Goal: Task Accomplishment & Management: Manage account settings

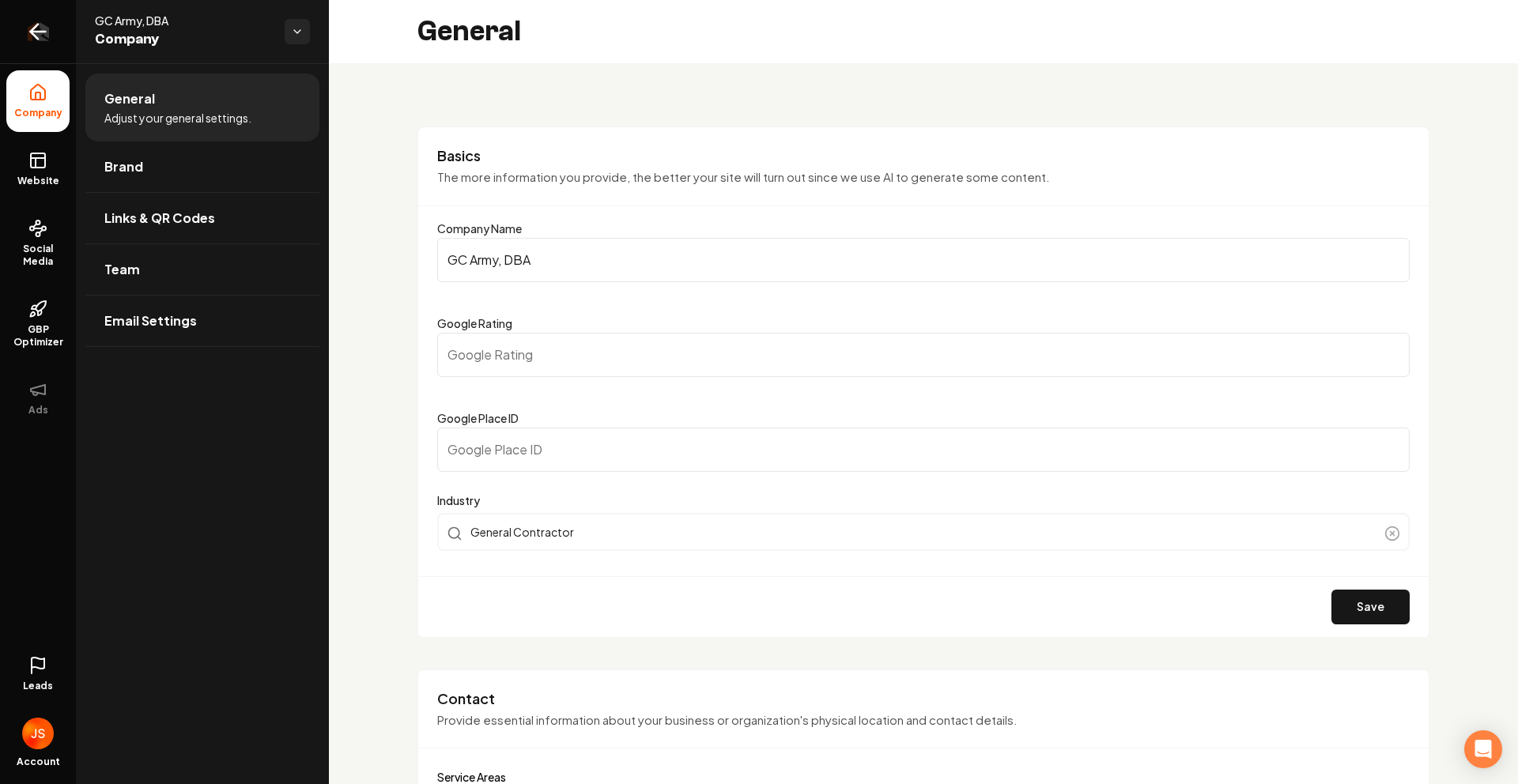
click at [70, 10] on link "Return to dashboard" at bounding box center [38, 32] width 76 height 63
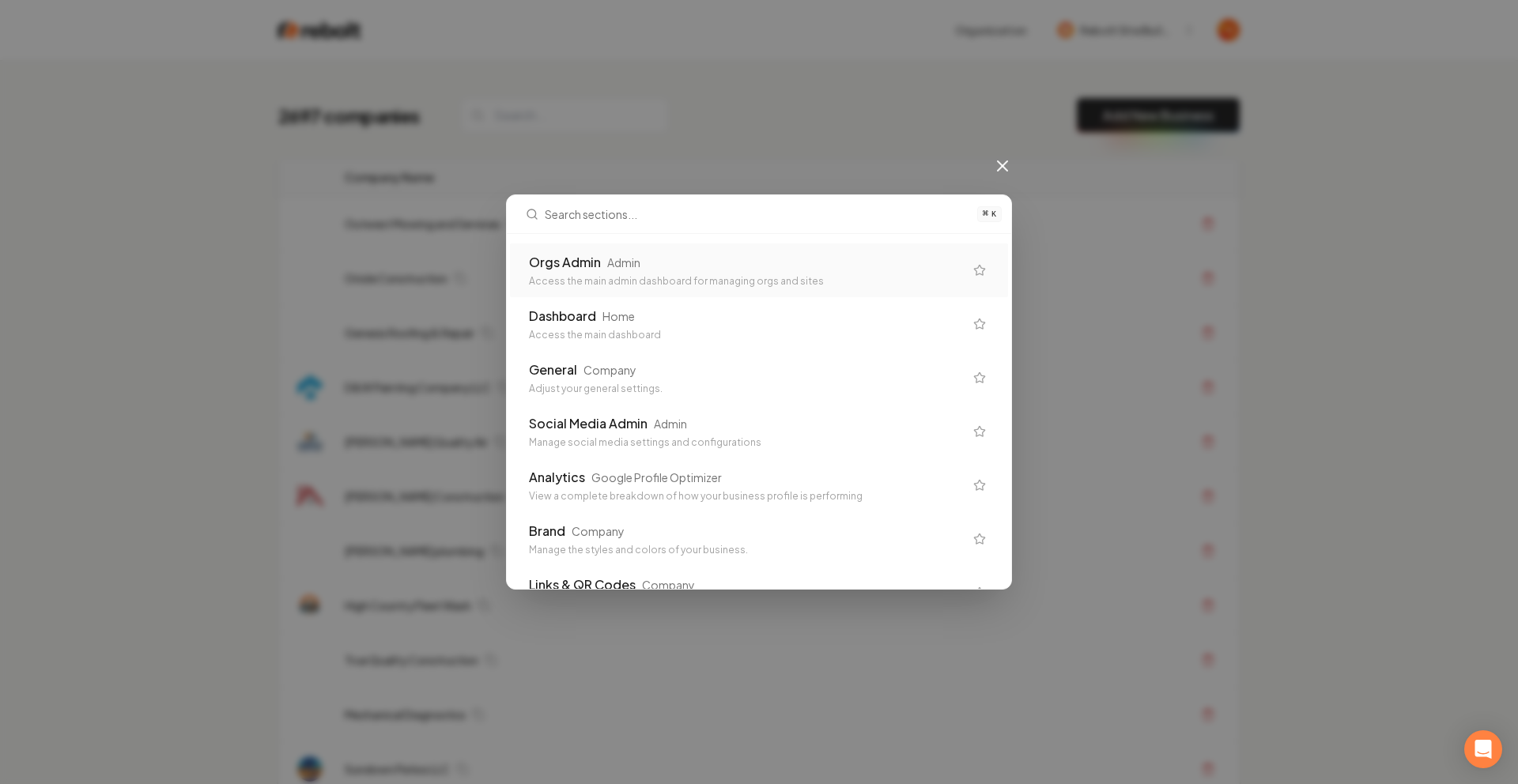
click at [623, 251] on div "Orgs Admin Admin Access the main admin dashboard for managing orgs and sites" at bounding box center [759, 270] width 498 height 53
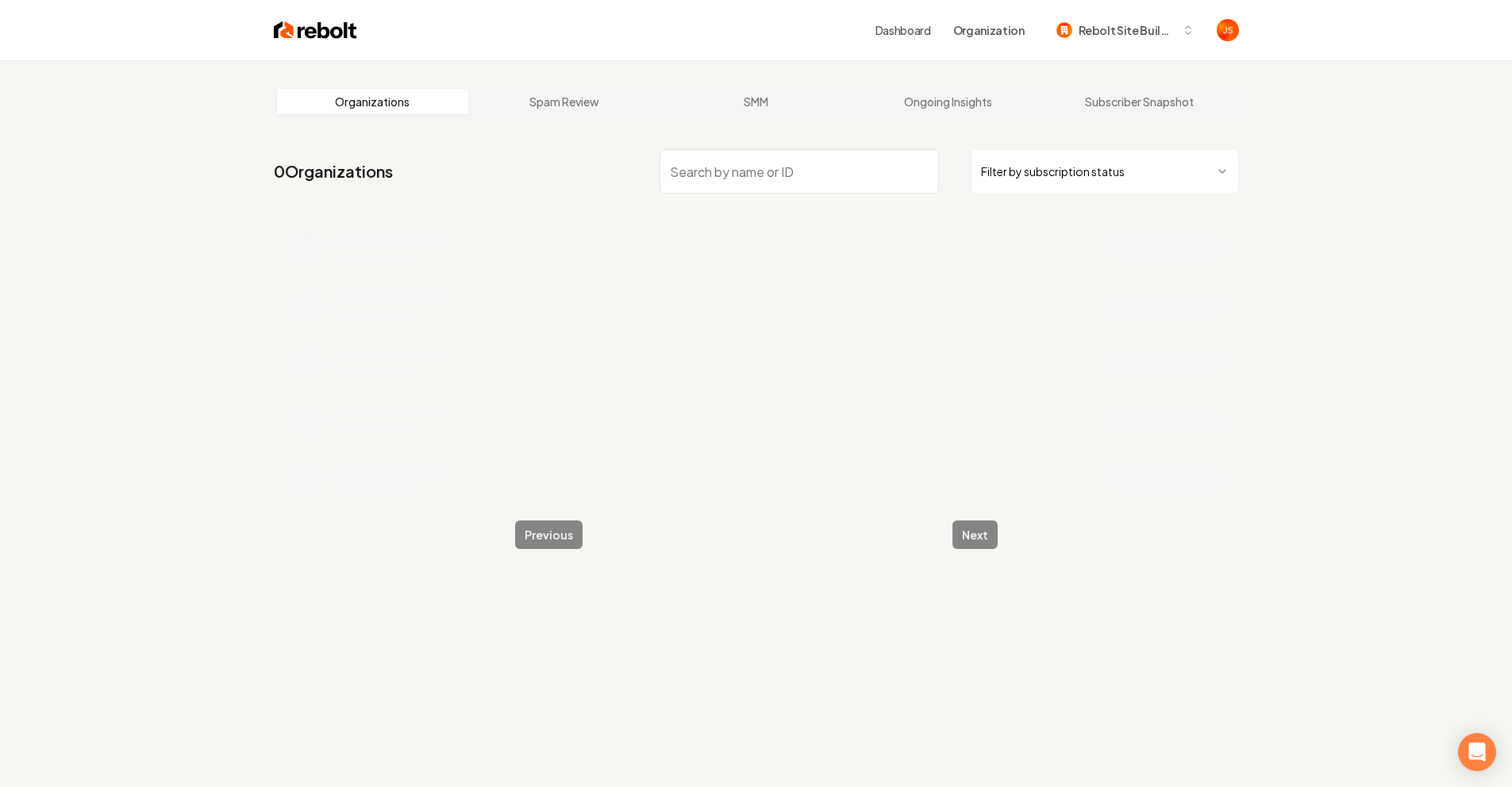
click at [1032, 167] on html "Dashboard Organization Rebolt Site Builder Organizations Spam Review SMM Ongoin…" at bounding box center [756, 394] width 1512 height 787
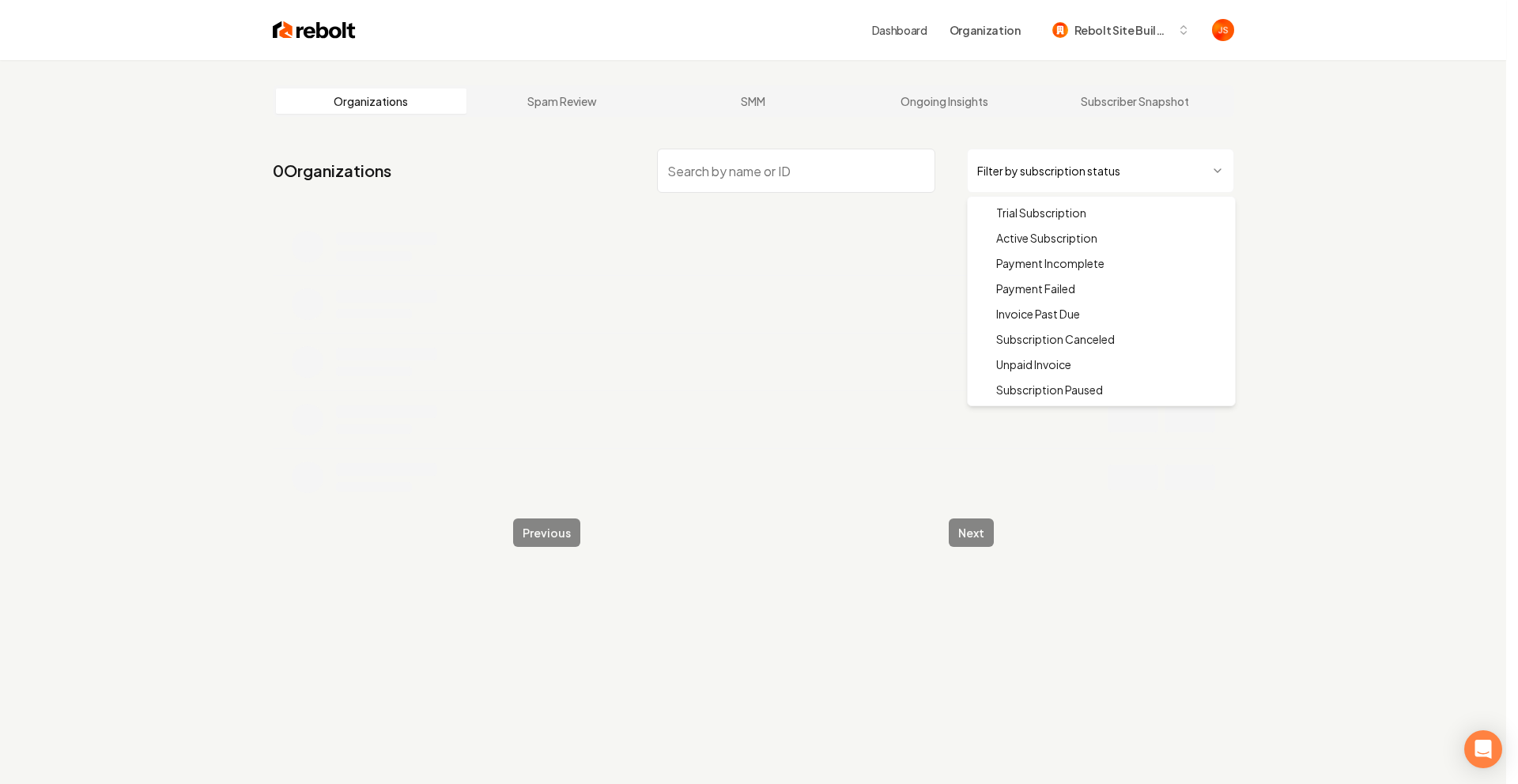
click at [1030, 185] on html "Dashboard Organization Rebolt Site Builder Organizations Spam Review SMM Ongoin…" at bounding box center [759, 392] width 1518 height 784
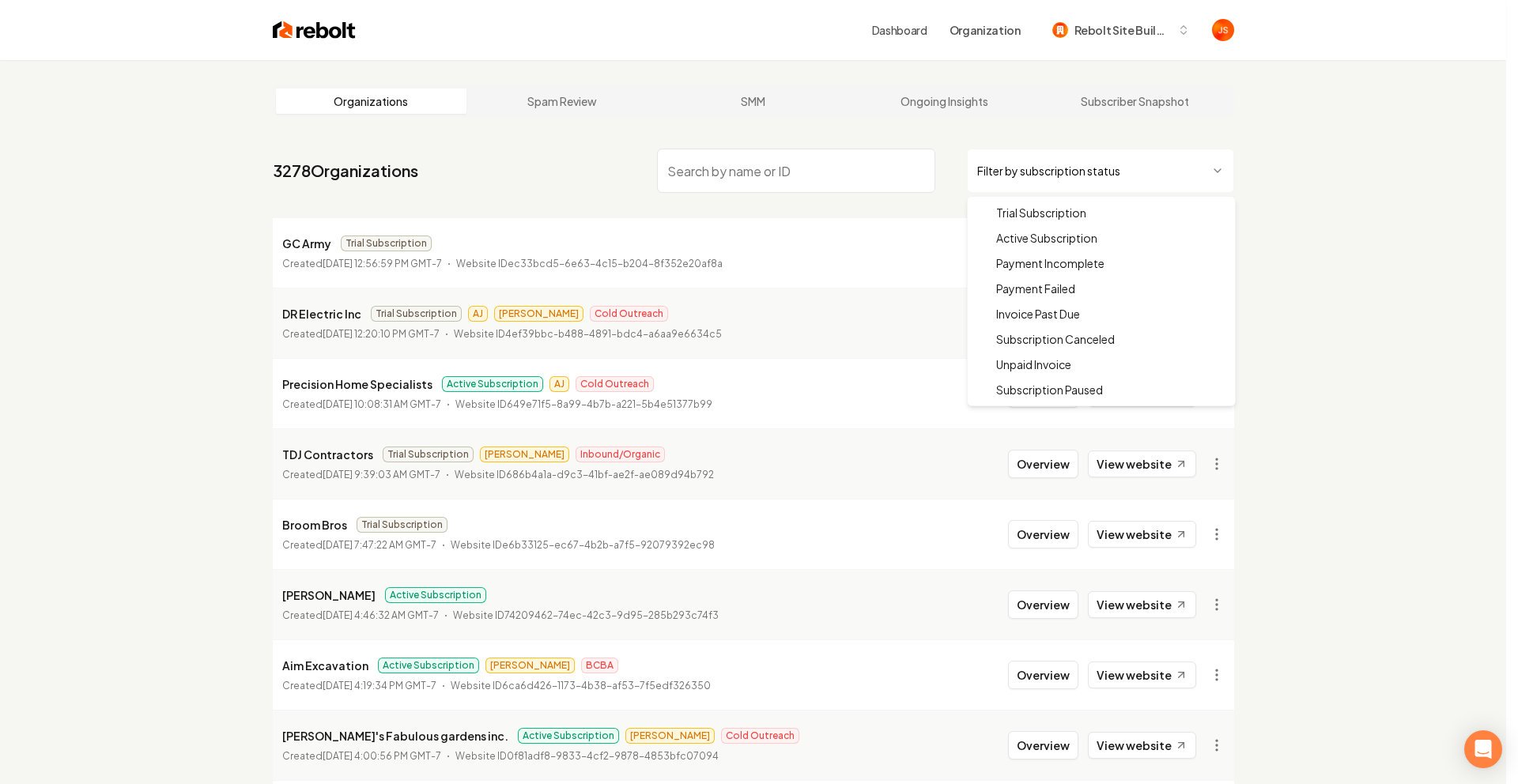
drag, startPoint x: 1009, startPoint y: 234, endPoint x: 872, endPoint y: 193, distance: 143.0
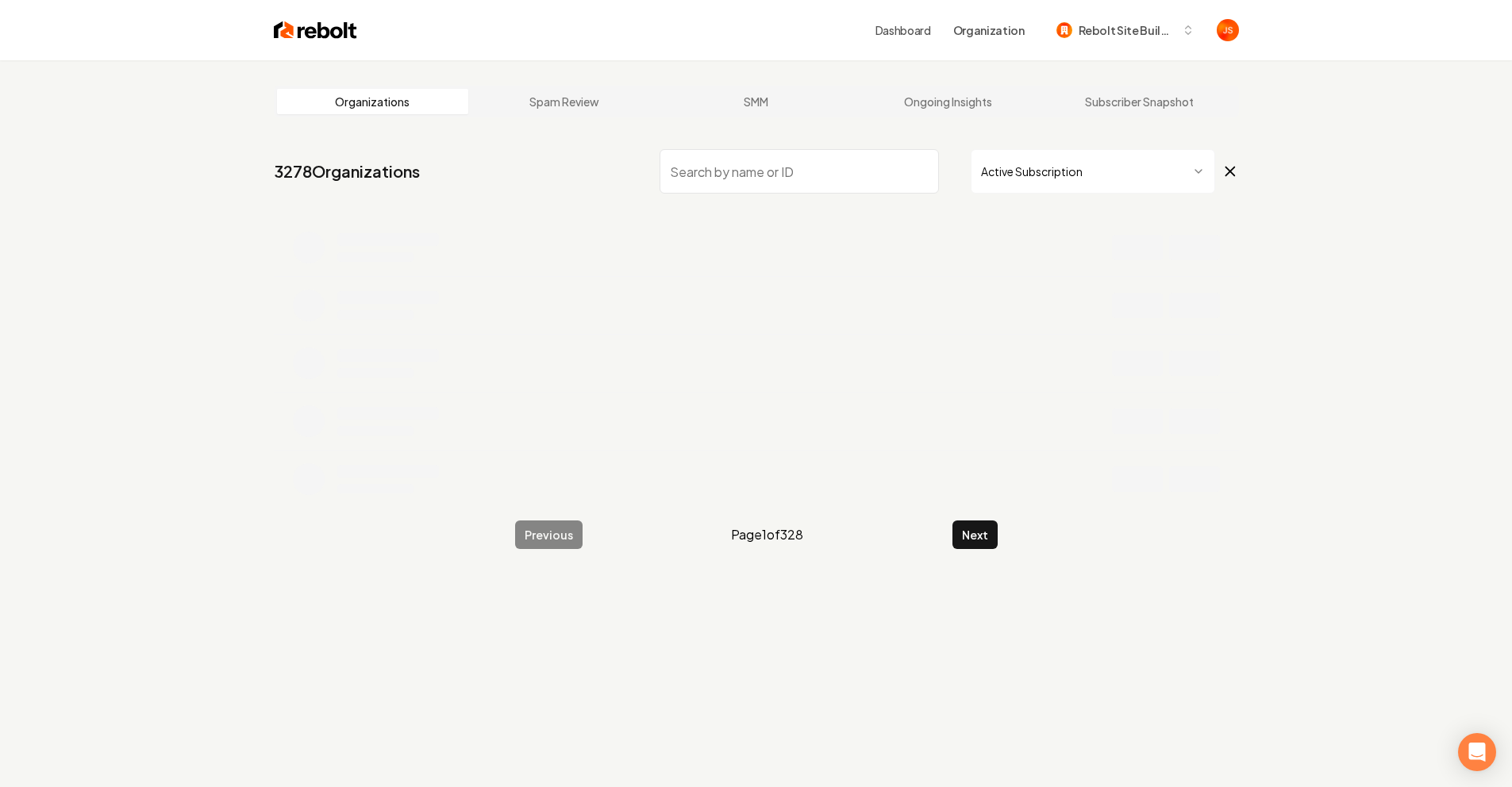
click at [828, 188] on input "search" at bounding box center [799, 171] width 280 height 44
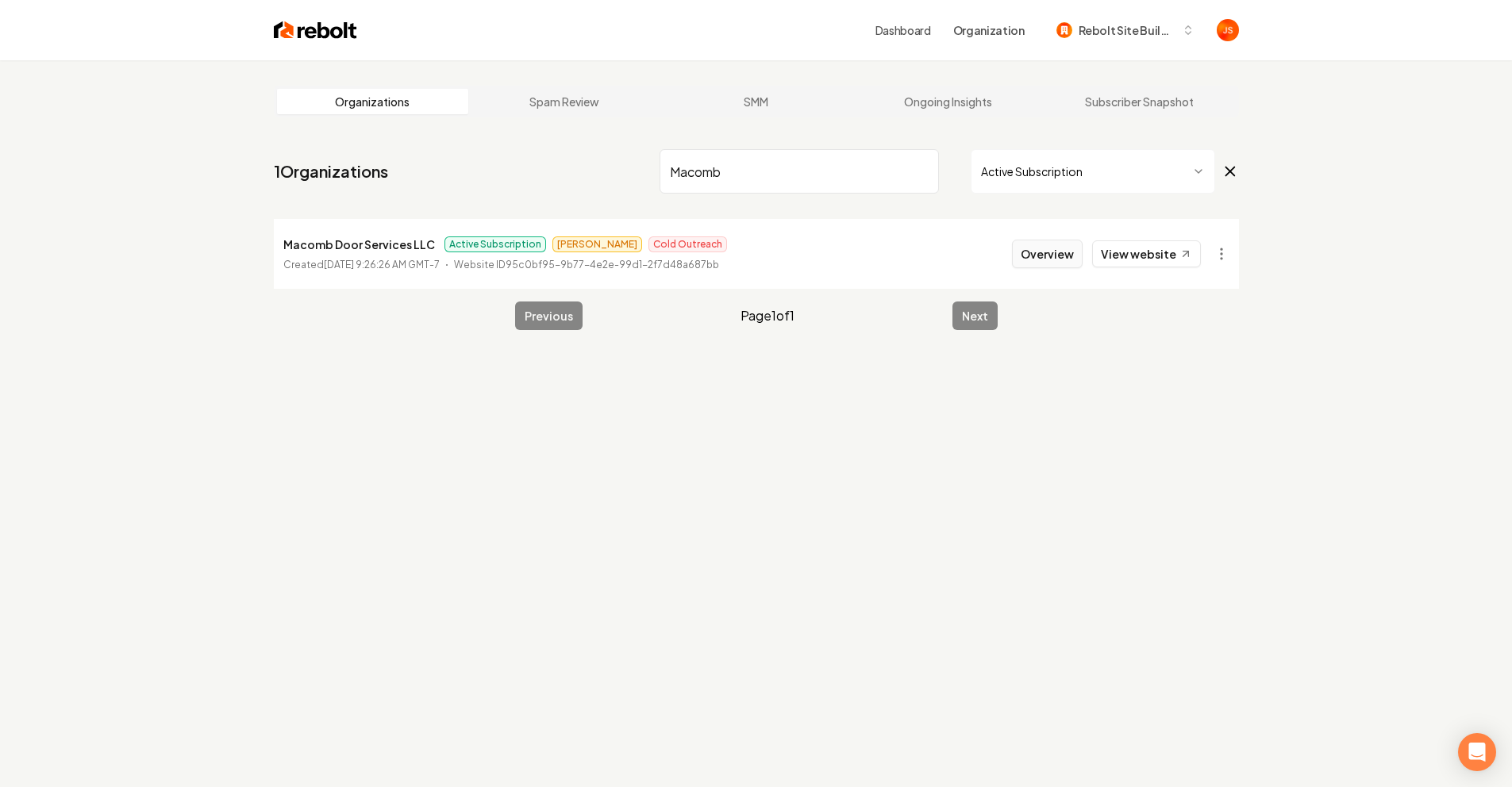
type input "Macomb"
click at [1057, 257] on button "Overview" at bounding box center [1047, 254] width 70 height 28
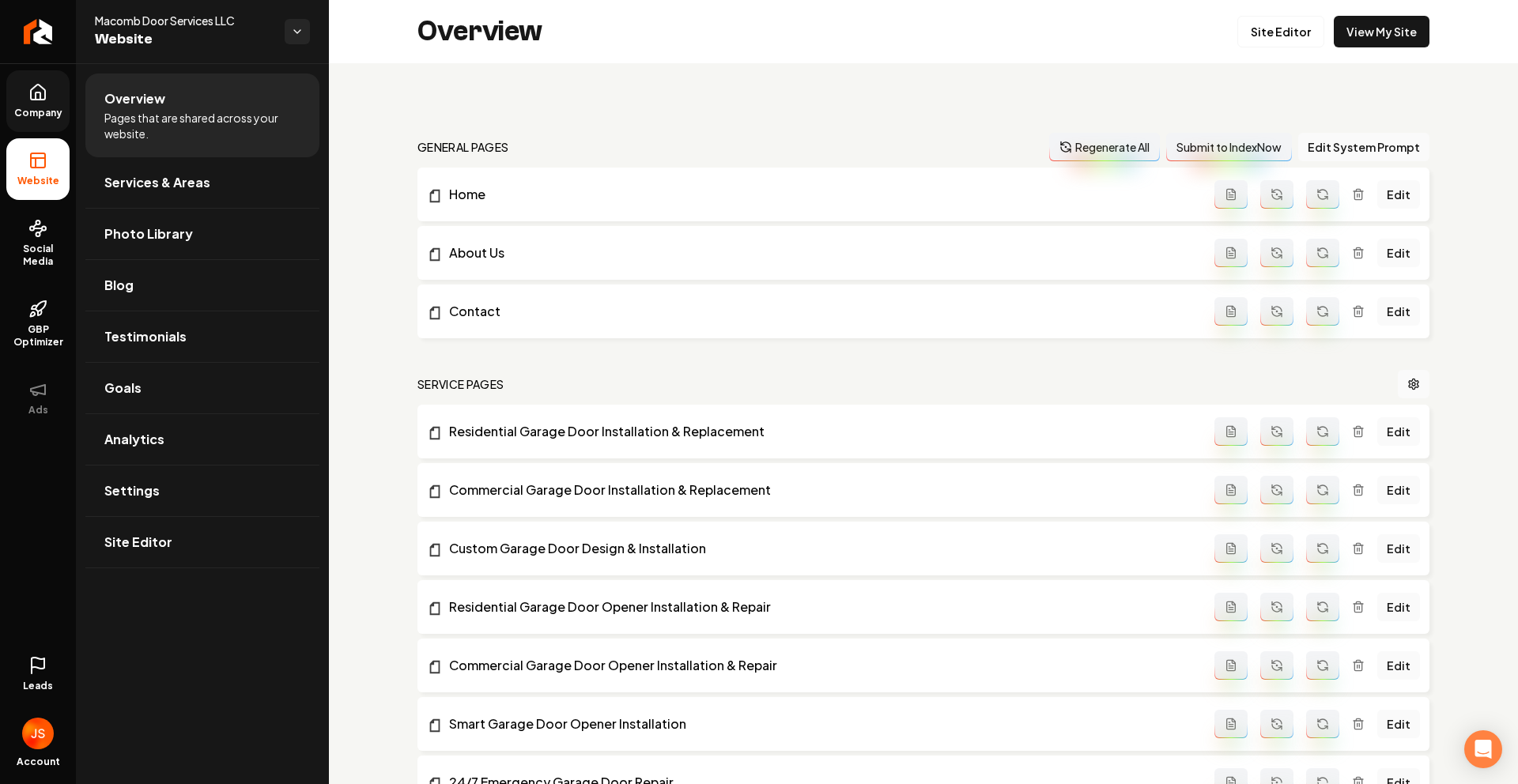
click at [35, 120] on link "Company" at bounding box center [38, 101] width 63 height 62
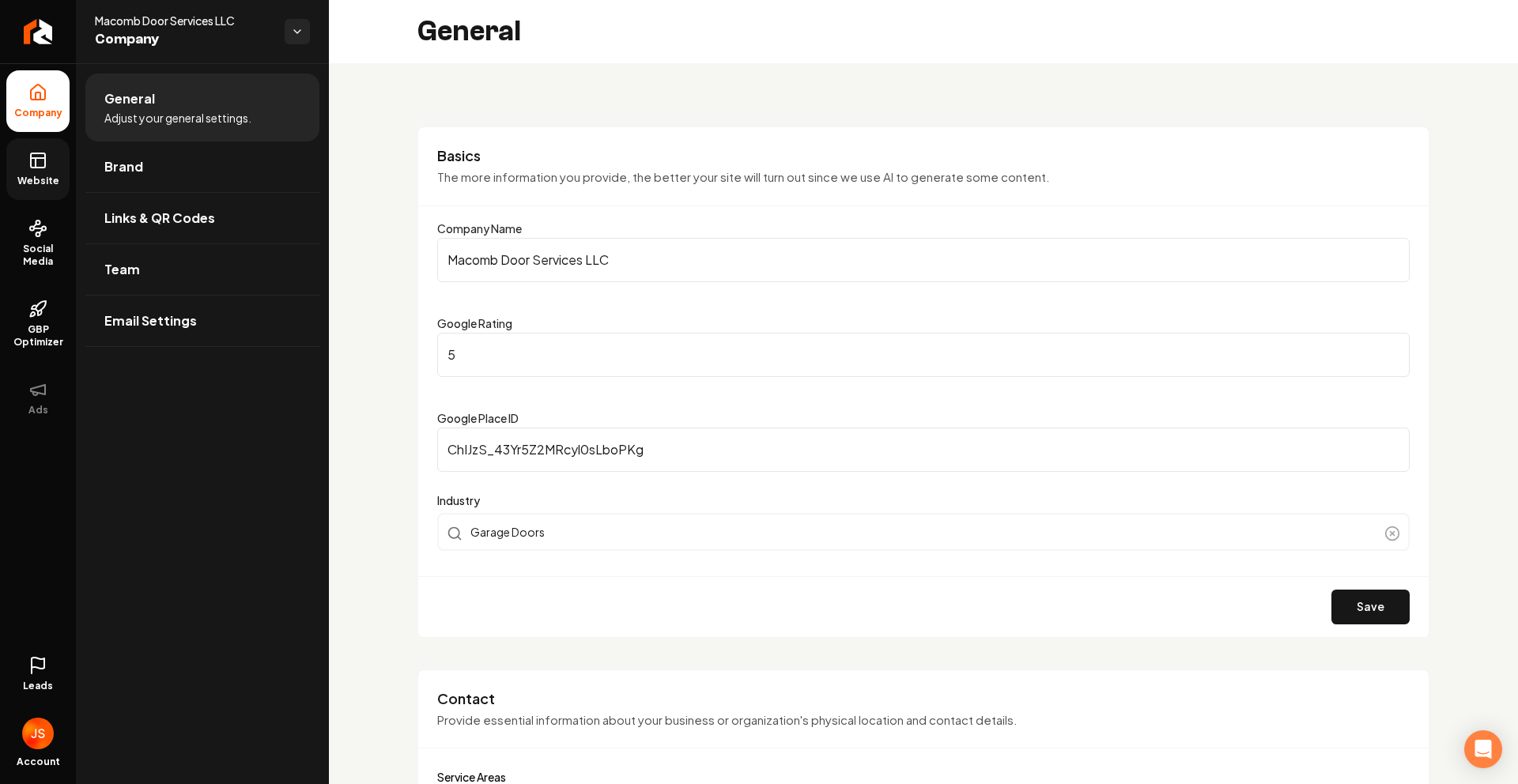
click at [33, 158] on icon at bounding box center [38, 158] width 14 height 0
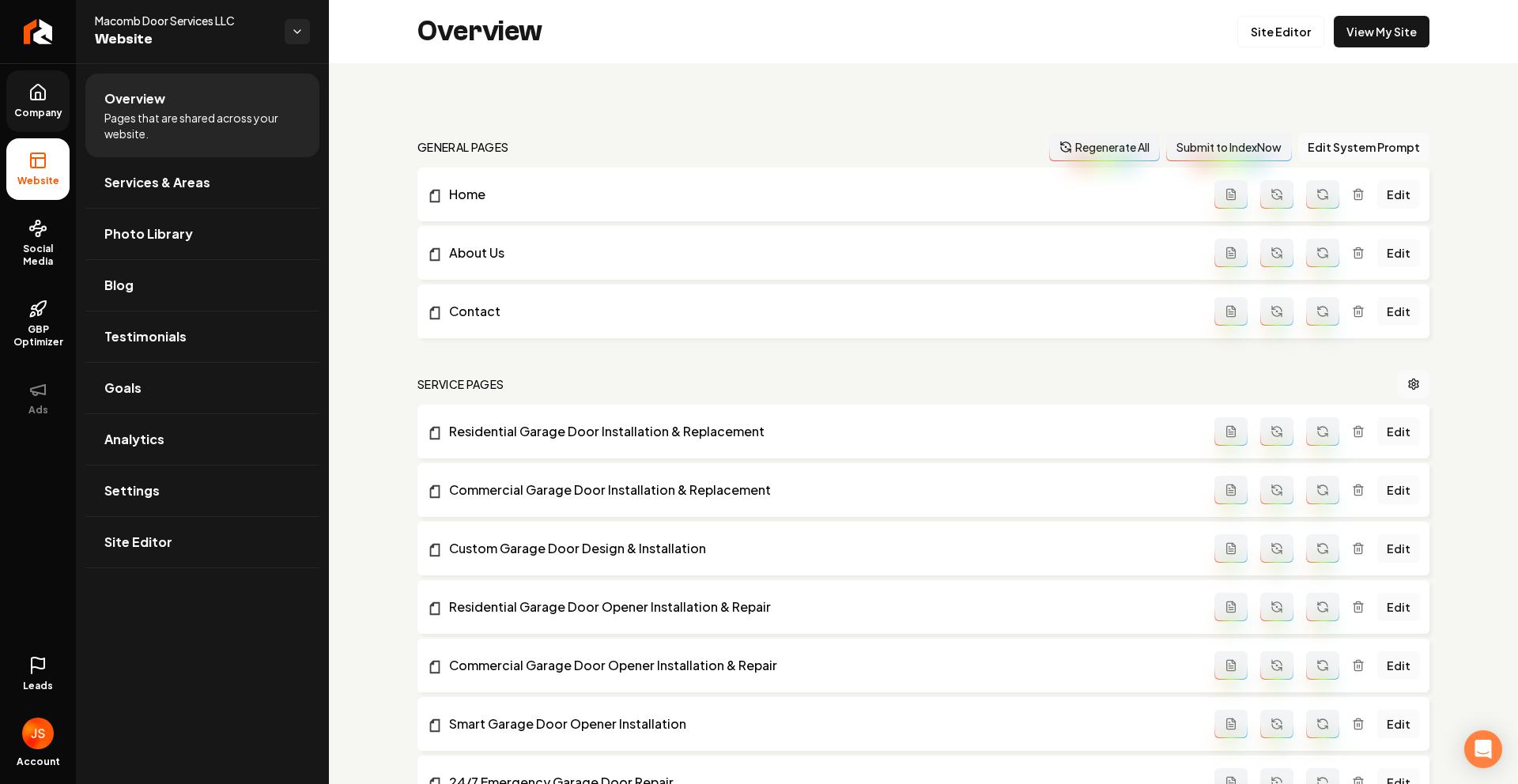
click at [23, 113] on span "Company" at bounding box center [38, 113] width 61 height 13
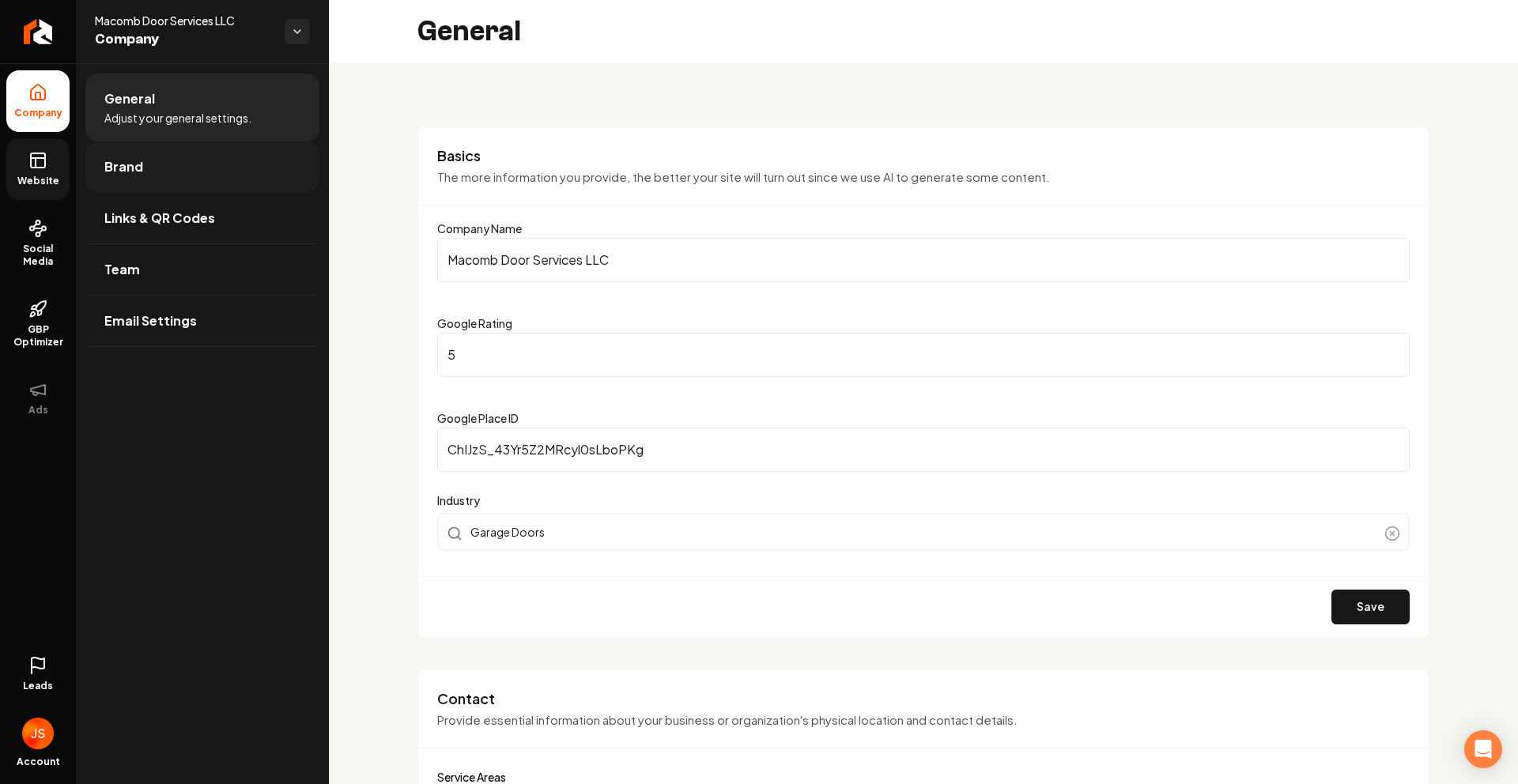
click at [93, 164] on link "Brand" at bounding box center [202, 167] width 234 height 51
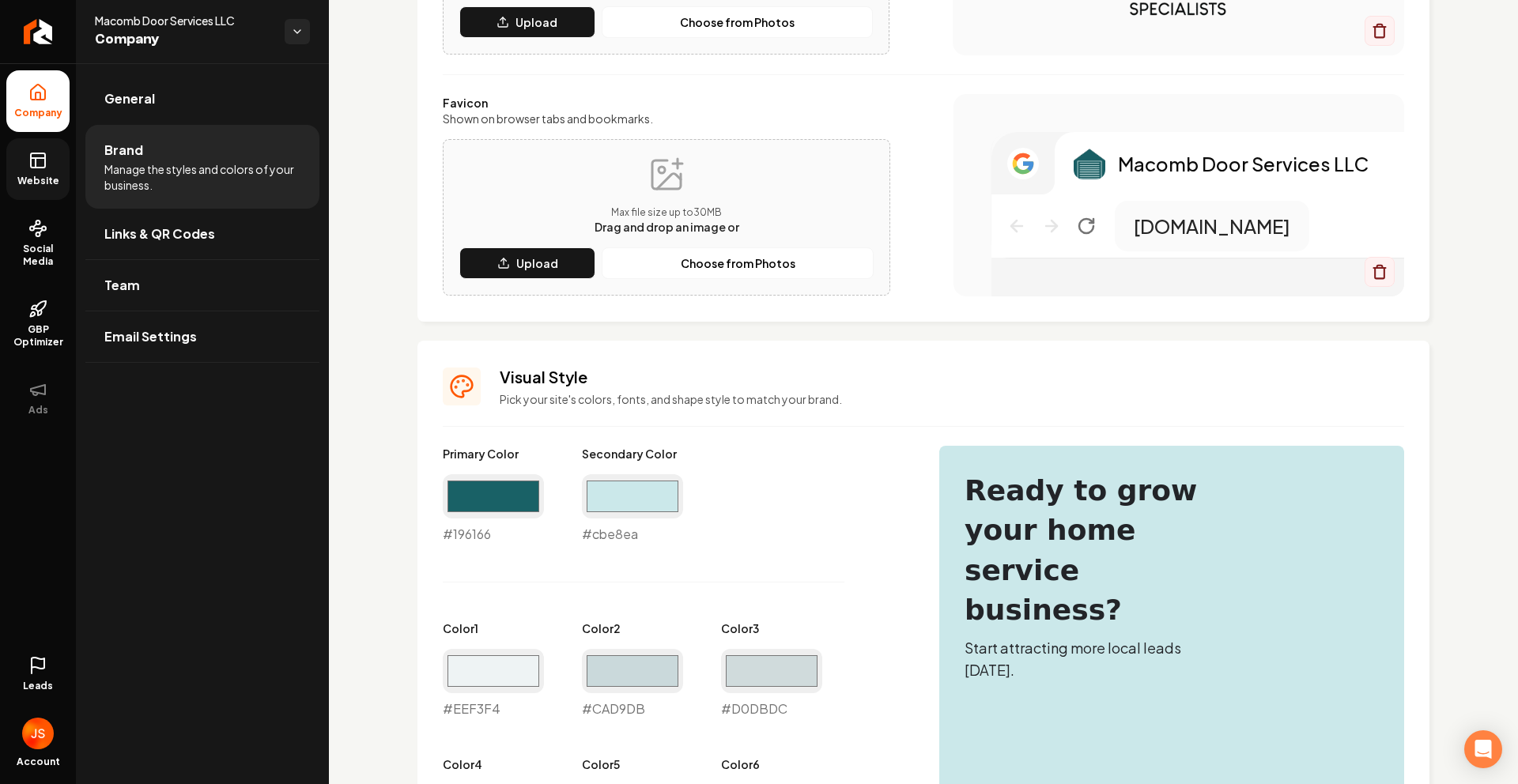
scroll to position [354, 0]
click at [52, 159] on link "Website" at bounding box center [38, 169] width 63 height 62
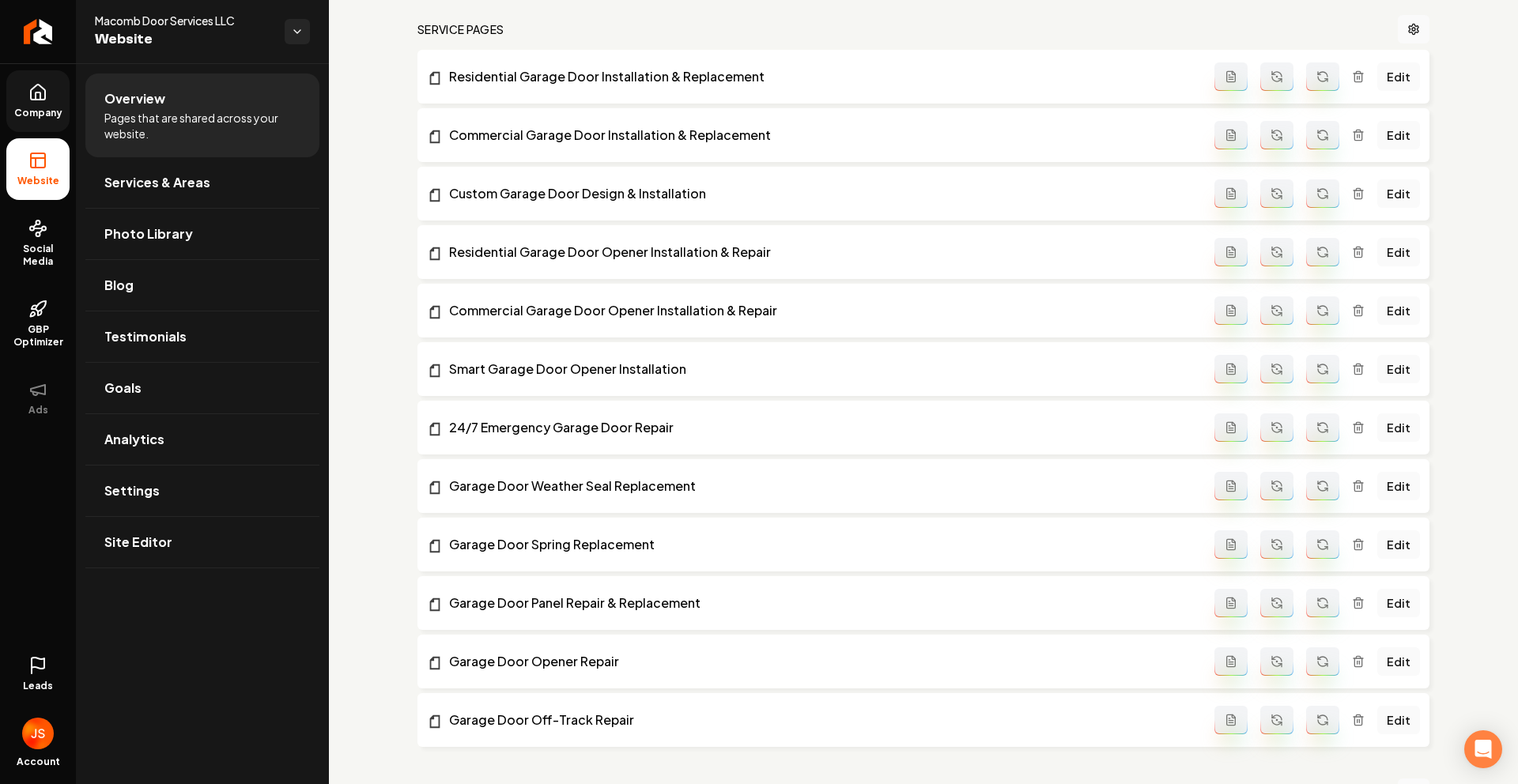
click at [53, 103] on link "Company" at bounding box center [38, 101] width 63 height 62
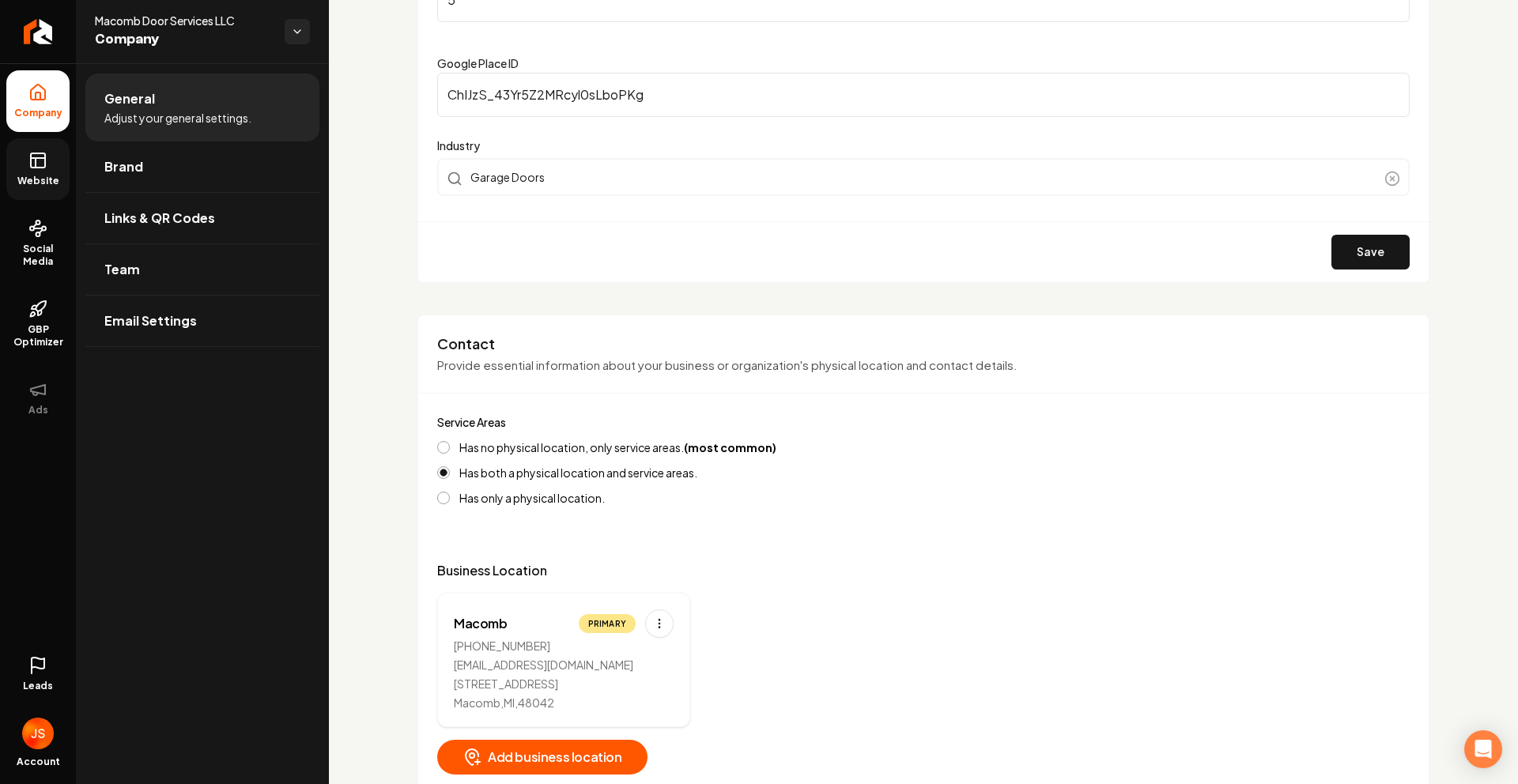
click at [41, 175] on span "Website" at bounding box center [38, 180] width 54 height 13
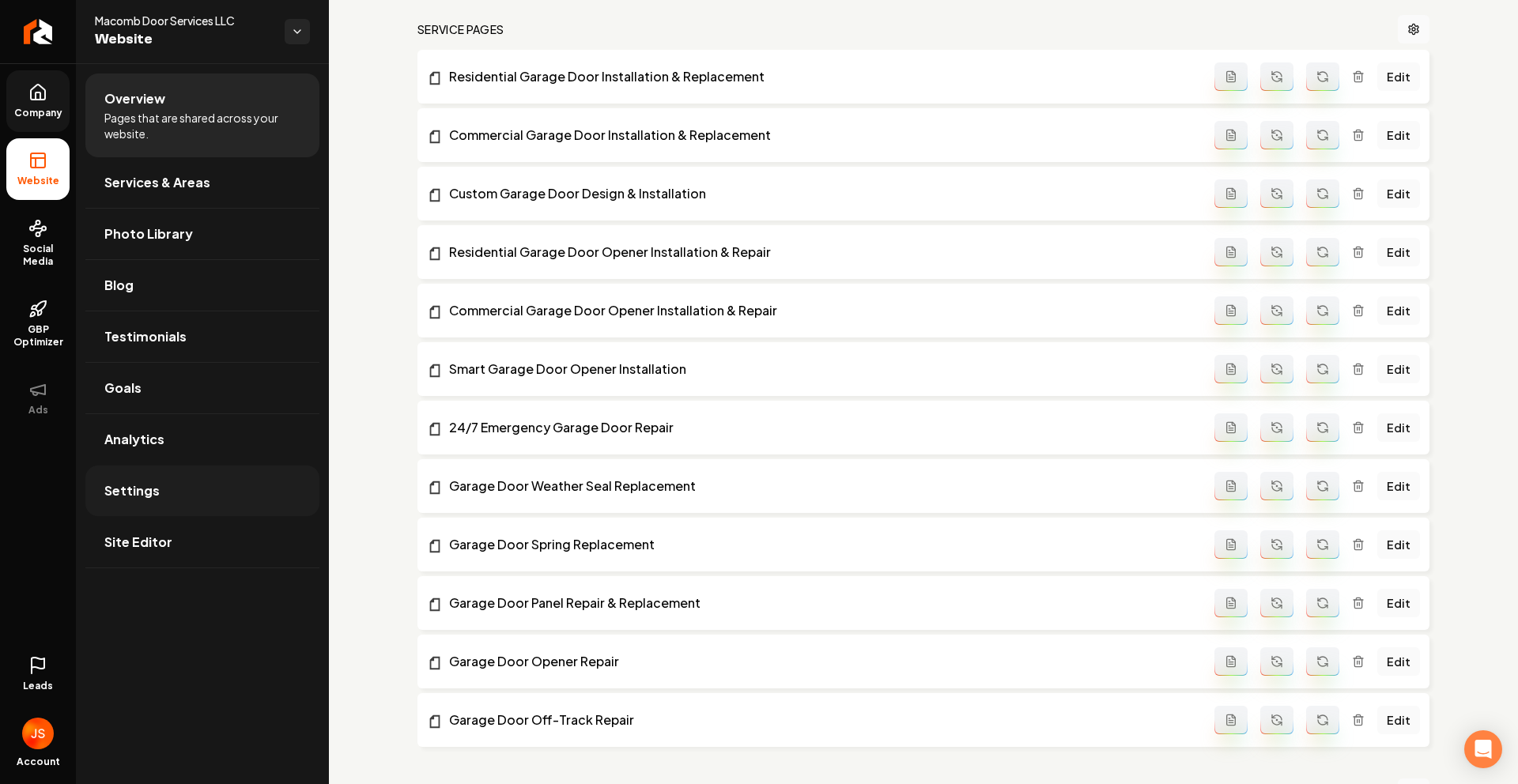
click at [140, 500] on link "Settings" at bounding box center [202, 490] width 234 height 51
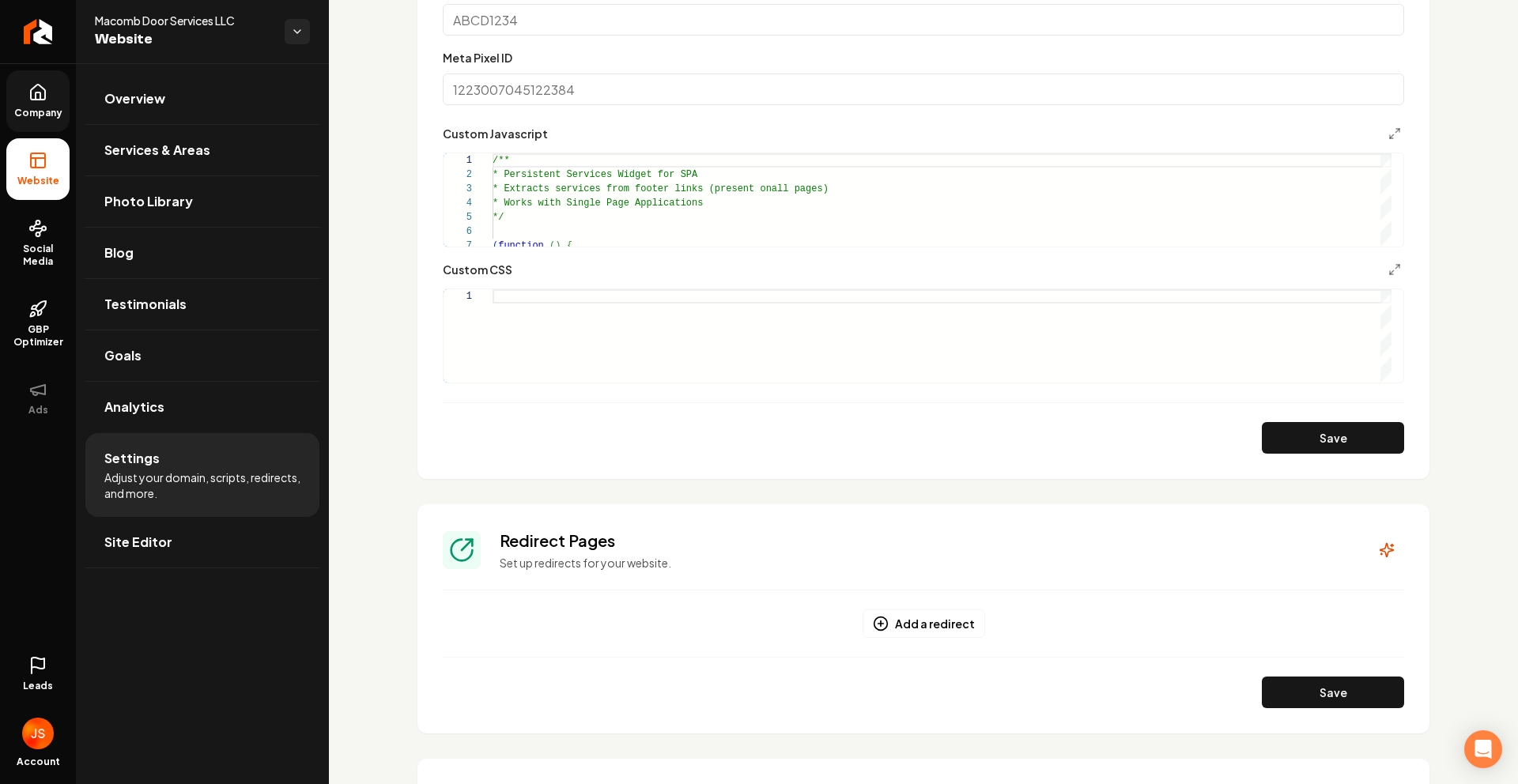
scroll to position [962, 0]
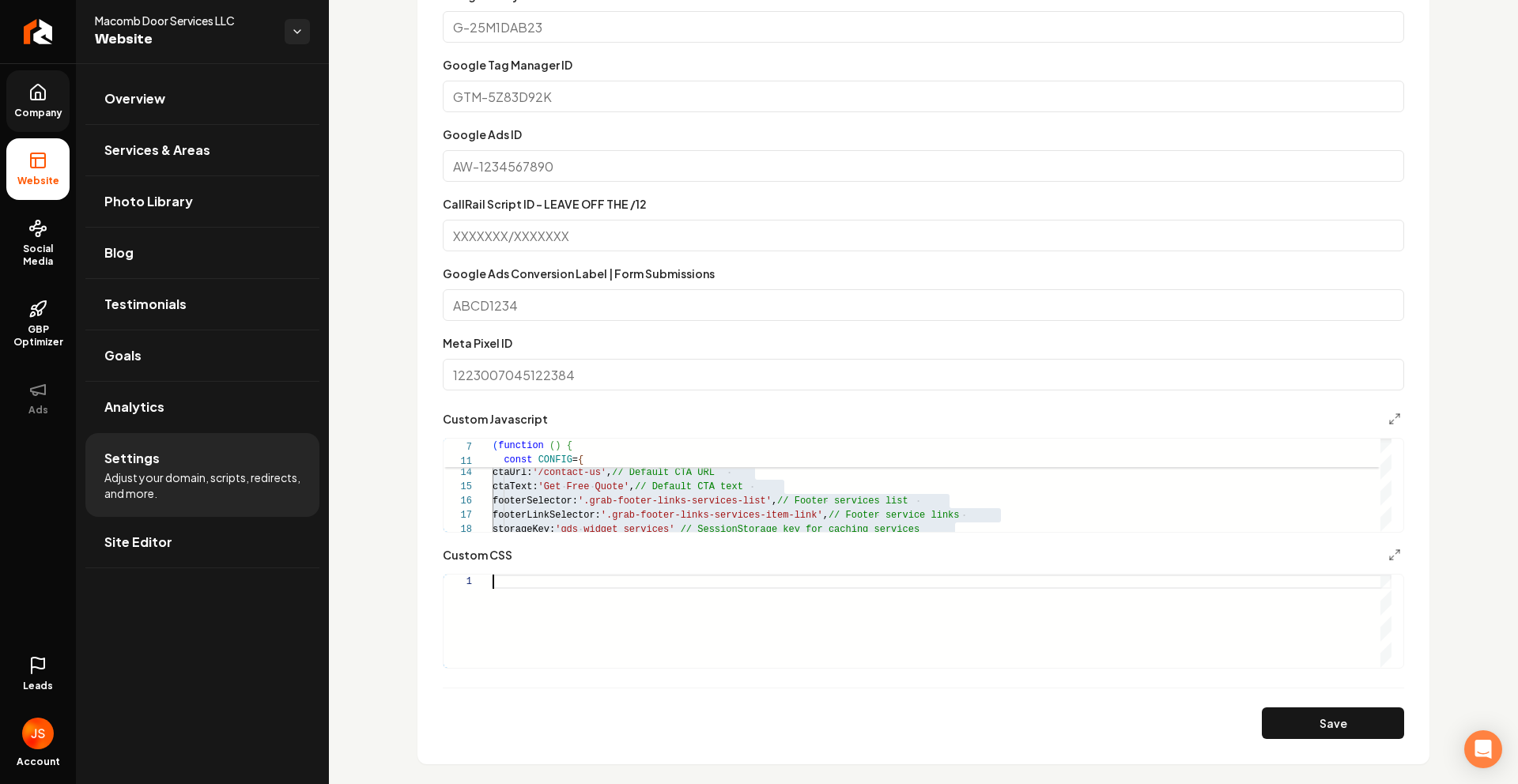
drag, startPoint x: 714, startPoint y: 629, endPoint x: 722, endPoint y: 615, distance: 16.1
click at [715, 629] on div "Main content area" at bounding box center [941, 621] width 899 height 93
click at [774, 648] on div "Main content area" at bounding box center [941, 621] width 899 height 93
click at [743, 646] on div "Main content area" at bounding box center [941, 621] width 899 height 93
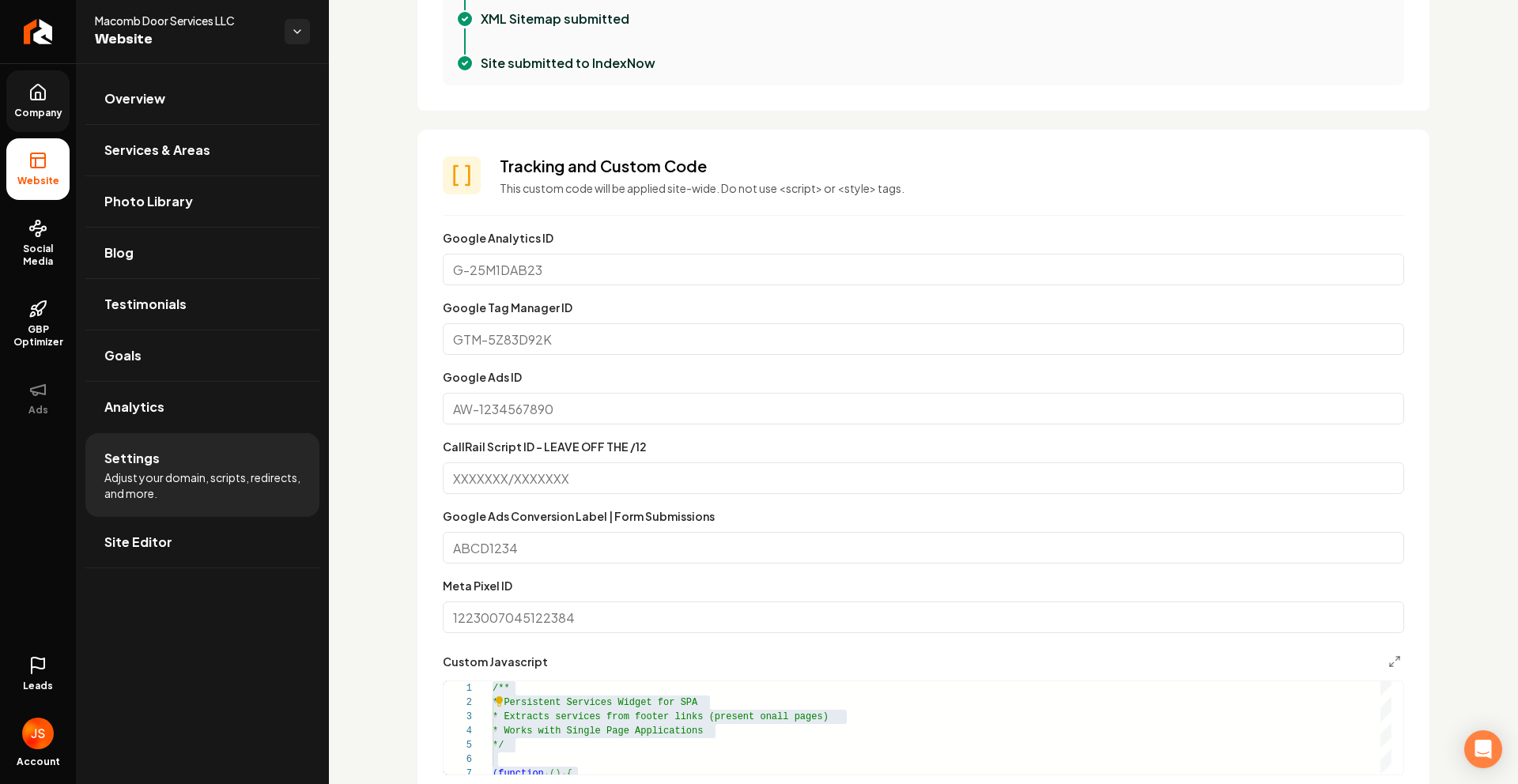
scroll to position [976, 0]
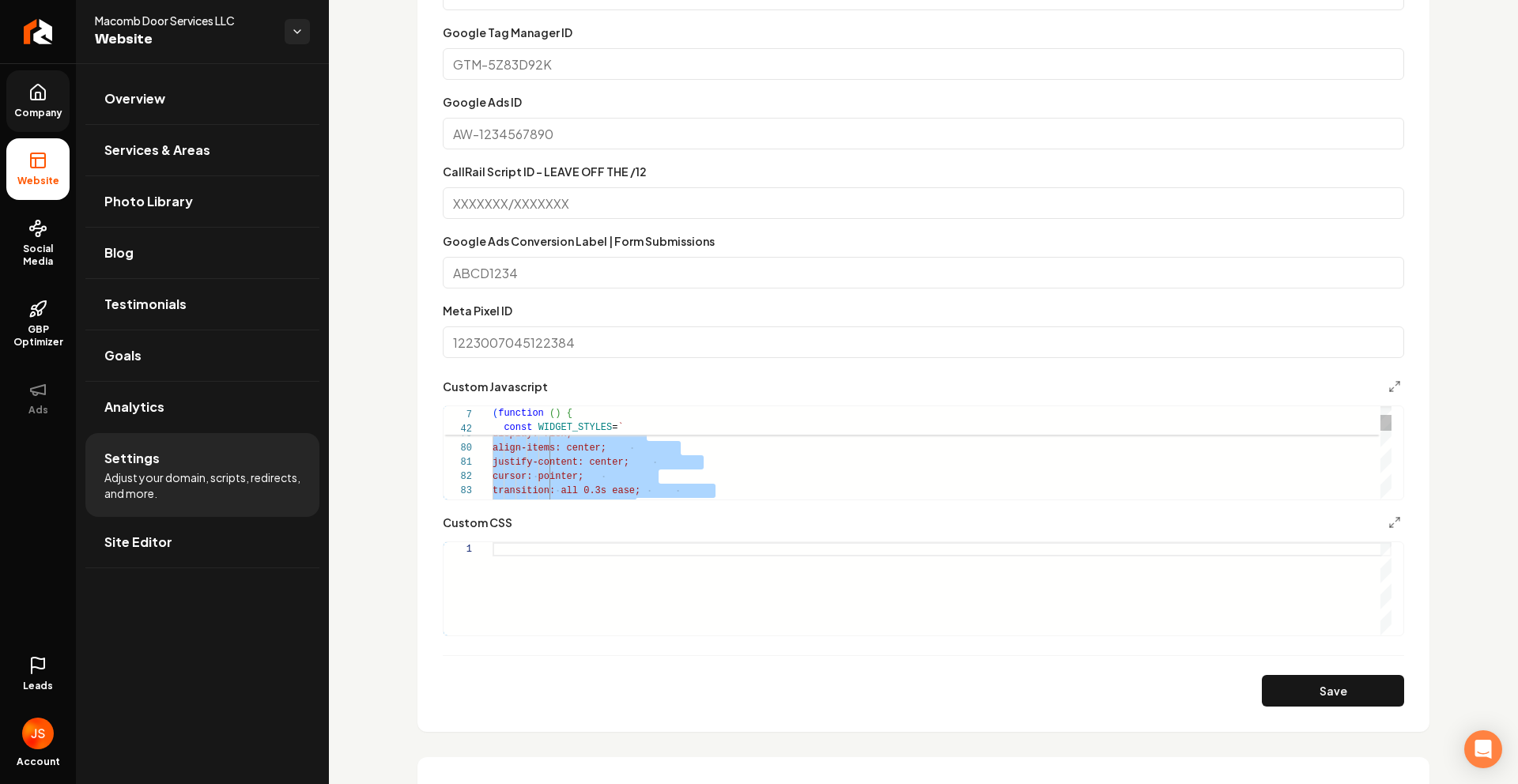
scroll to position [14, 0]
type textarea "**********"
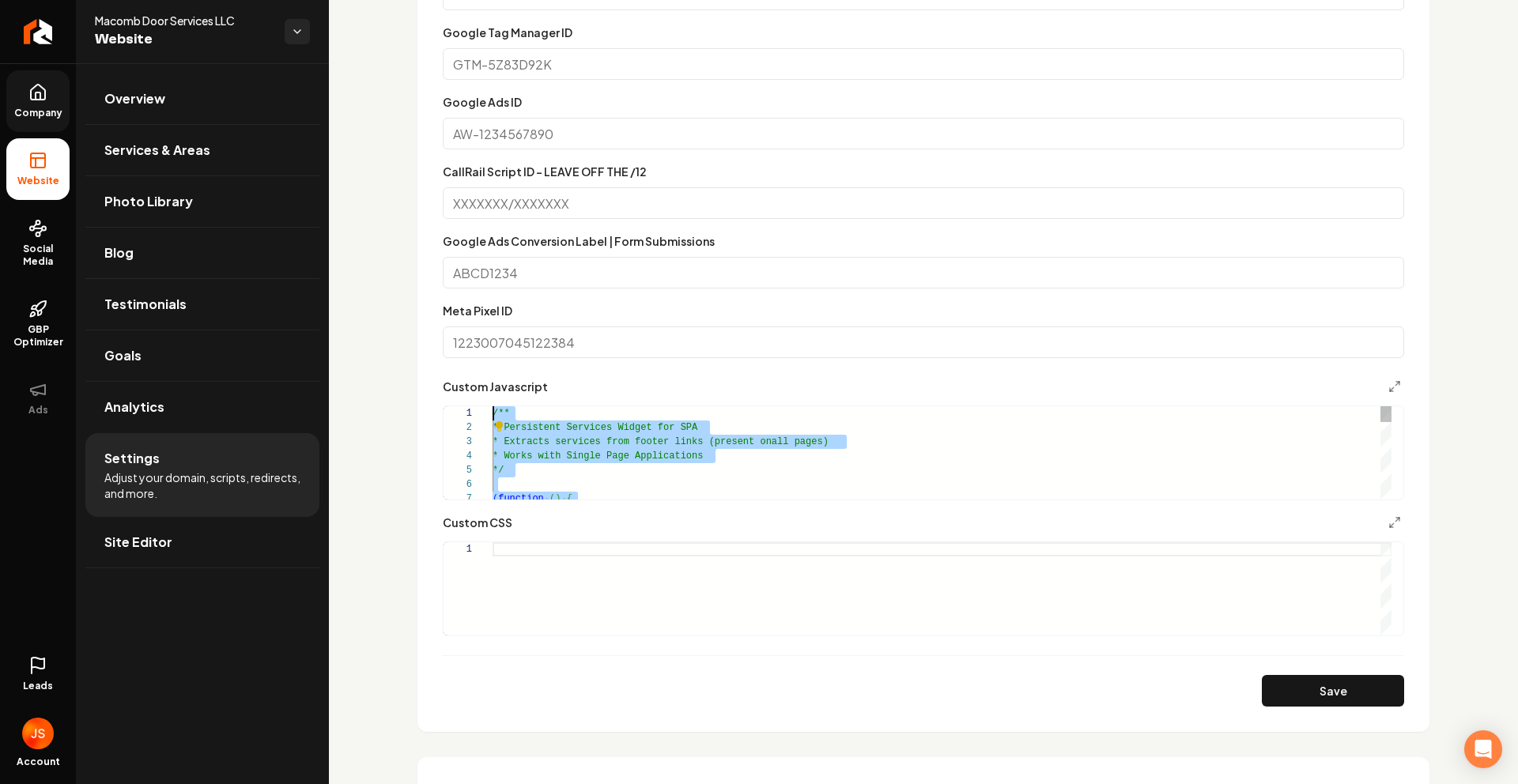
drag, startPoint x: 590, startPoint y: 494, endPoint x: 339, endPoint y: 232, distance: 362.8
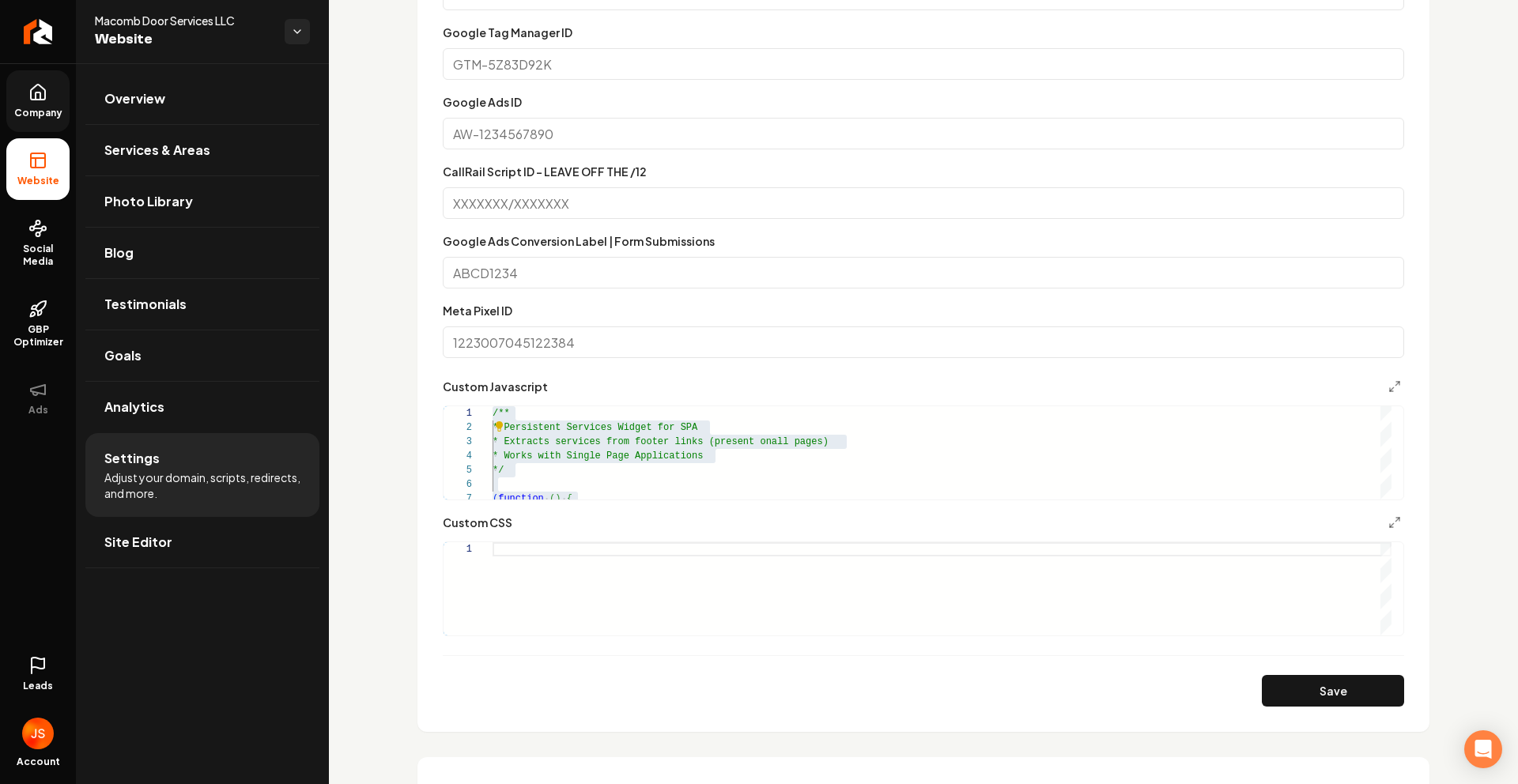
click at [24, 87] on link "Company" at bounding box center [38, 101] width 63 height 62
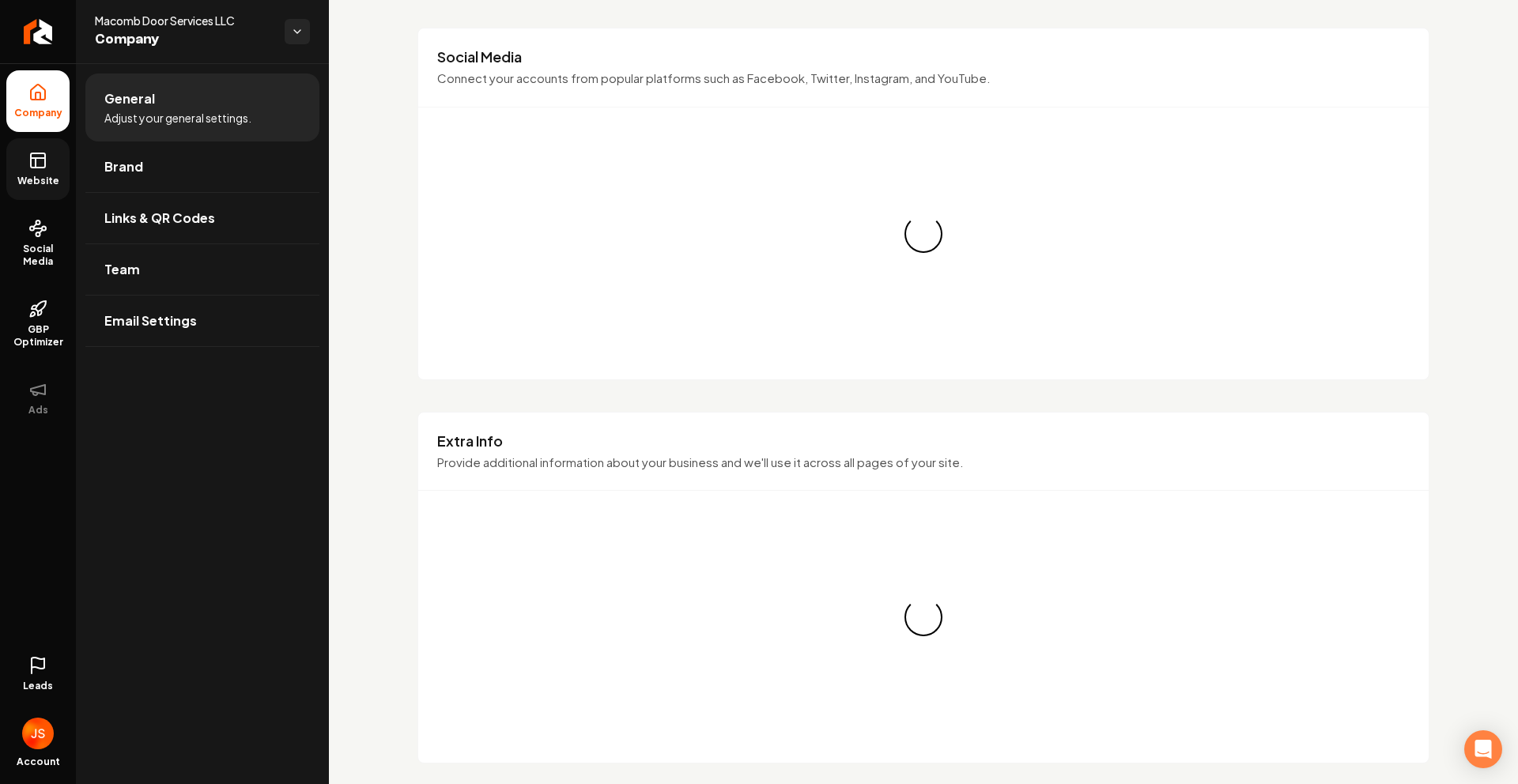
click at [42, 154] on icon at bounding box center [38, 160] width 19 height 19
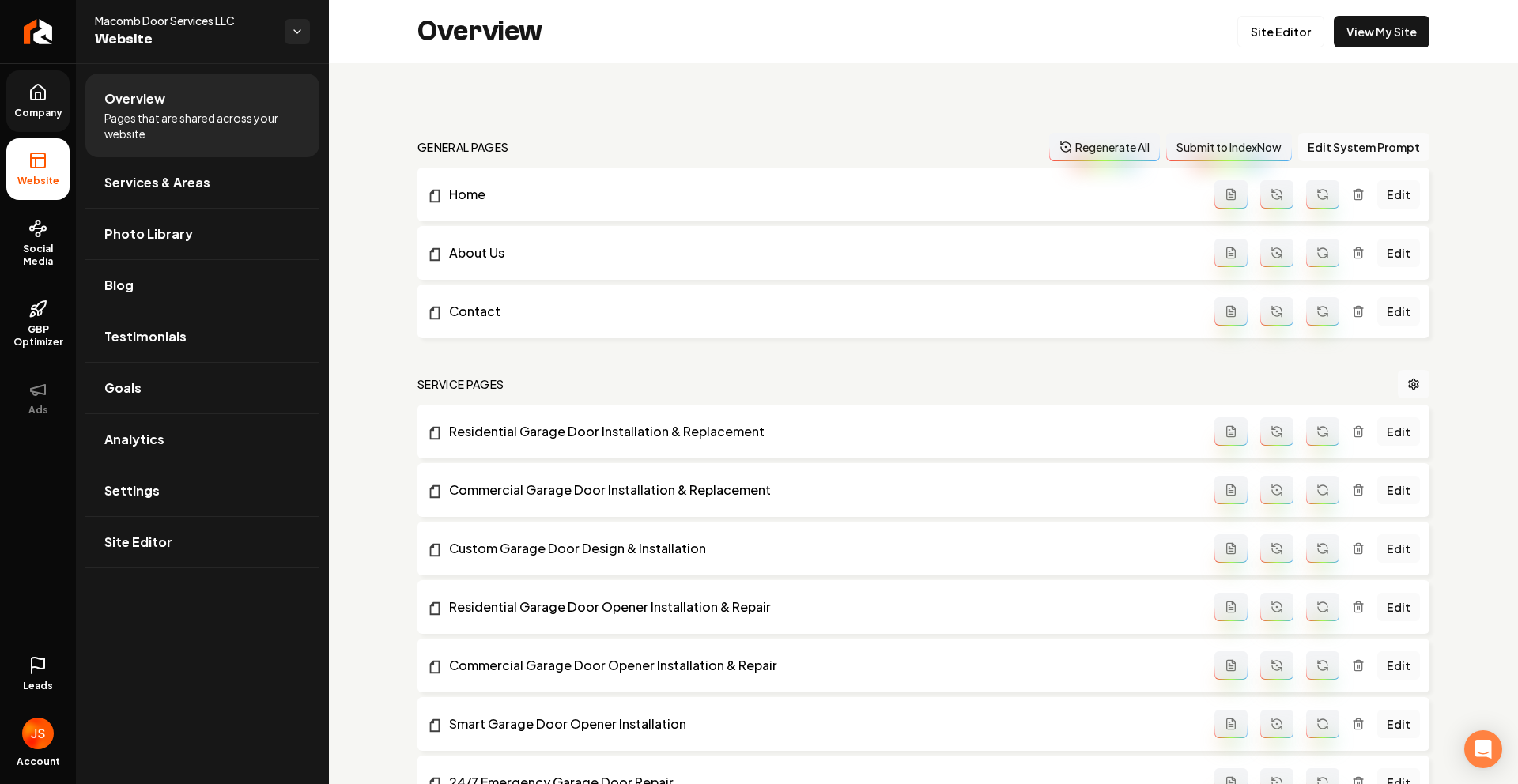
click at [1255, 8] on div "Overview Site Editor View My Site" at bounding box center [923, 32] width 1189 height 63
click at [1257, 33] on link "Site Editor" at bounding box center [1281, 32] width 87 height 32
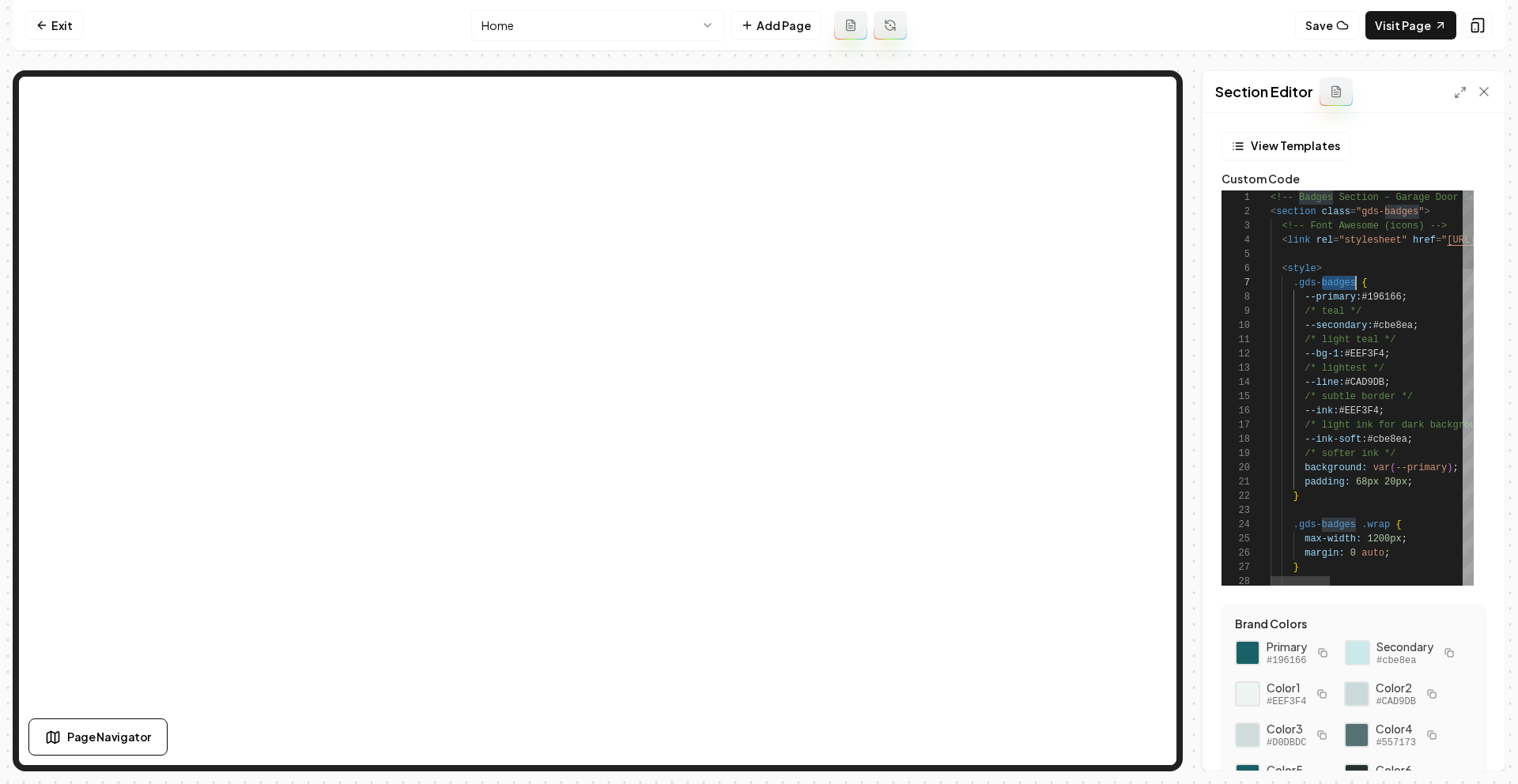
type textarea "**********"
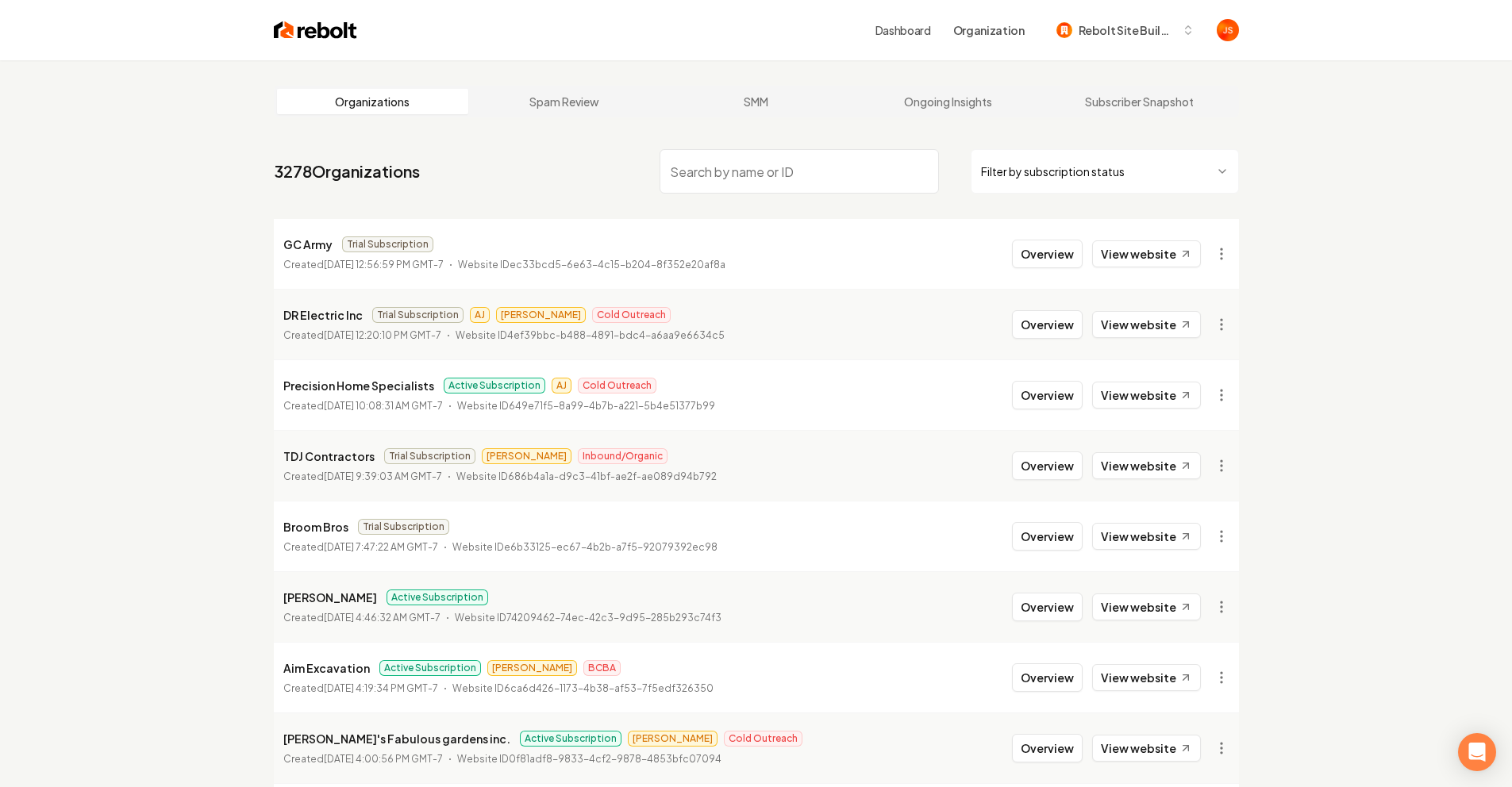
type input "K"
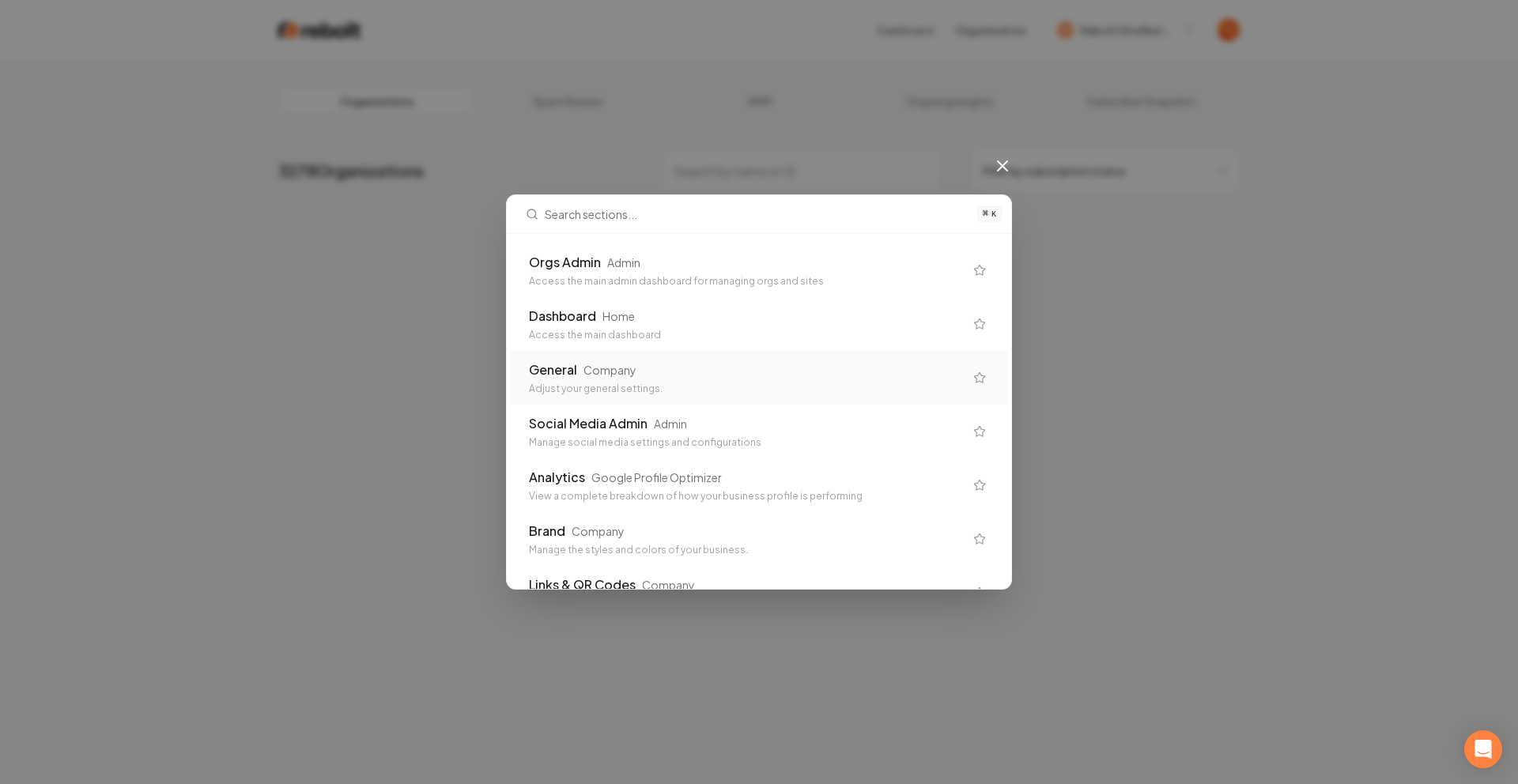
drag, startPoint x: 654, startPoint y: 346, endPoint x: 643, endPoint y: 365, distance: 22.0
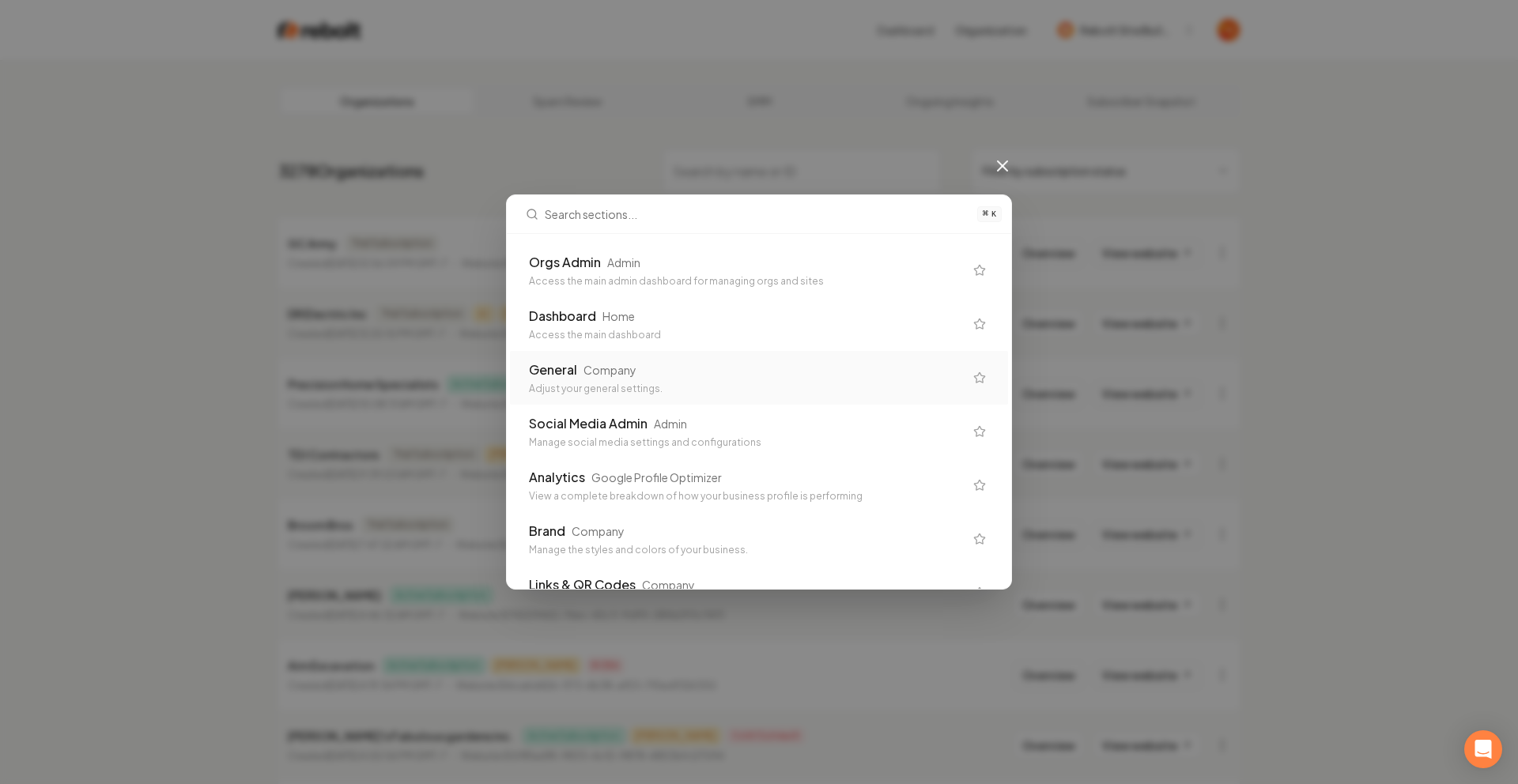
click at [643, 365] on div "General Company" at bounding box center [746, 369] width 435 height 19
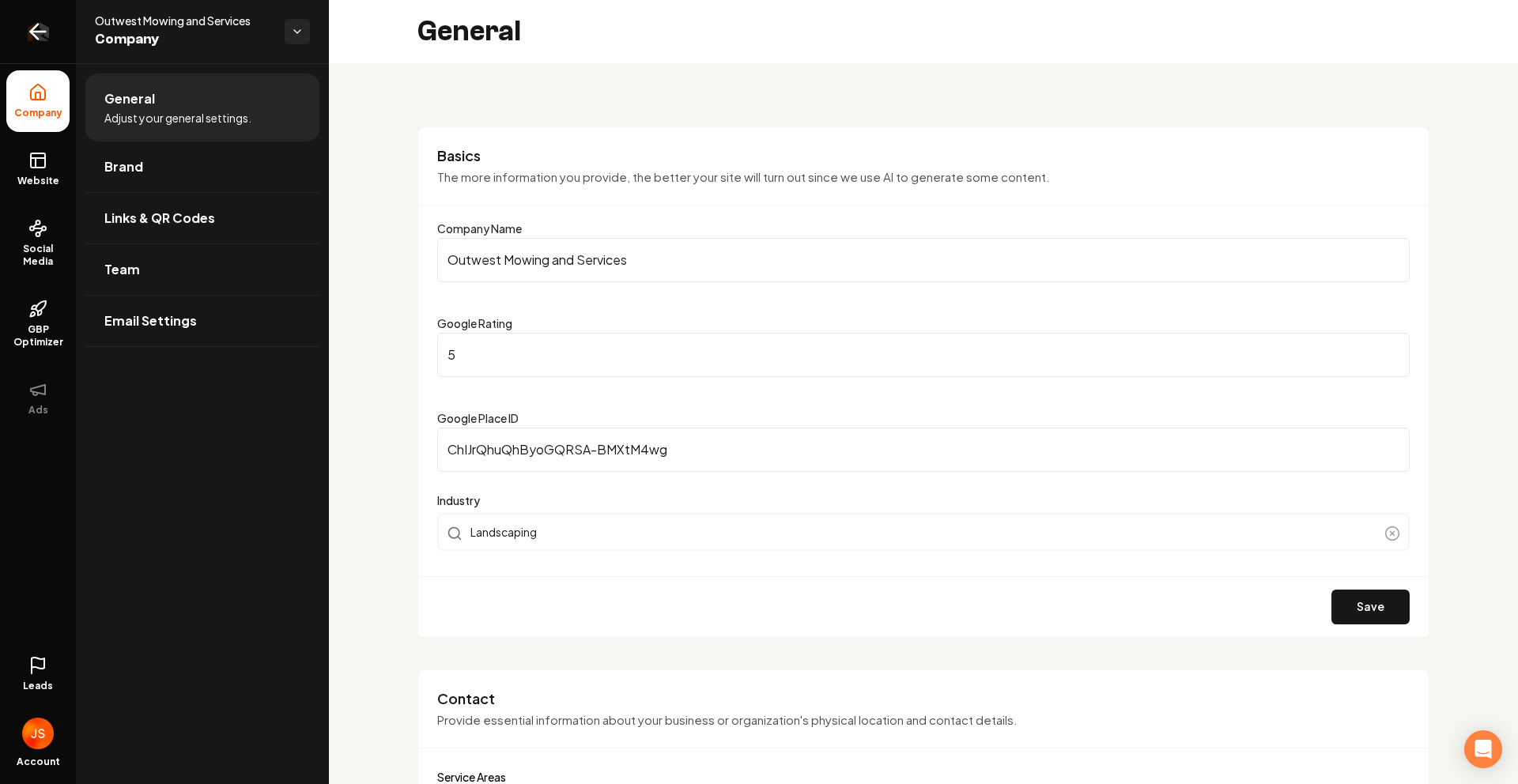
click at [41, 25] on icon "Return to dashboard" at bounding box center [38, 32] width 25 height 25
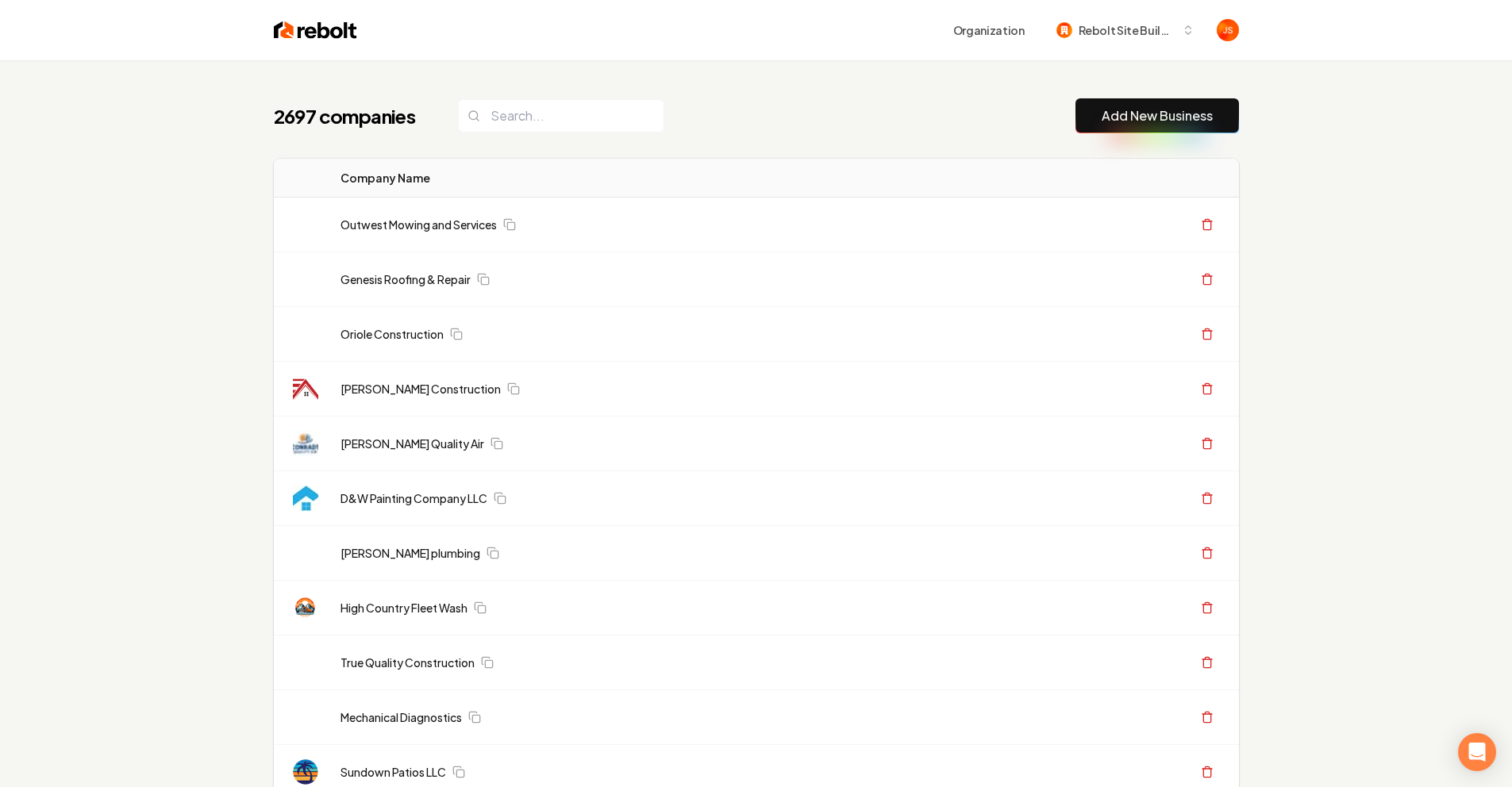
click at [520, 132] on div "2697 companies Add New Business" at bounding box center [756, 116] width 965 height 35
click at [520, 130] on input "search" at bounding box center [561, 116] width 206 height 33
paste input "Tates Garage Doors LLC Garage"
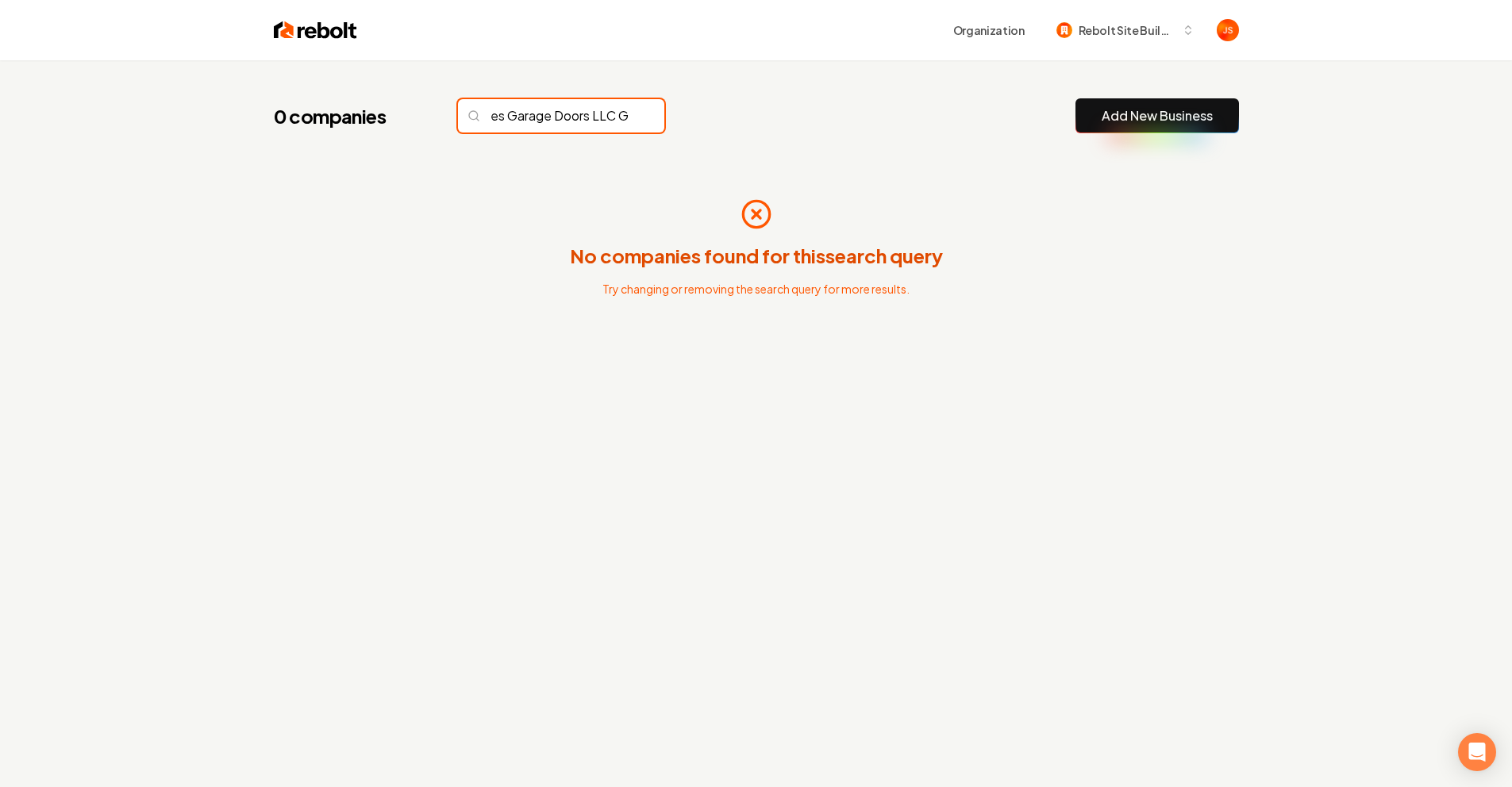
scroll to position [0, 34]
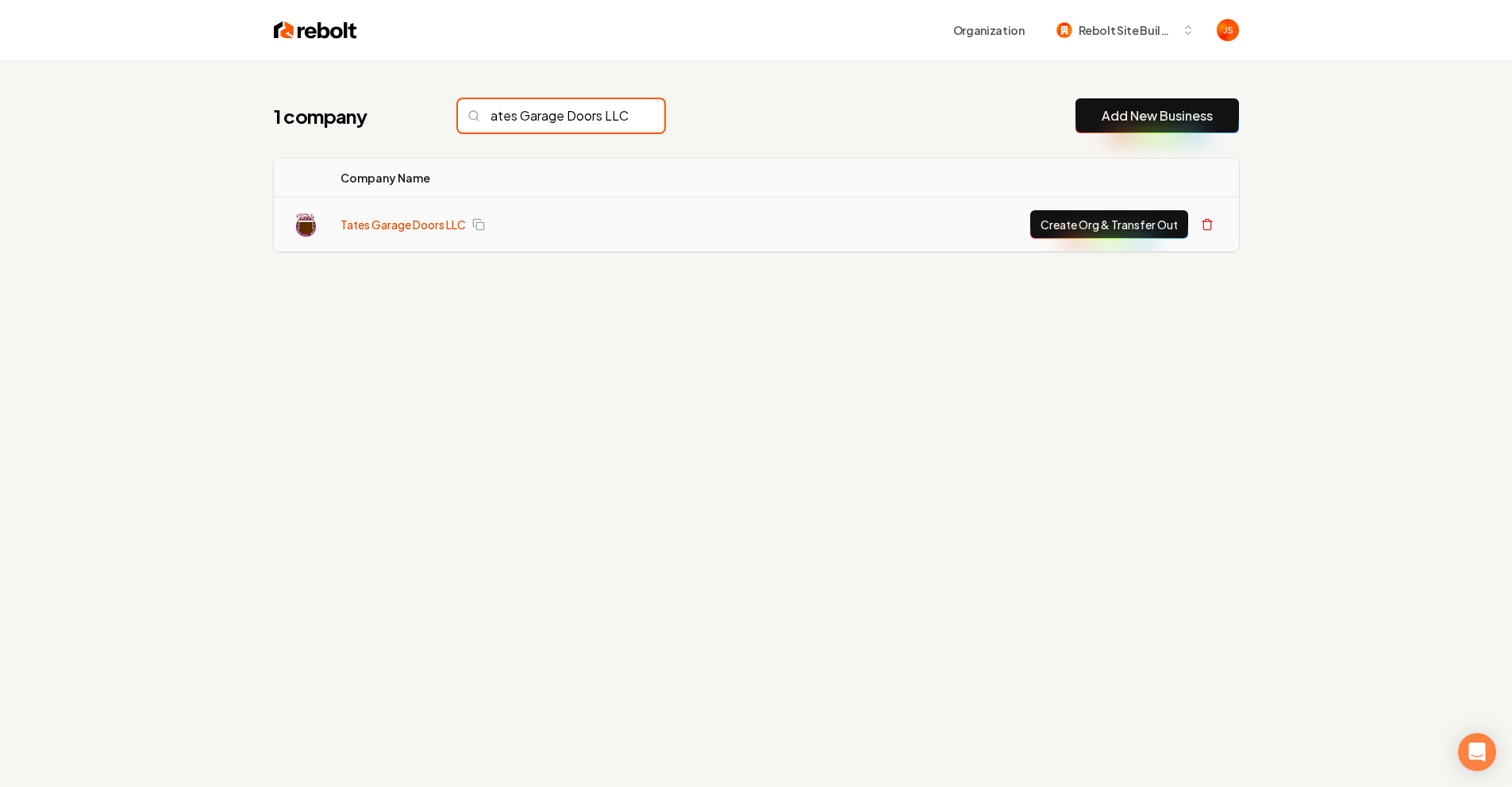
type input "Tates Garage Doors LLC"
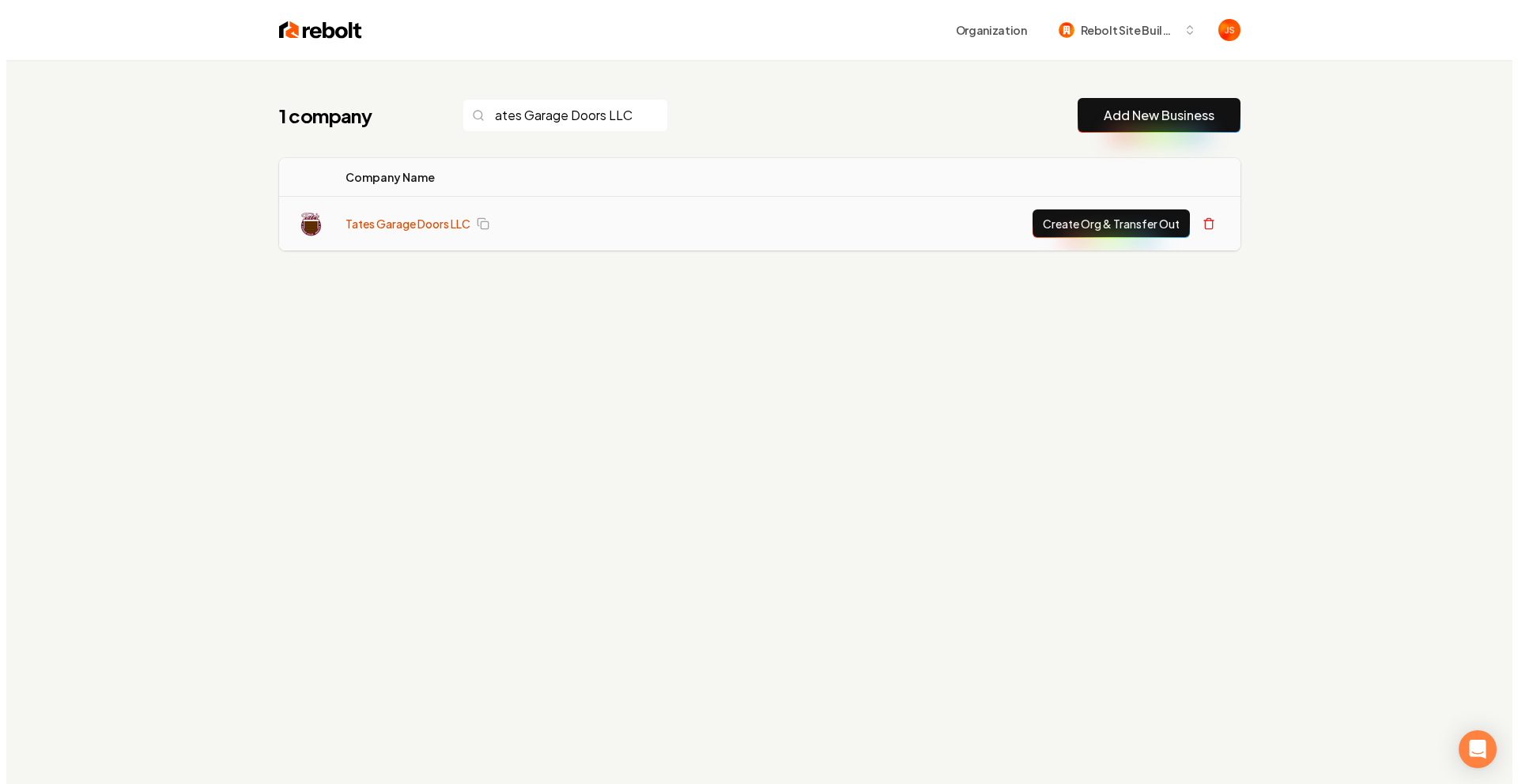
scroll to position [0, 0]
click at [366, 224] on link "Tates Garage Doors LLC" at bounding box center [401, 224] width 125 height 16
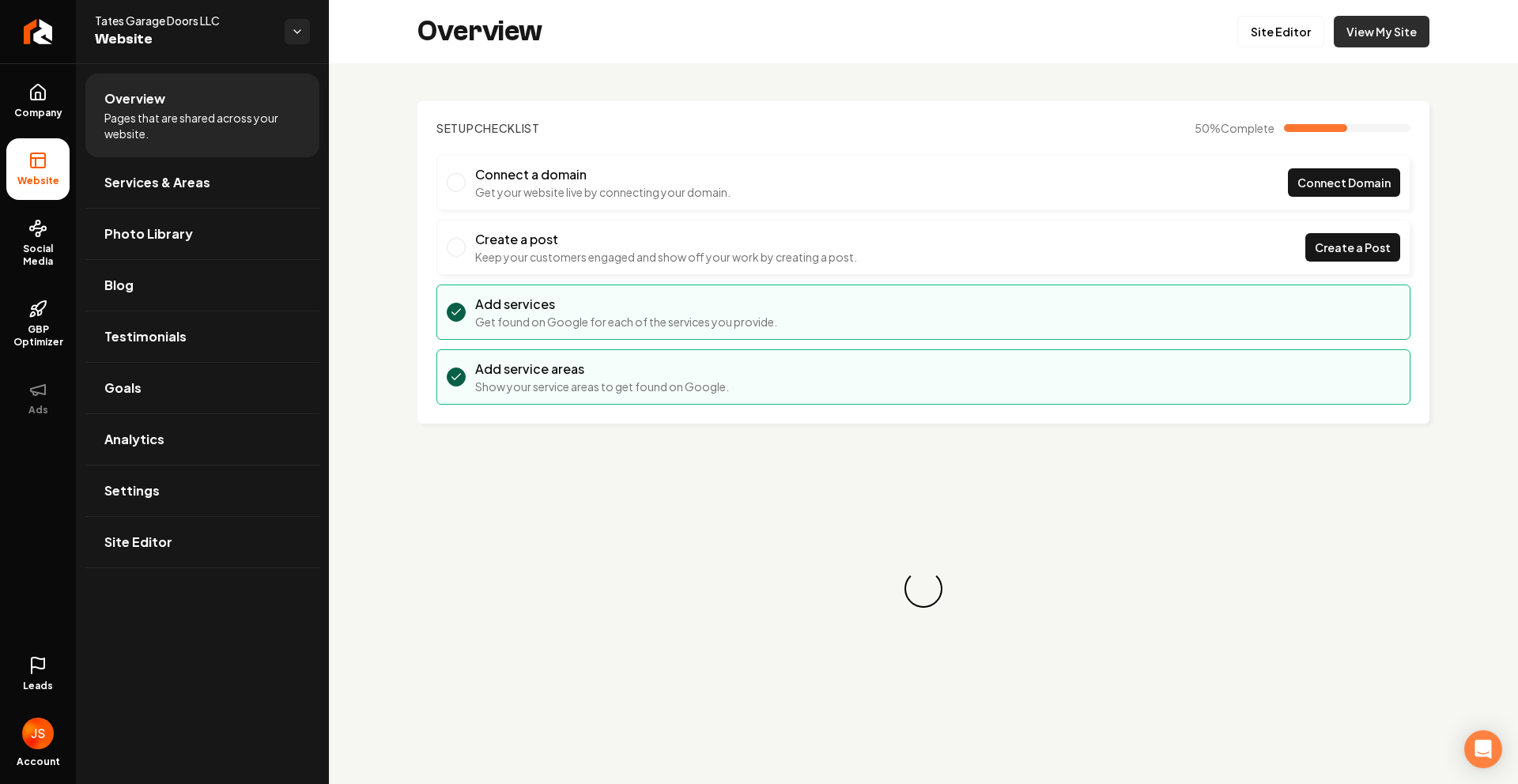
click at [1380, 30] on link "View My Site" at bounding box center [1381, 32] width 96 height 32
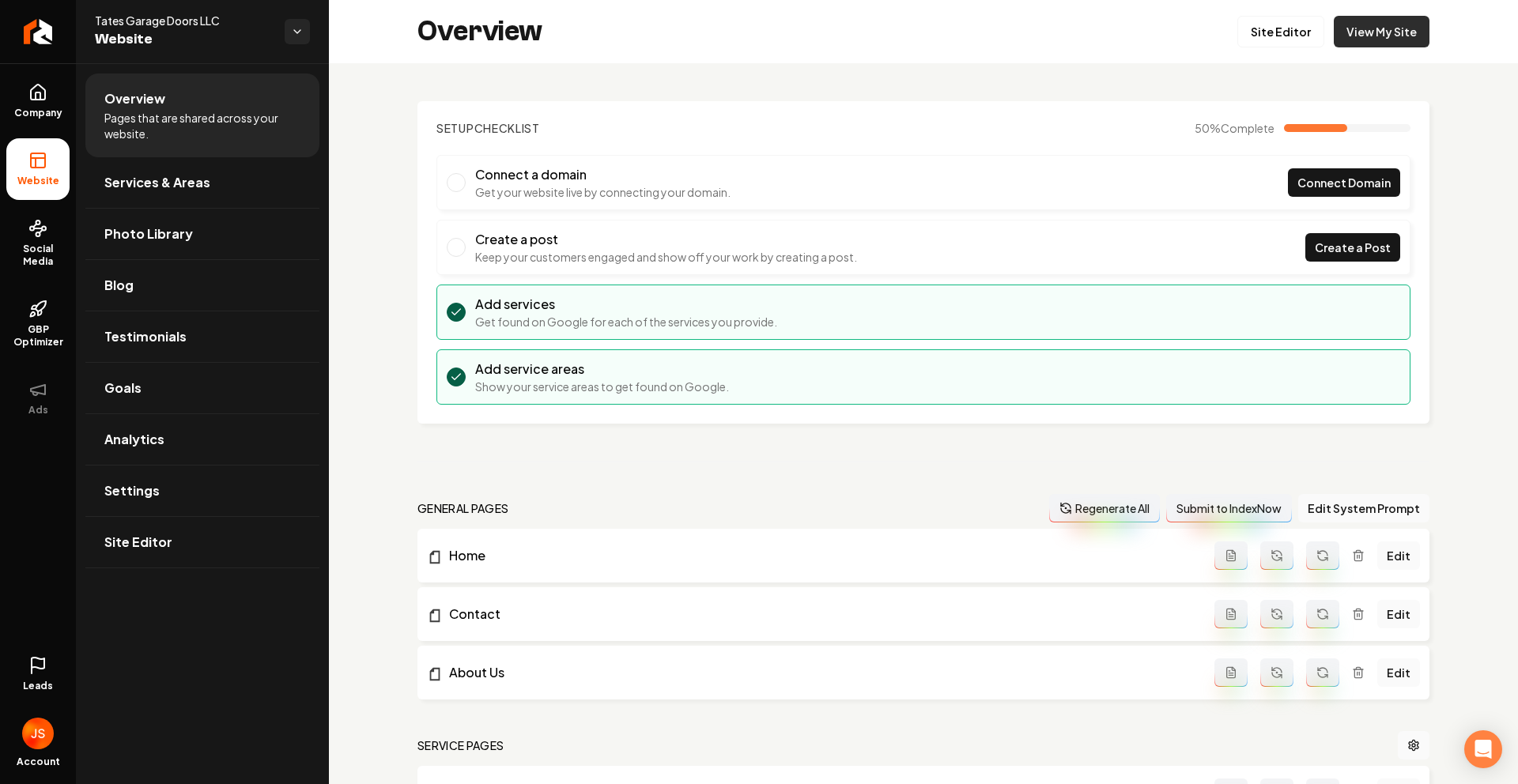
click at [1394, 38] on link "View My Site" at bounding box center [1381, 32] width 96 height 32
click at [1278, 21] on link "Site Editor" at bounding box center [1281, 32] width 87 height 32
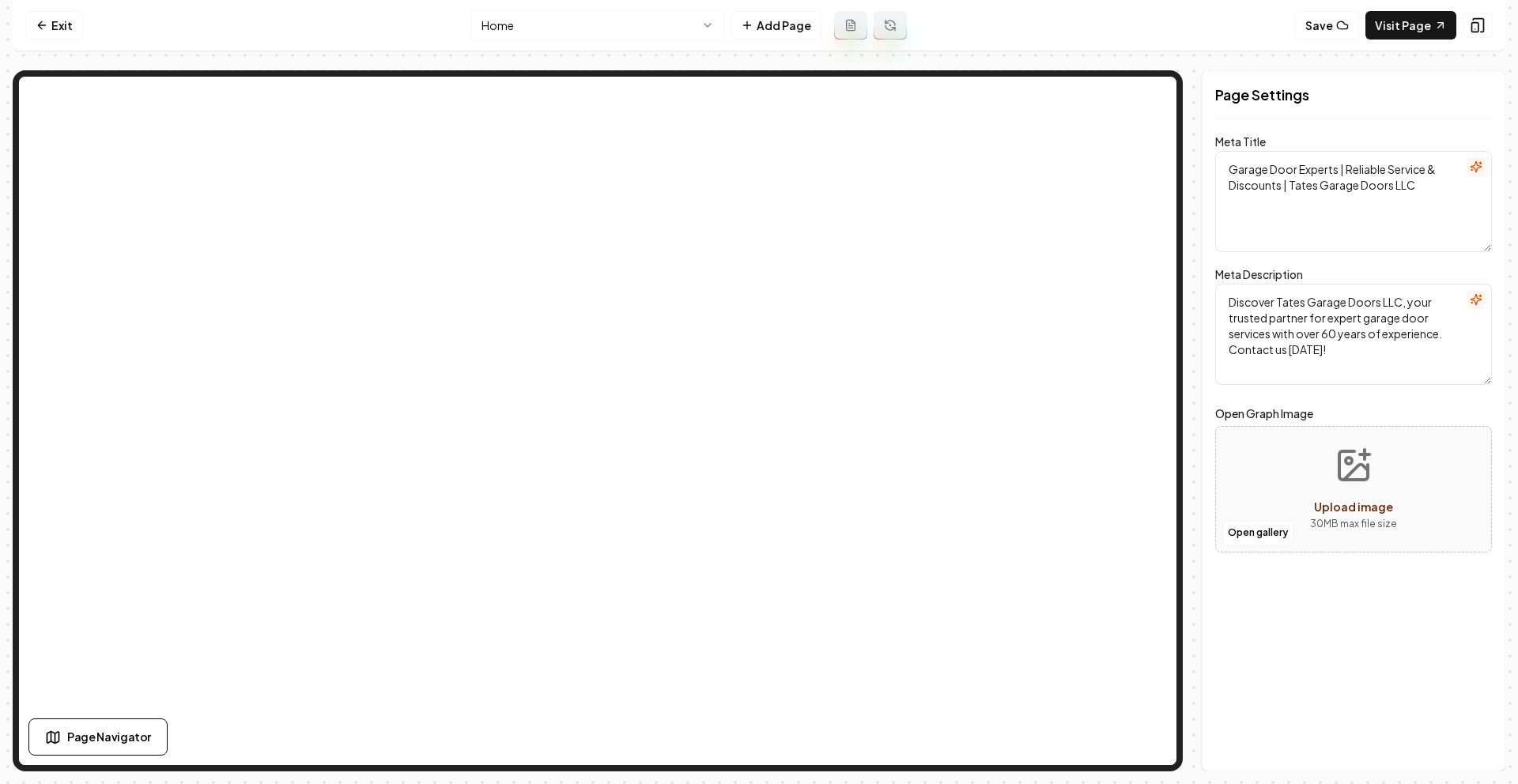
click at [37, 8] on nav "Exit Home Add Page Save Visit Page" at bounding box center [759, 26] width 1493 height 52
click at [28, 32] on link "Exit" at bounding box center [53, 25] width 58 height 28
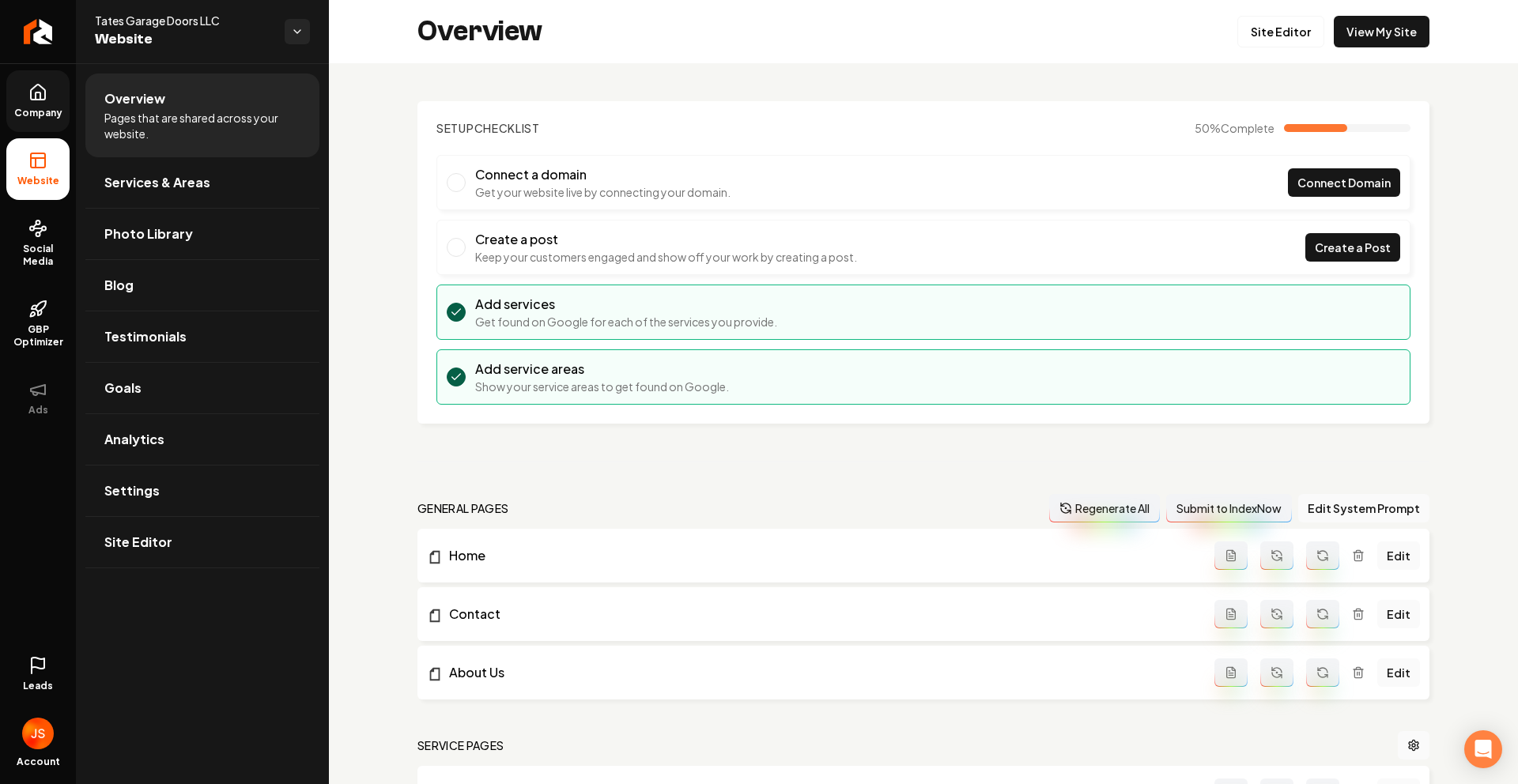
click at [35, 107] on span "Company" at bounding box center [38, 113] width 61 height 13
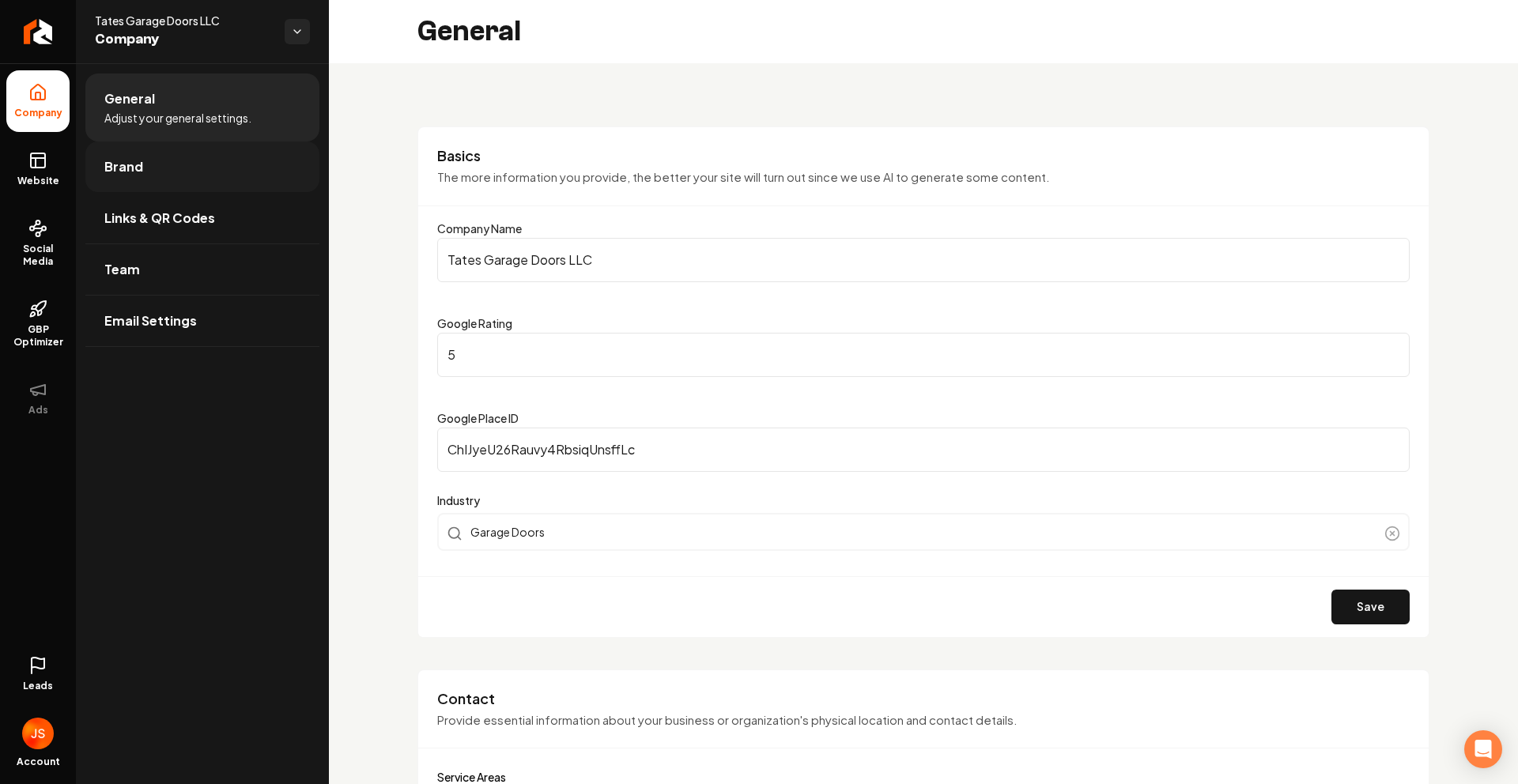
click at [160, 171] on link "Brand" at bounding box center [202, 167] width 234 height 51
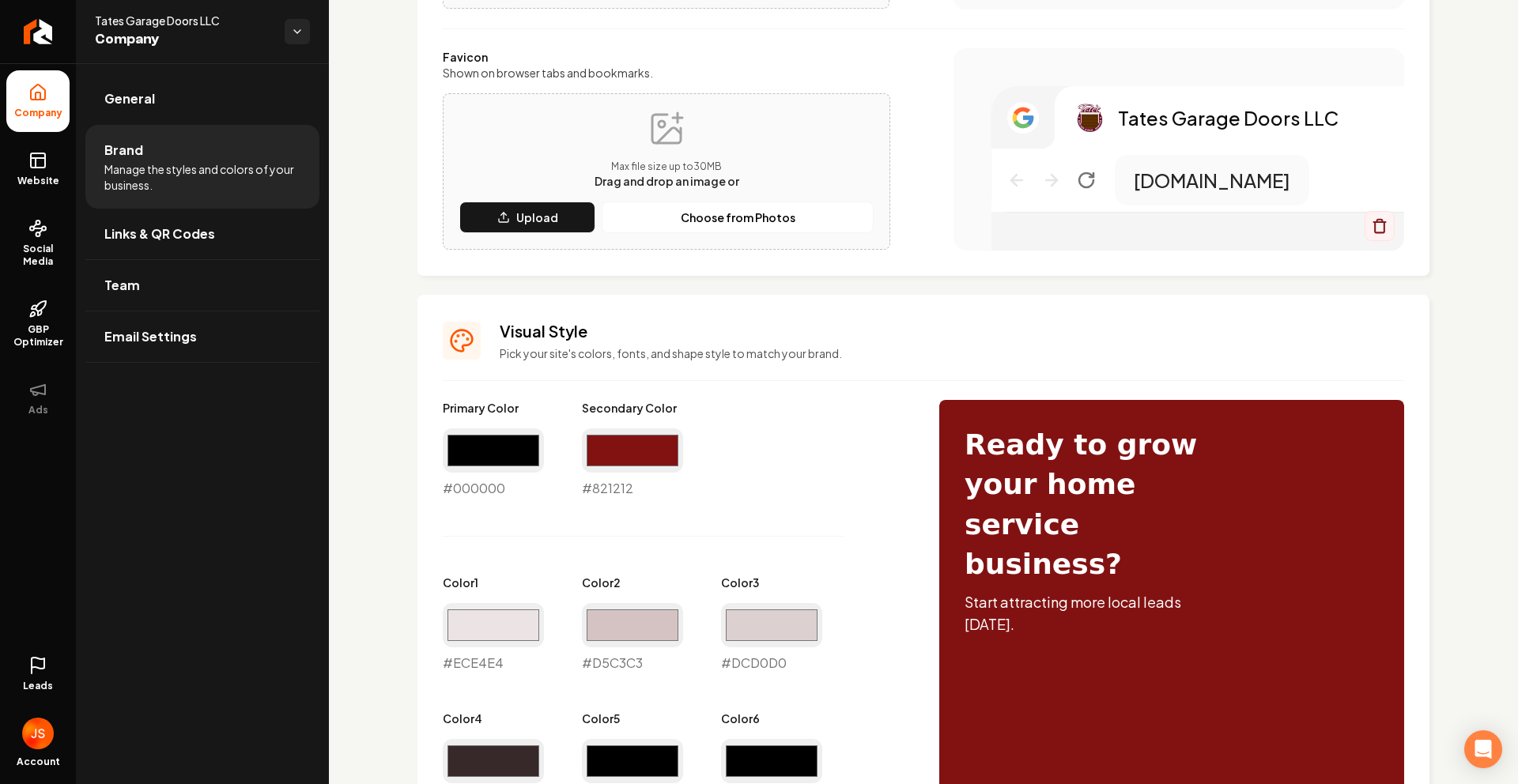
scroll to position [385, 0]
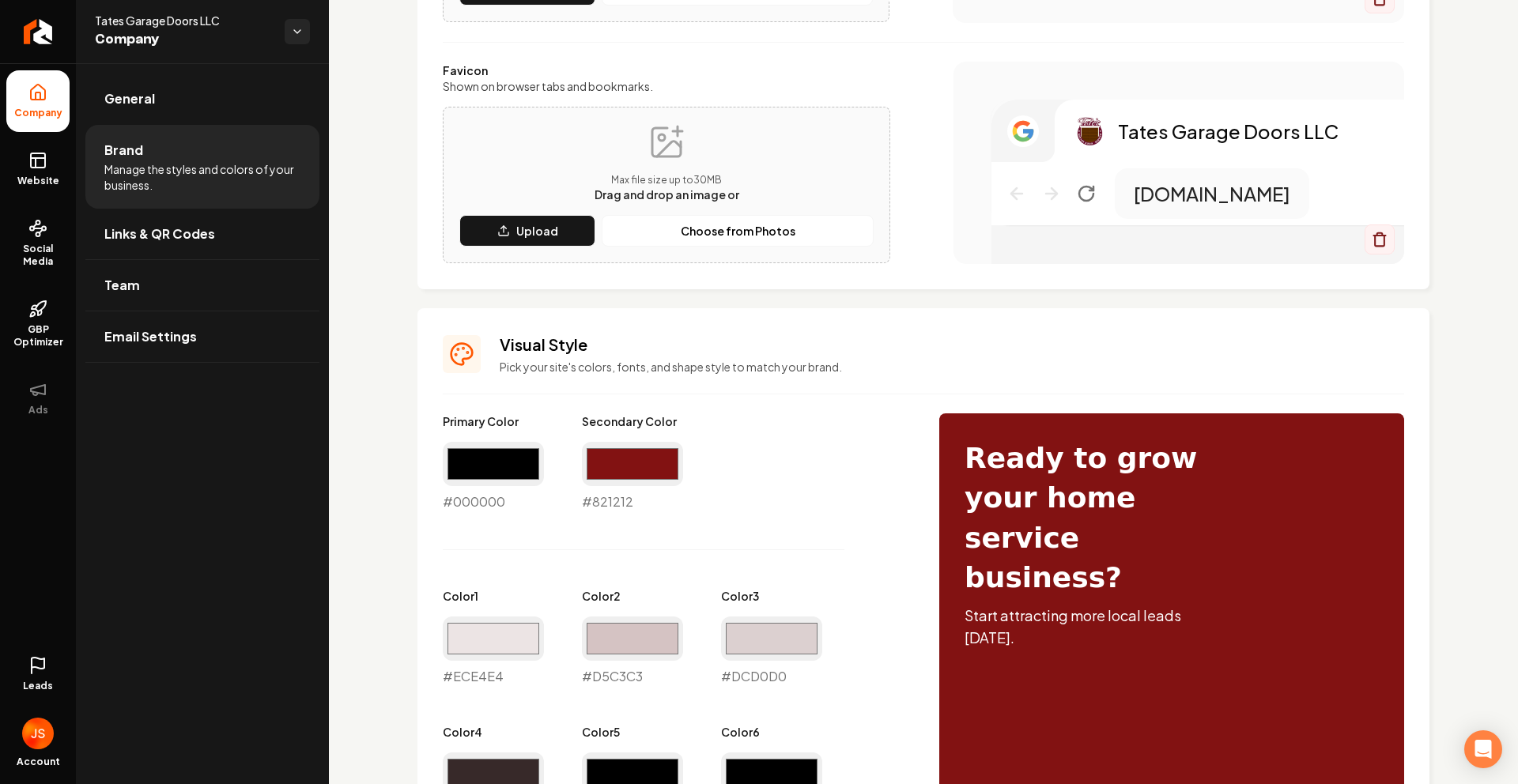
click at [592, 516] on div "Primary Color #000000 #000000 Secondary Color #821212 #821212 Color 1 #ece4e4 #…" at bounding box center [675, 686] width 465 height 545
click at [598, 505] on div "#821212 #821212" at bounding box center [632, 476] width 101 height 69
copy div "#821212"
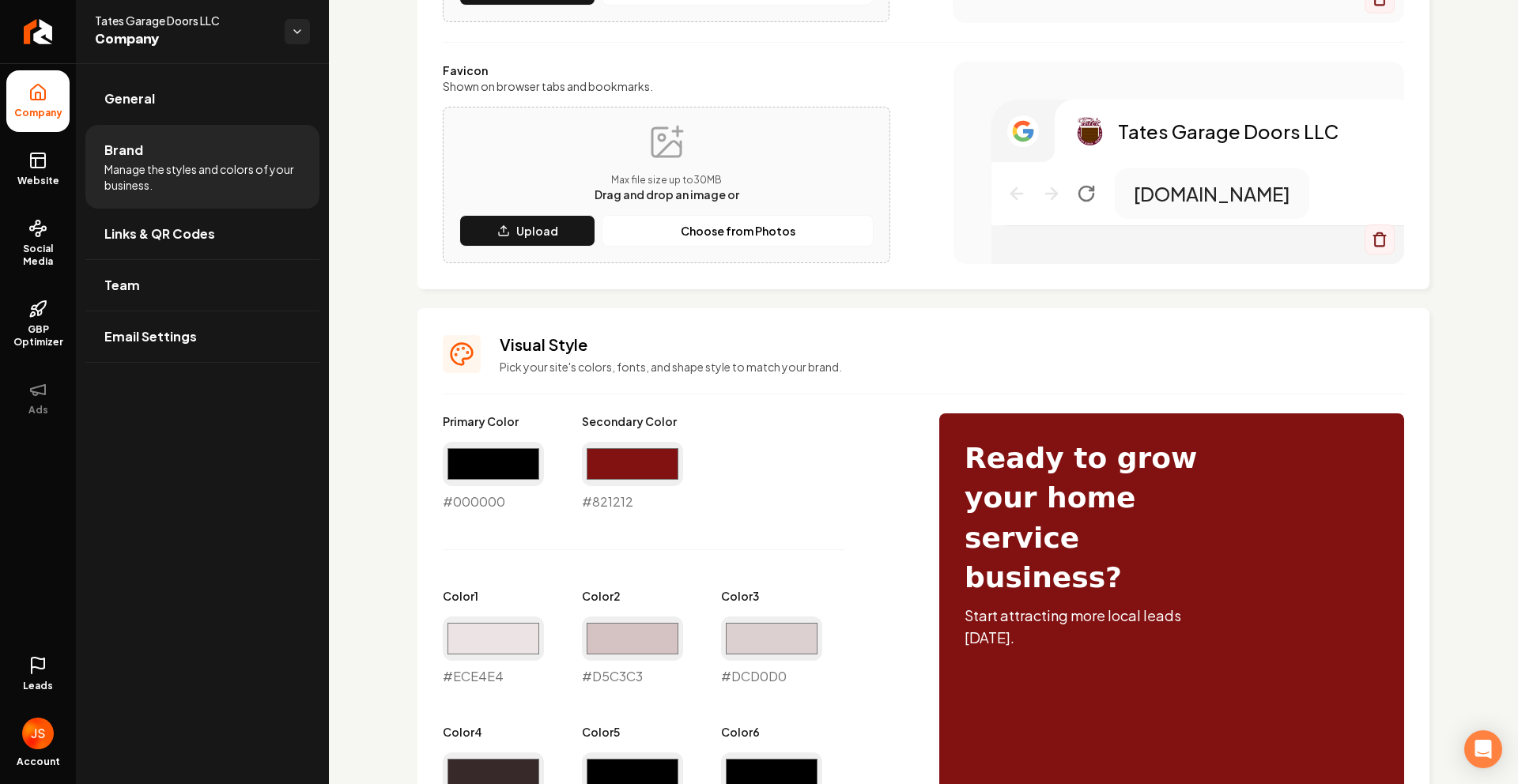
click at [13, 107] on span "Company" at bounding box center [38, 113] width 61 height 13
click at [47, 186] on span "Website" at bounding box center [38, 180] width 54 height 13
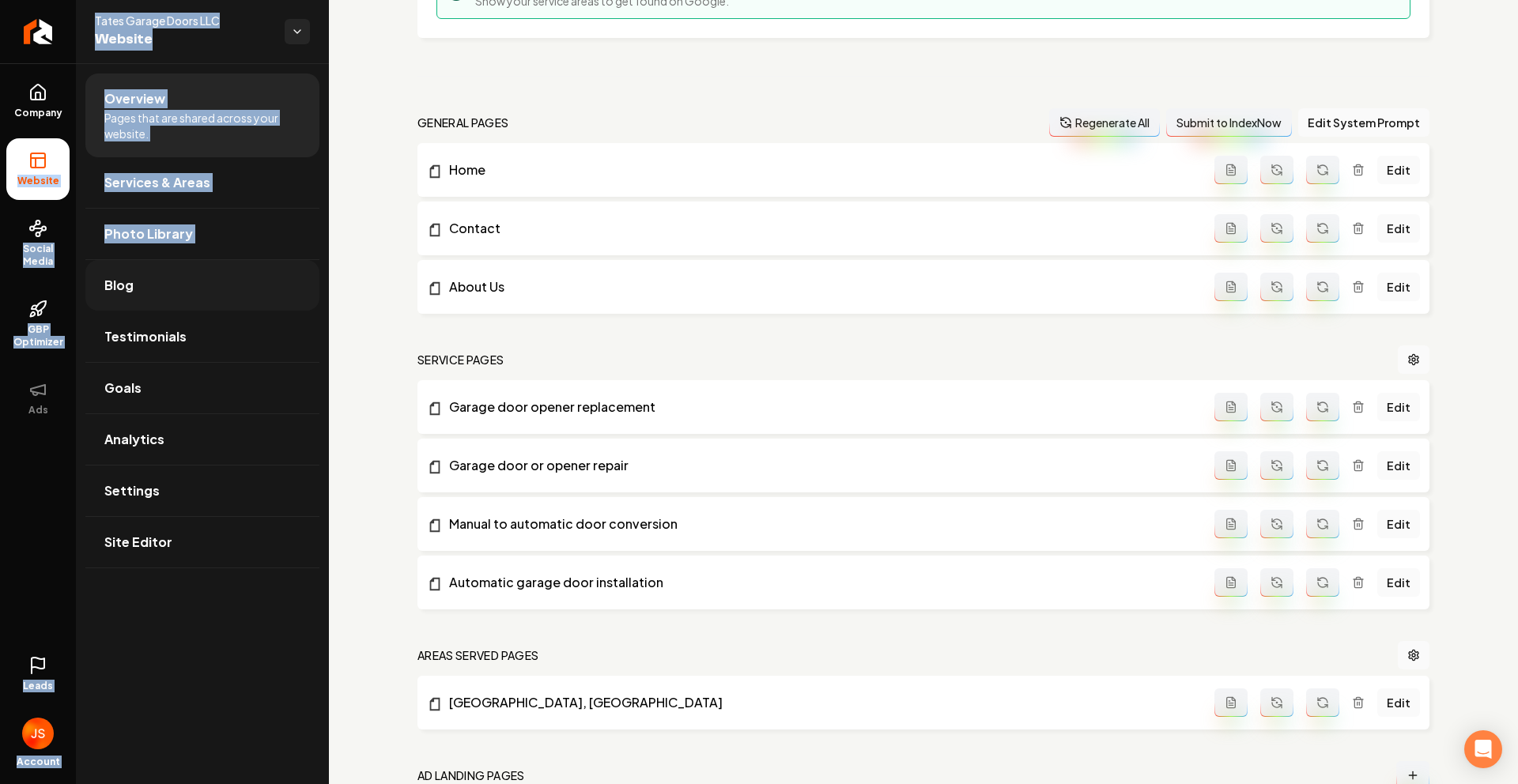
drag, startPoint x: 39, startPoint y: 143, endPoint x: 172, endPoint y: 275, distance: 187.4
click at [149, 264] on div "Company Website Social Media GBP Optimizer Ads Leads Account Tates Garage Doors…" at bounding box center [164, 392] width 329 height 784
click at [215, 501] on link "Settings" at bounding box center [202, 490] width 234 height 51
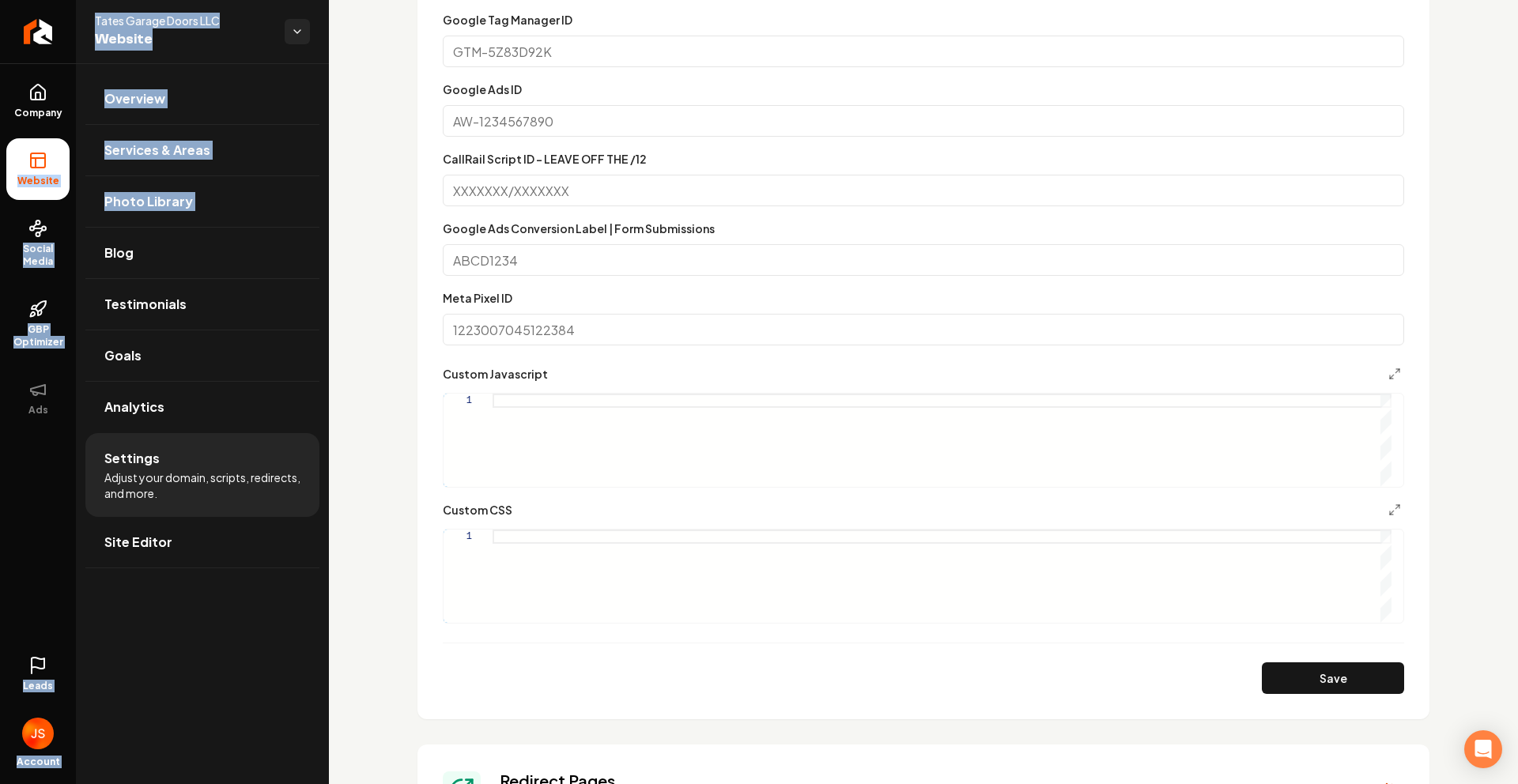
scroll to position [636, 0]
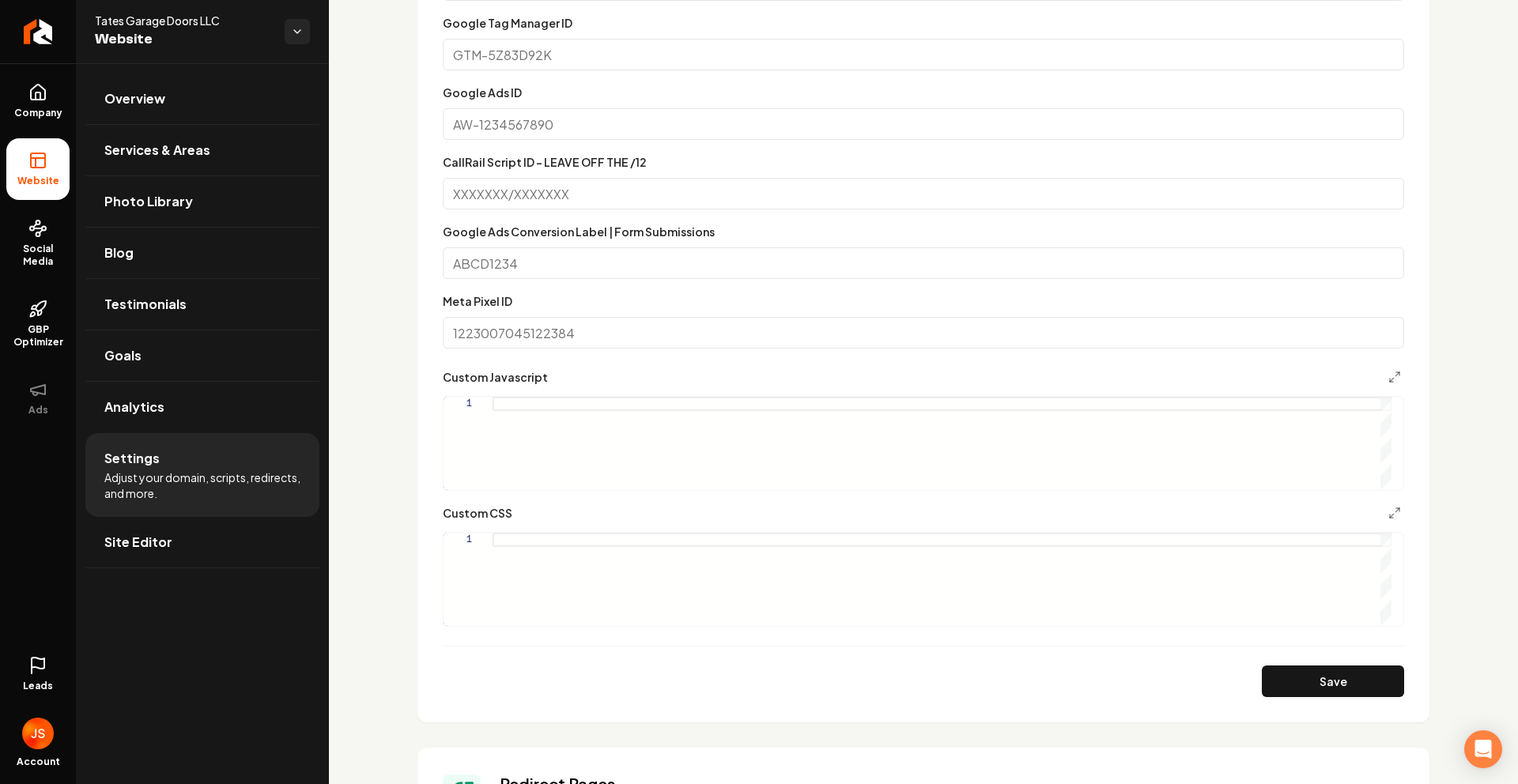
click at [546, 533] on div "Main content area" at bounding box center [941, 580] width 899 height 93
type textarea "**********"
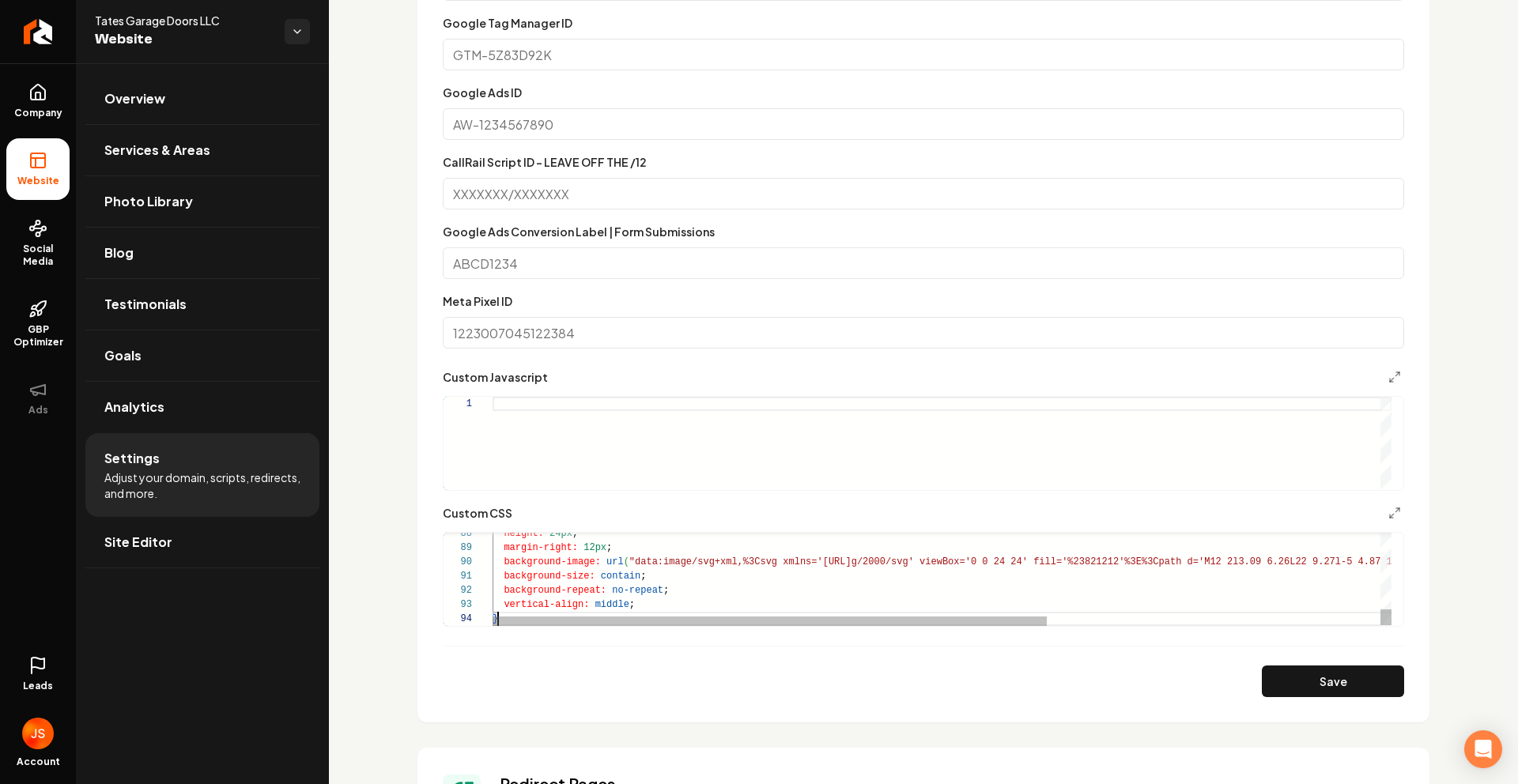
scroll to position [43, 6]
click at [1306, 674] on button "Save" at bounding box center [1333, 681] width 143 height 32
click at [42, 95] on icon at bounding box center [38, 92] width 19 height 19
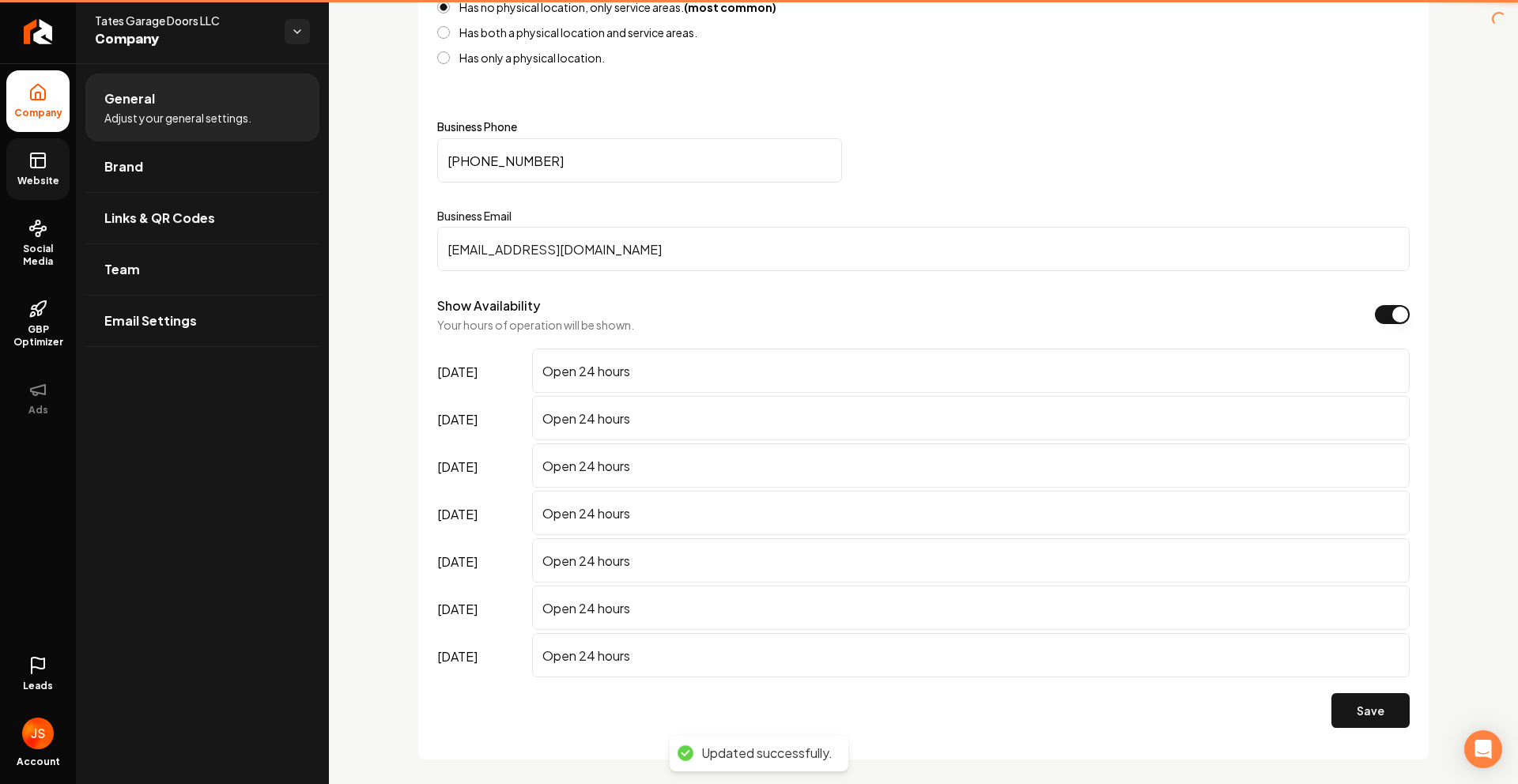
click at [41, 166] on icon at bounding box center [38, 160] width 19 height 19
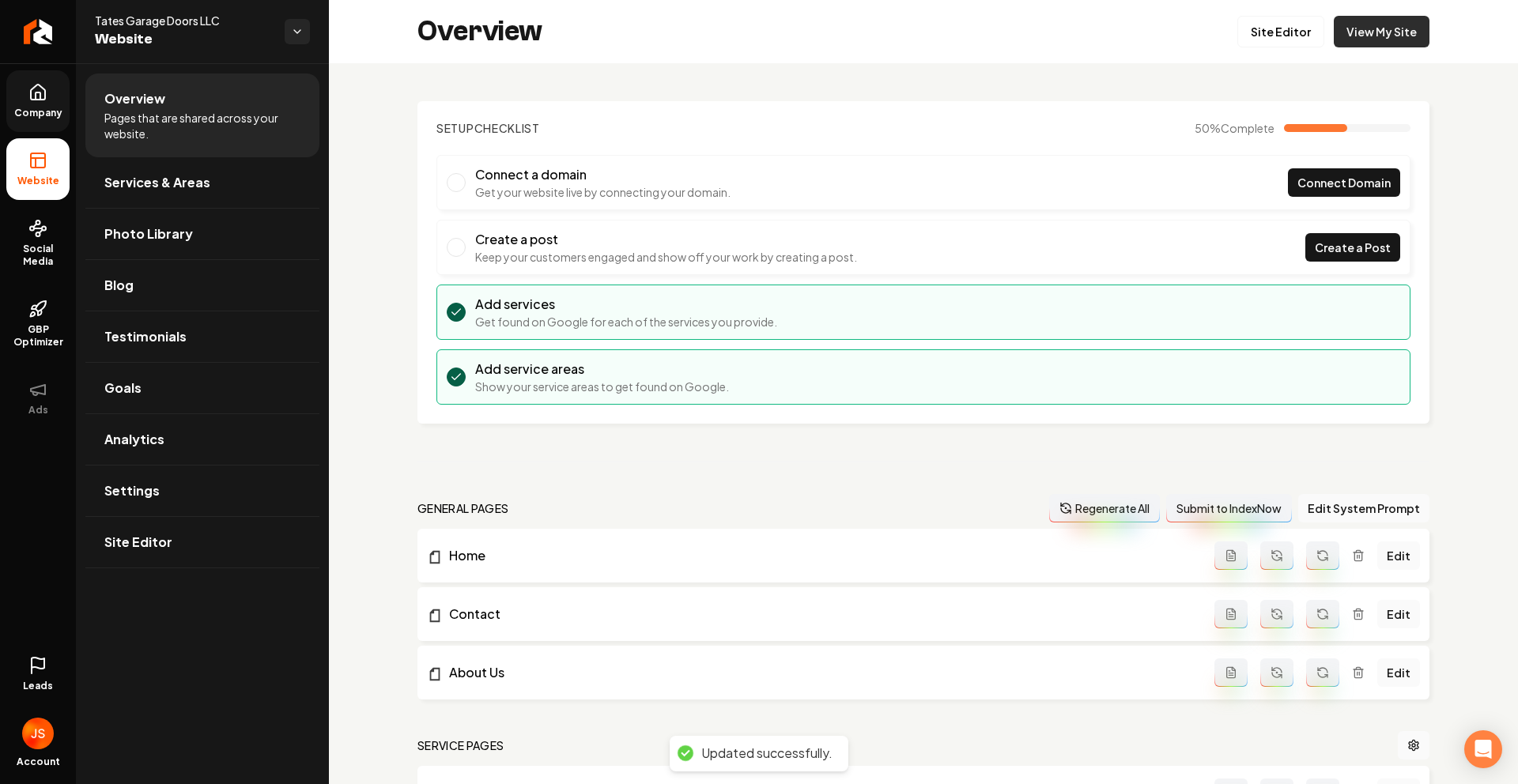
click at [1382, 40] on link "View My Site" at bounding box center [1381, 32] width 96 height 32
click at [37, 103] on link "Company" at bounding box center [38, 101] width 63 height 62
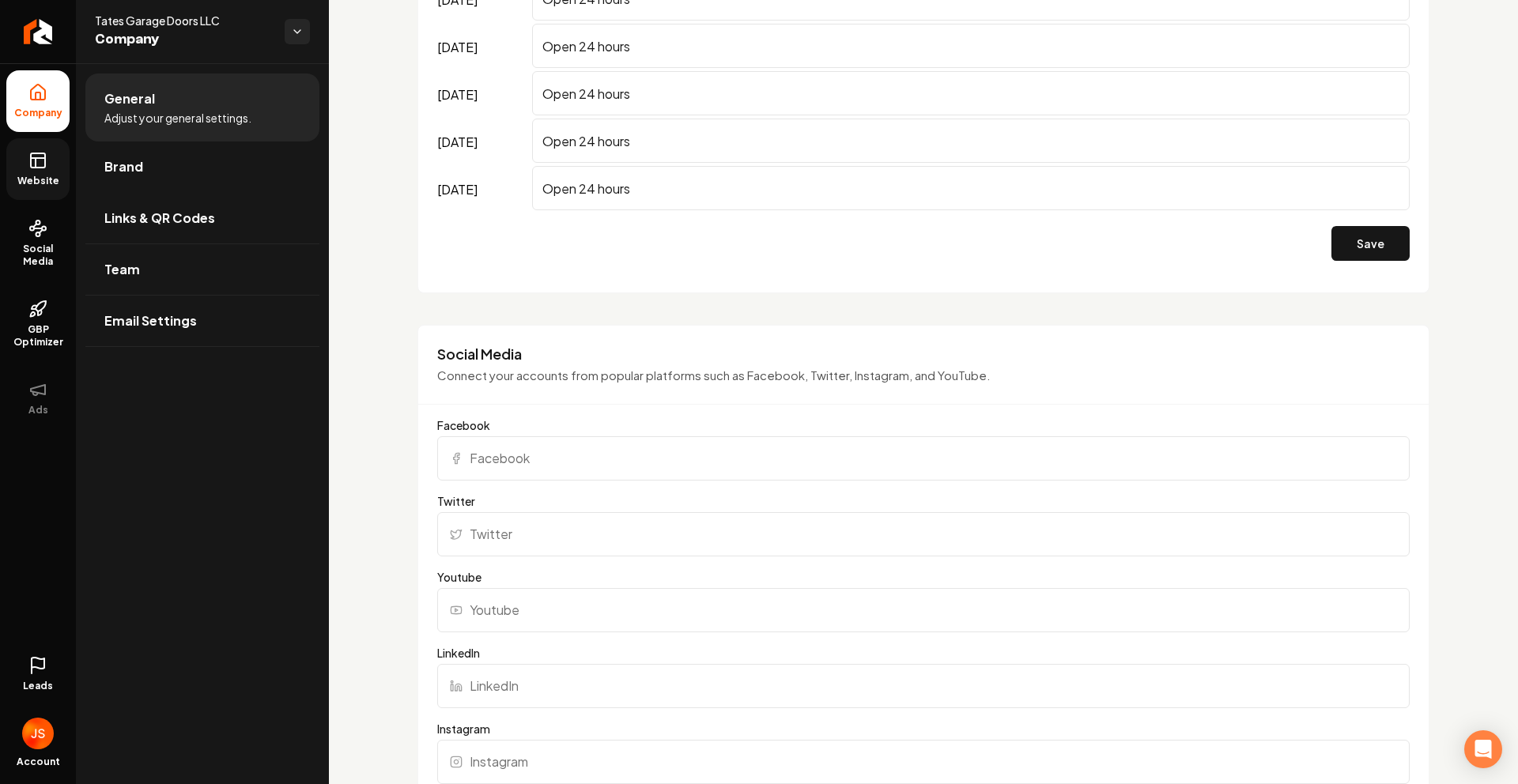
click at [44, 174] on span "Website" at bounding box center [38, 180] width 54 height 13
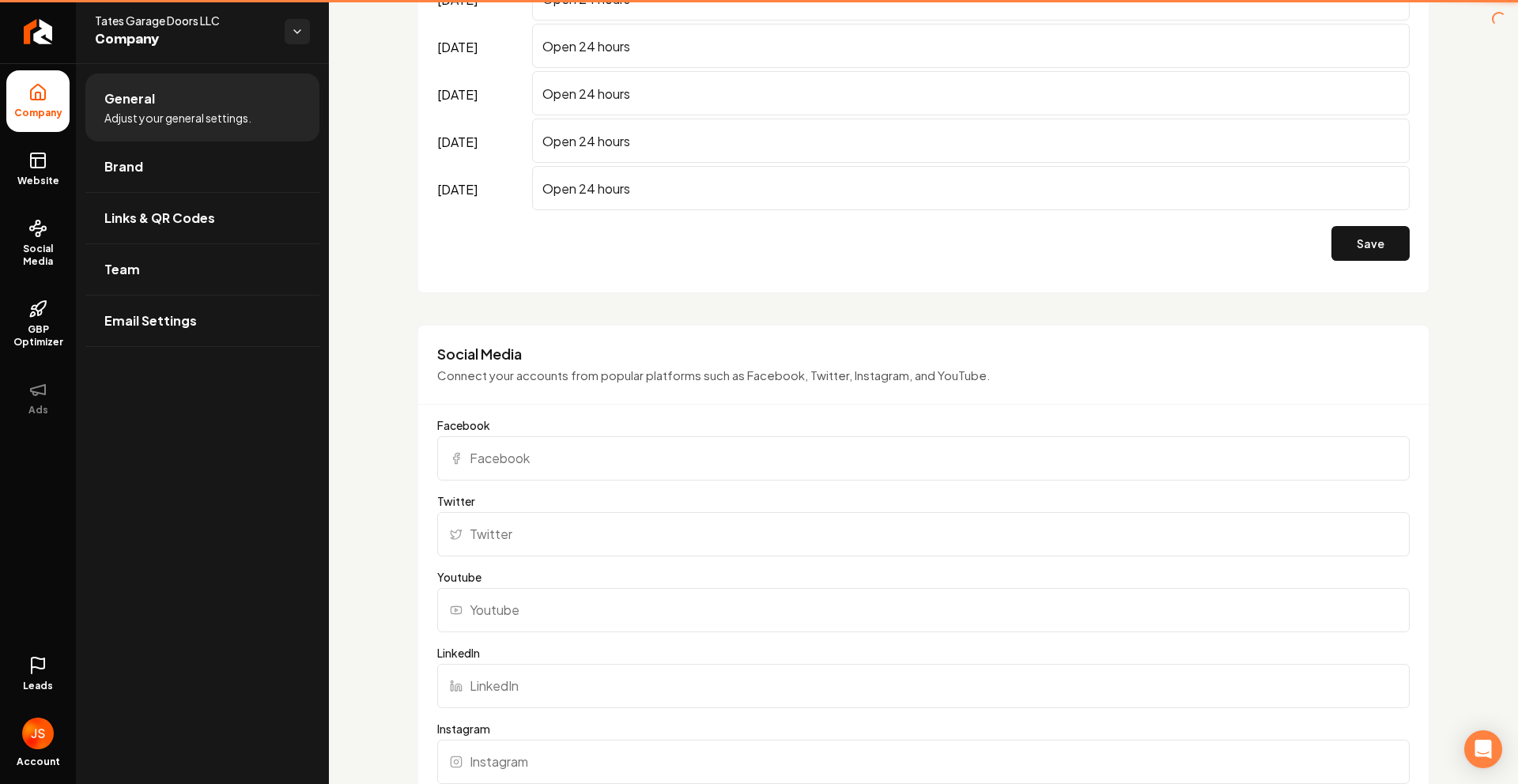
scroll to position [540, 0]
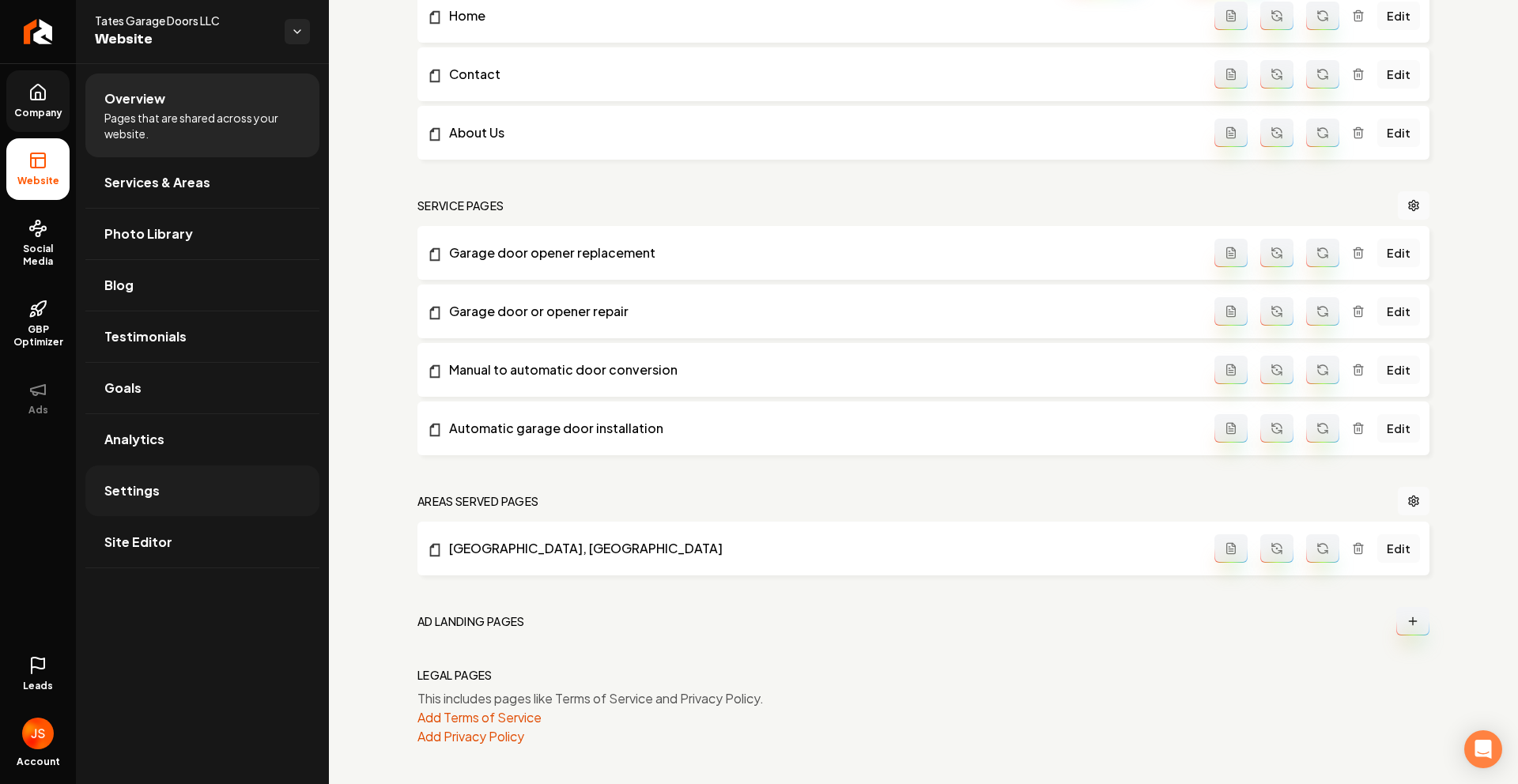
click at [138, 505] on link "Settings" at bounding box center [202, 490] width 234 height 51
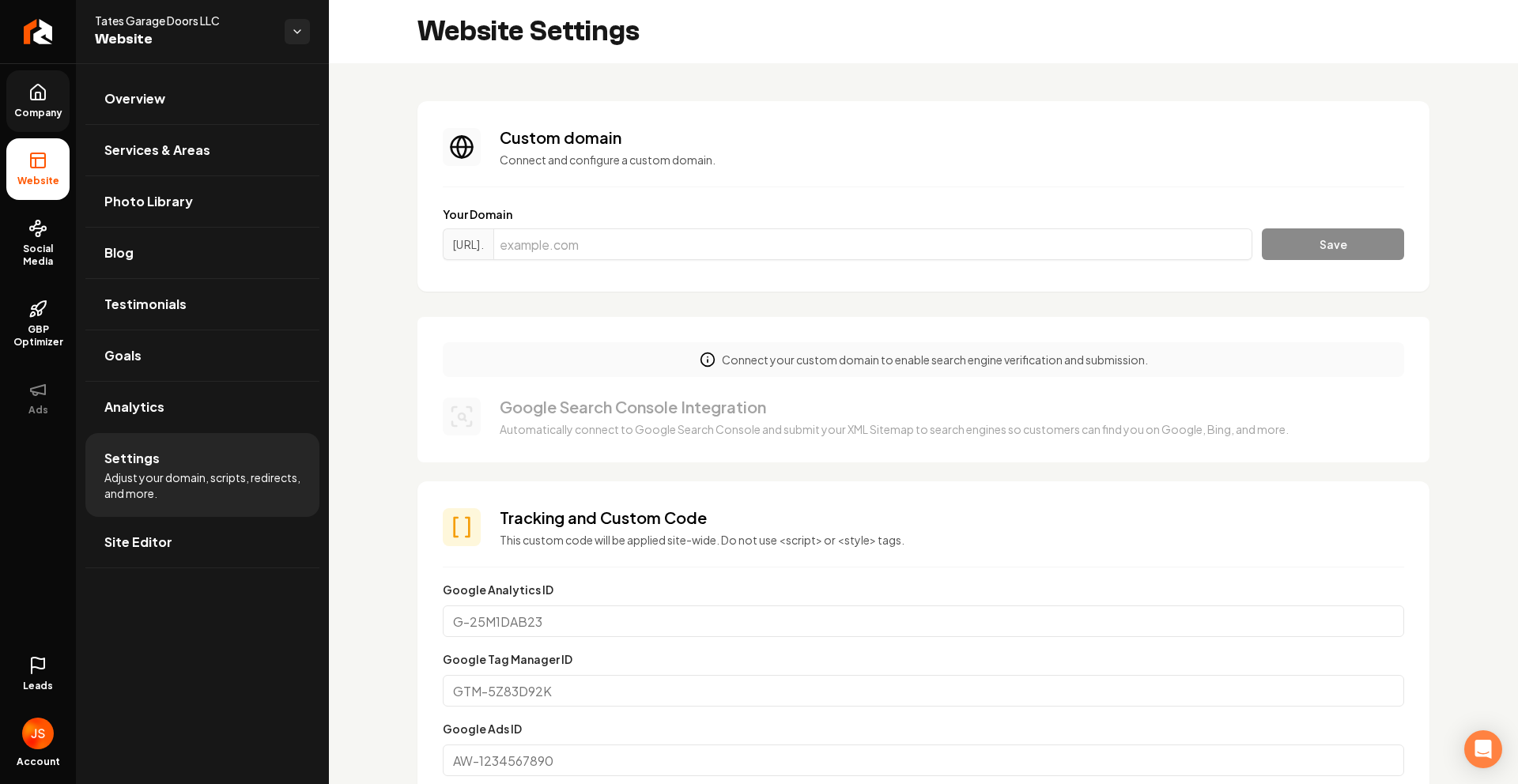
scroll to position [760, 0]
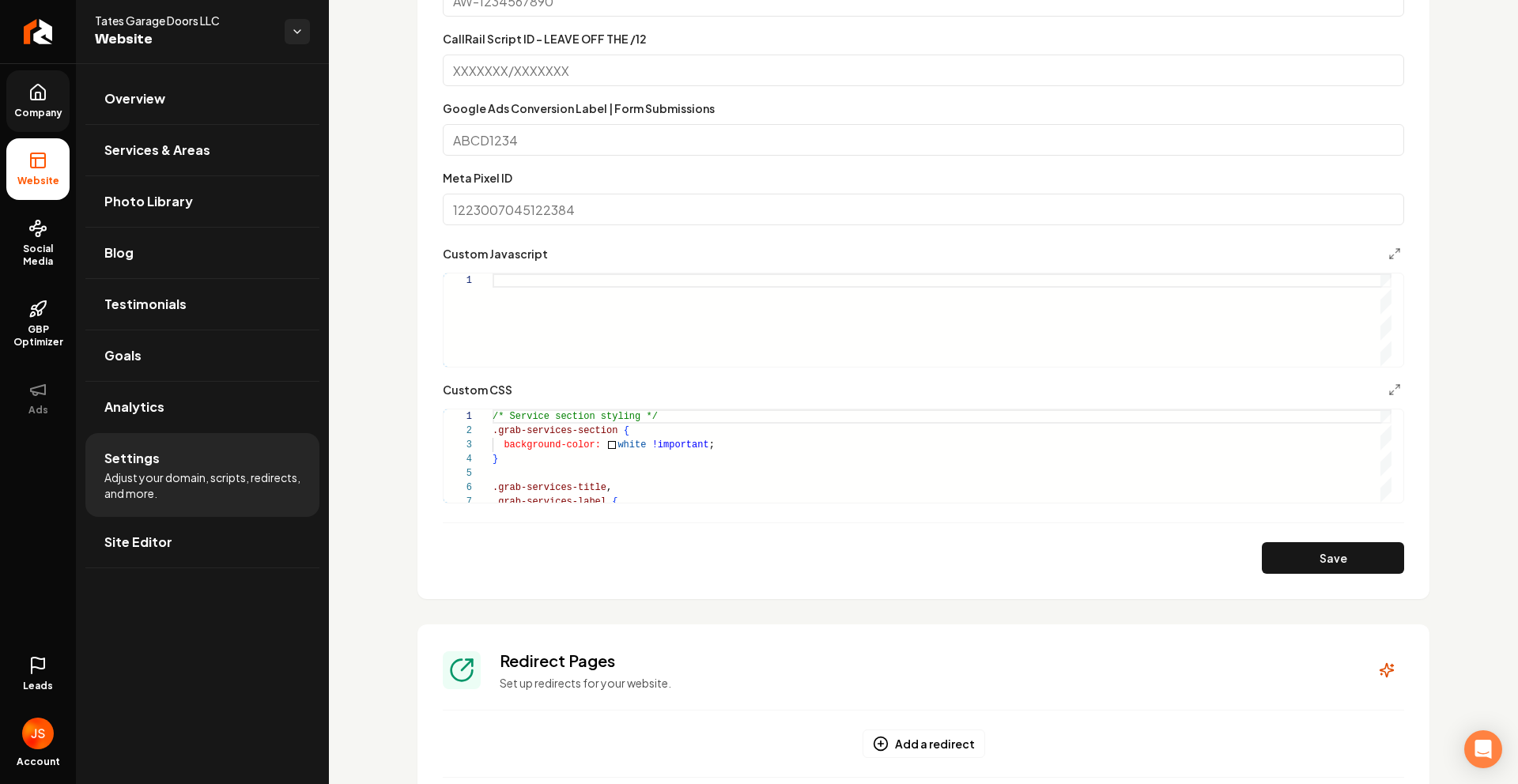
click at [549, 280] on div "Main content area" at bounding box center [941, 320] width 899 height 93
type textarea "*****"
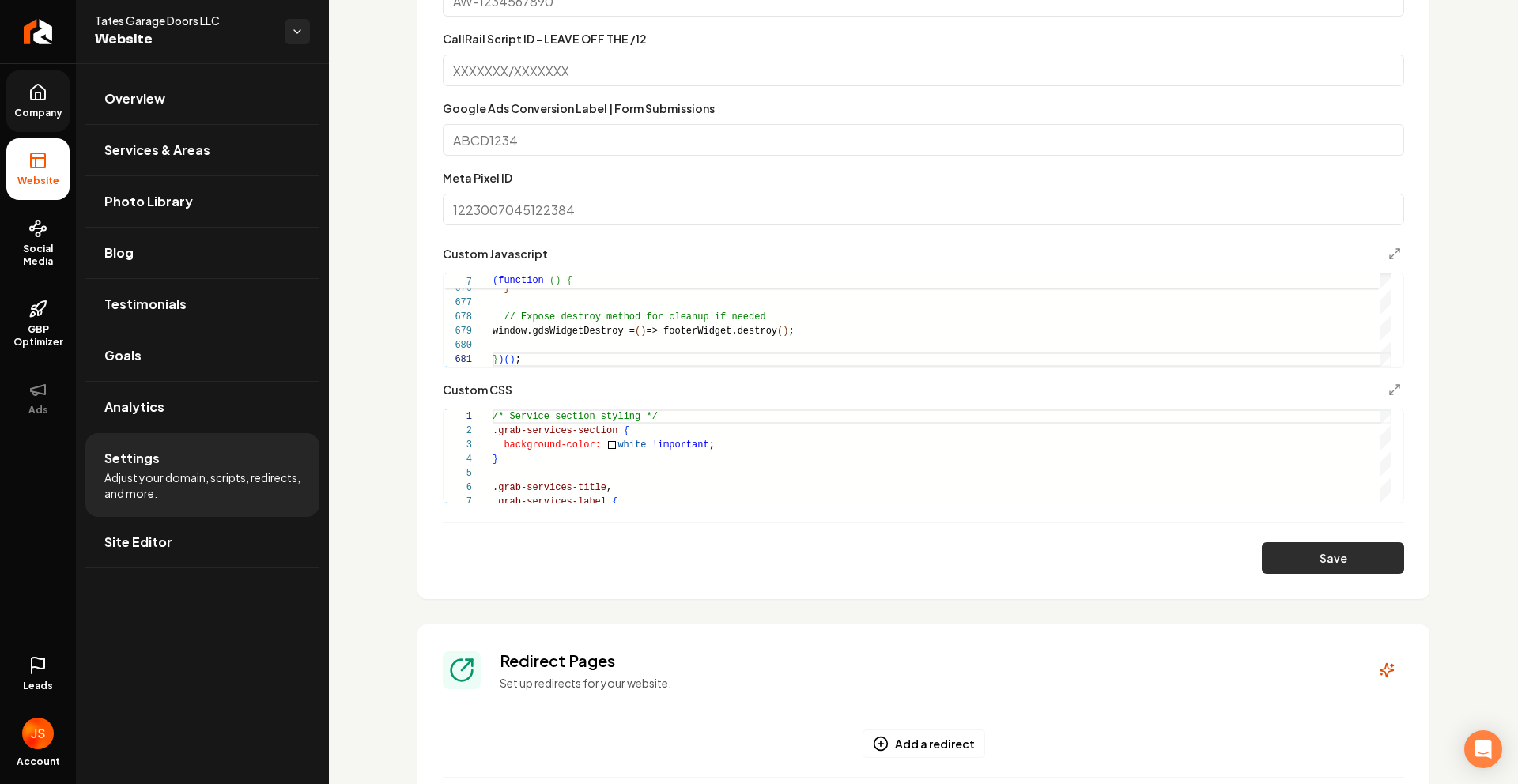
click at [1329, 550] on button "Save" at bounding box center [1333, 558] width 143 height 32
click at [53, 104] on link "Company" at bounding box center [38, 101] width 63 height 62
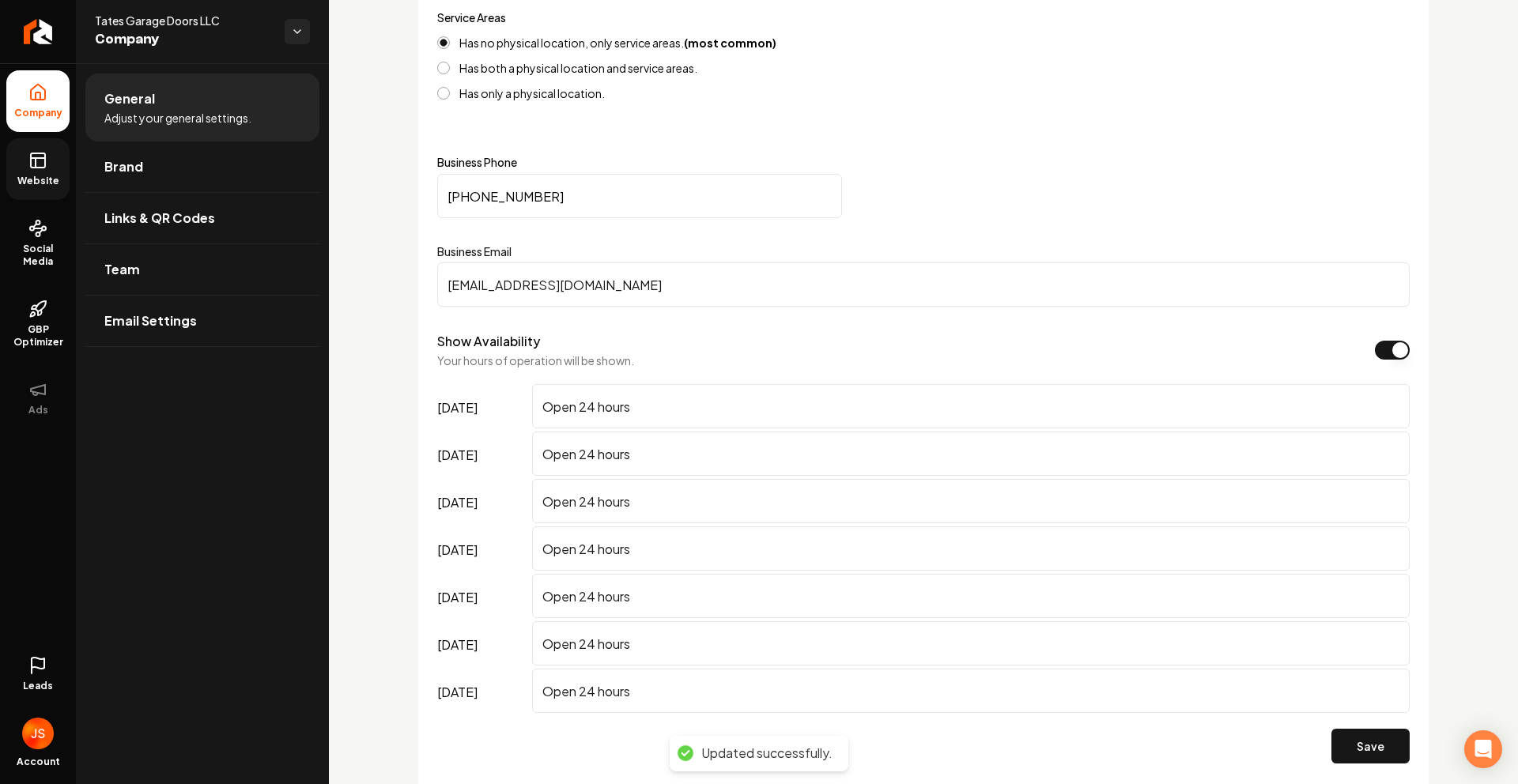
click at [44, 162] on rect at bounding box center [38, 160] width 14 height 14
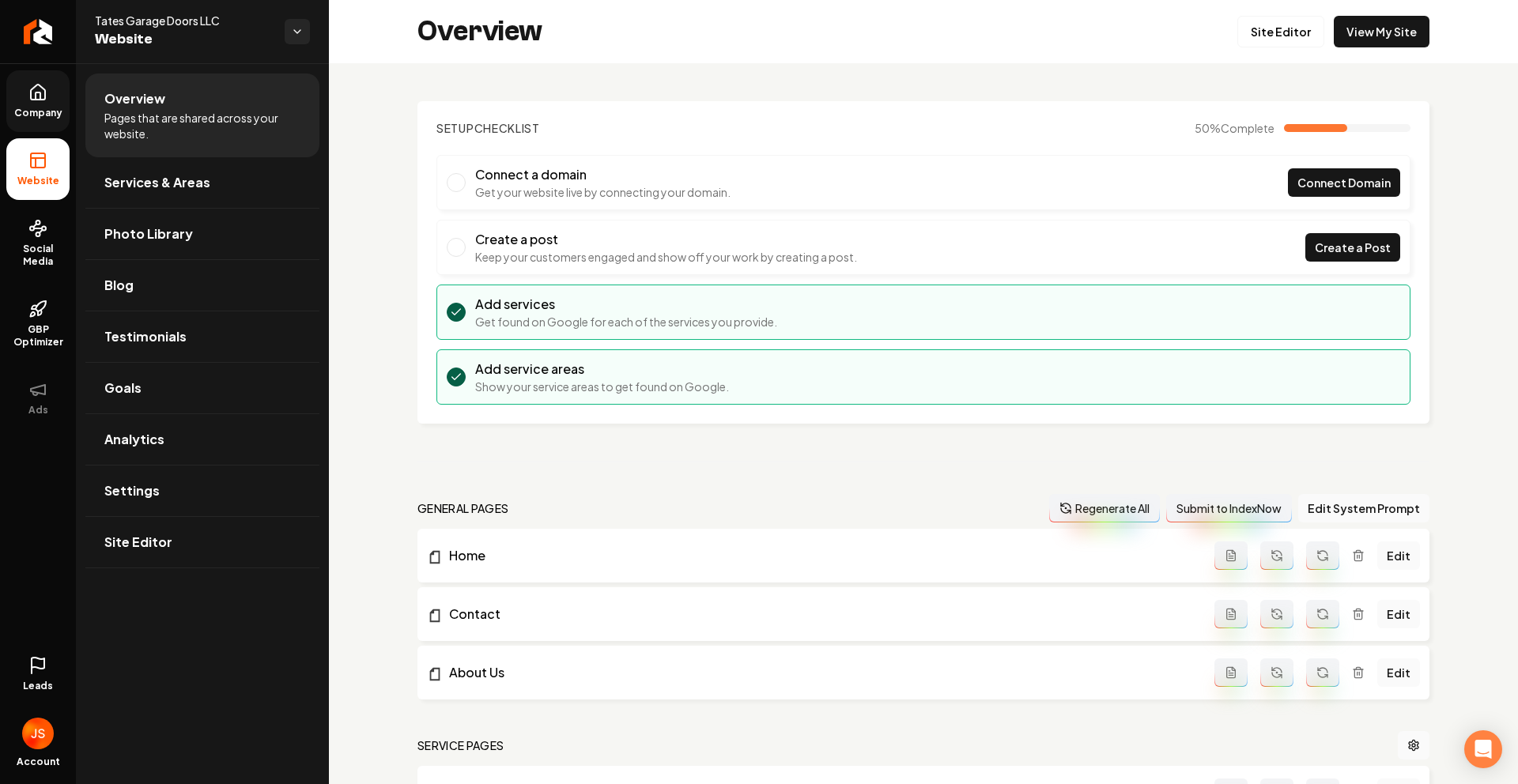
click at [1317, 42] on div "Site Editor View My Site" at bounding box center [1334, 32] width 192 height 32
click at [1339, 33] on link "View My Site" at bounding box center [1381, 32] width 96 height 32
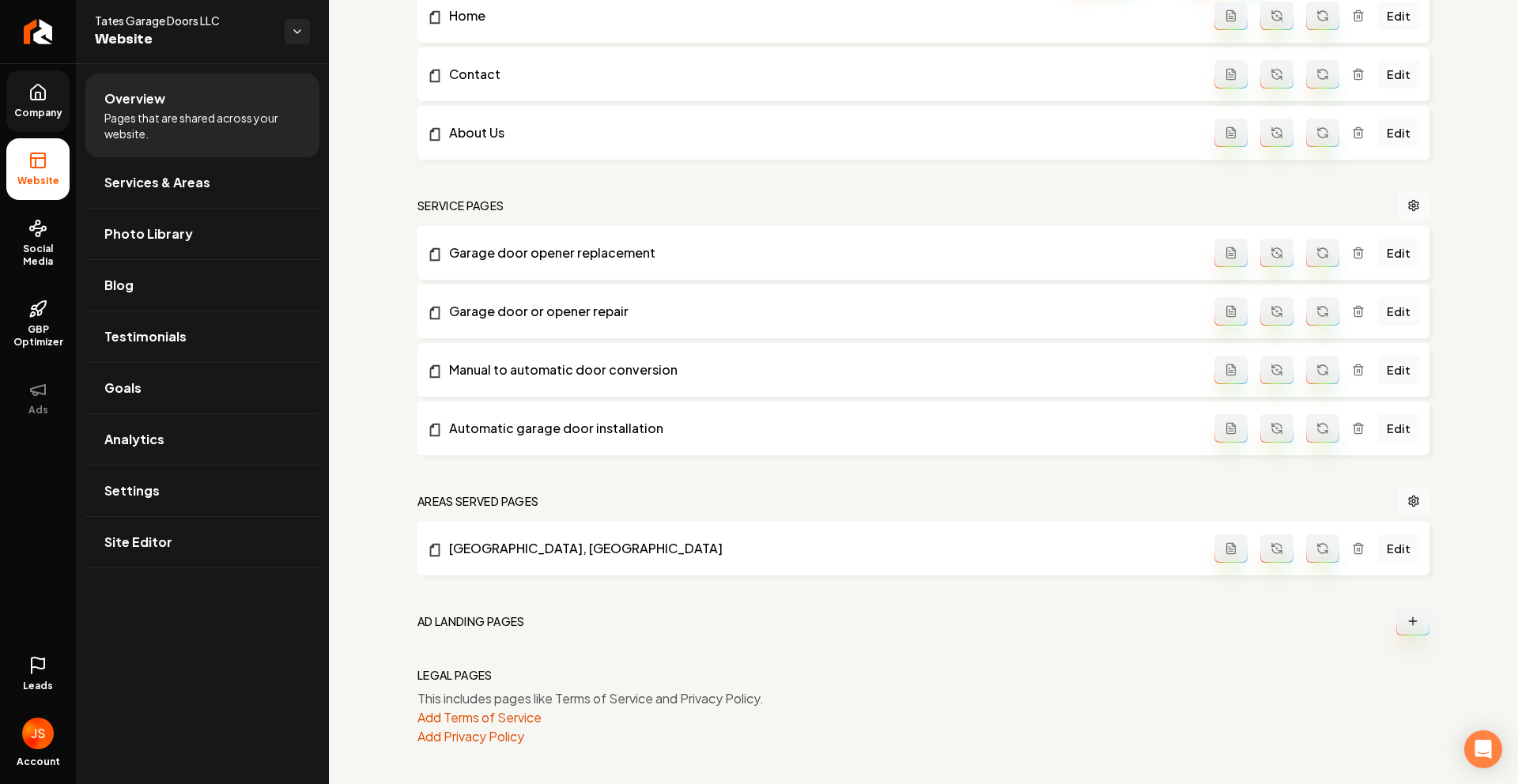
click at [29, 98] on icon at bounding box center [38, 92] width 19 height 19
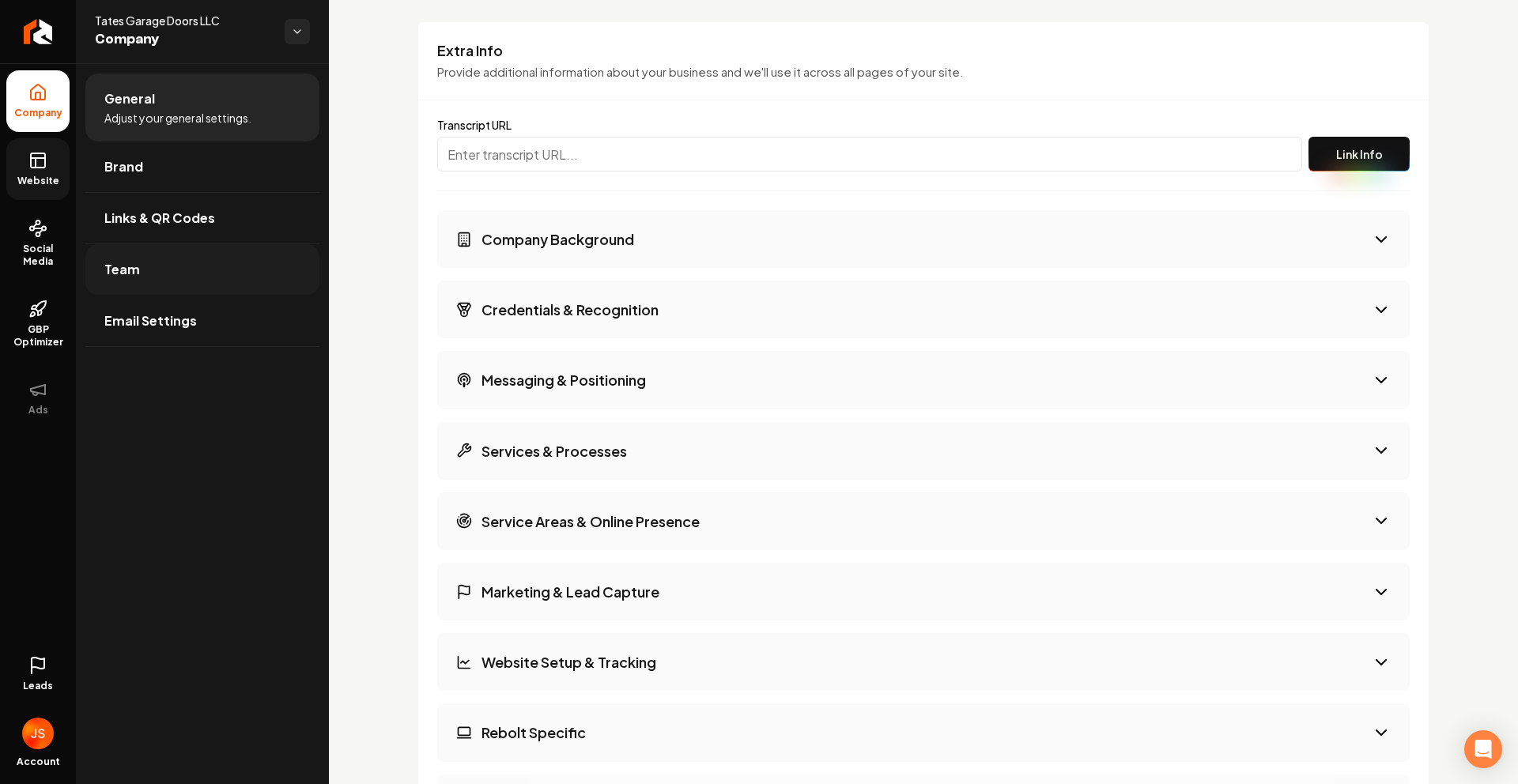
scroll to position [2219, 0]
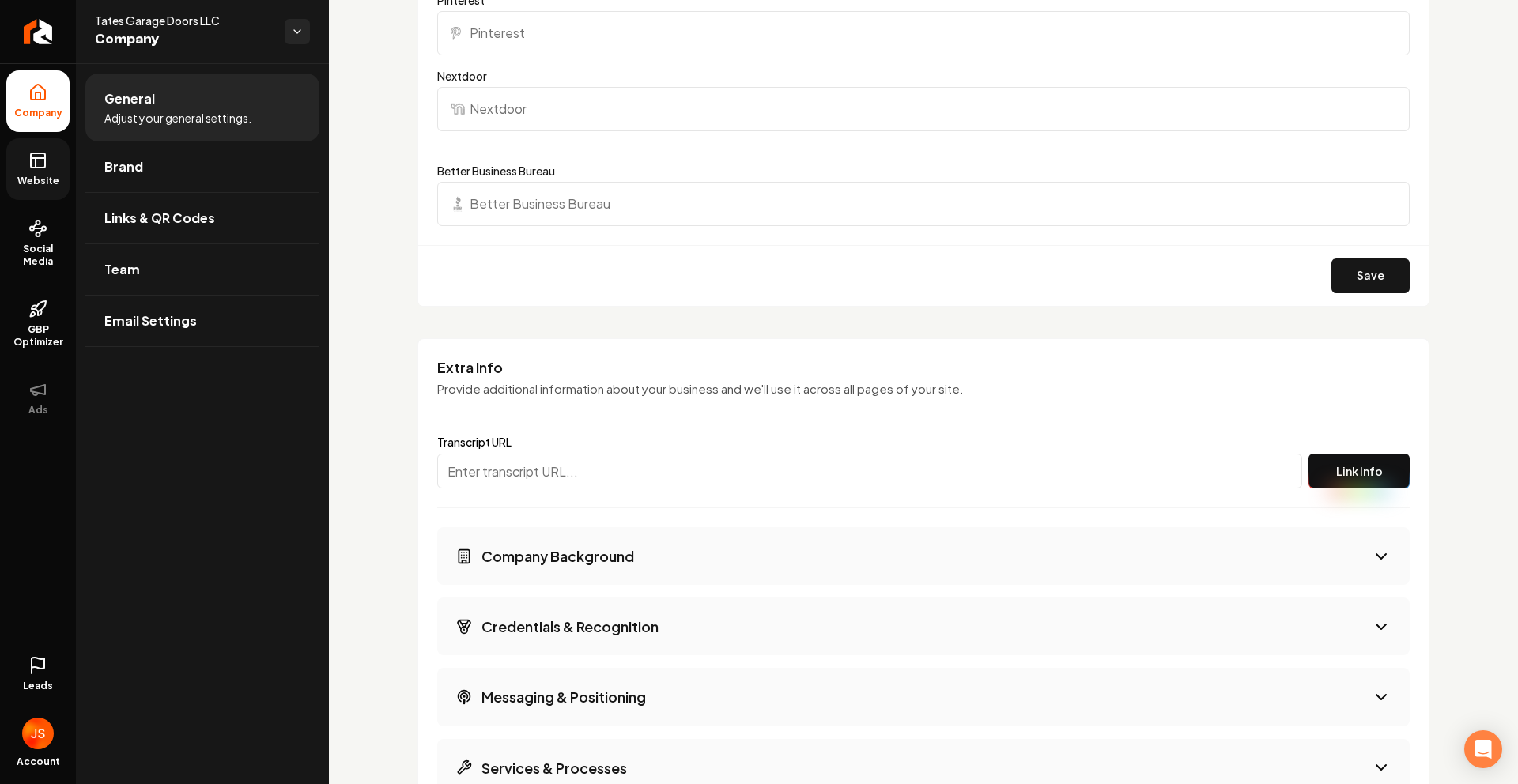
click at [54, 157] on link "Website" at bounding box center [38, 169] width 63 height 62
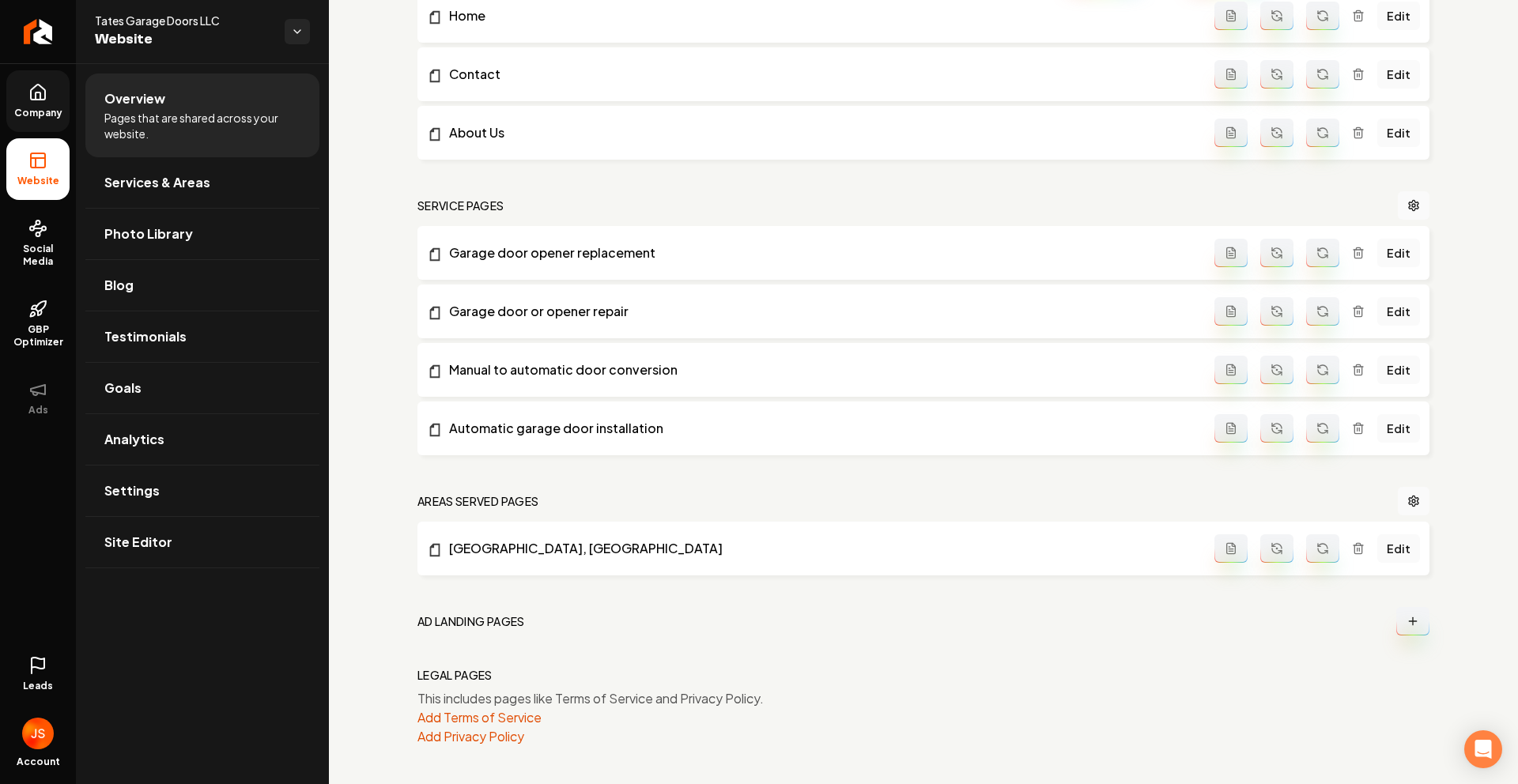
click at [41, 88] on icon at bounding box center [38, 92] width 19 height 19
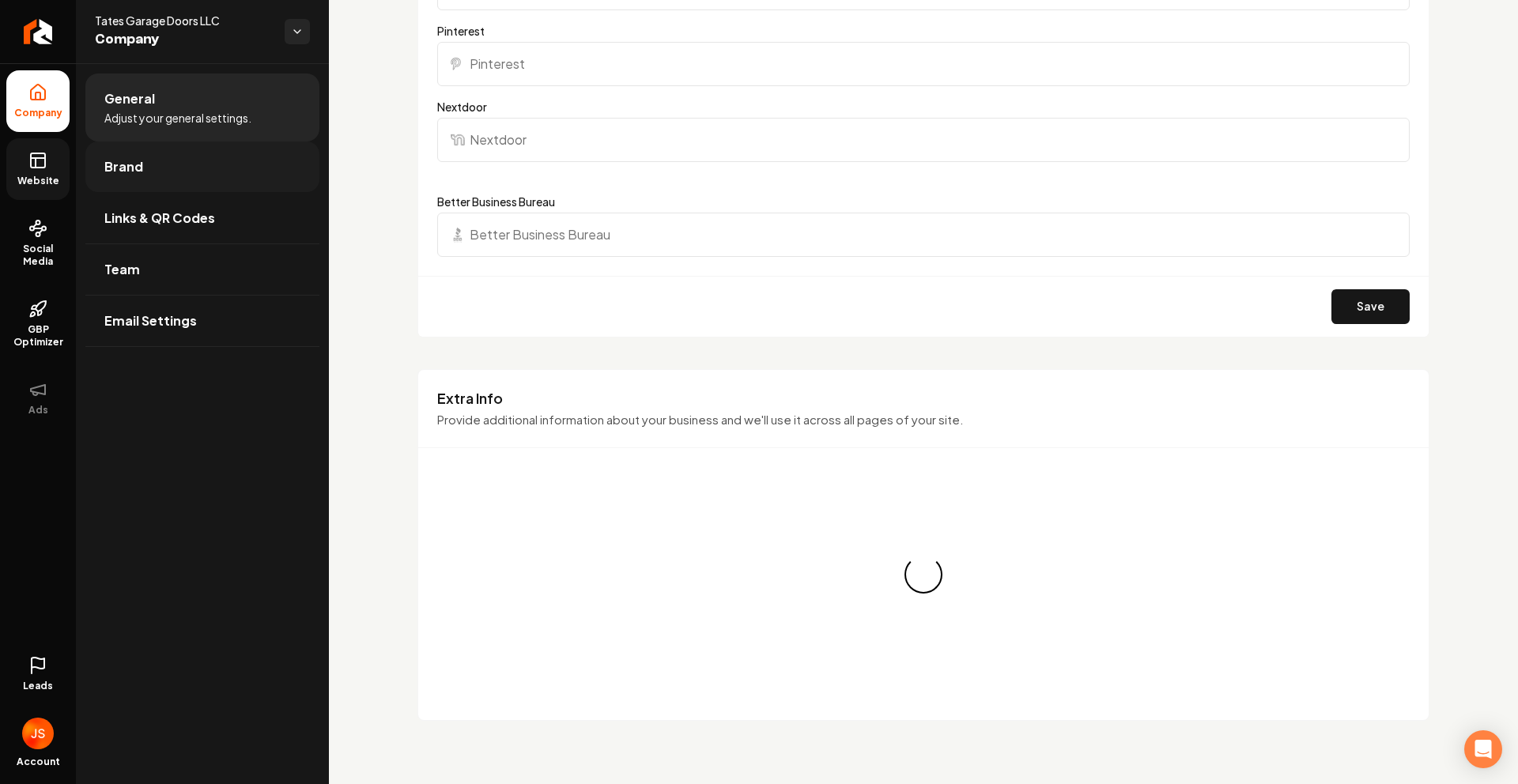
click at [129, 164] on span "Brand" at bounding box center [124, 167] width 38 height 19
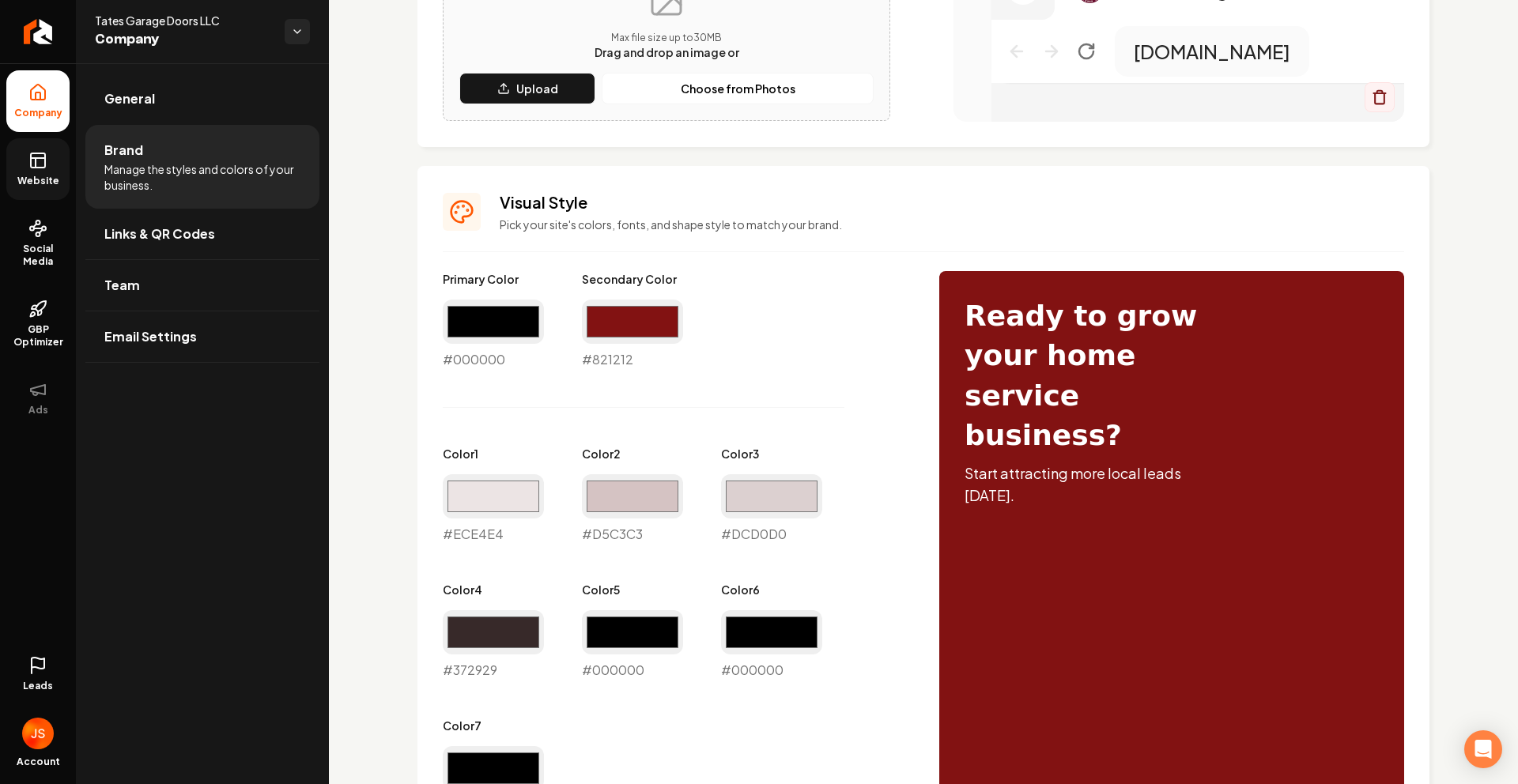
scroll to position [522, 0]
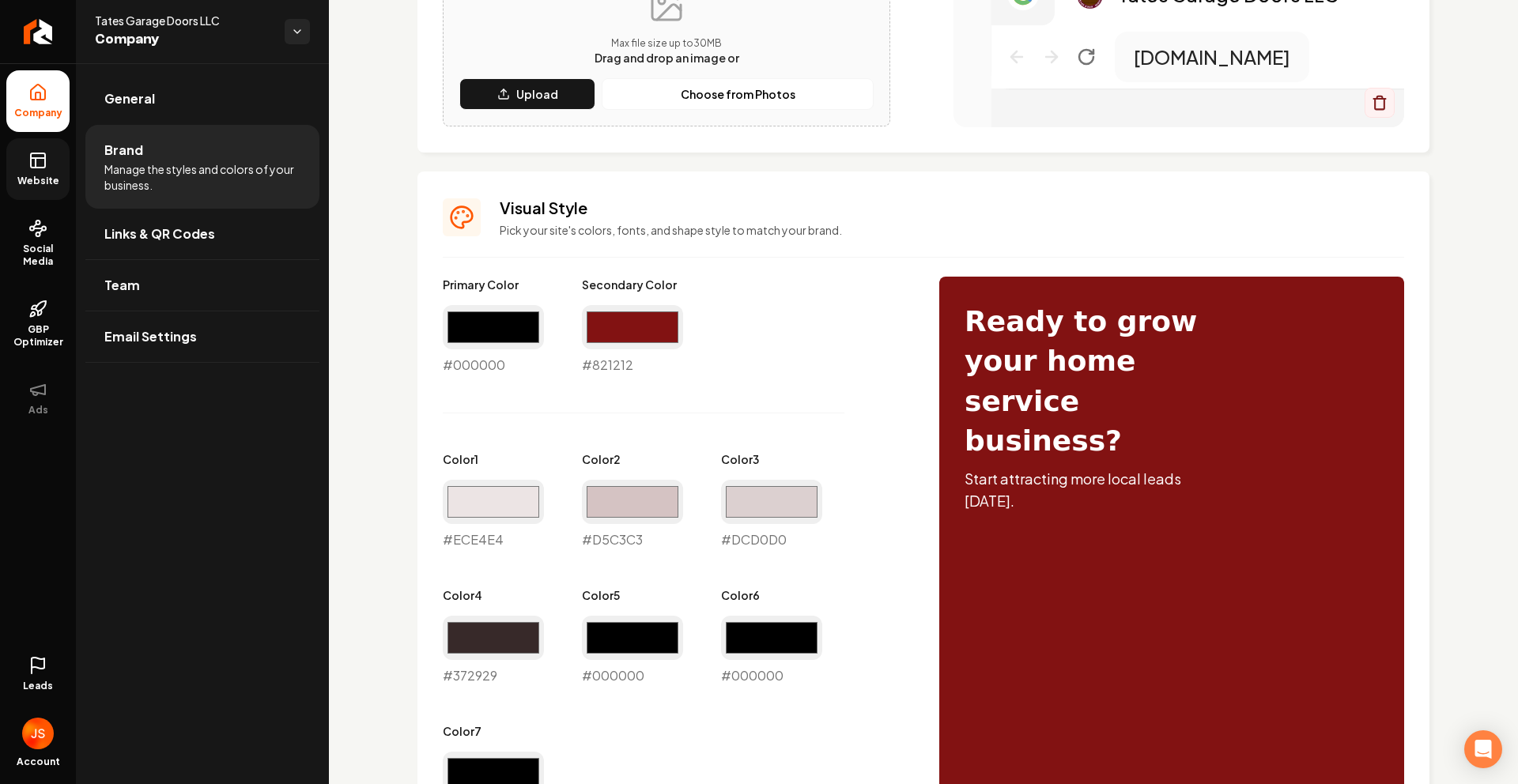
click at [610, 364] on div "#821212 #821212" at bounding box center [632, 339] width 101 height 69
copy div "#821212"
click at [31, 173] on link "Website" at bounding box center [38, 169] width 63 height 62
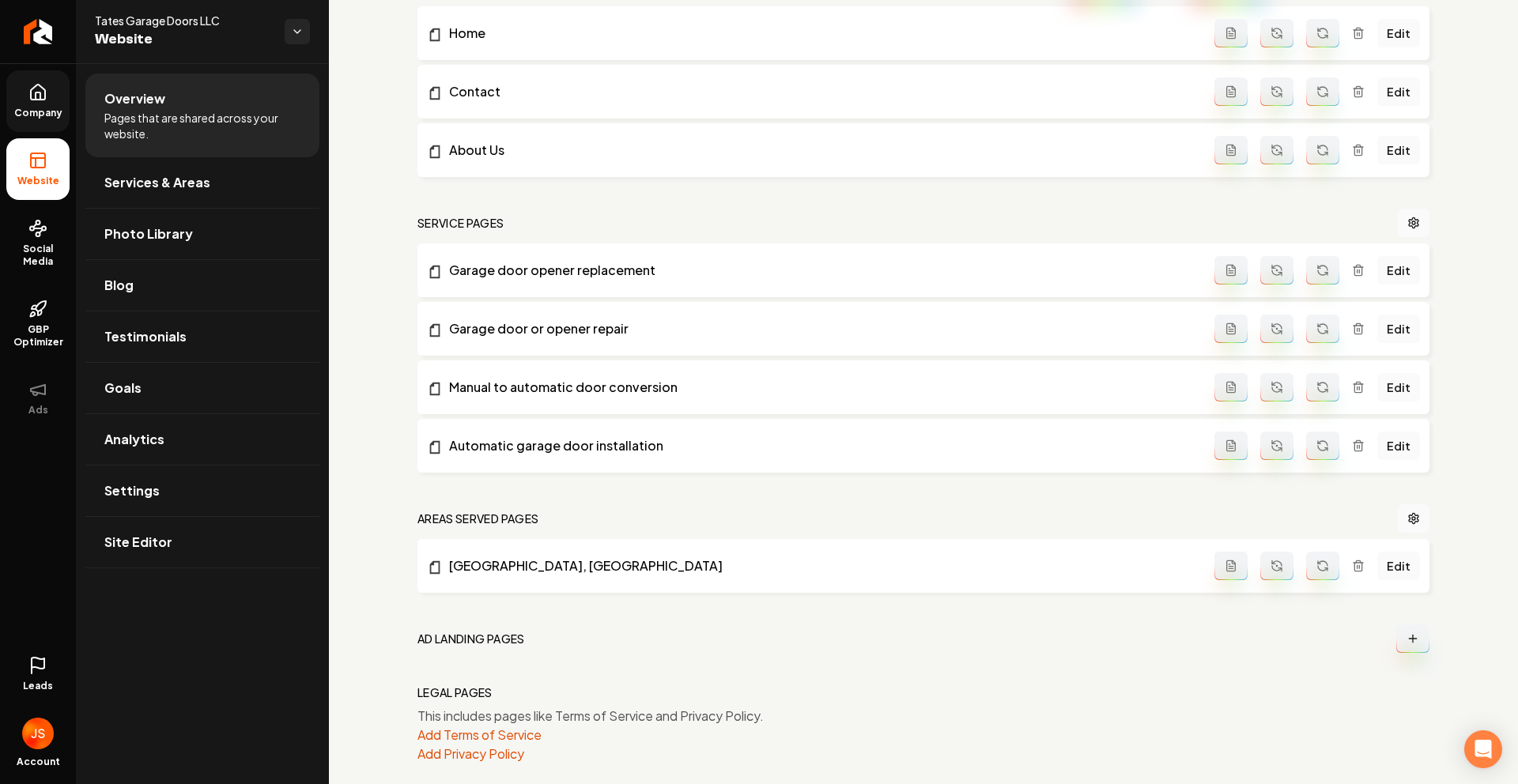
click at [23, 105] on link "Company" at bounding box center [38, 101] width 63 height 62
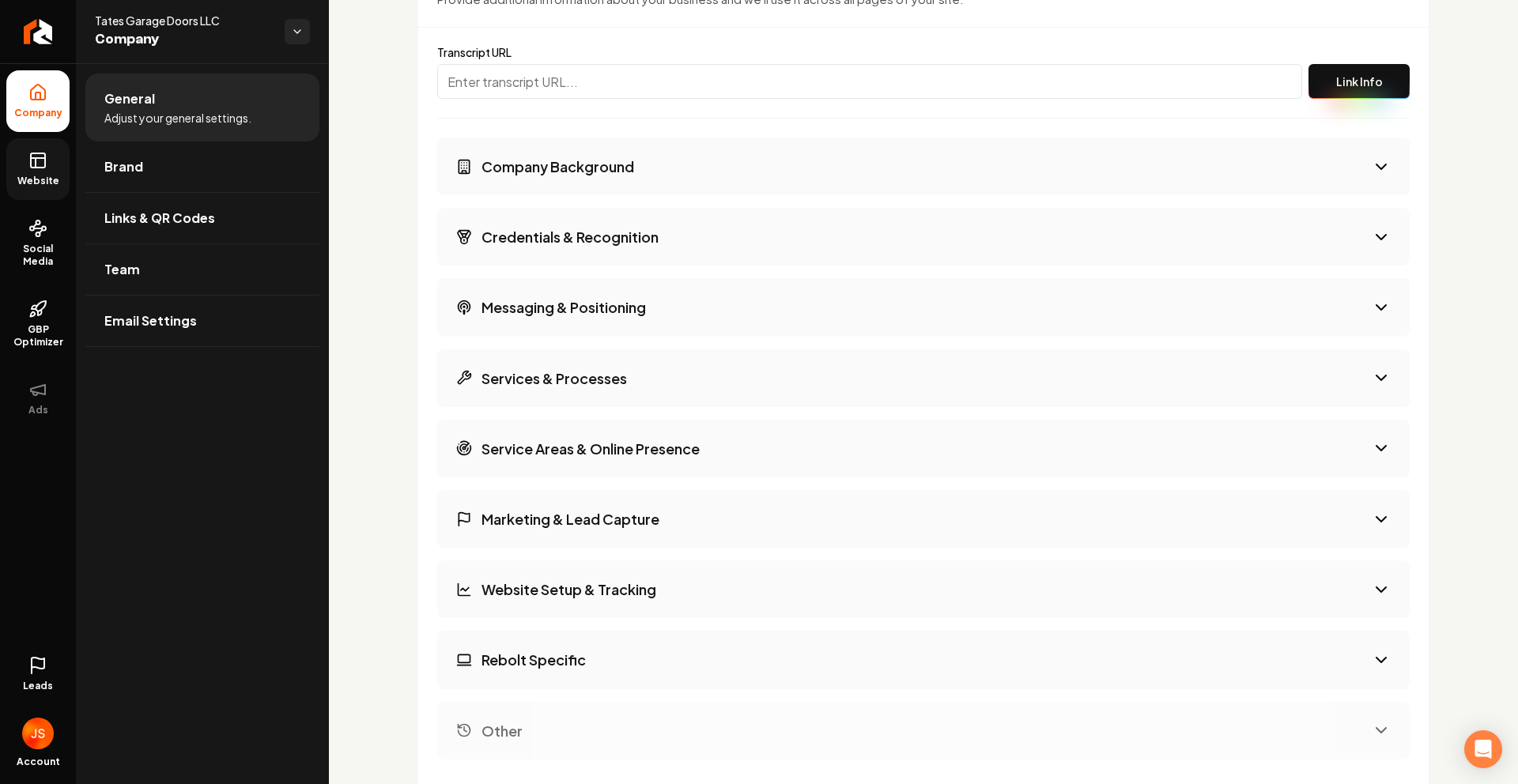
scroll to position [2752, 0]
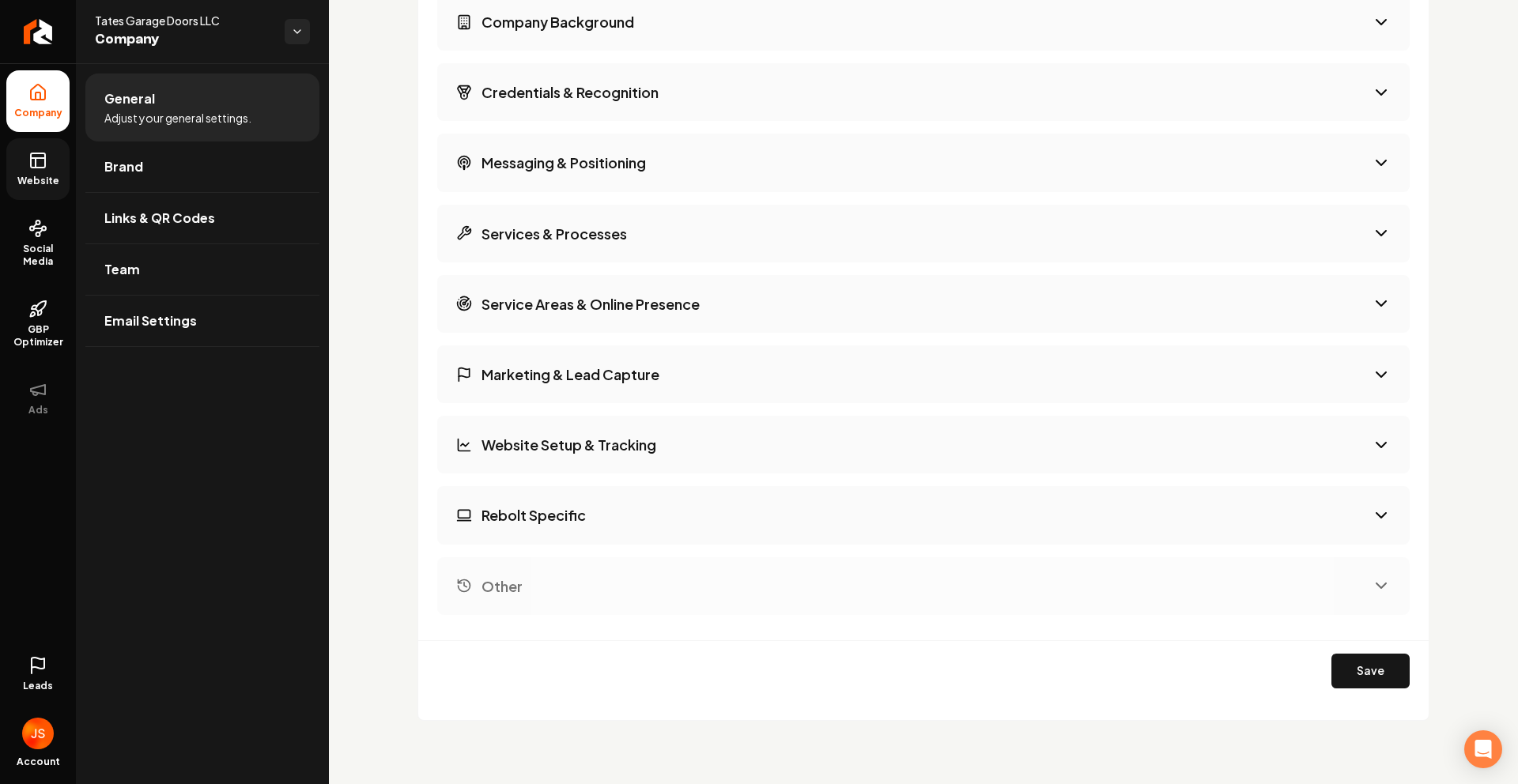
click at [36, 161] on icon at bounding box center [36, 163] width 0 height 9
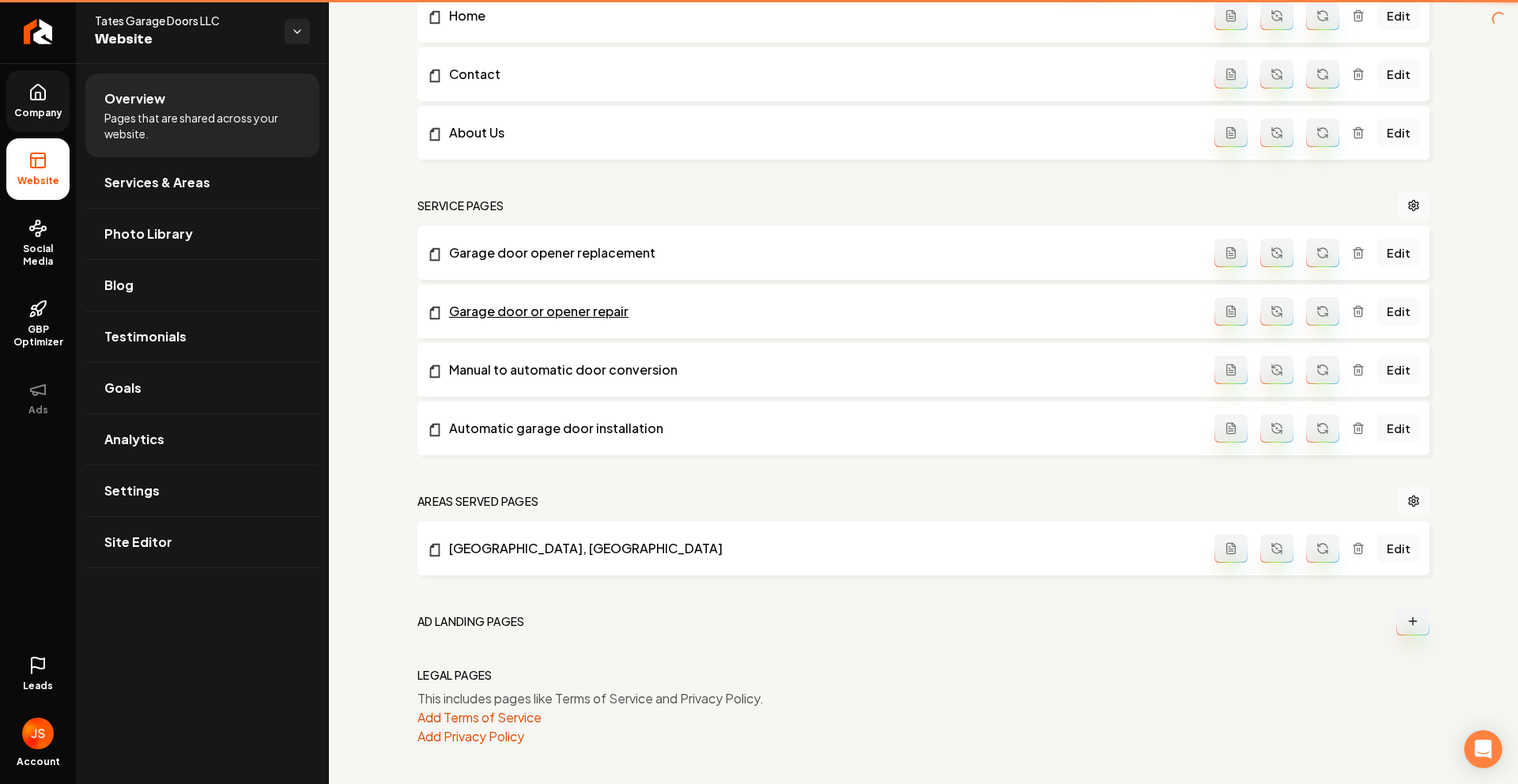
scroll to position [540, 0]
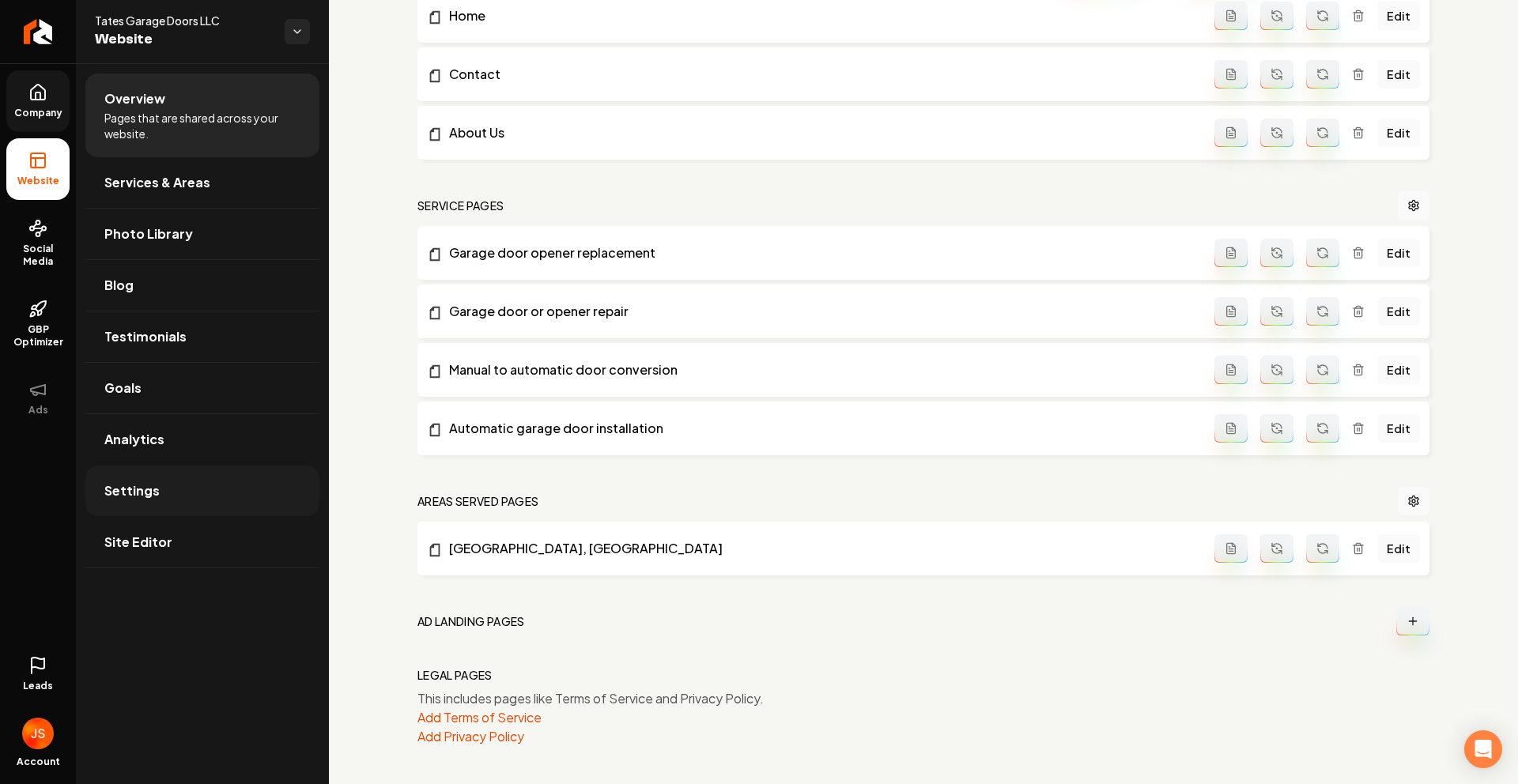
click at [177, 495] on link "Settings" at bounding box center [202, 490] width 234 height 51
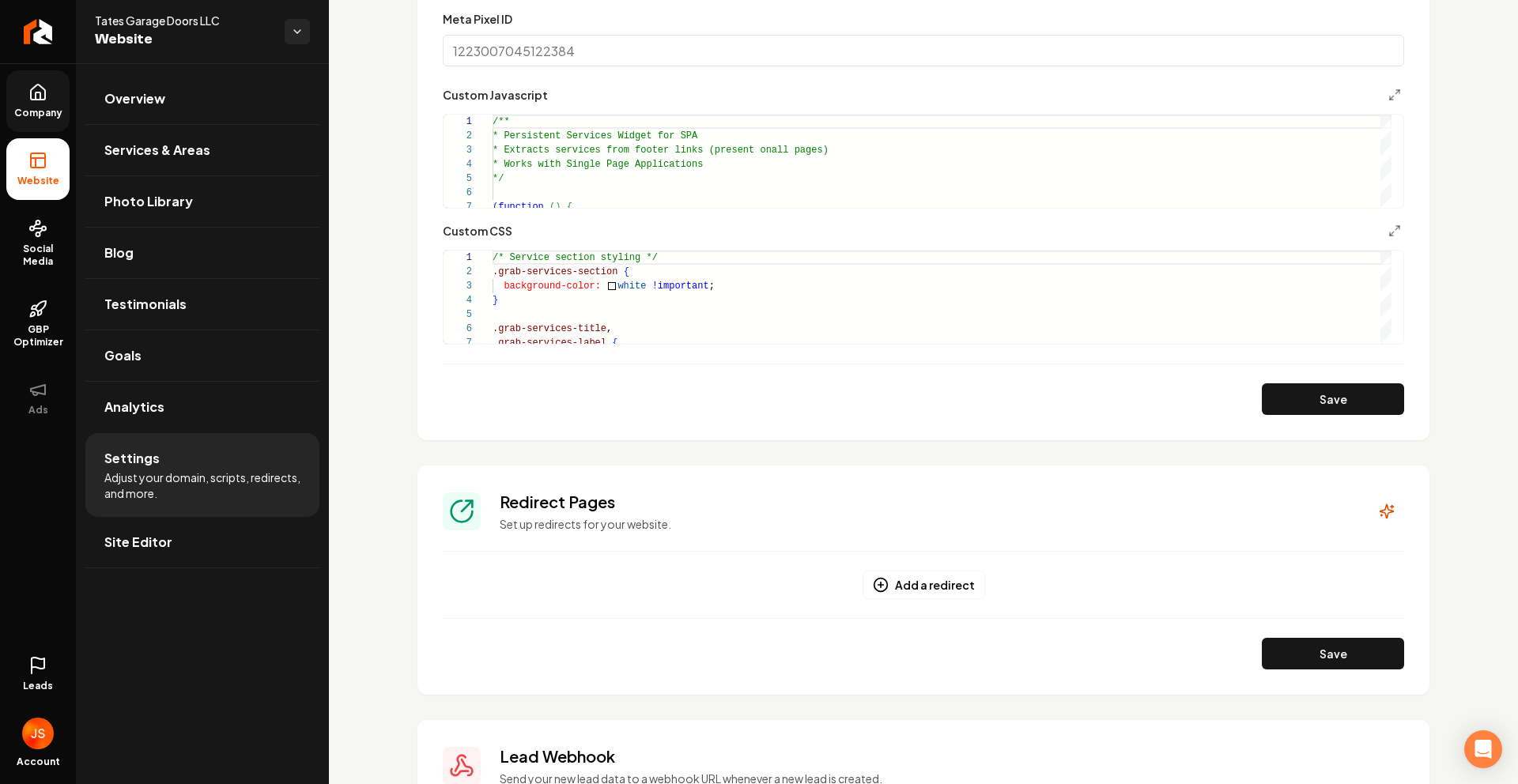
scroll to position [738, 0]
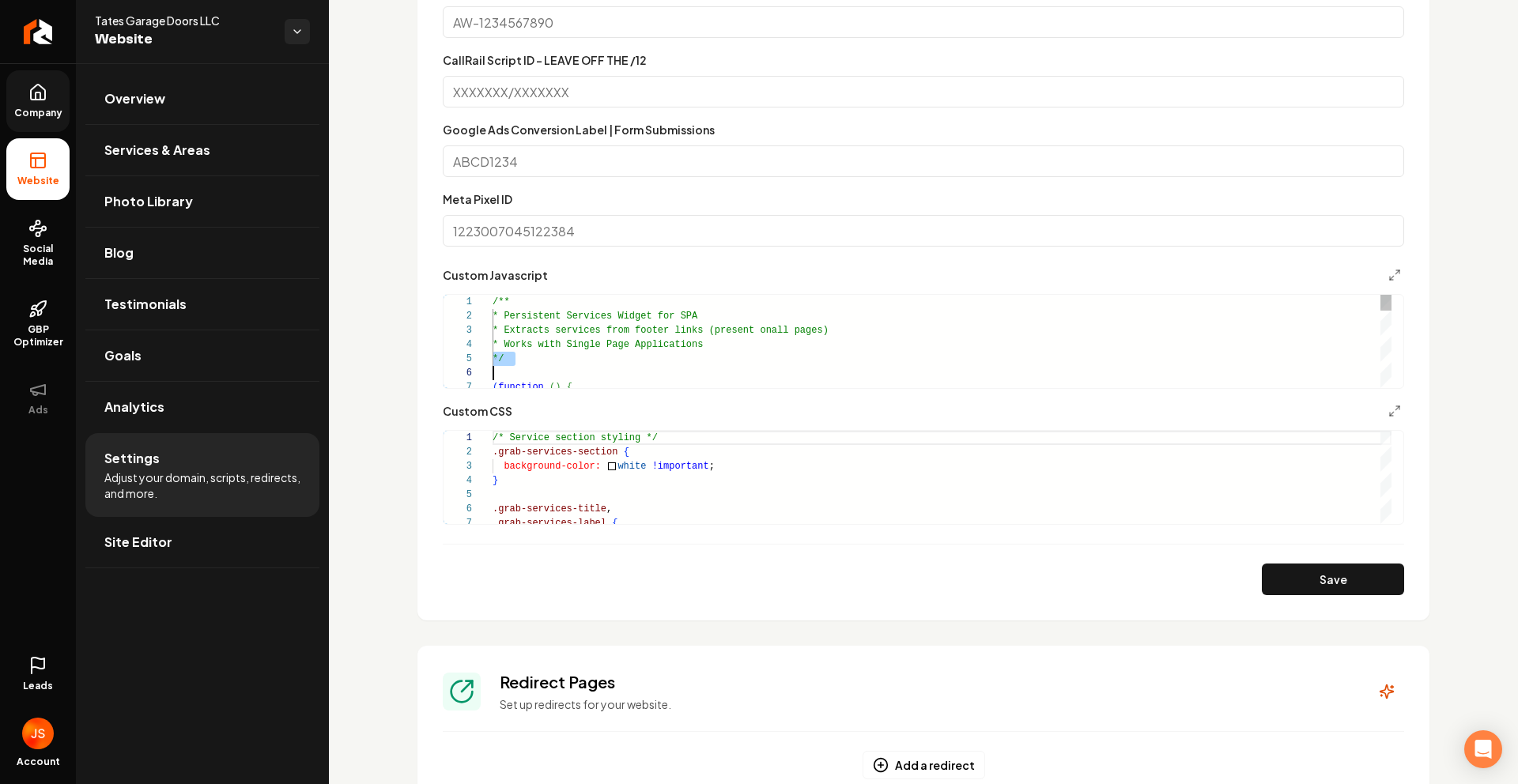
type textarea "**********"
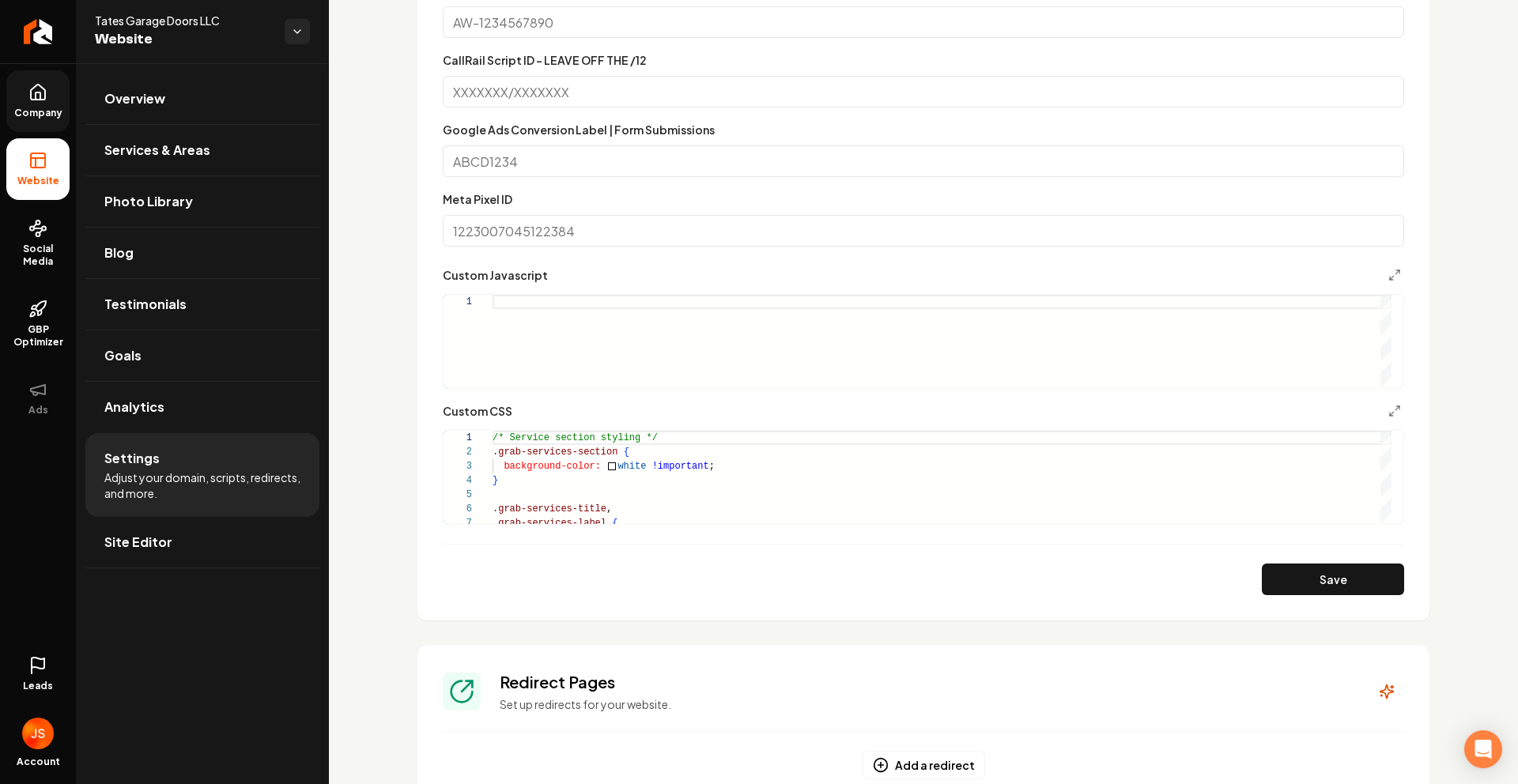
type textarea "**********"
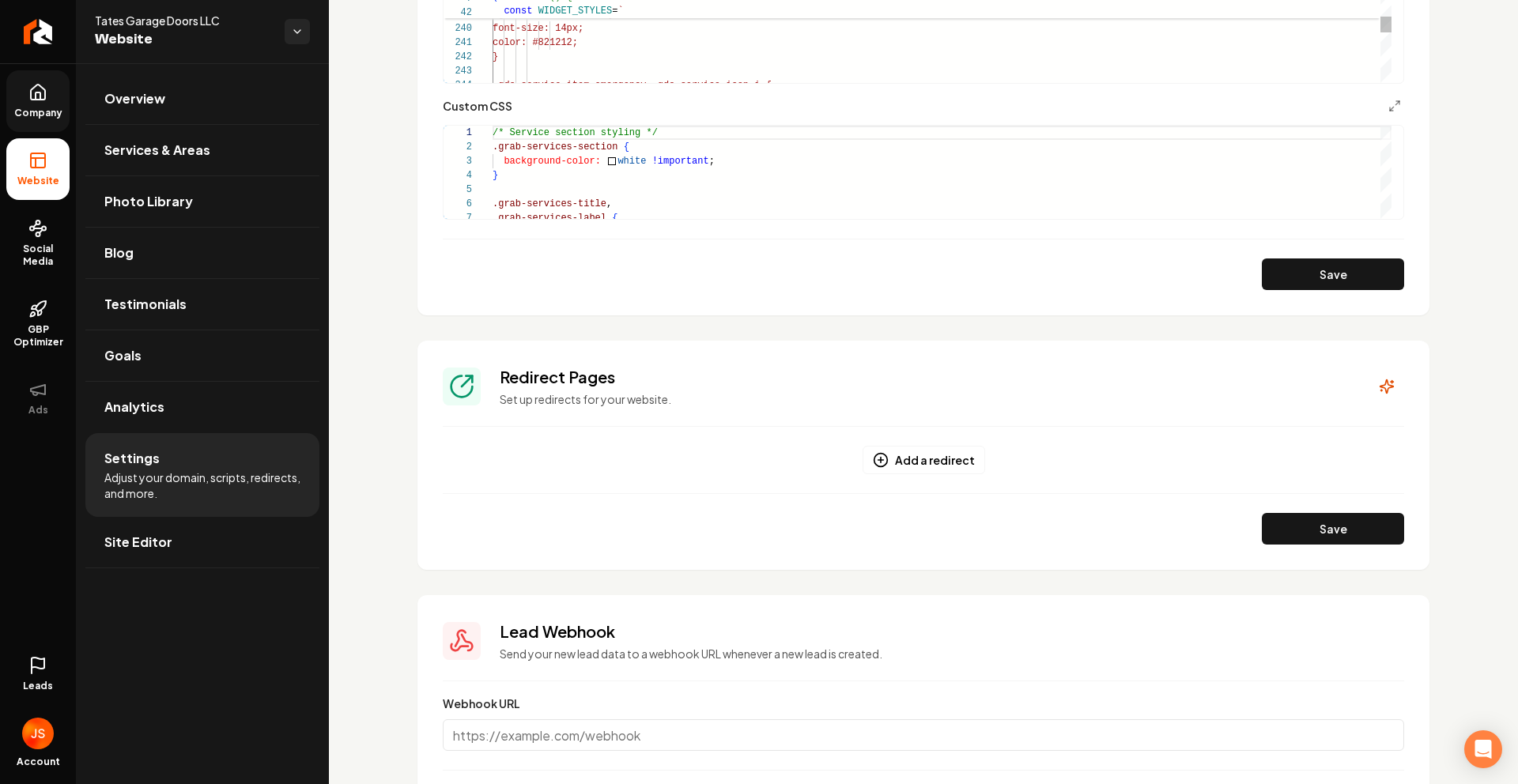
scroll to position [809, 0]
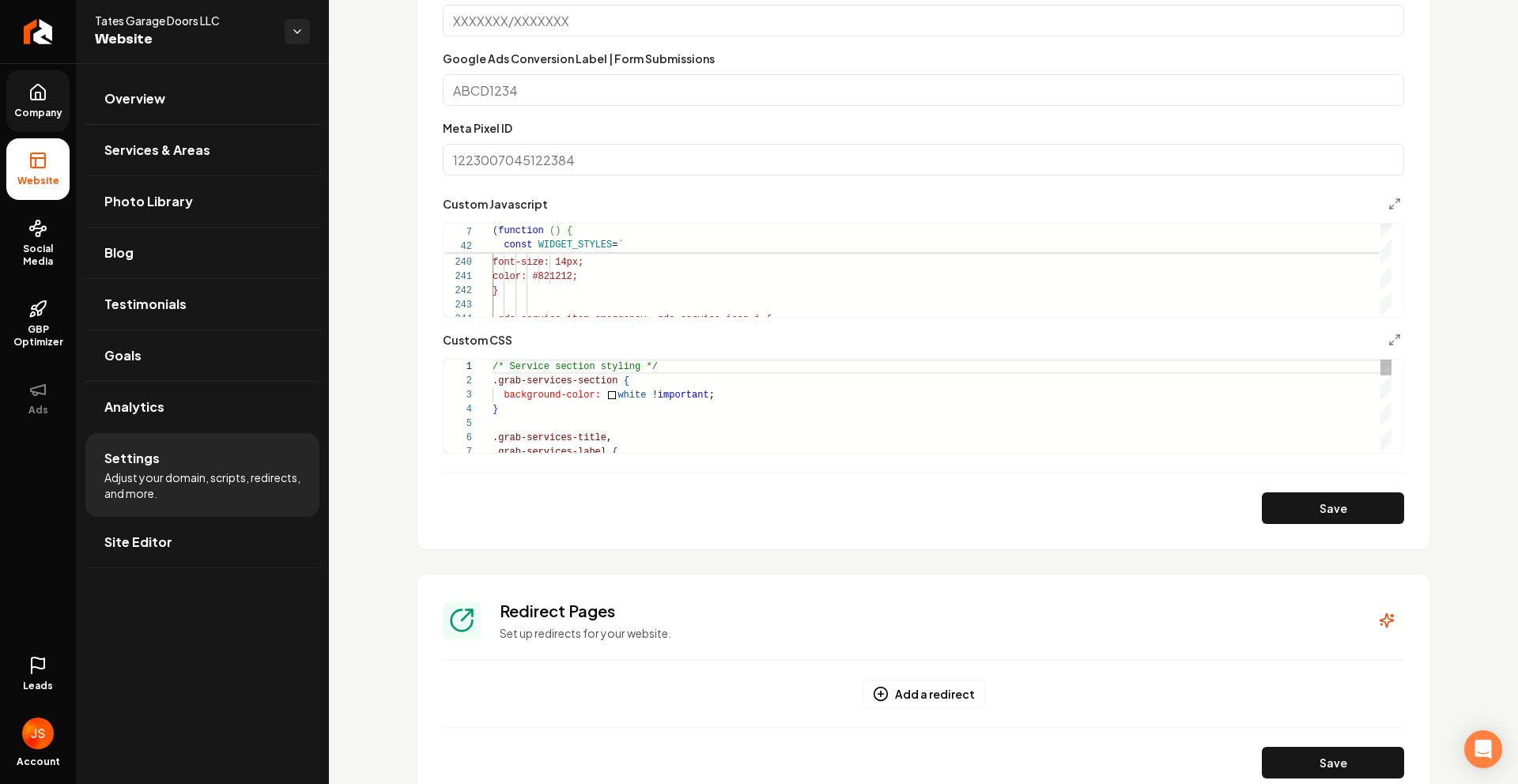
type textarea "**********"
click at [1297, 511] on button "Save" at bounding box center [1333, 508] width 143 height 32
click at [56, 117] on span "Company" at bounding box center [38, 113] width 61 height 13
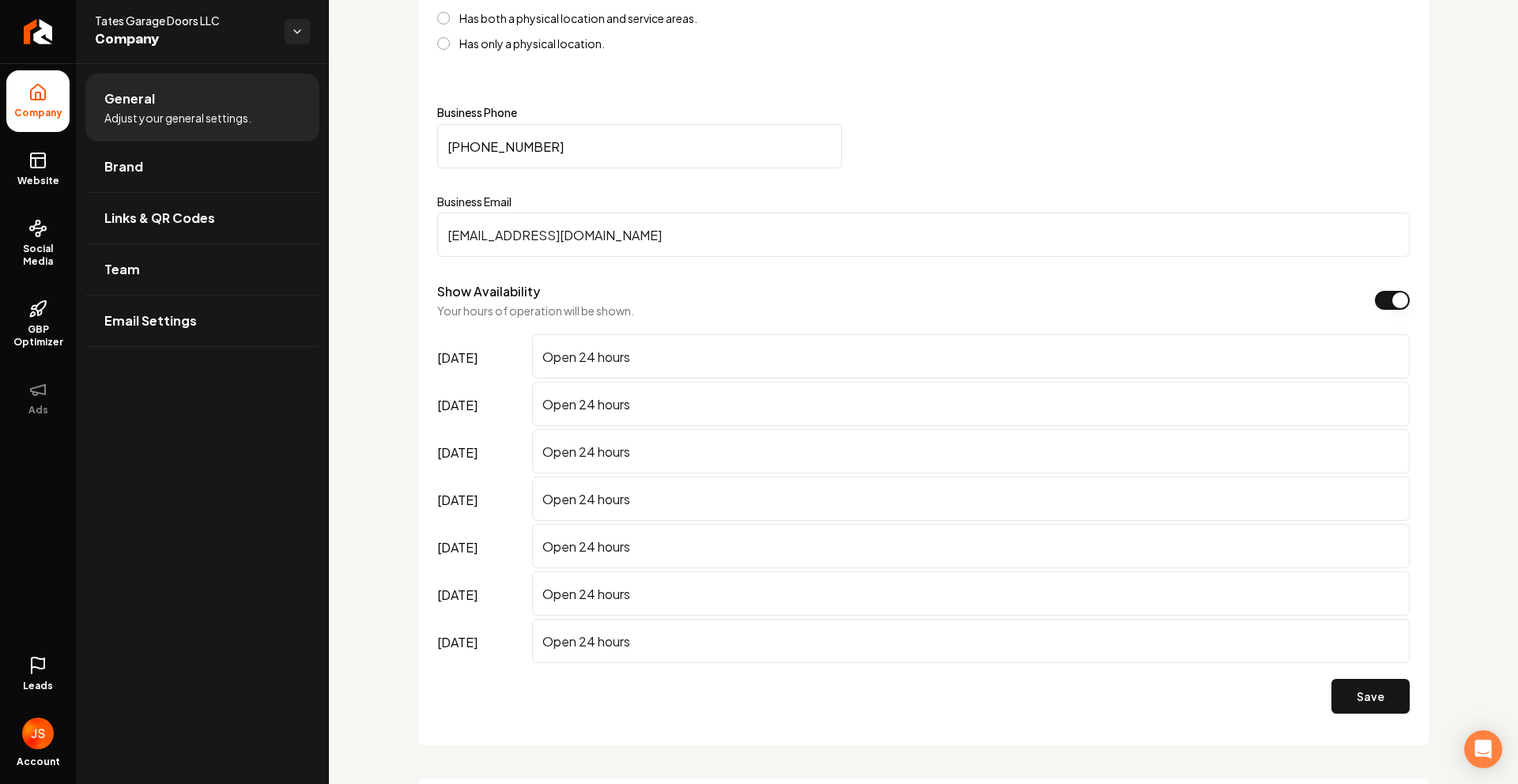
drag, startPoint x: 35, startPoint y: 189, endPoint x: 76, endPoint y: 174, distance: 43.7
click at [35, 189] on link "Website" at bounding box center [38, 169] width 63 height 62
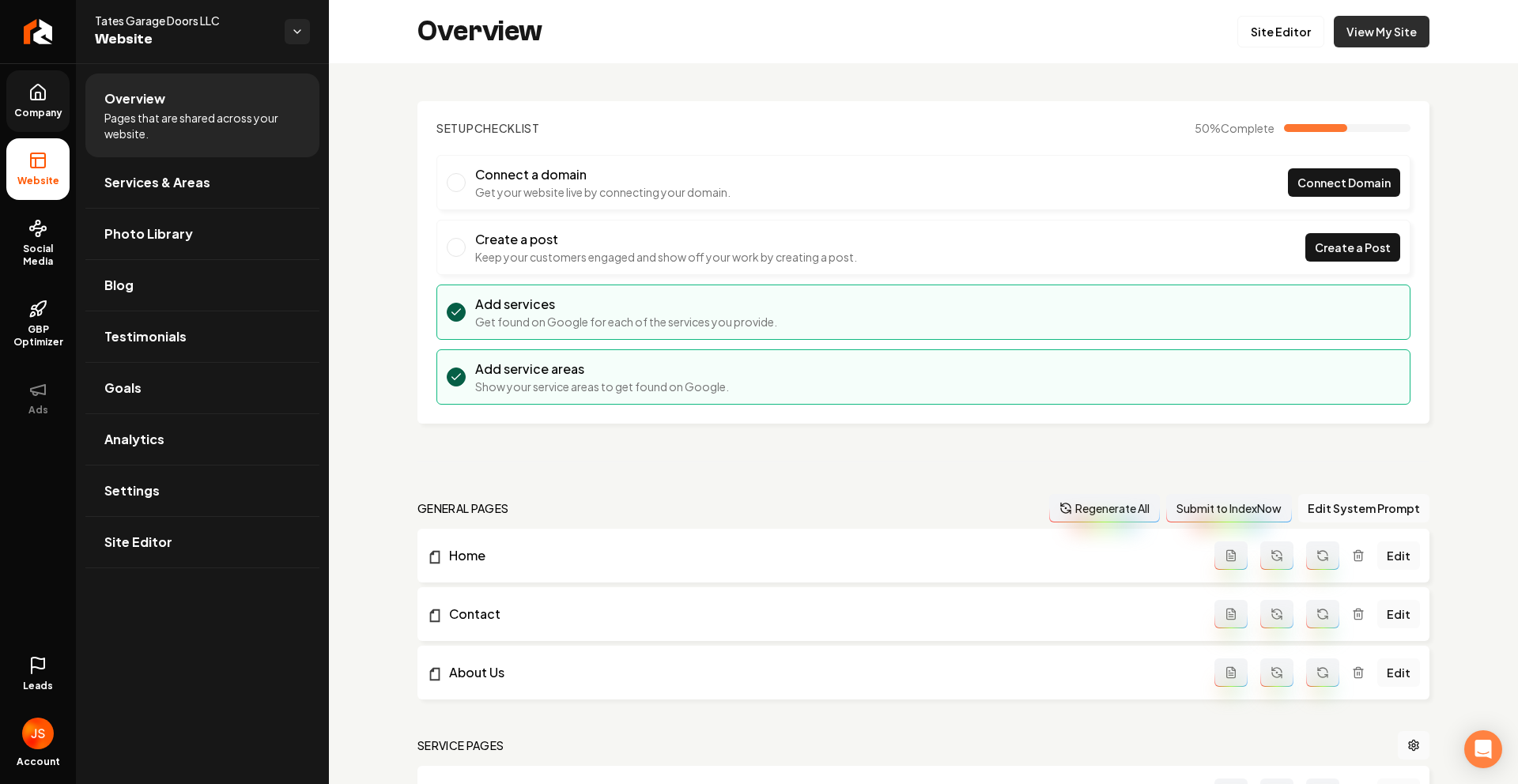
click at [1399, 27] on link "View My Site" at bounding box center [1381, 32] width 96 height 32
click at [1289, 25] on link "Site Editor" at bounding box center [1281, 32] width 87 height 32
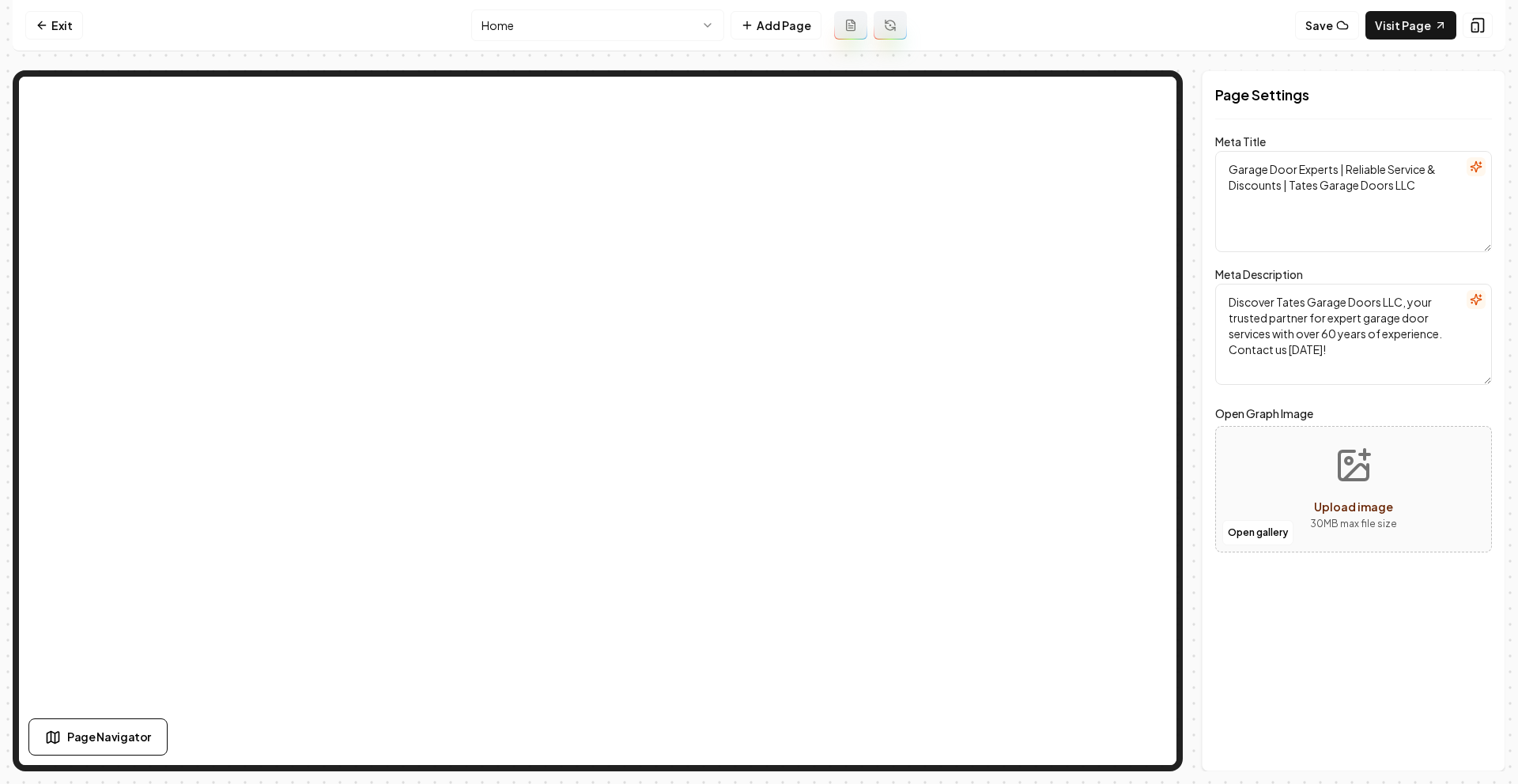
click at [537, 21] on html "Computer Required This feature is only available on a computer. Please switch t…" at bounding box center [759, 392] width 1518 height 784
click at [69, 27] on link "Exit" at bounding box center [53, 25] width 58 height 28
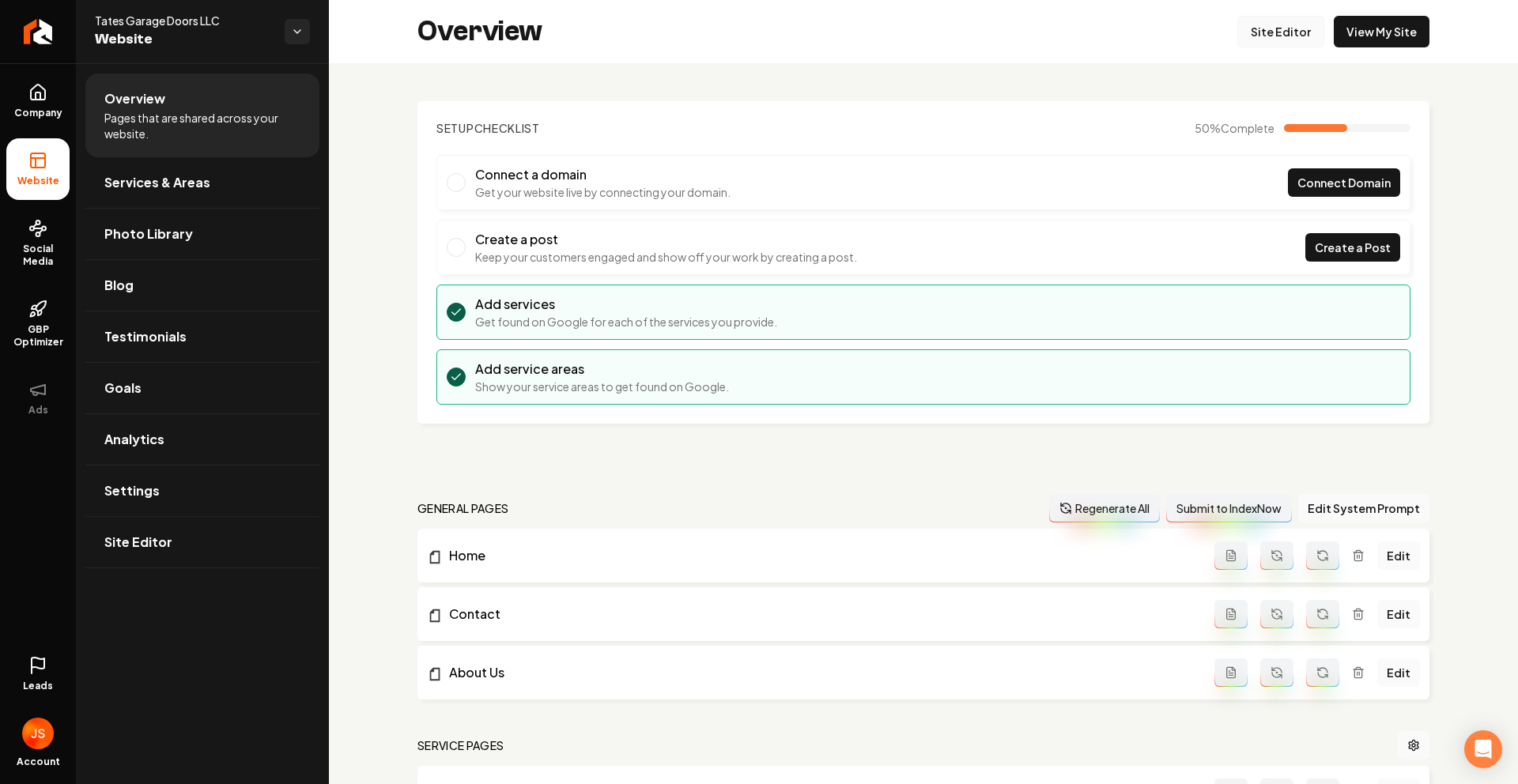
click at [1267, 23] on link "Site Editor" at bounding box center [1281, 32] width 87 height 32
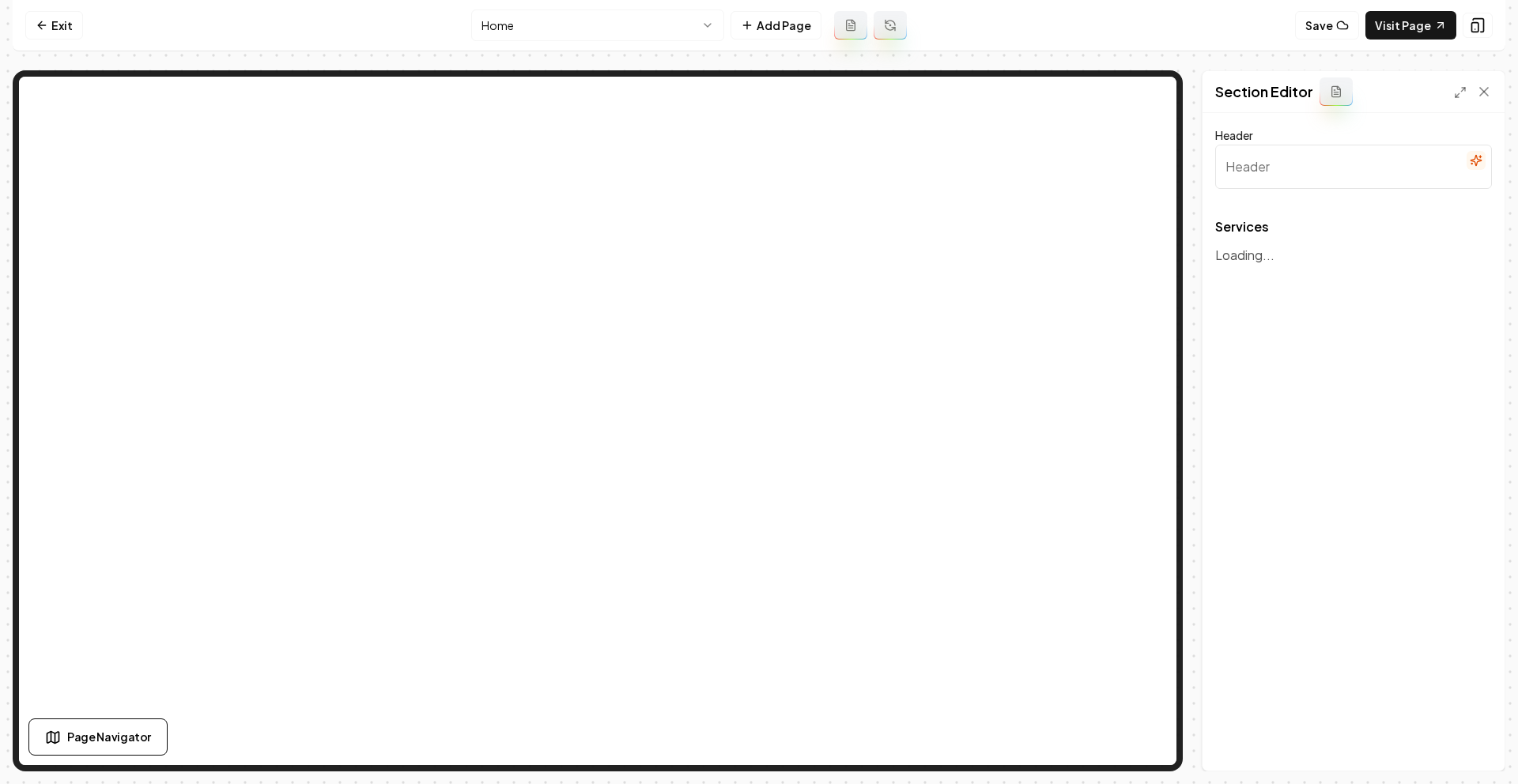
type input "Comprehensive Garage Door Solutions"
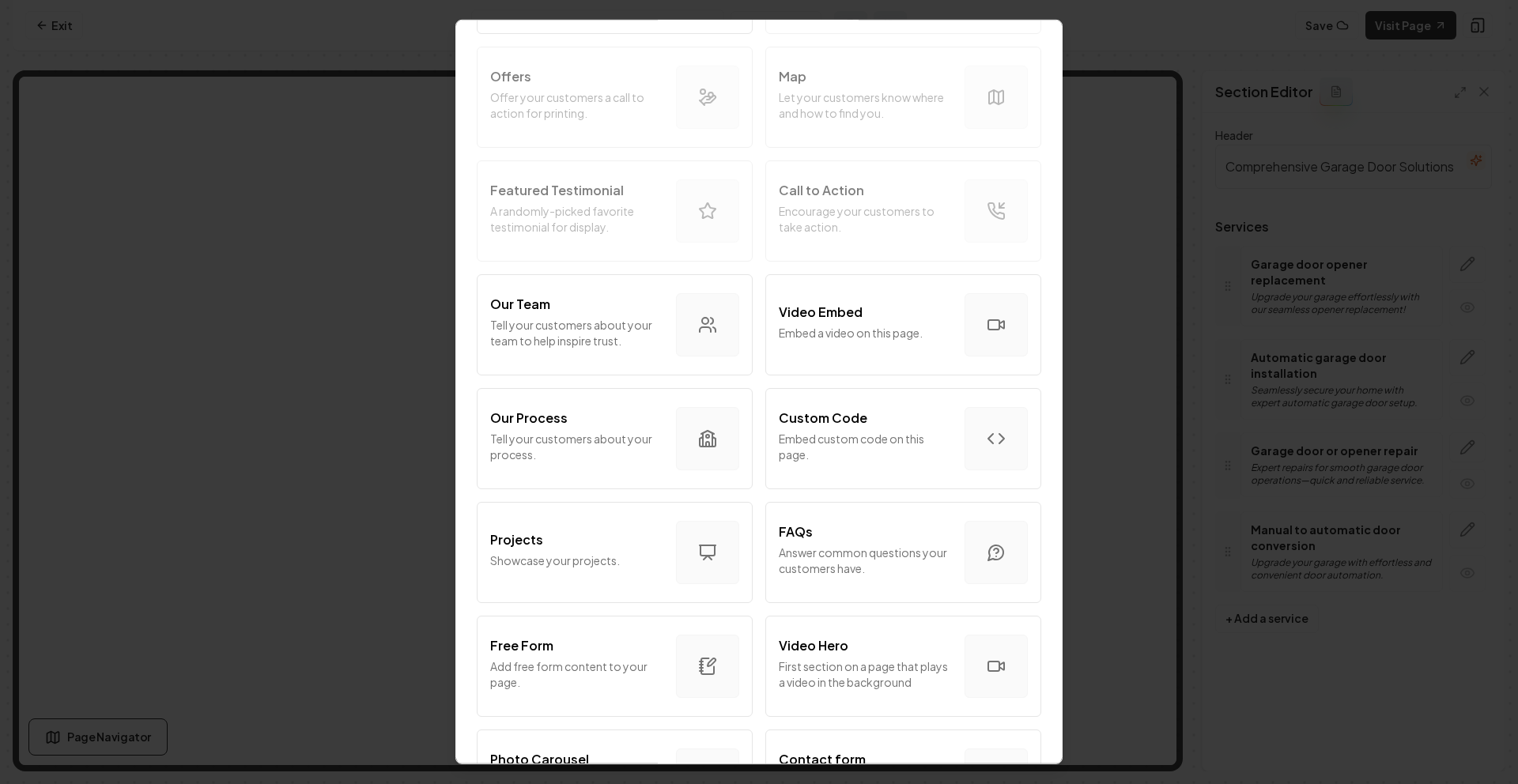
scroll to position [555, 0]
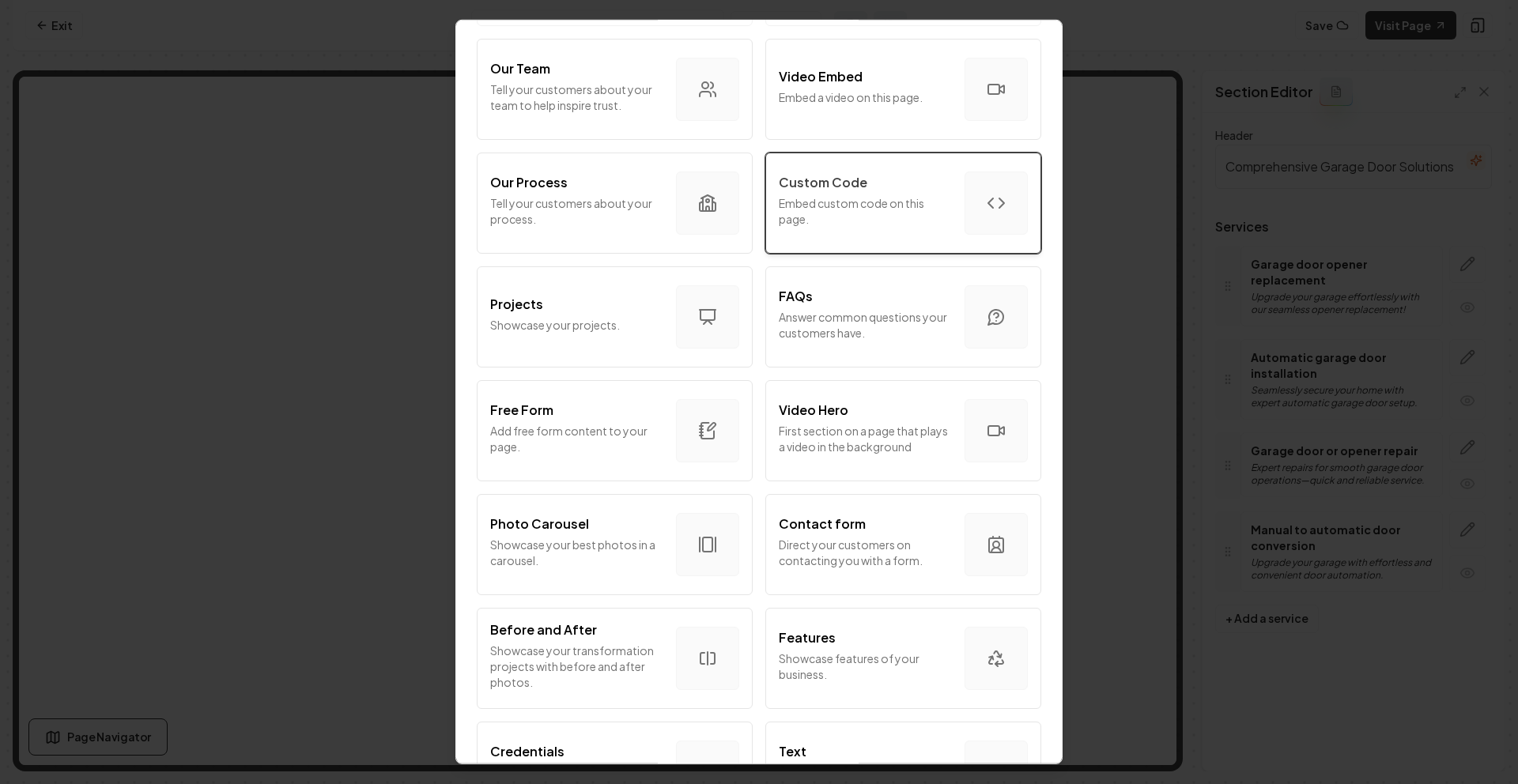
click at [894, 204] on p "Embed custom code on this page." at bounding box center [865, 211] width 174 height 32
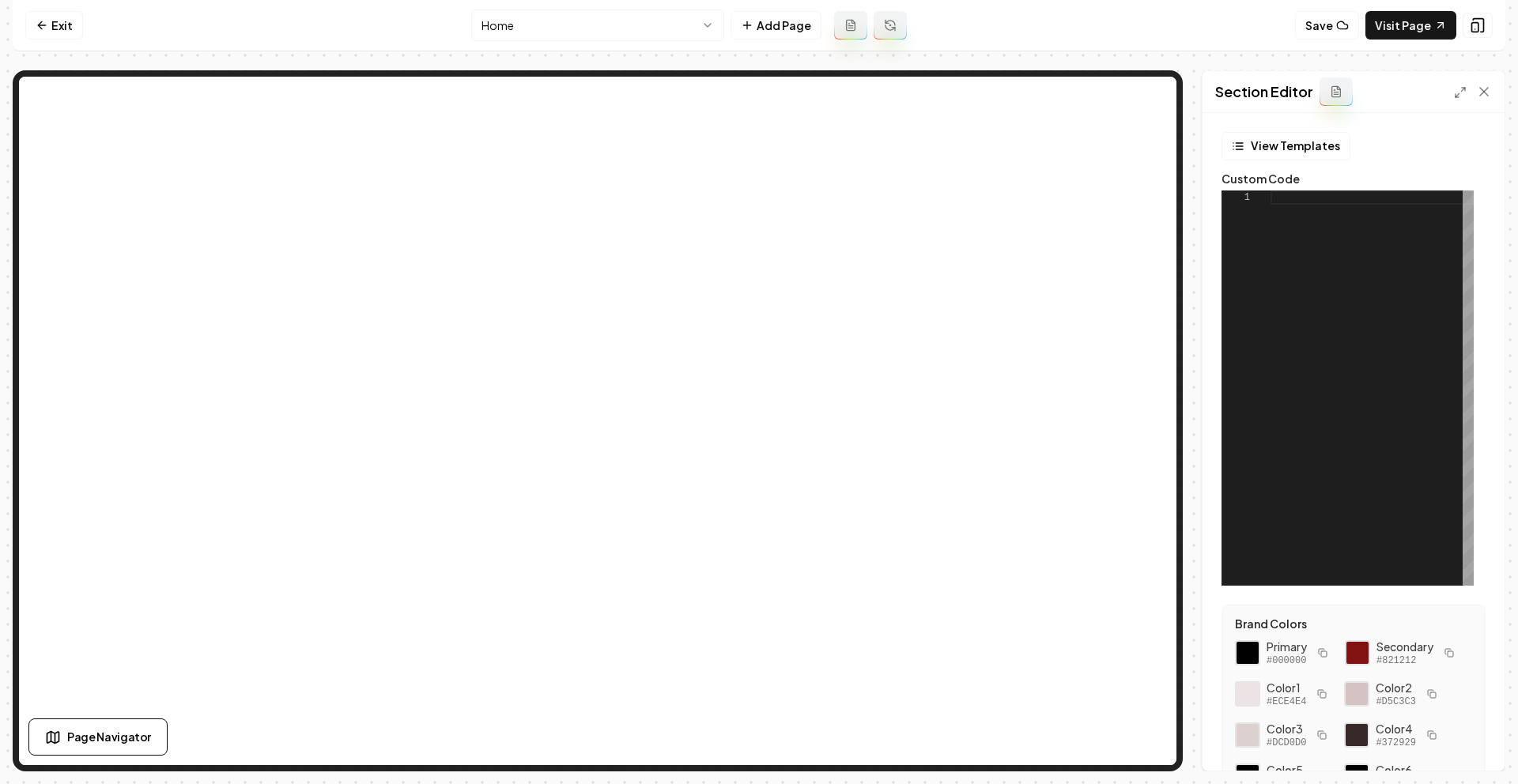
click at [1299, 196] on div at bounding box center [1373, 388] width 204 height 395
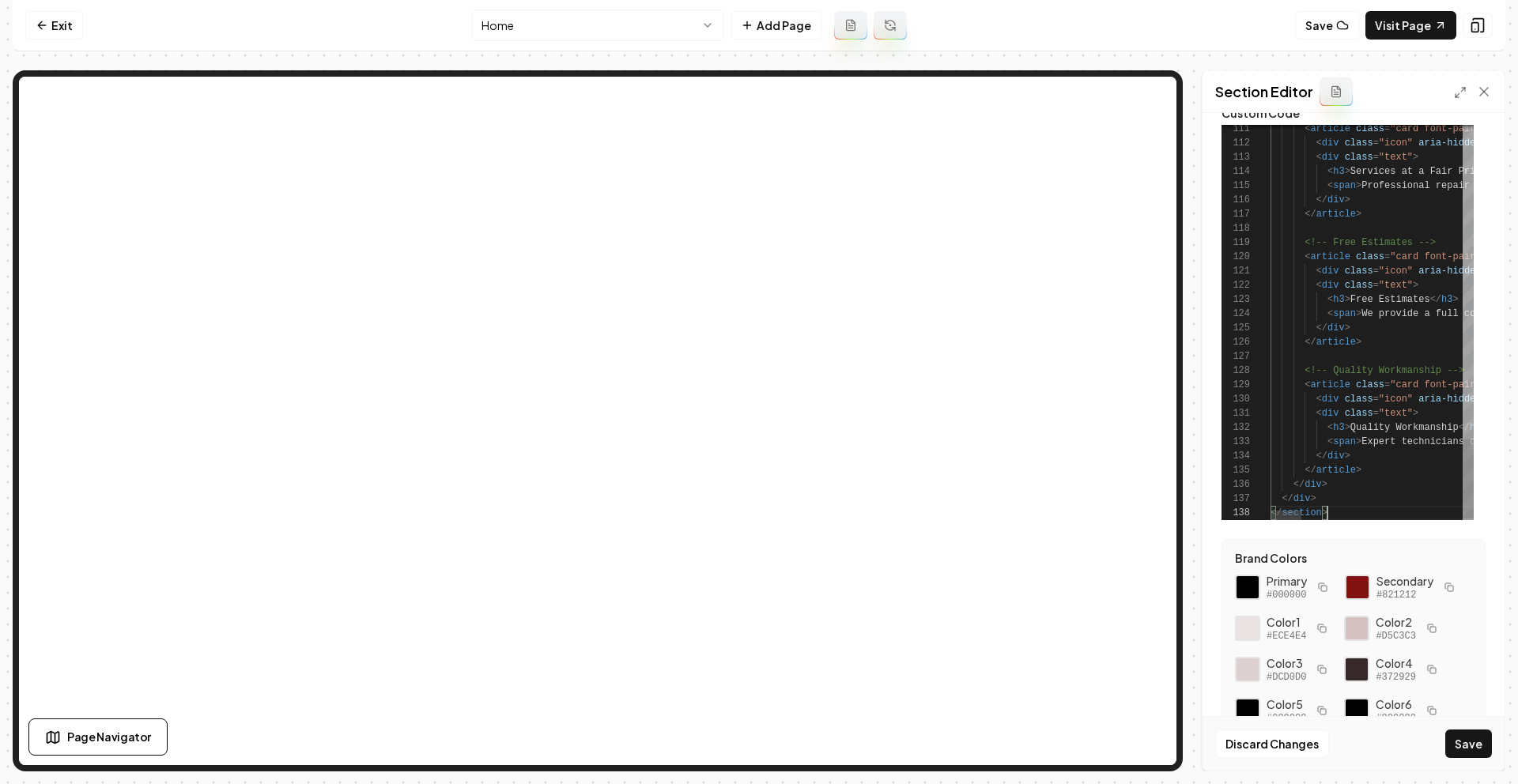
scroll to position [131, 0]
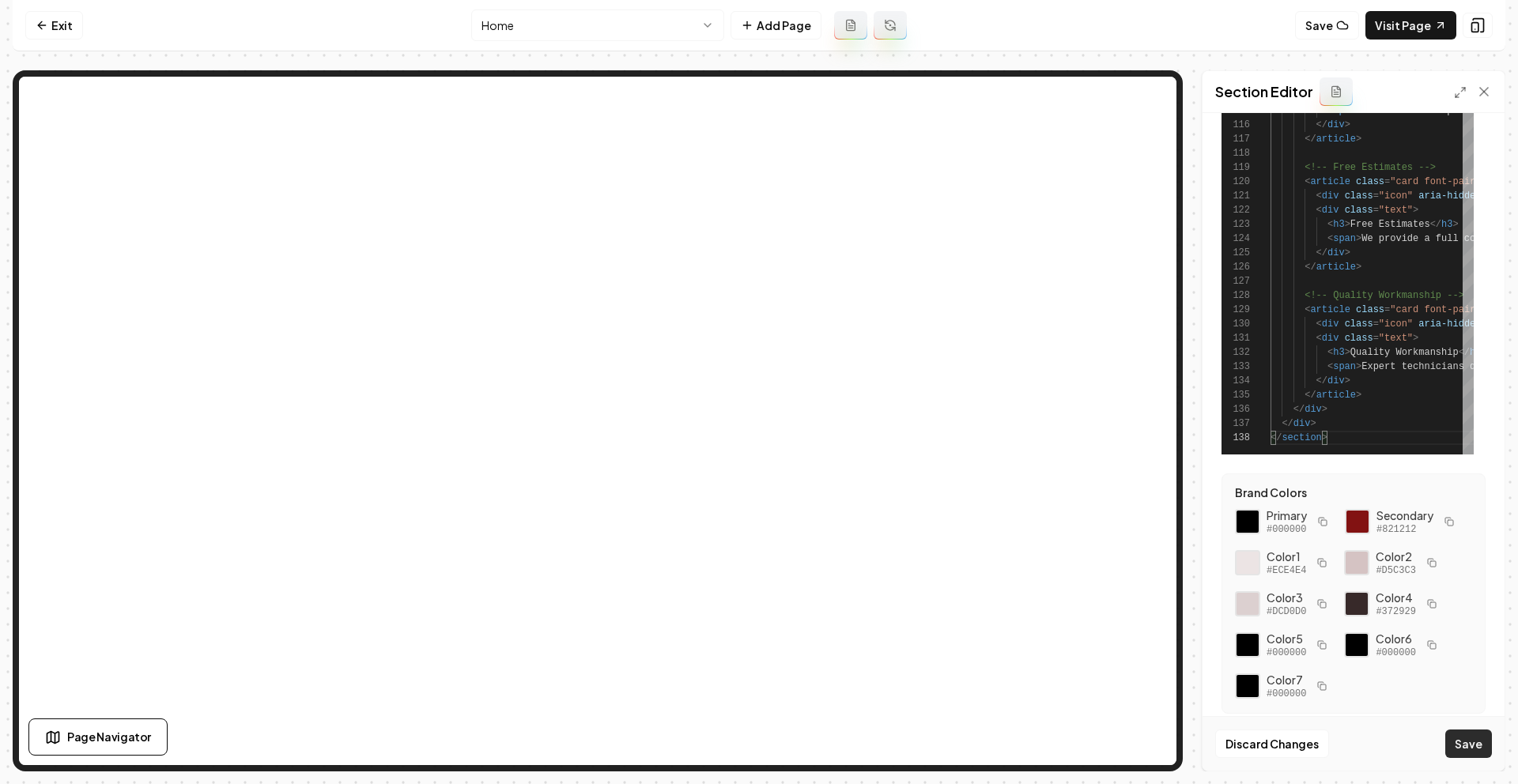
click at [1465, 740] on button "Save" at bounding box center [1469, 744] width 47 height 28
type textarea "**********"
click at [1401, 21] on link "Visit Page" at bounding box center [1410, 25] width 91 height 28
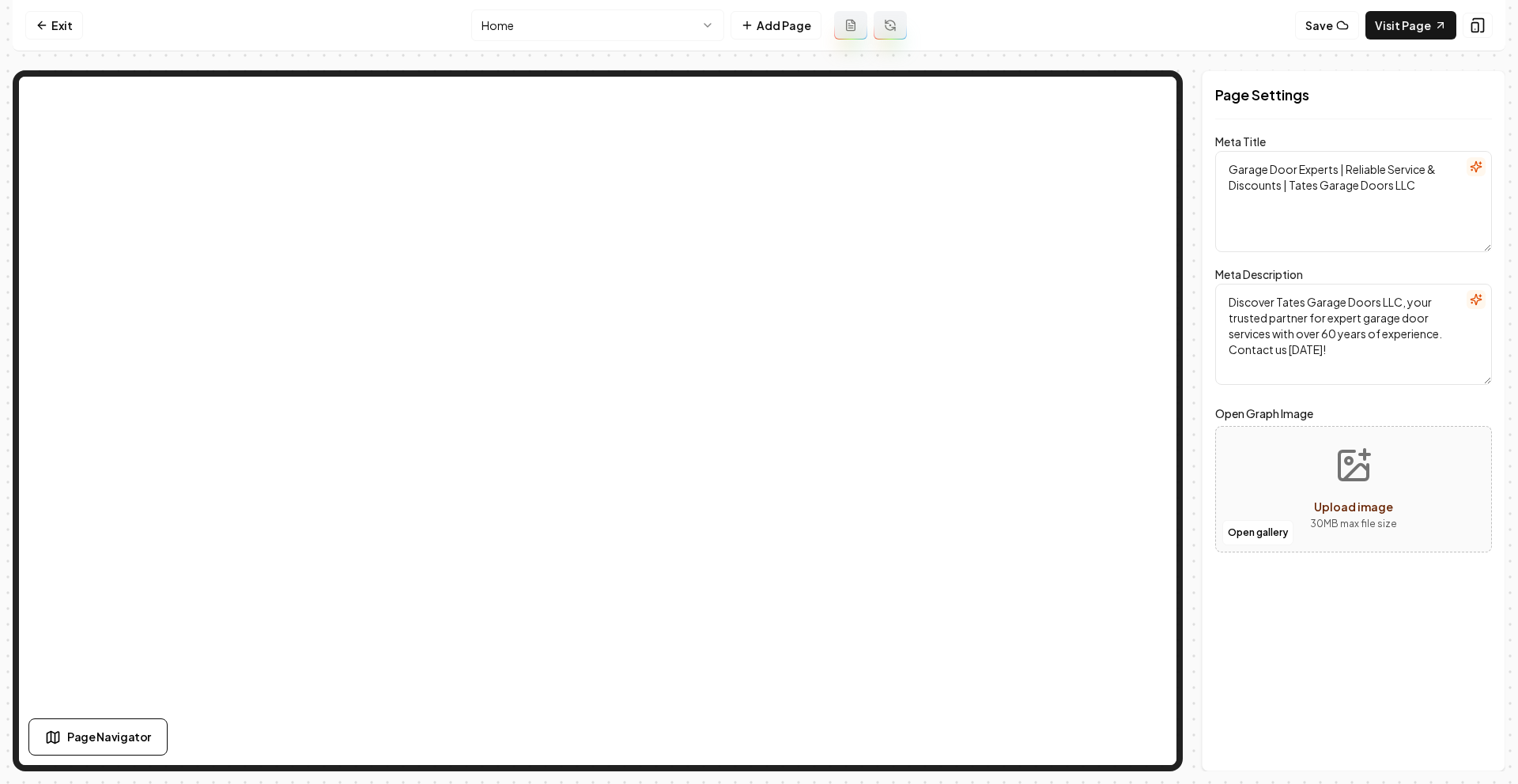
scroll to position [0, 0]
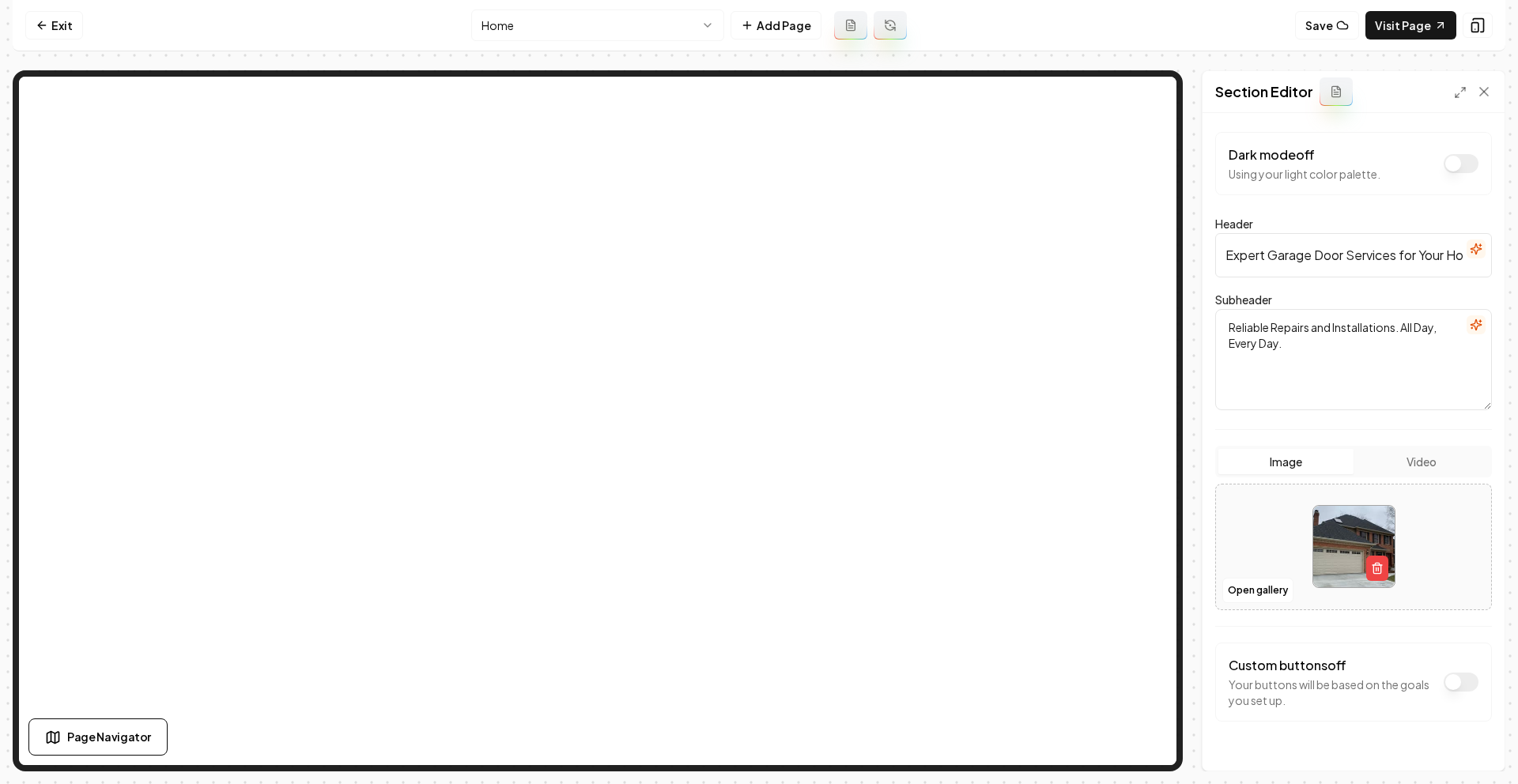
click at [1415, 264] on input "Expert Garage Door Services for Your Home" at bounding box center [1354, 255] width 277 height 44
click at [1421, 359] on textarea "Reliable Repairs and Installations. All Day, Every Day." at bounding box center [1354, 359] width 277 height 101
click at [1470, 329] on icon "button" at bounding box center [1475, 324] width 13 height 13
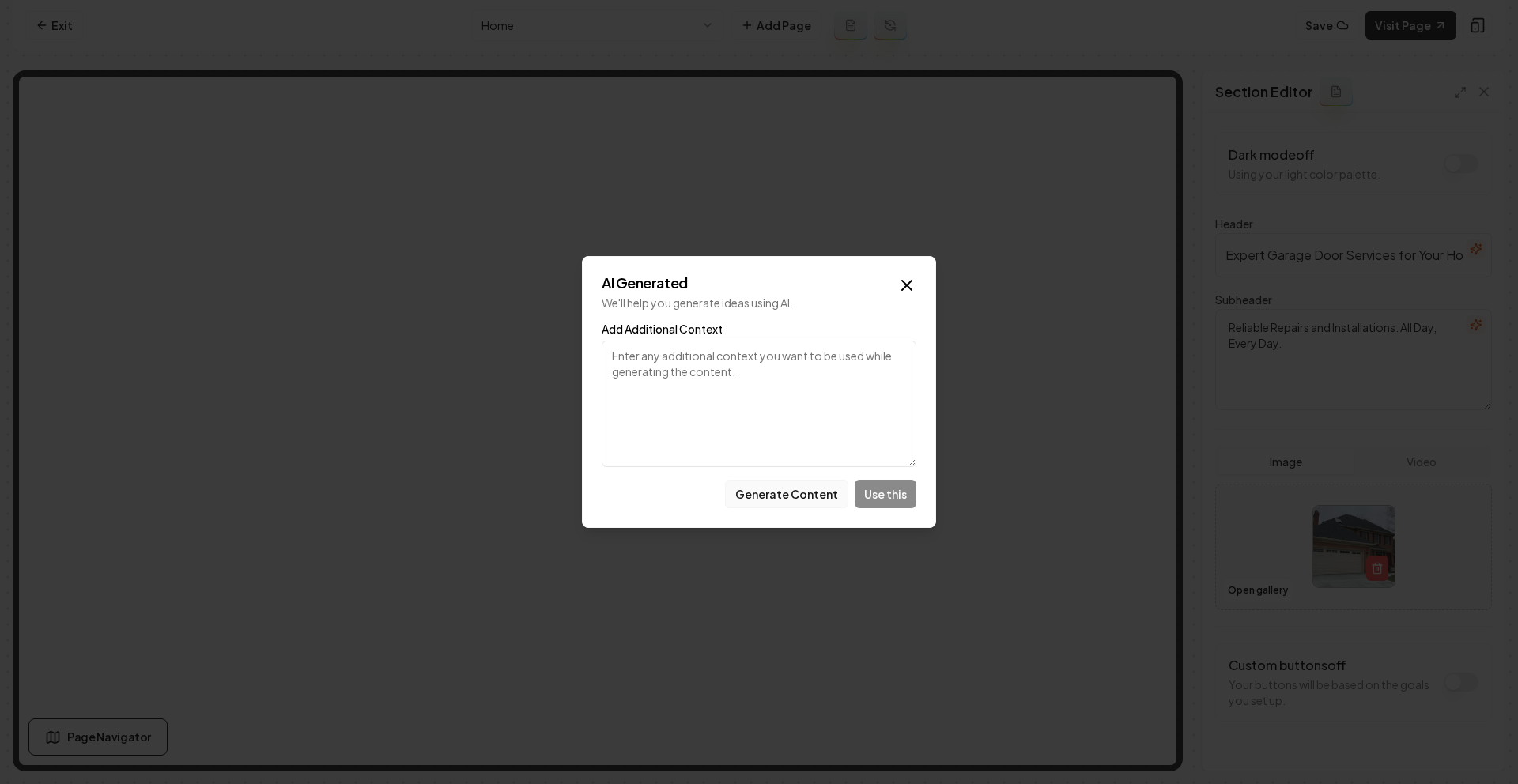
click at [758, 500] on button "Generate Content" at bounding box center [787, 494] width 124 height 28
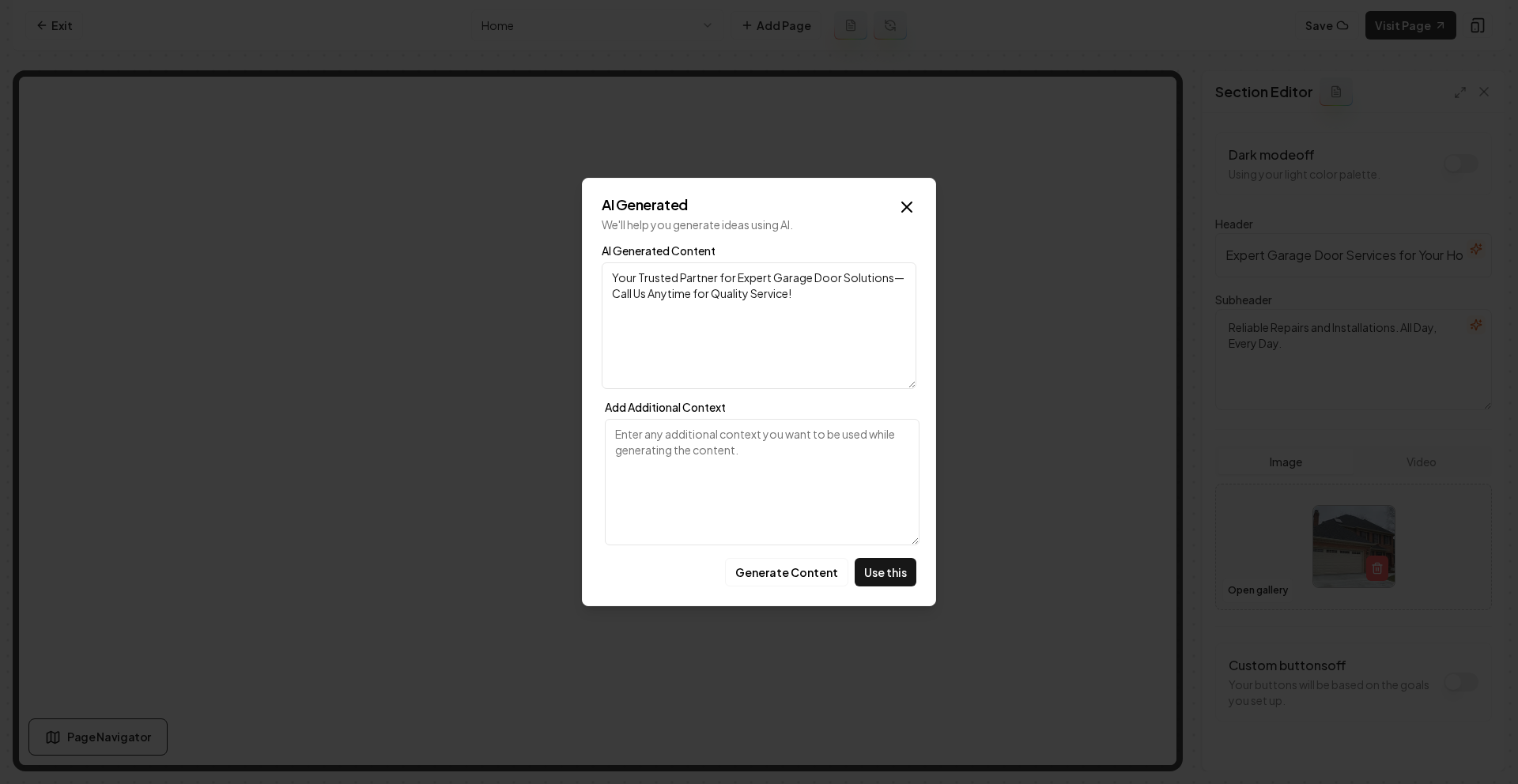
click at [892, 583] on button "Use this" at bounding box center [885, 572] width 62 height 28
type textarea "Your Trusted Partner for Expert Garage Door Solutions—Call Us Anytime for Quali…"
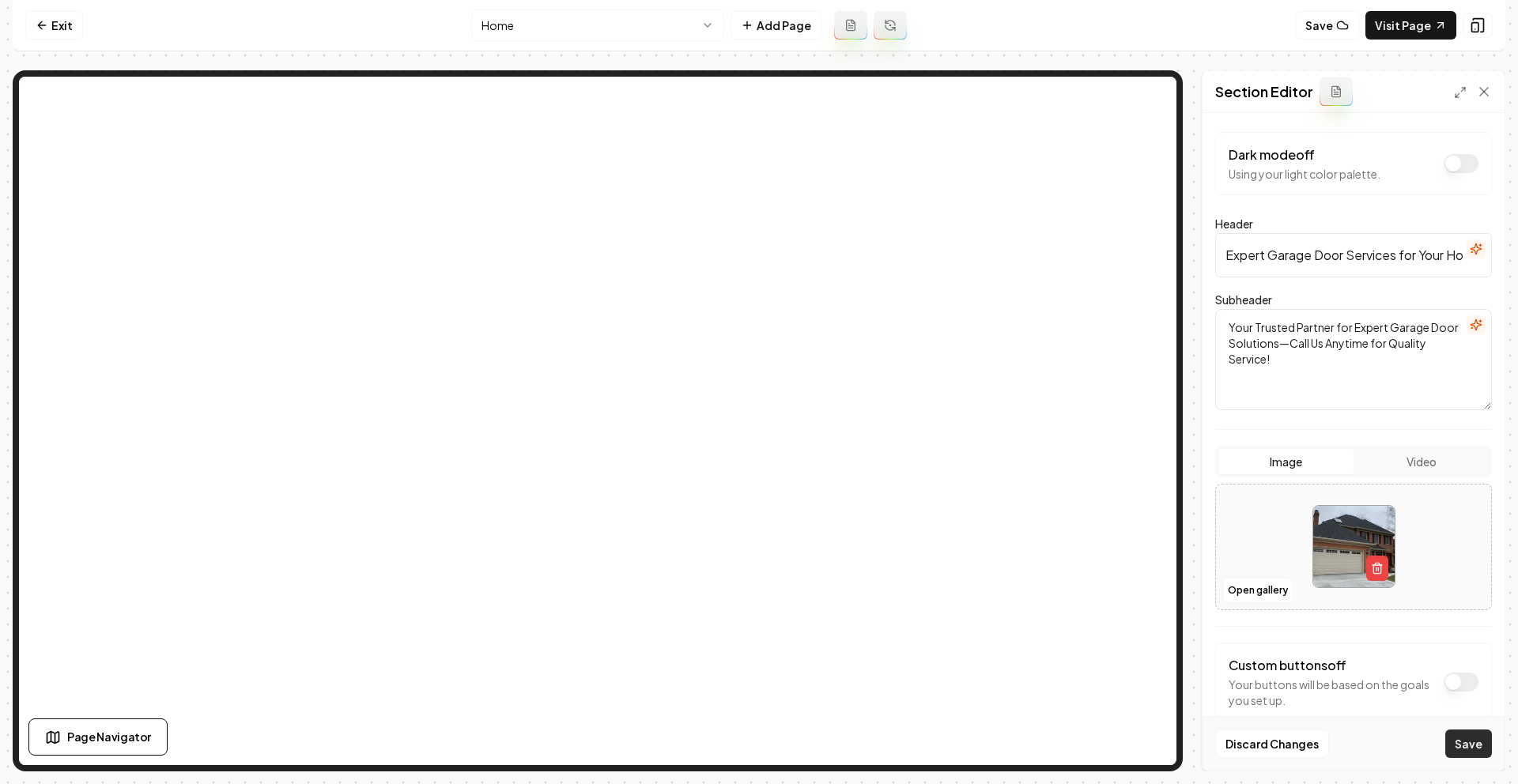
click at [1448, 751] on button "Save" at bounding box center [1469, 744] width 47 height 28
click at [1431, 17] on link "Visit Page" at bounding box center [1410, 25] width 91 height 28
click at [69, 31] on link "Exit" at bounding box center [53, 25] width 58 height 28
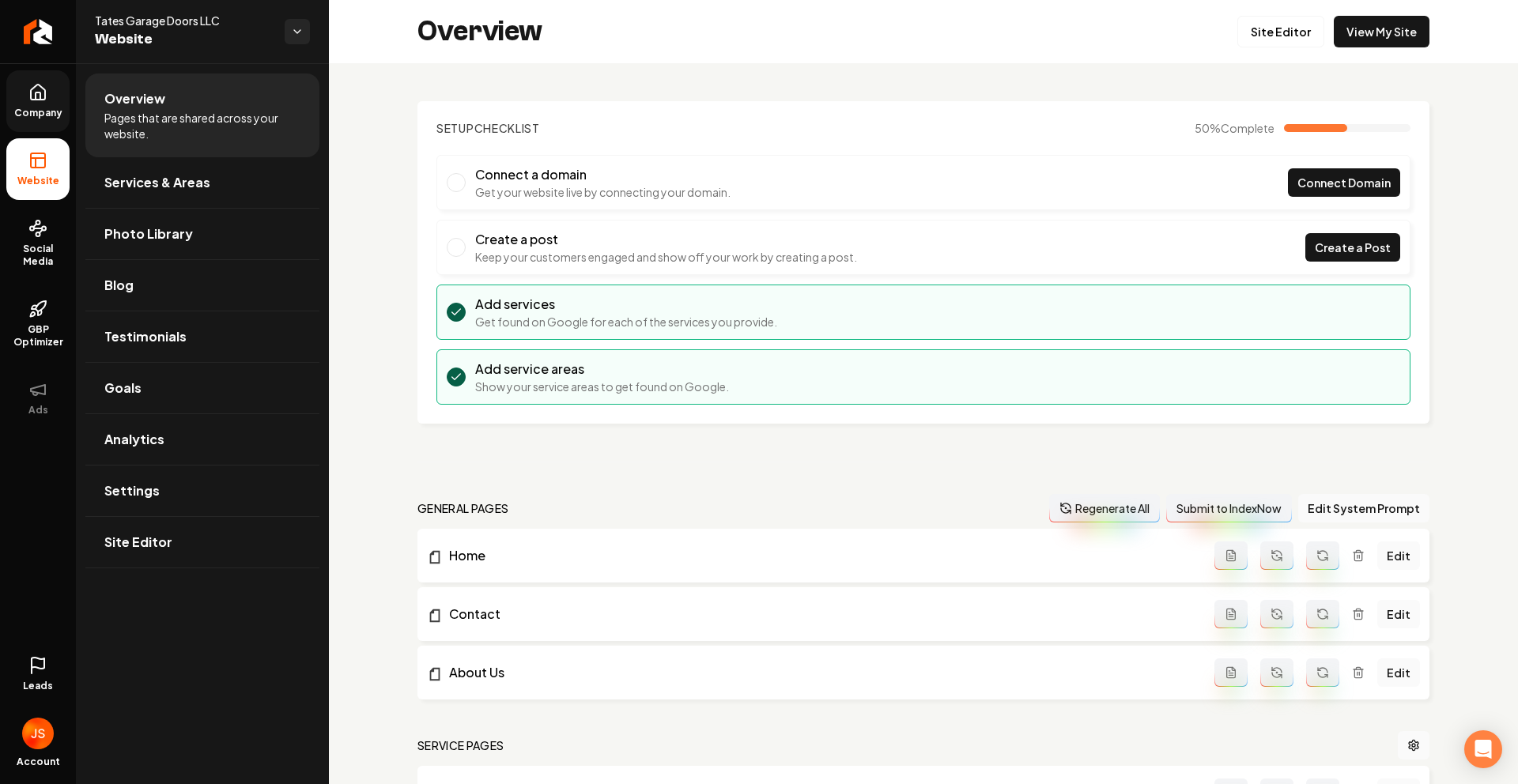
click at [41, 123] on link "Company" at bounding box center [38, 101] width 63 height 62
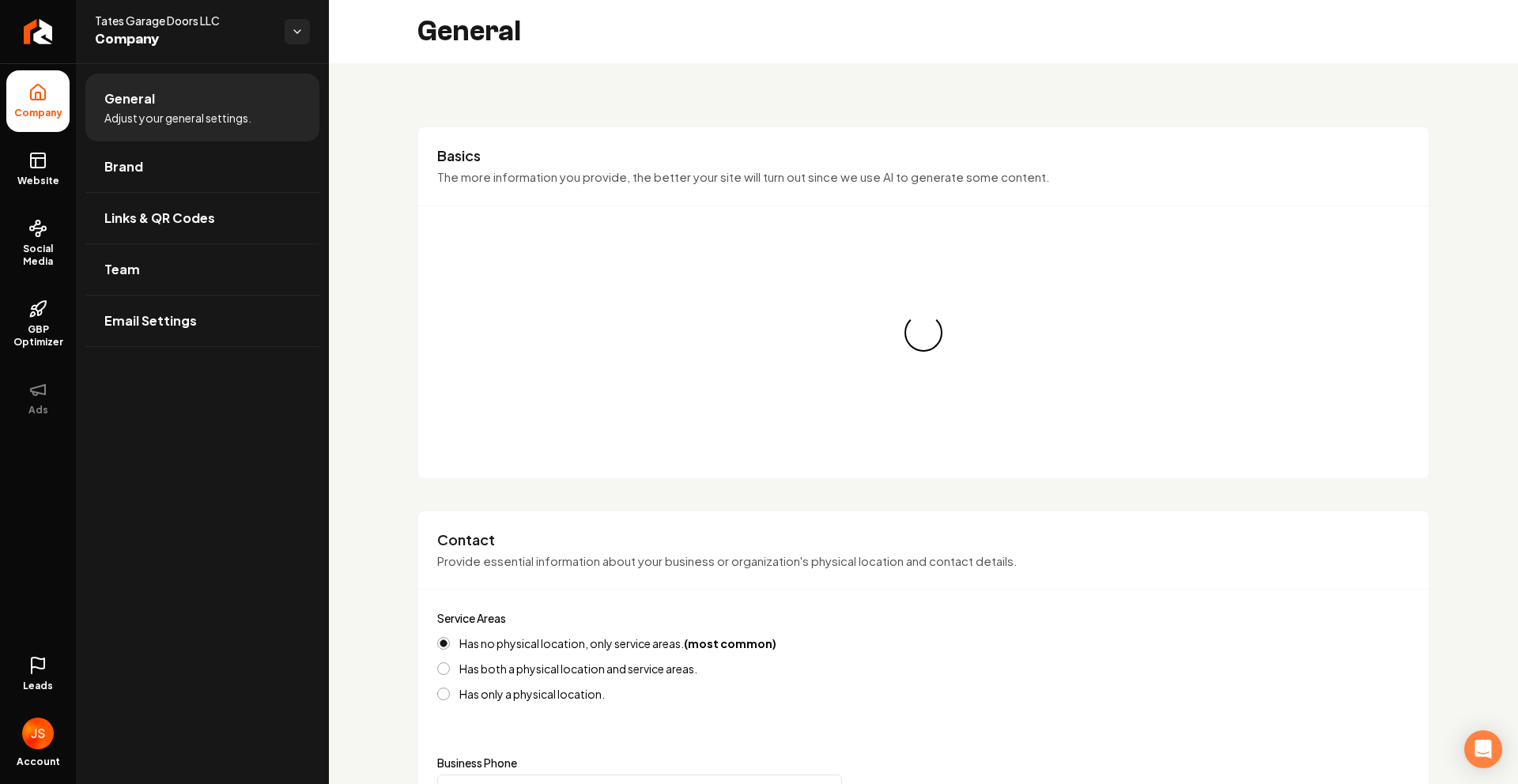
click at [42, 109] on span "Company" at bounding box center [38, 113] width 61 height 13
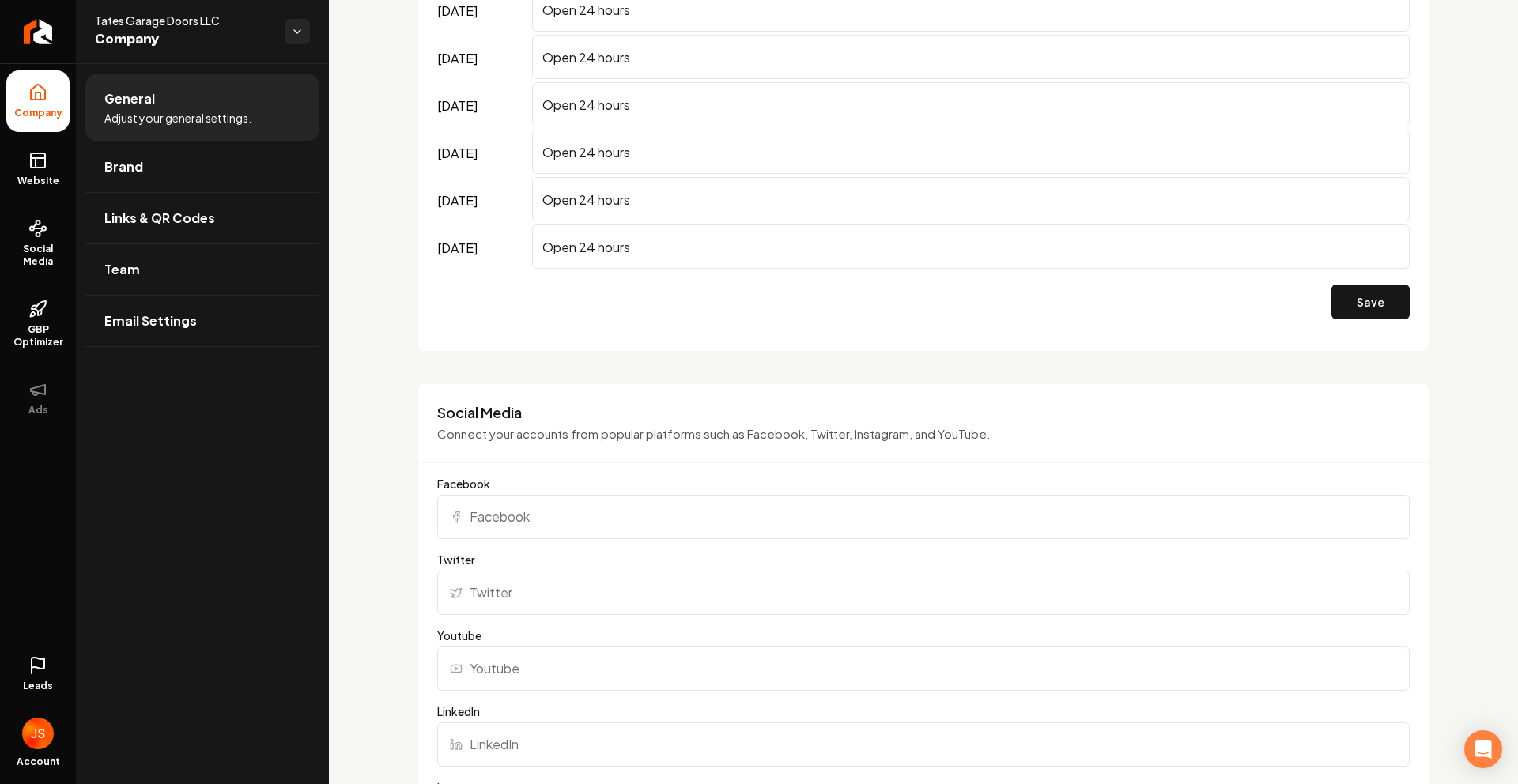
click at [515, 505] on input "Facebook" at bounding box center [923, 516] width 972 height 44
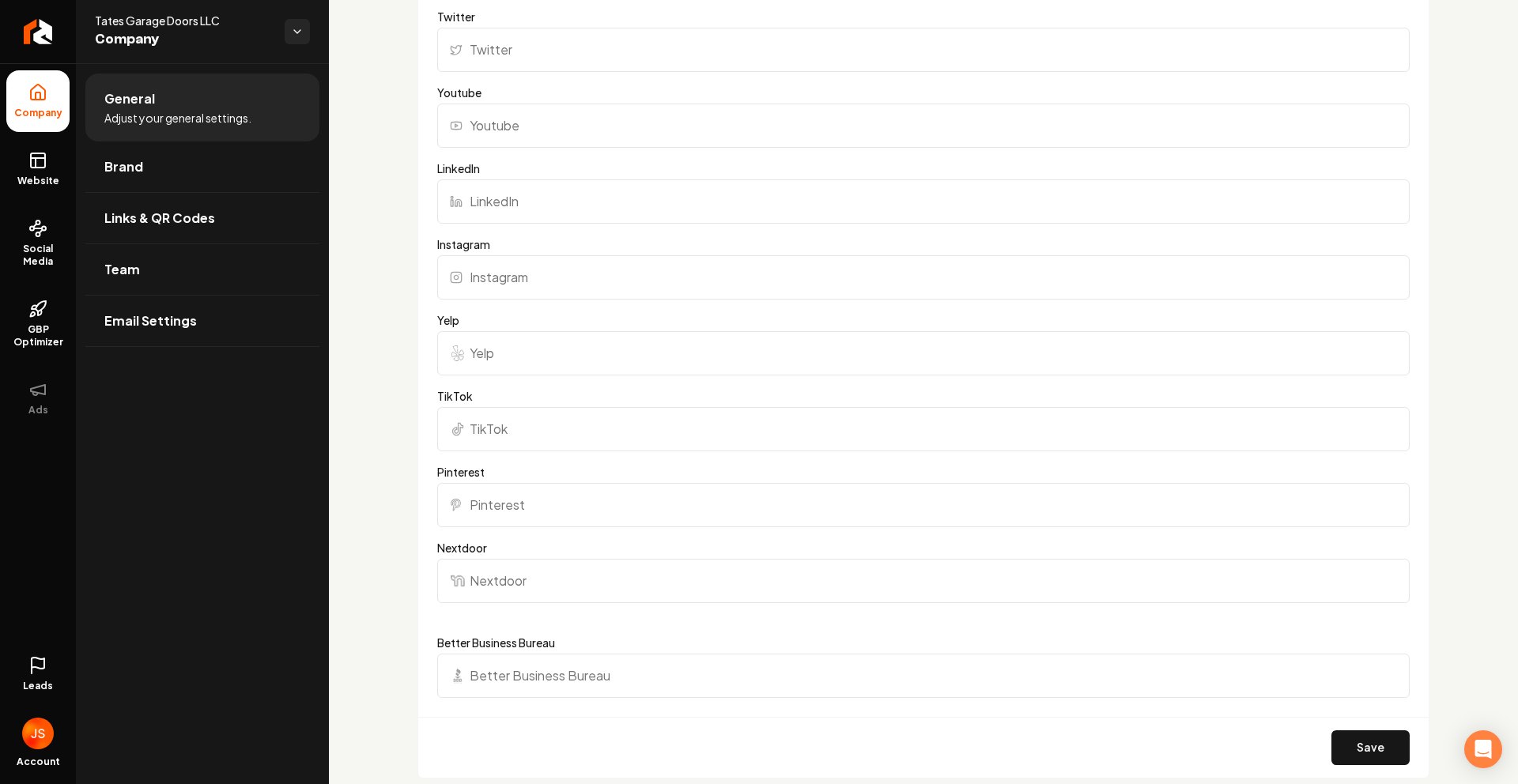
click at [503, 359] on input "Yelp" at bounding box center [923, 353] width 972 height 44
paste input "https://www.yelp.com/biz/tate-s-garage-doors-homer-glen-3"
type input "https://www.yelp.com/biz/tate-s-garage-doors-homer-glen-3"
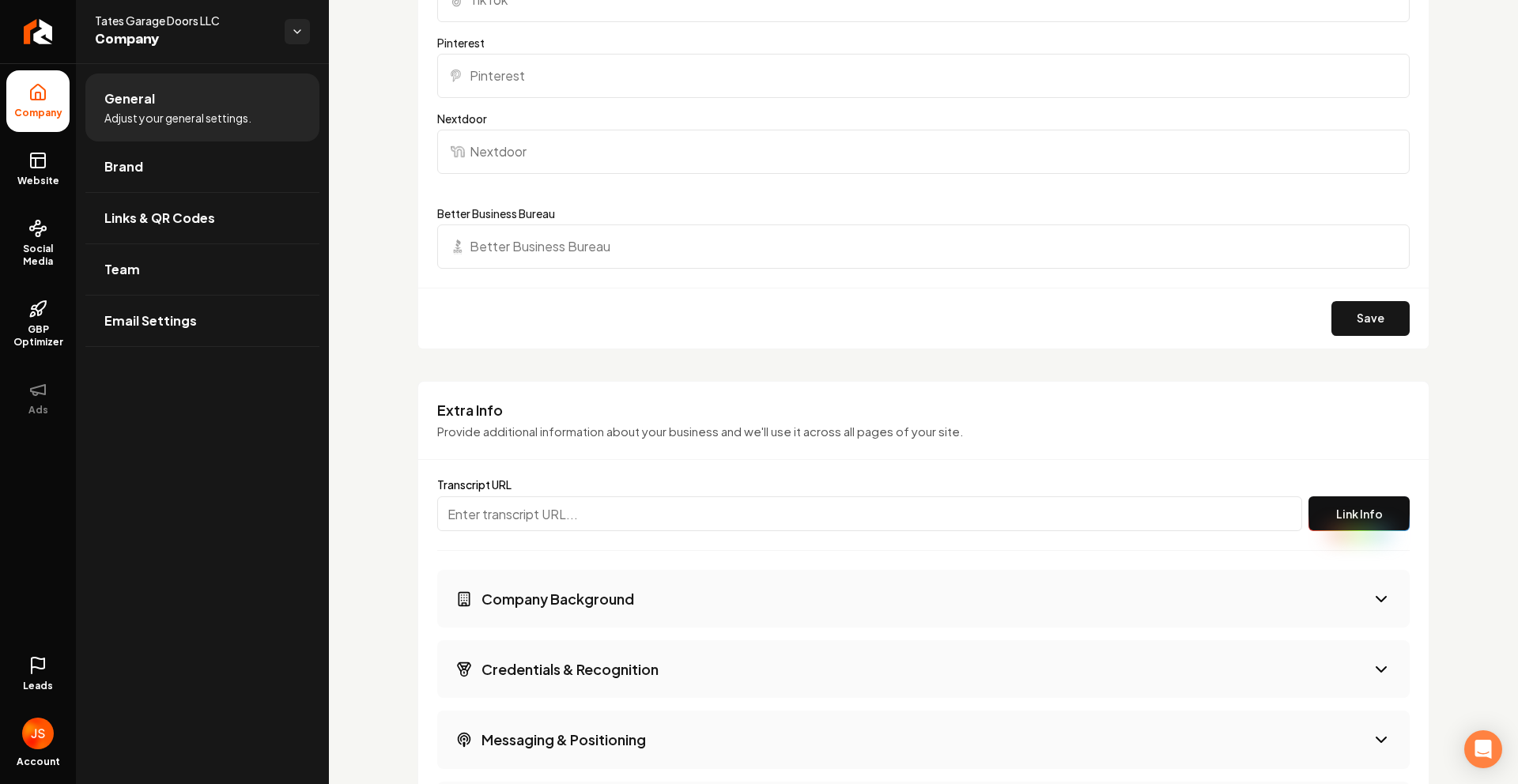
scroll to position [2184, 0]
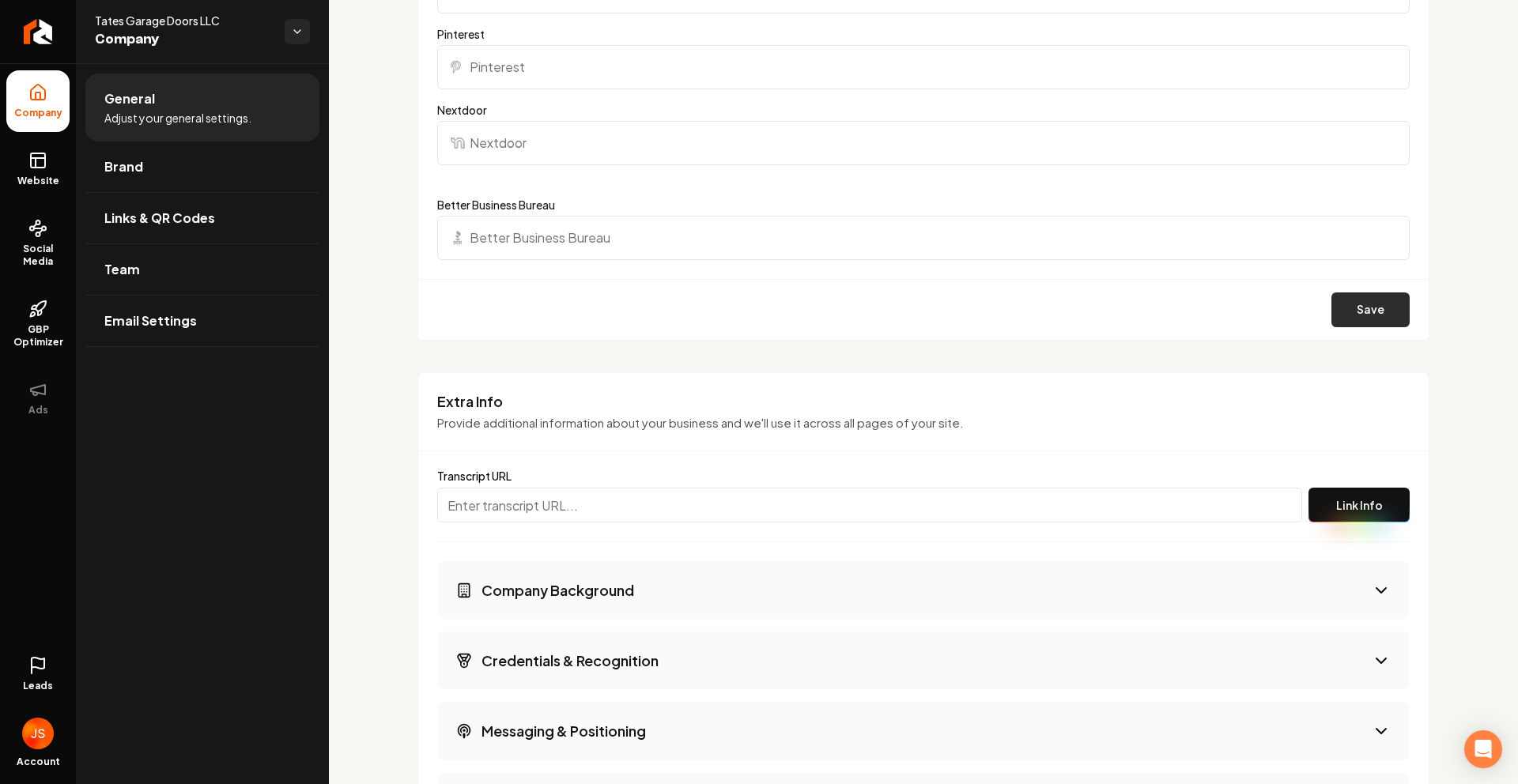
click at [1373, 299] on button "Save" at bounding box center [1371, 310] width 78 height 35
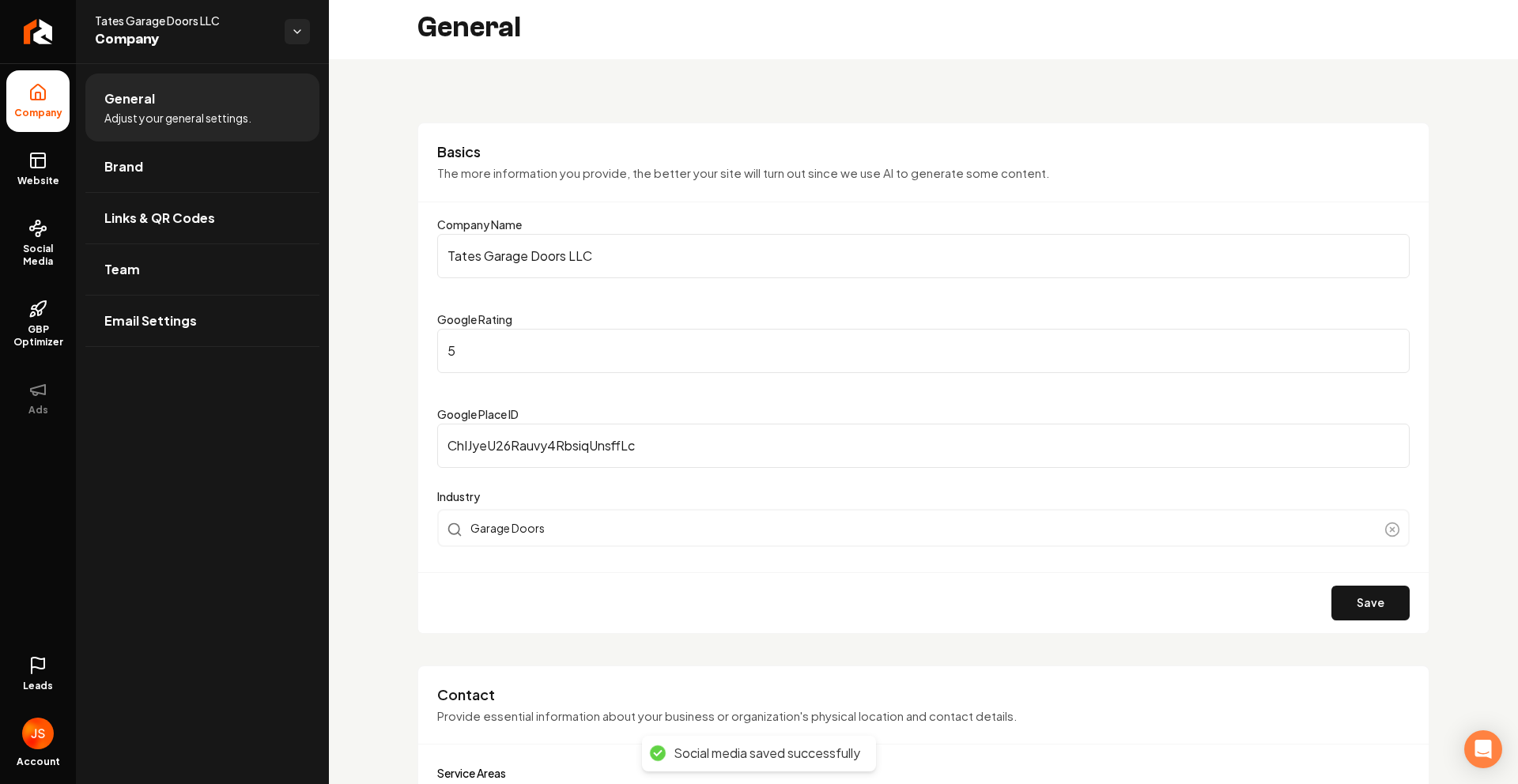
scroll to position [0, 0]
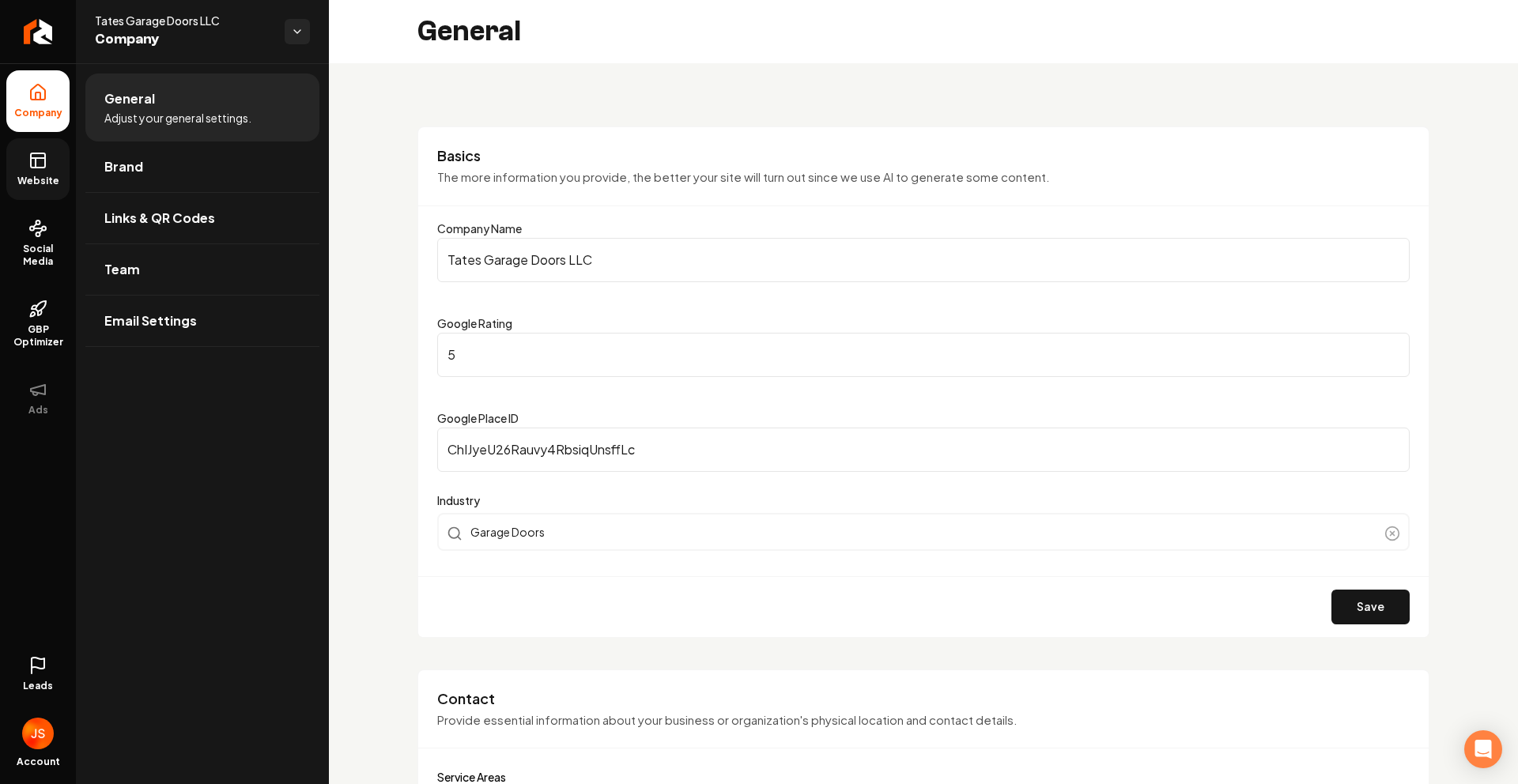
click at [54, 167] on link "Website" at bounding box center [38, 169] width 63 height 62
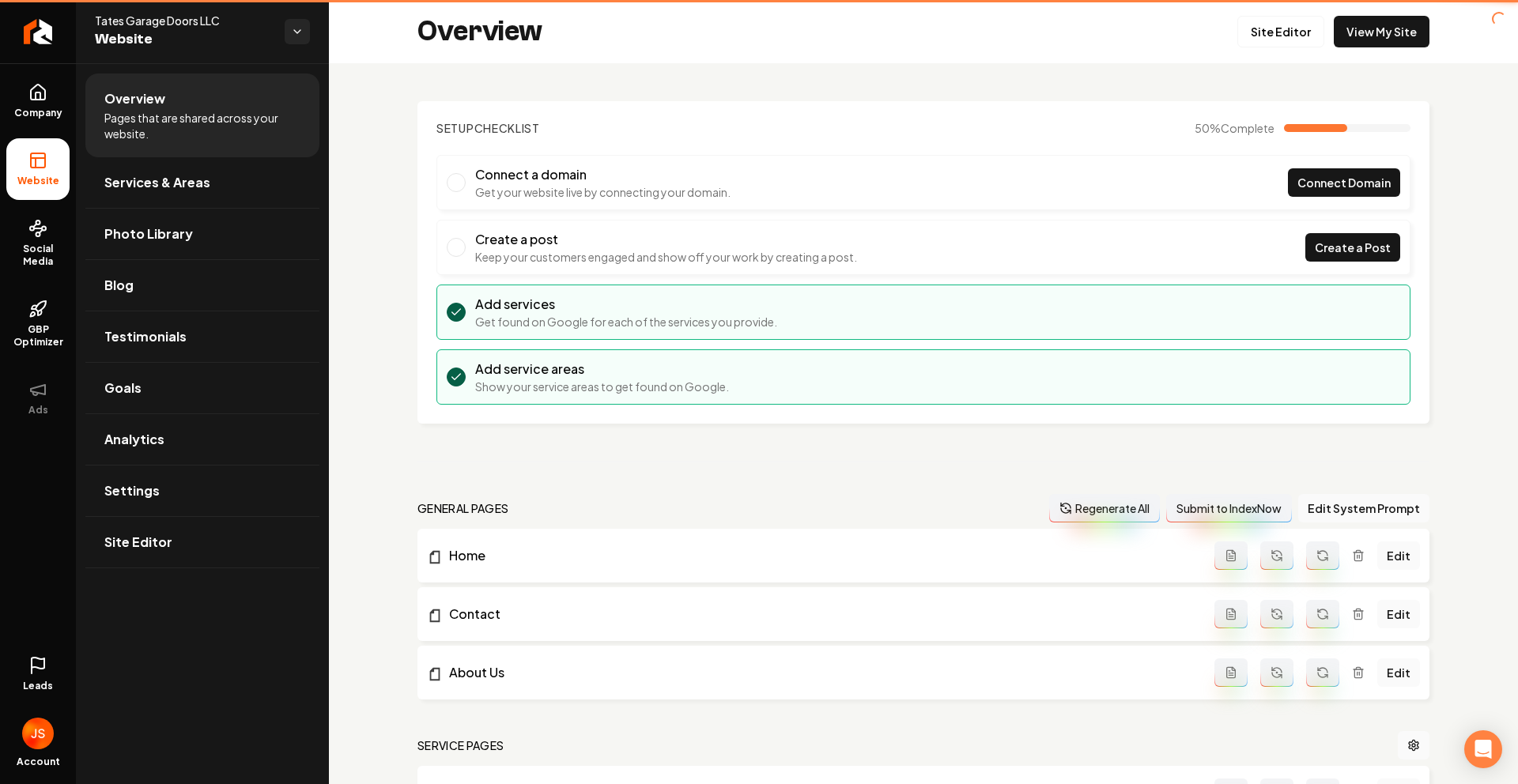
click at [45, 173] on li "Website" at bounding box center [38, 169] width 63 height 62
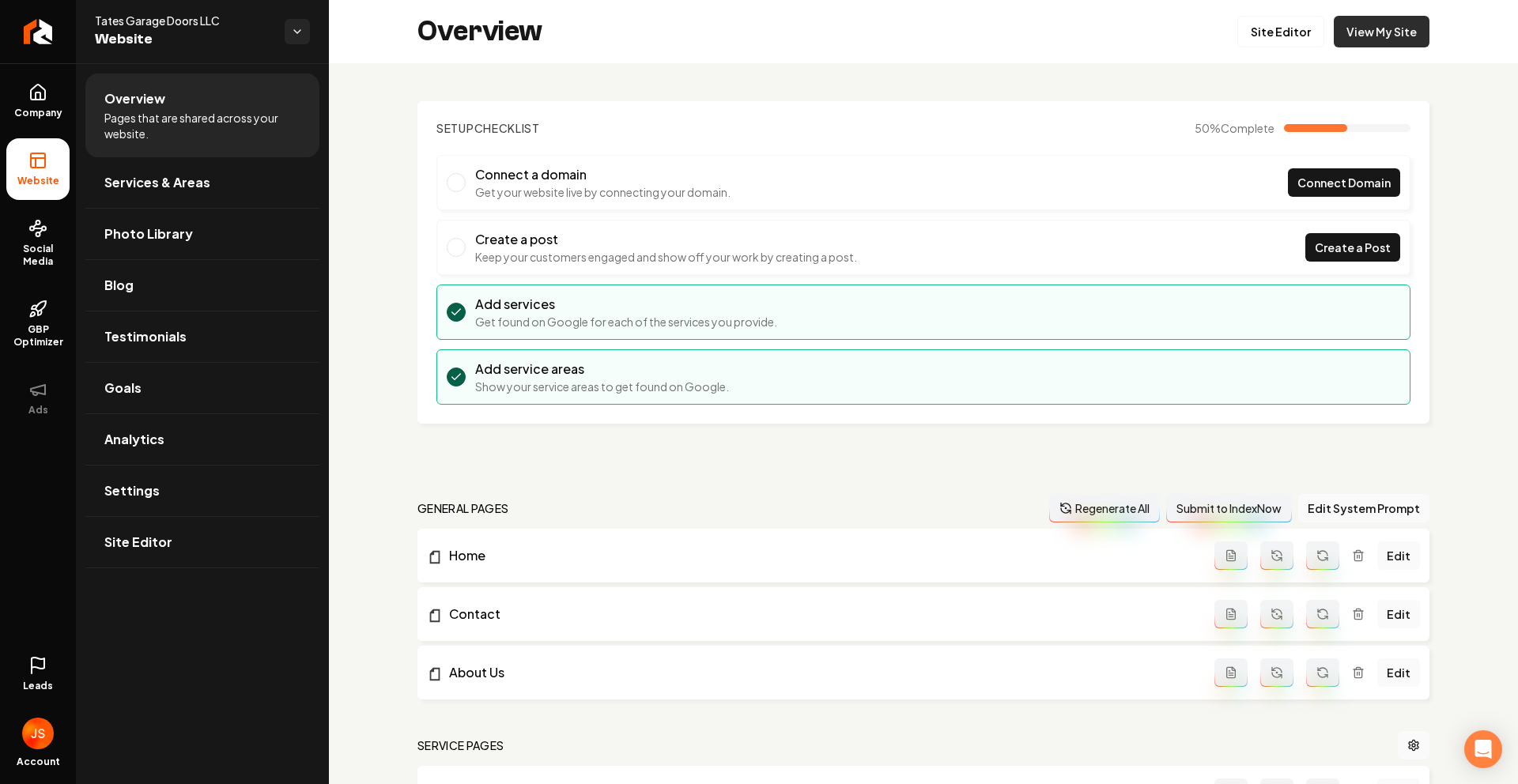
click at [1340, 38] on link "View My Site" at bounding box center [1381, 32] width 96 height 32
click at [1350, 32] on link "View My Site" at bounding box center [1381, 32] width 96 height 32
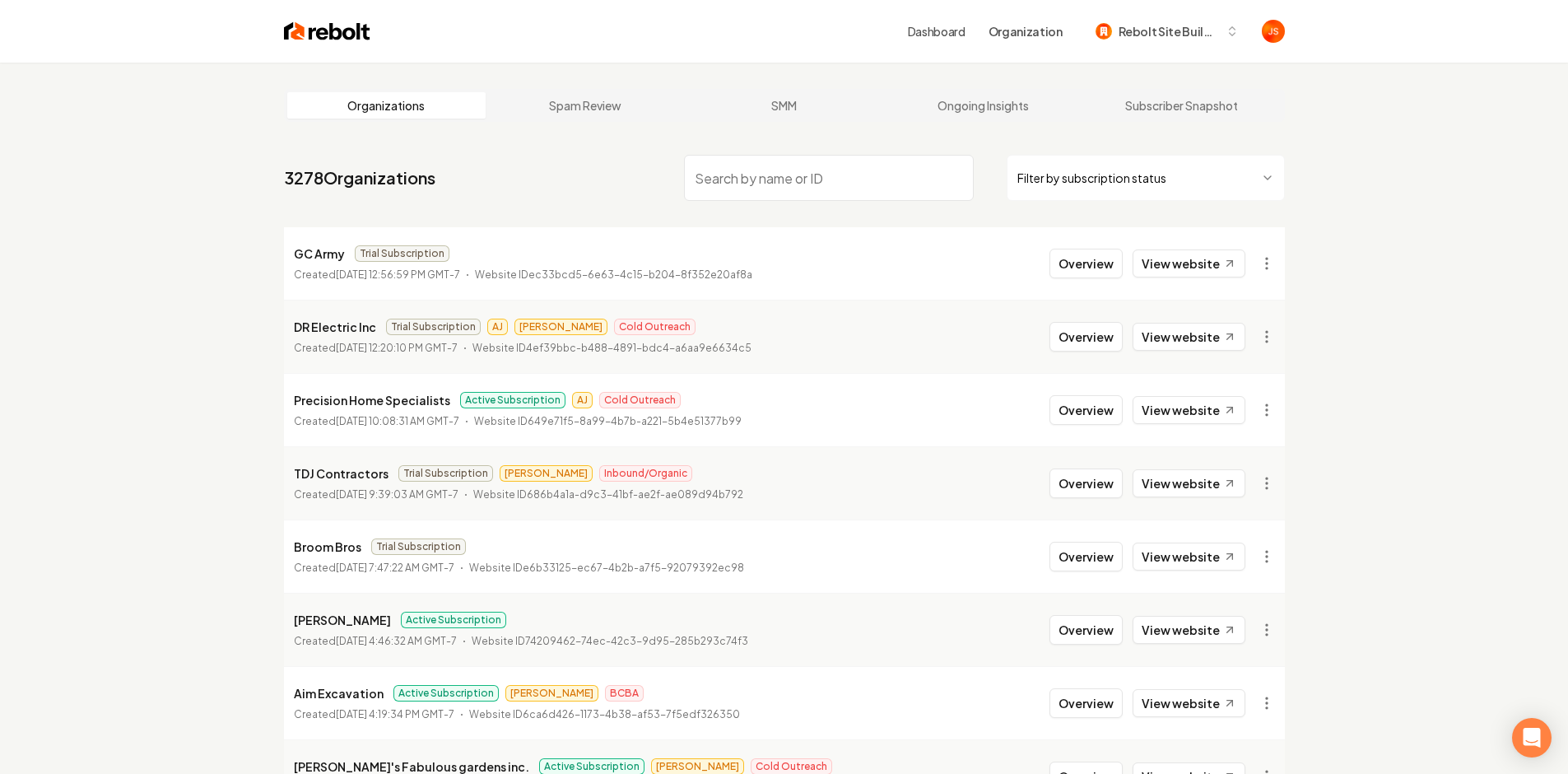
click at [826, 179] on input "search" at bounding box center [829, 177] width 290 height 46
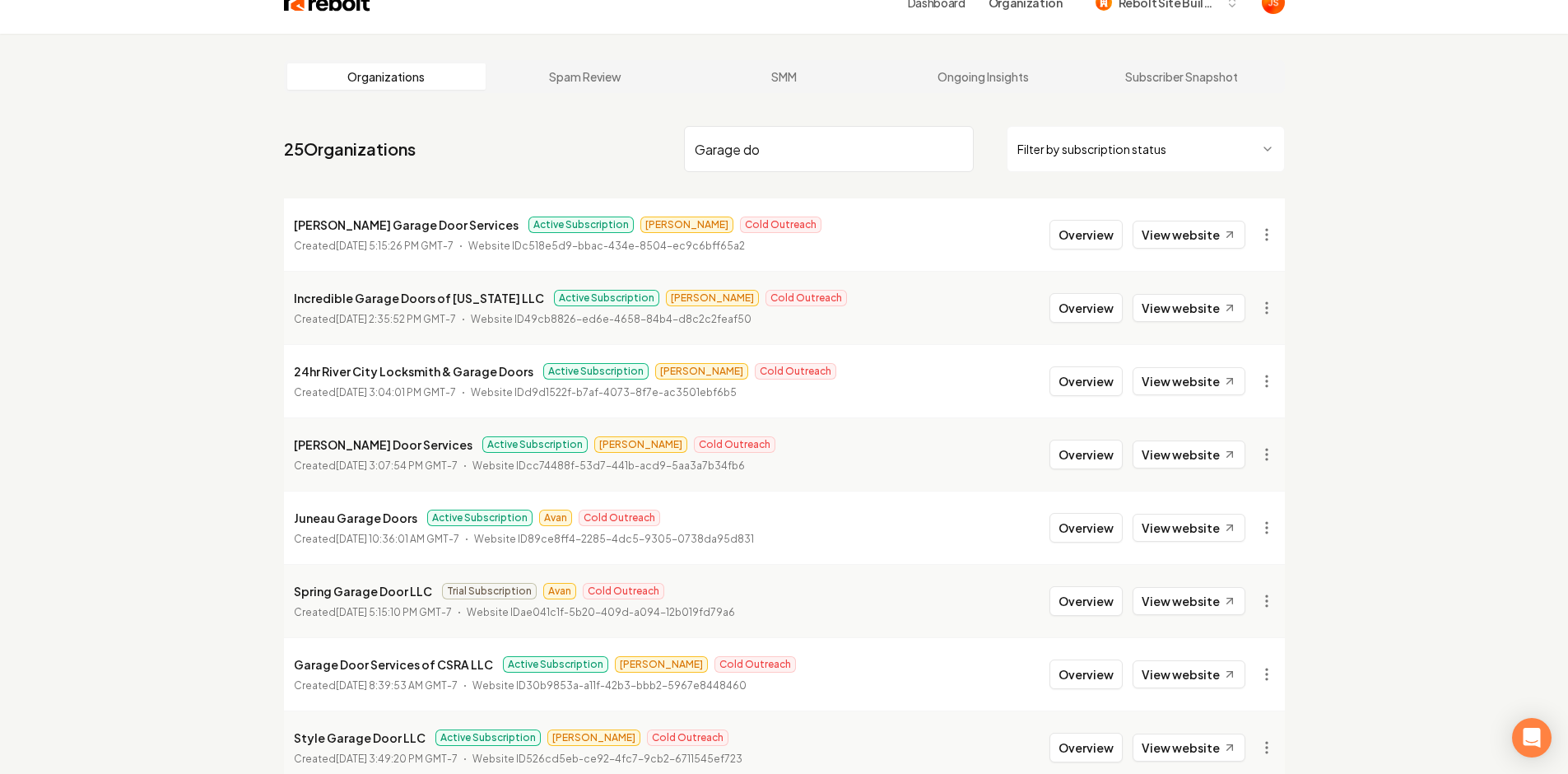
scroll to position [255, 0]
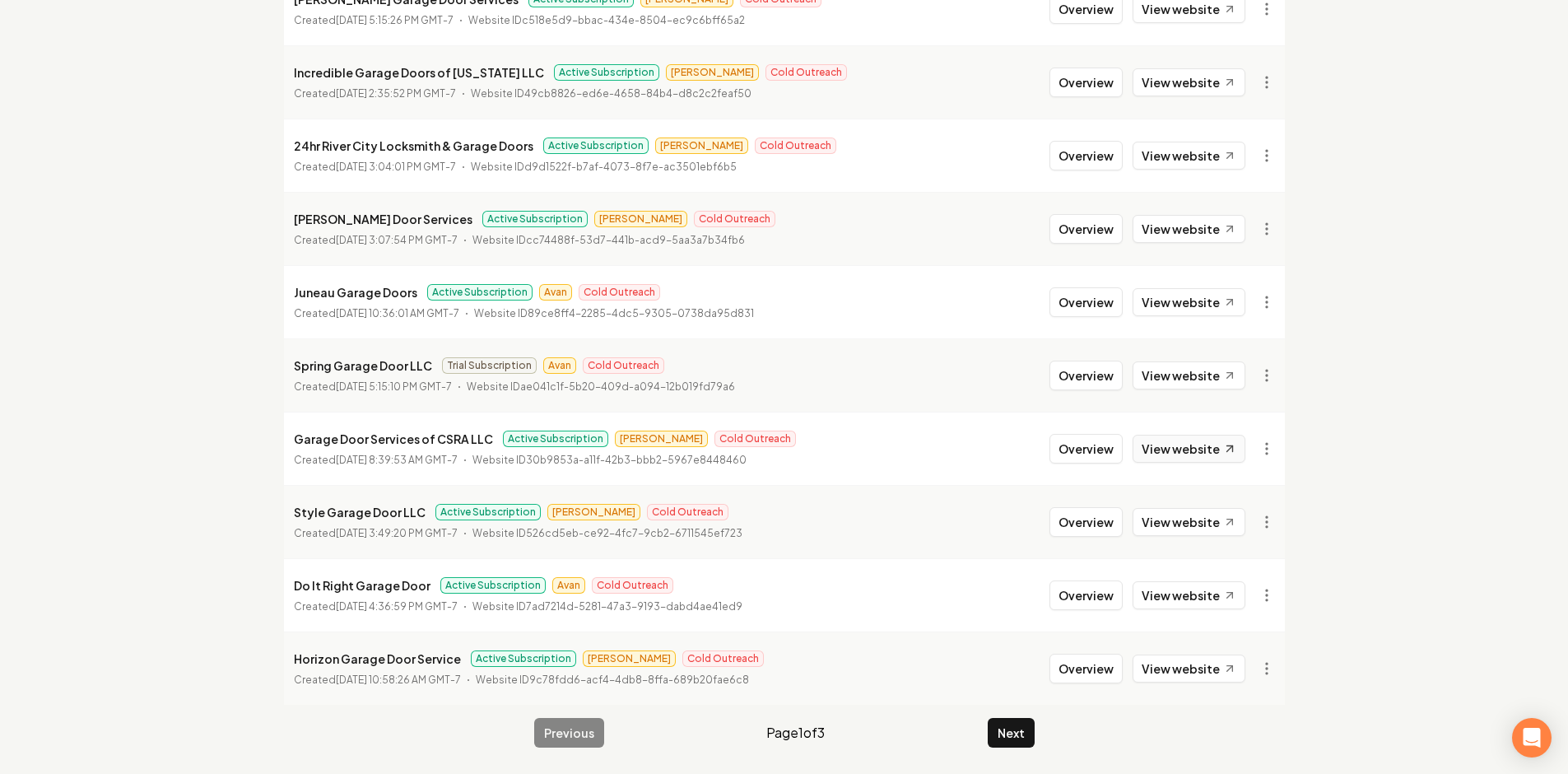
type input "Garage do"
click at [1166, 448] on link "View website" at bounding box center [1189, 448] width 113 height 28
click at [1192, 587] on link "View website" at bounding box center [1189, 595] width 113 height 28
click at [1015, 734] on button "Next" at bounding box center [1011, 732] width 47 height 30
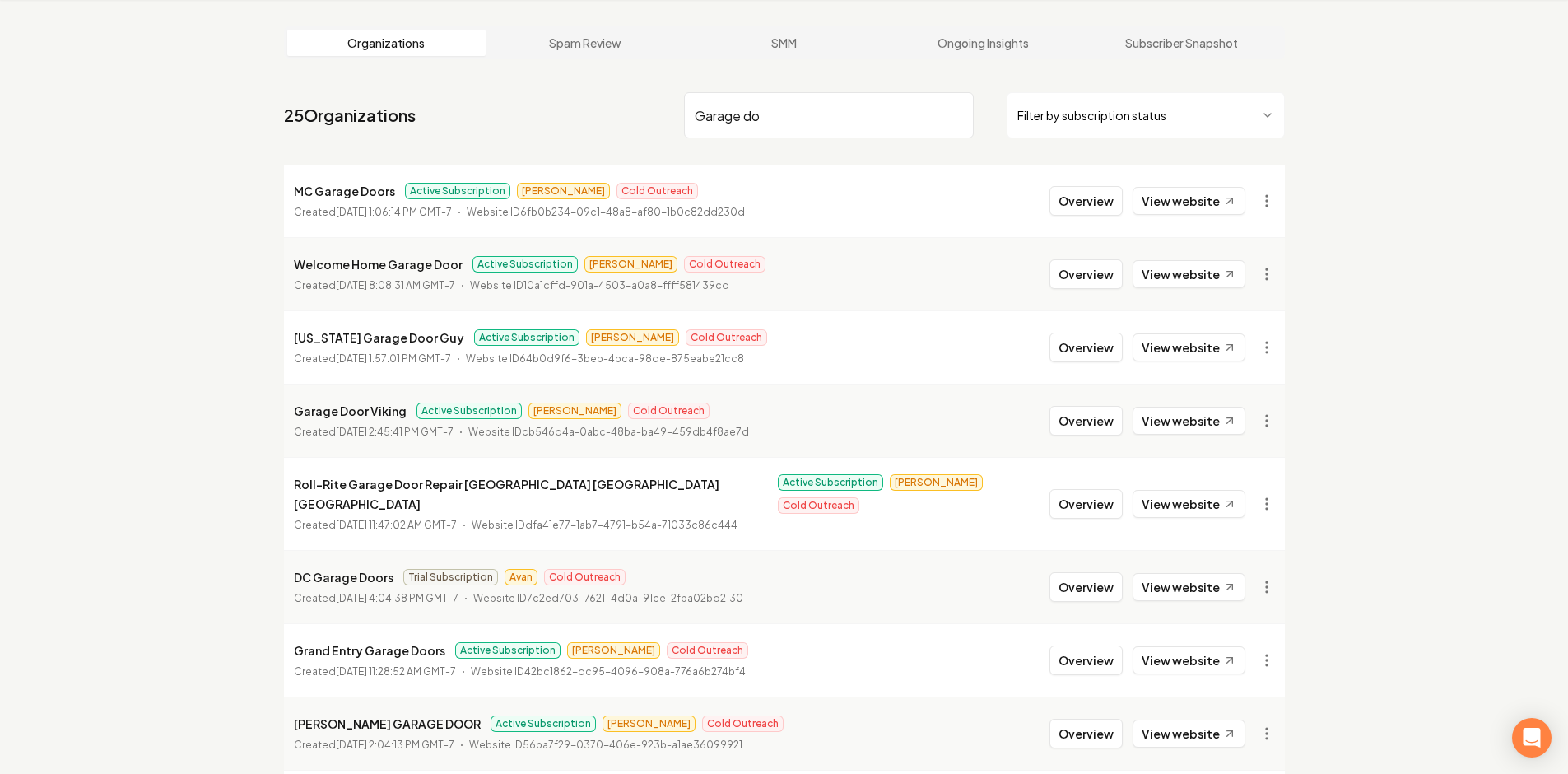
scroll to position [255, 0]
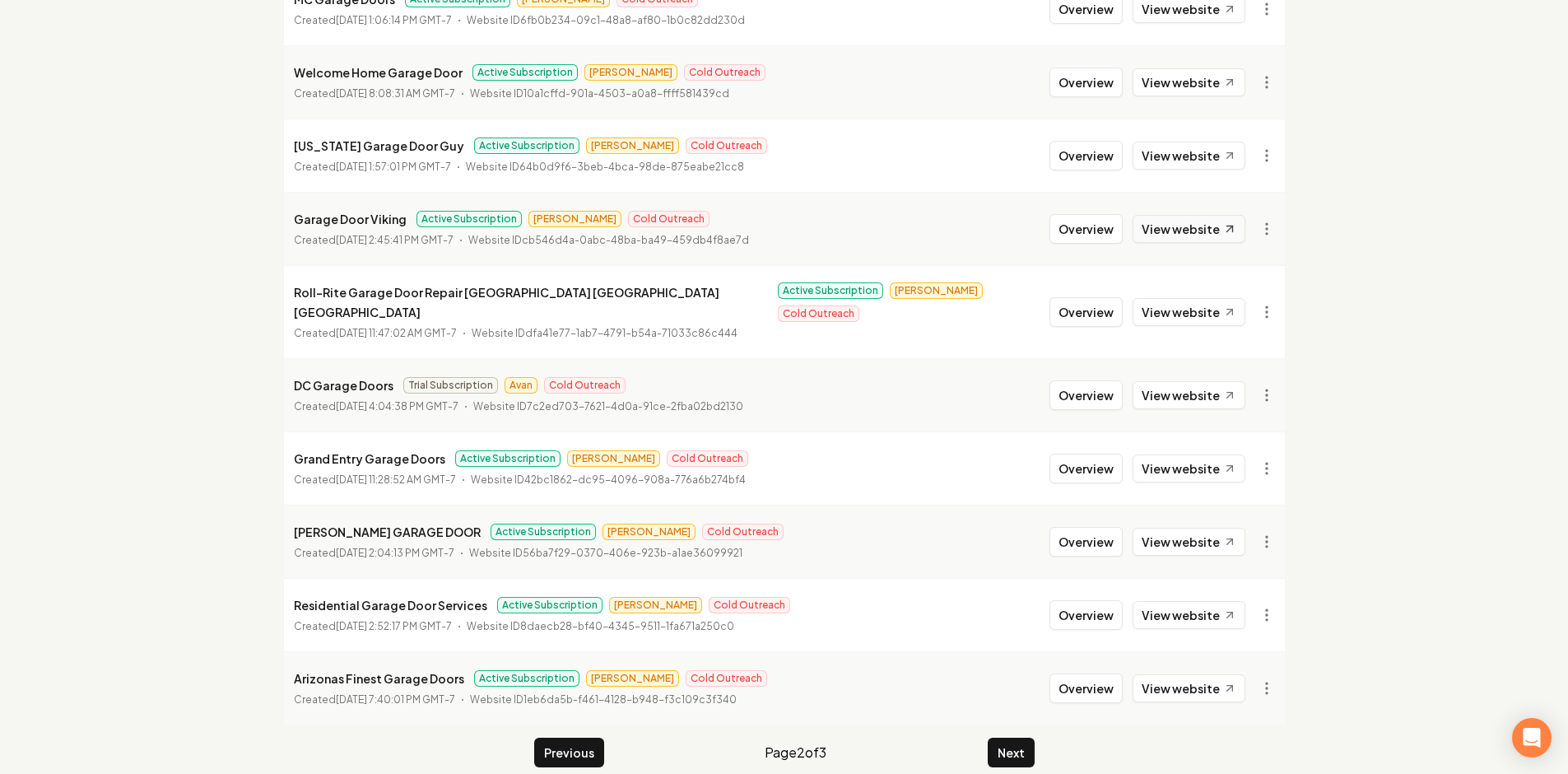
click at [1184, 231] on link "View website" at bounding box center [1189, 228] width 113 height 28
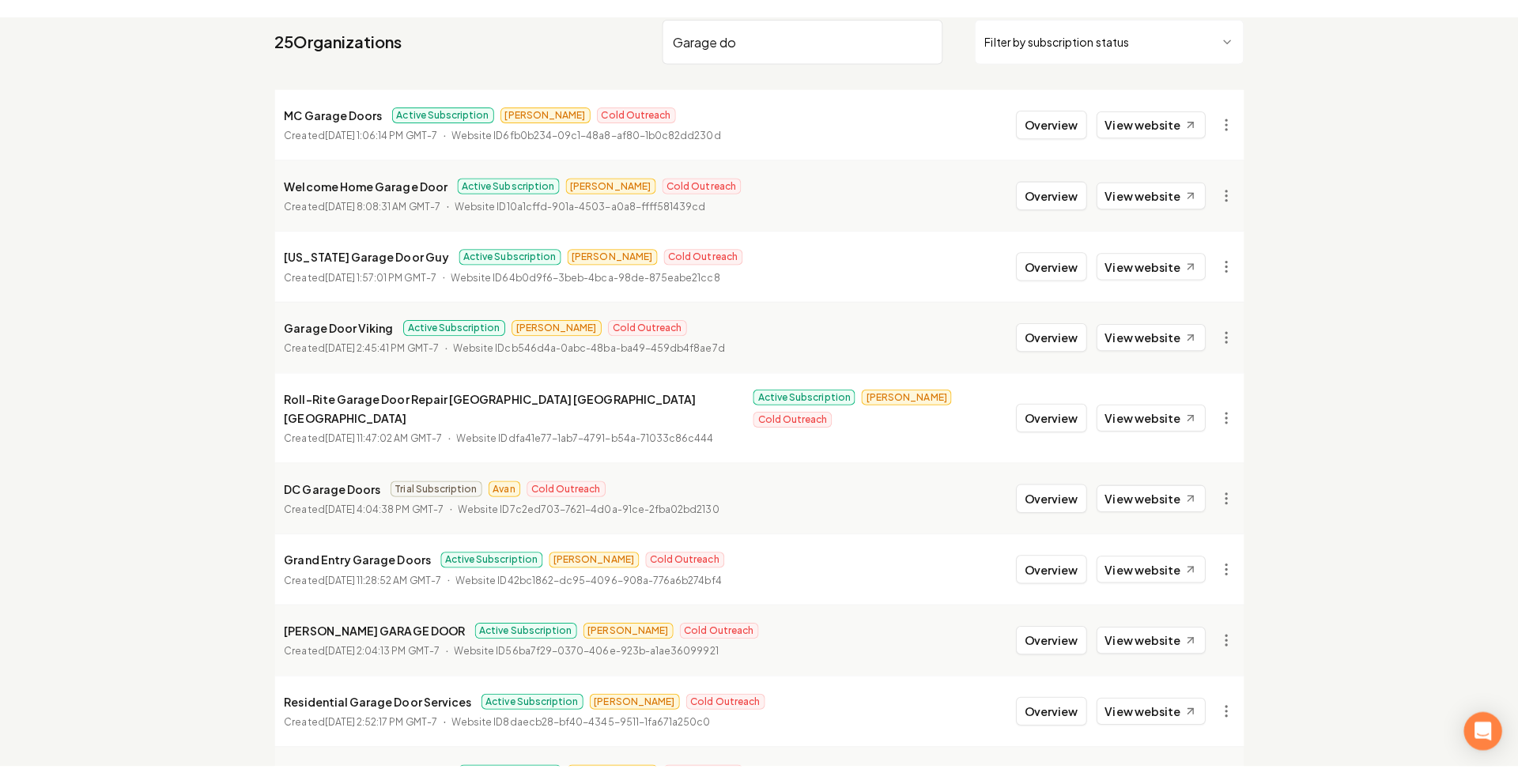
scroll to position [0, 0]
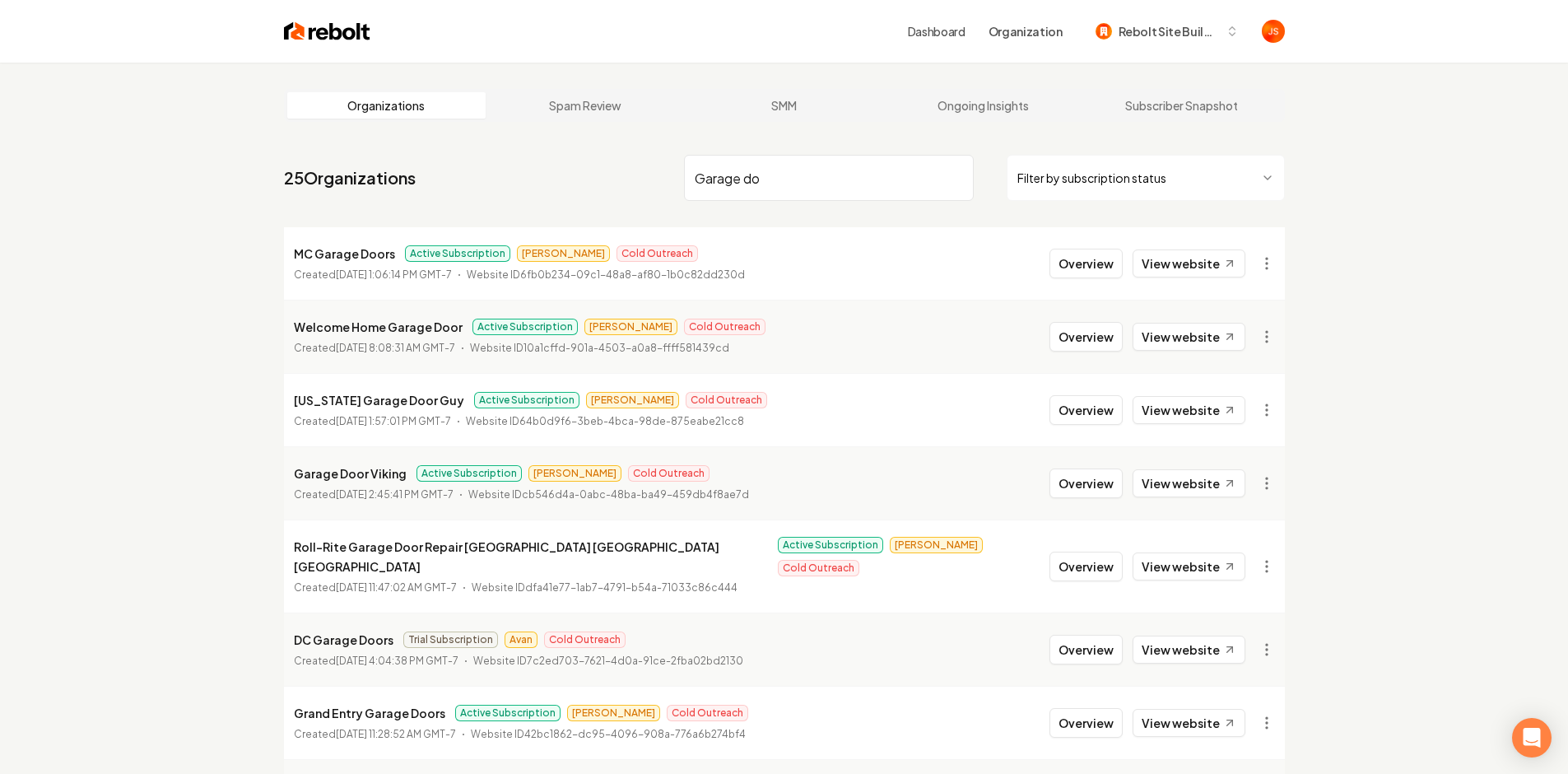
click at [1434, 117] on div "Organizations Spam Review SMM Ongoing Insights Subscriber Snapshot 25 Organizat…" at bounding box center [784, 555] width 1568 height 985
click at [1121, 29] on span "Rebolt Site Builder" at bounding box center [1169, 32] width 101 height 17
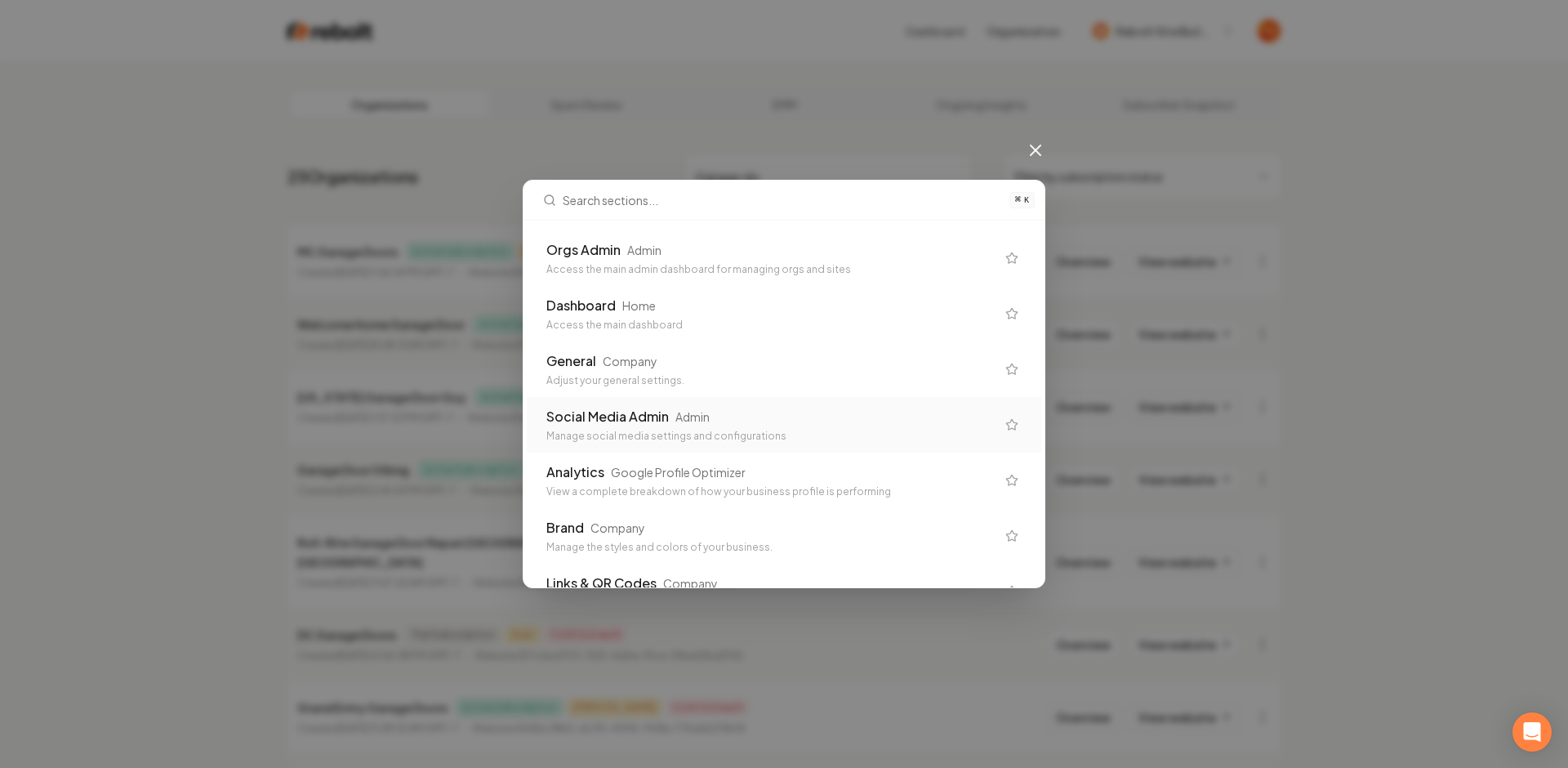
click at [678, 368] on div "General Company" at bounding box center [771, 360] width 449 height 20
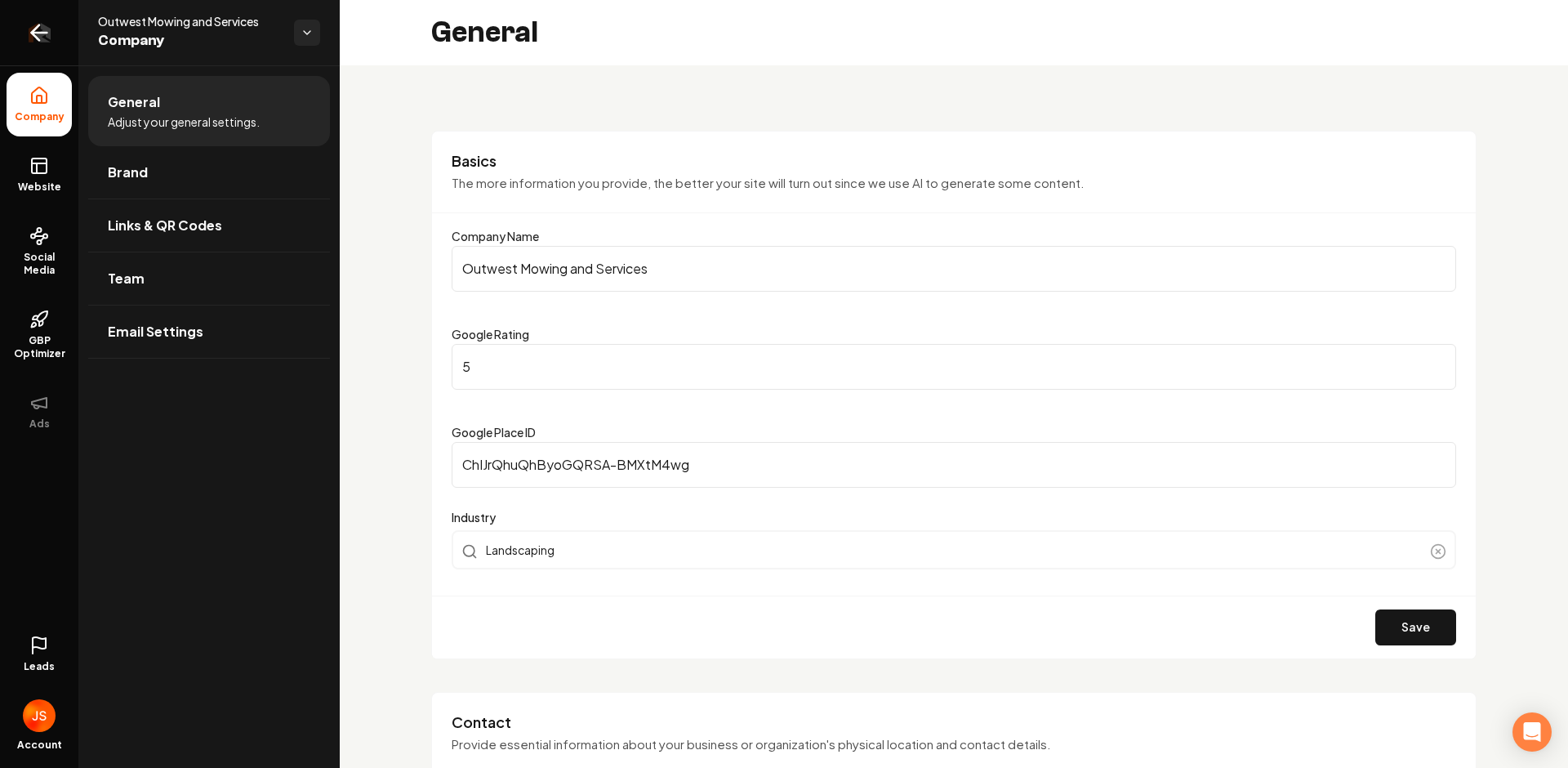
click at [24, 30] on link "Return to dashboard" at bounding box center [39, 33] width 78 height 66
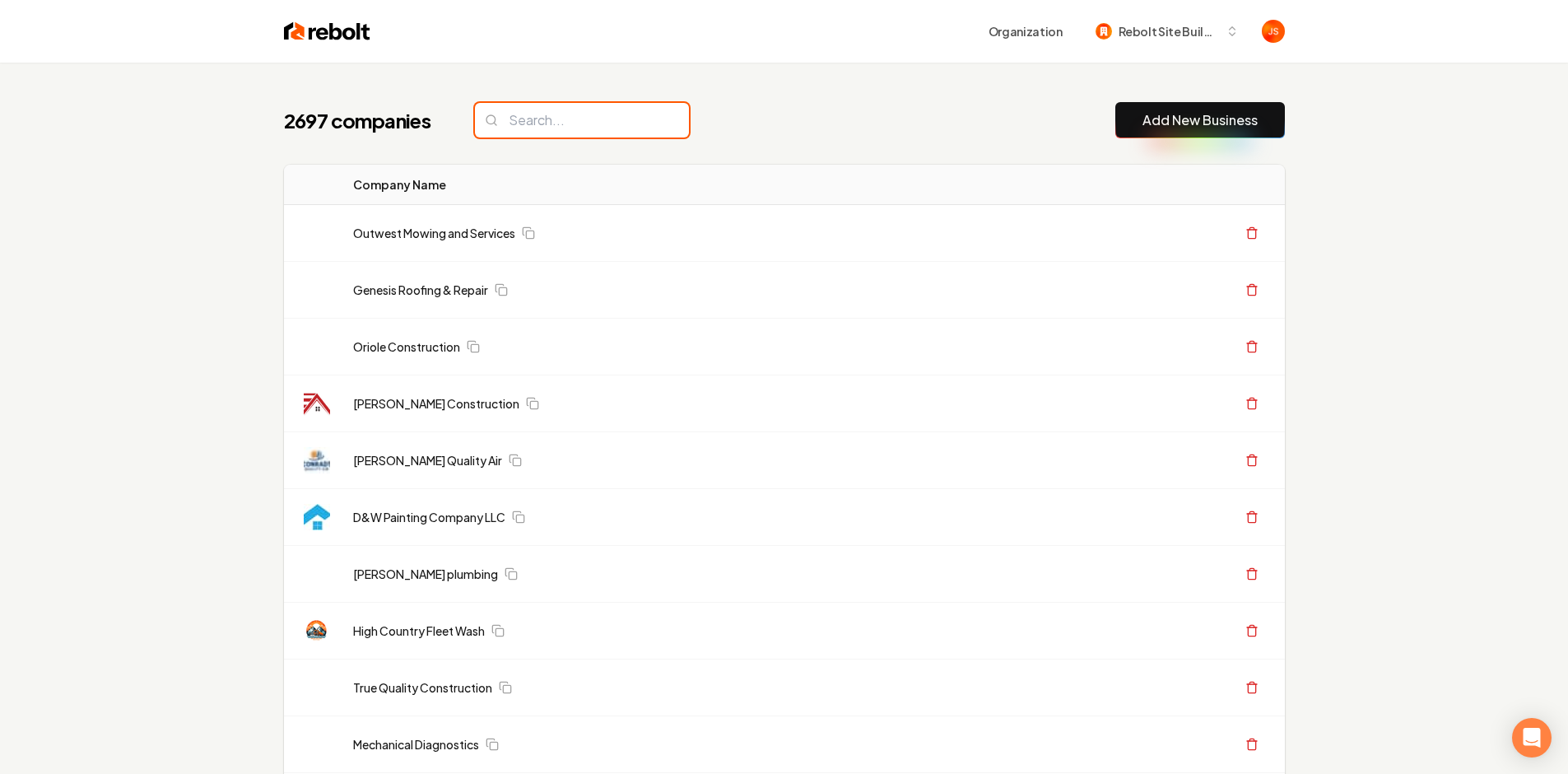
click at [536, 128] on input "search" at bounding box center [582, 120] width 214 height 35
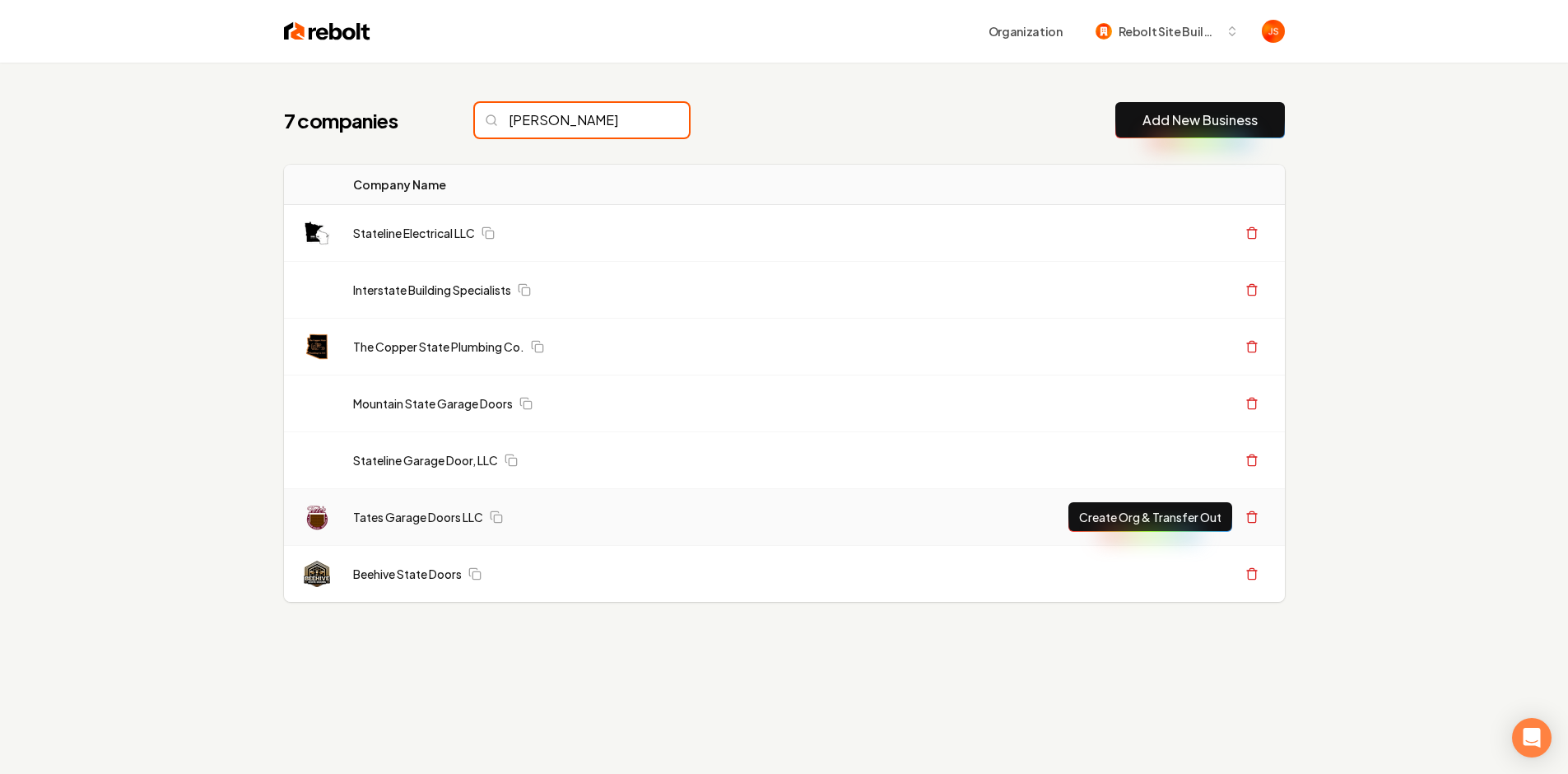
type input "TATE"
click at [1094, 506] on button "Create Org & Transfer Out" at bounding box center [1150, 517] width 164 height 30
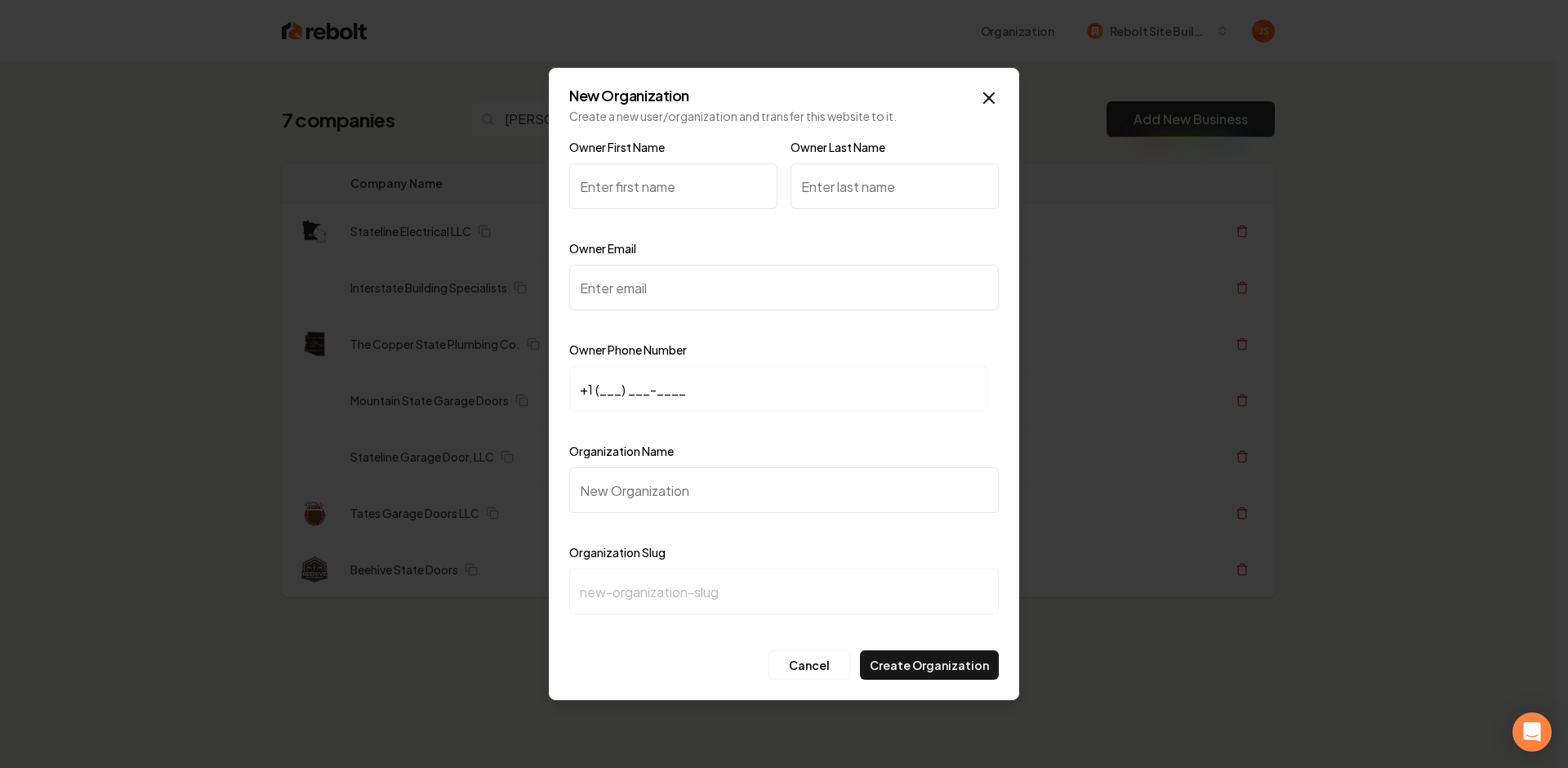
click at [630, 182] on input "Owner First Name" at bounding box center [673, 186] width 209 height 46
type input "R"
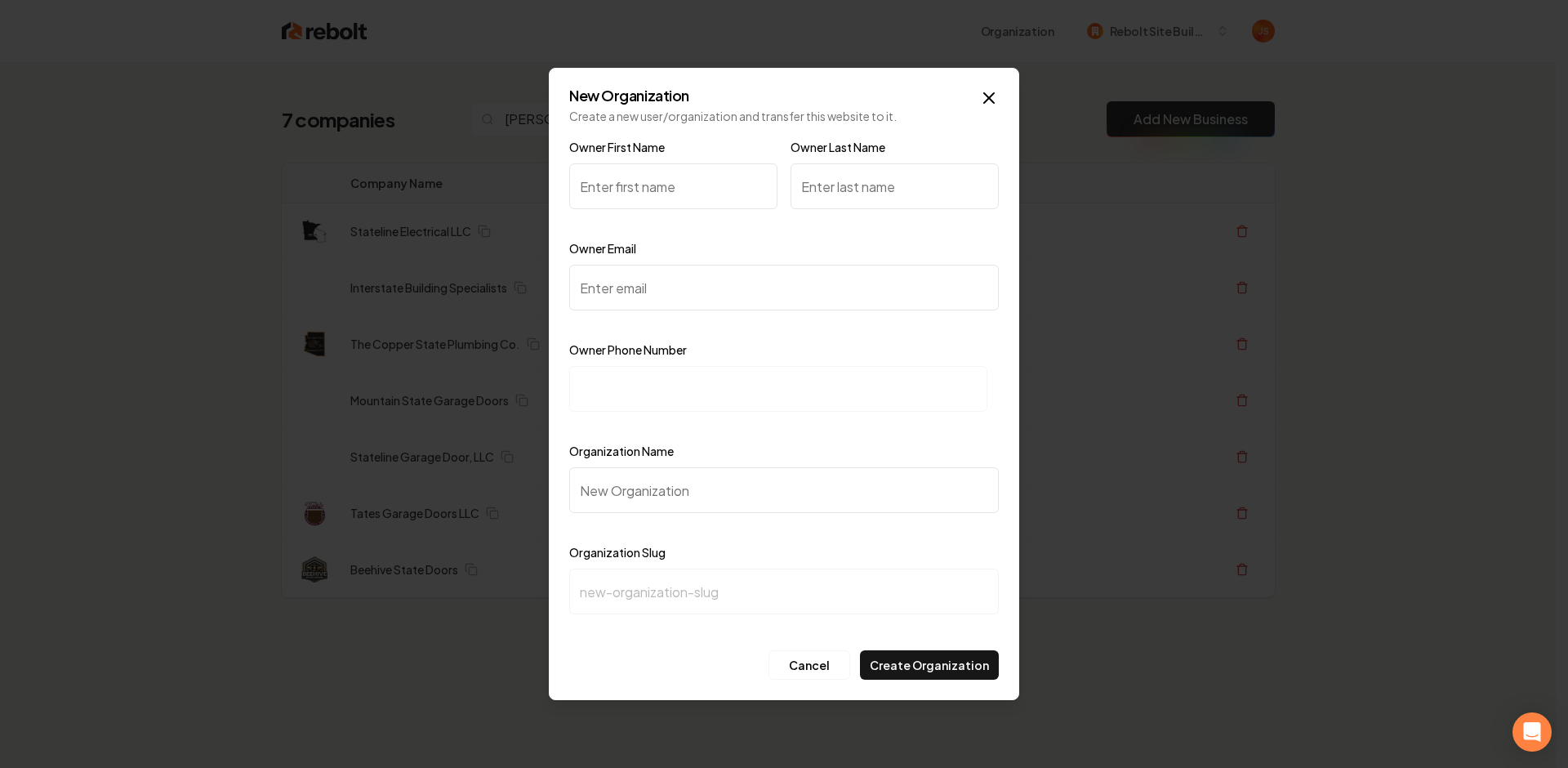
type input "R"
type input "Tate"
click at [668, 289] on input "Owner Email" at bounding box center [784, 287] width 429 height 46
paste input "[EMAIL_ADDRESS][DOMAIN_NAME]"
type input "[EMAIL_ADDRESS][DOMAIN_NAME]"
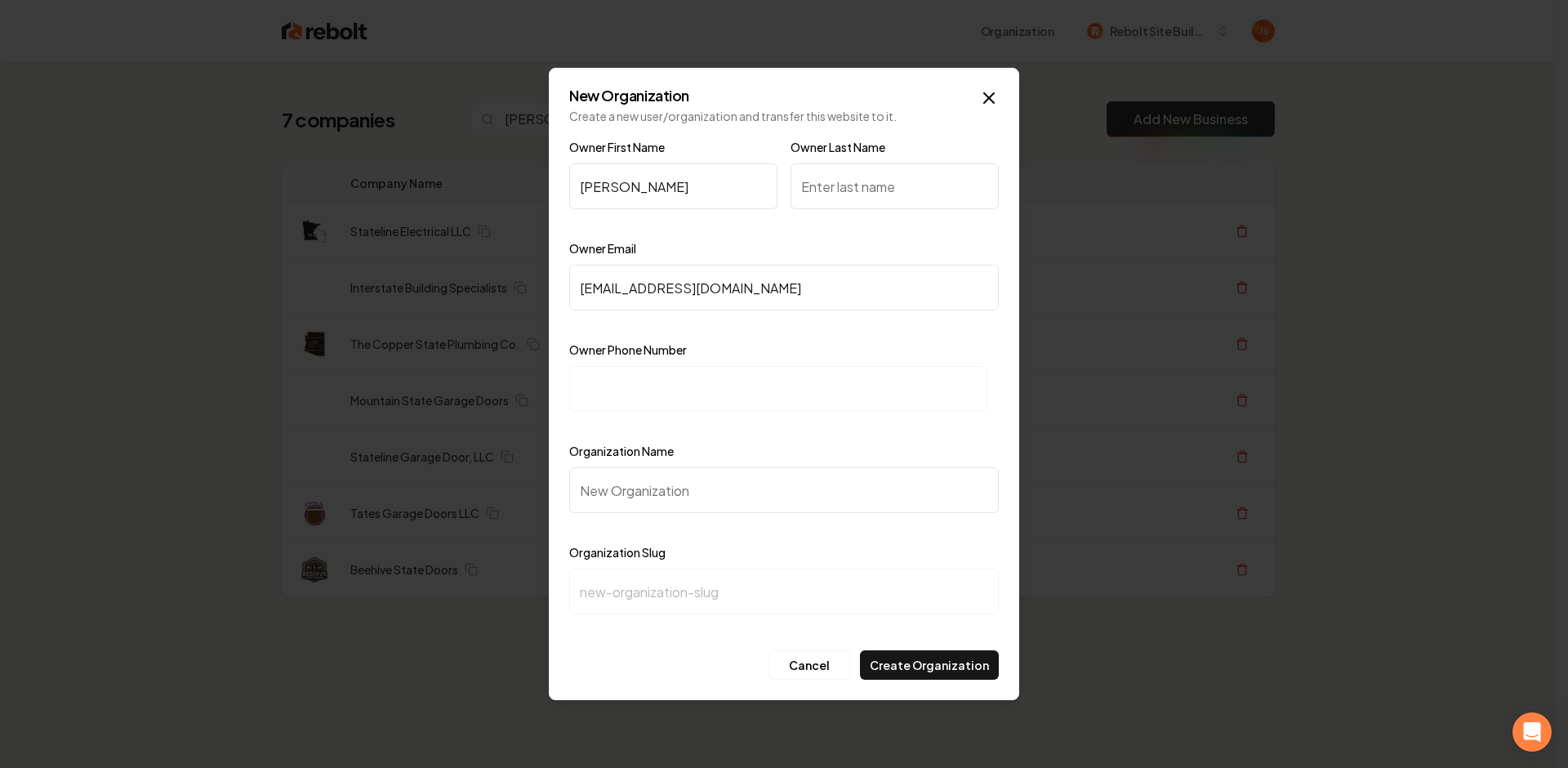
click at [651, 372] on input at bounding box center [778, 388] width 418 height 46
paste input "+1 (708) 969-7902"
type input "+1 (708) 969-7902"
click at [630, 497] on input "Organization Name" at bounding box center [784, 490] width 429 height 46
type input "T"
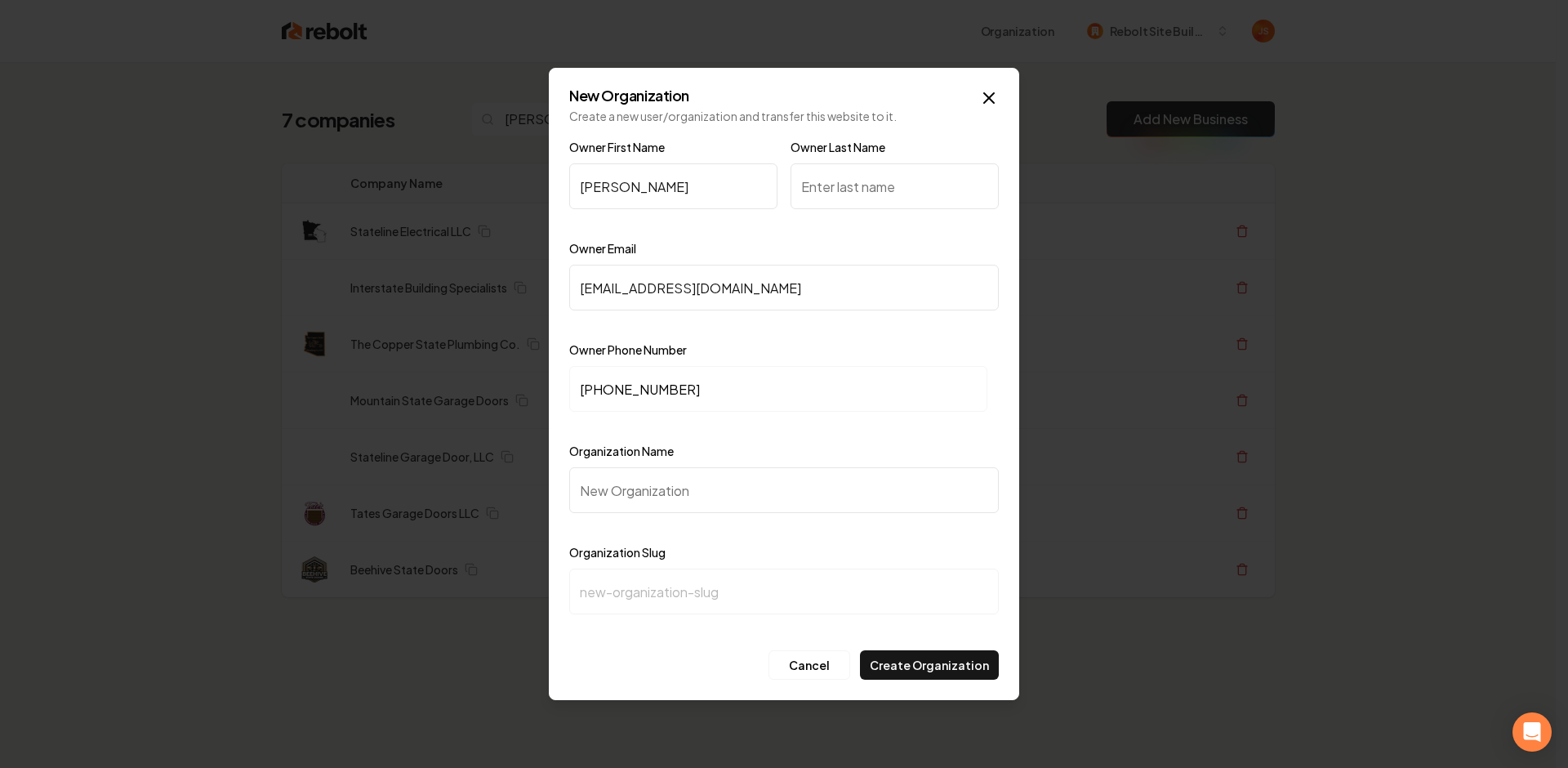
type input "t"
type input "Ta"
type input "ta"
type input "Tat"
type input "tat"
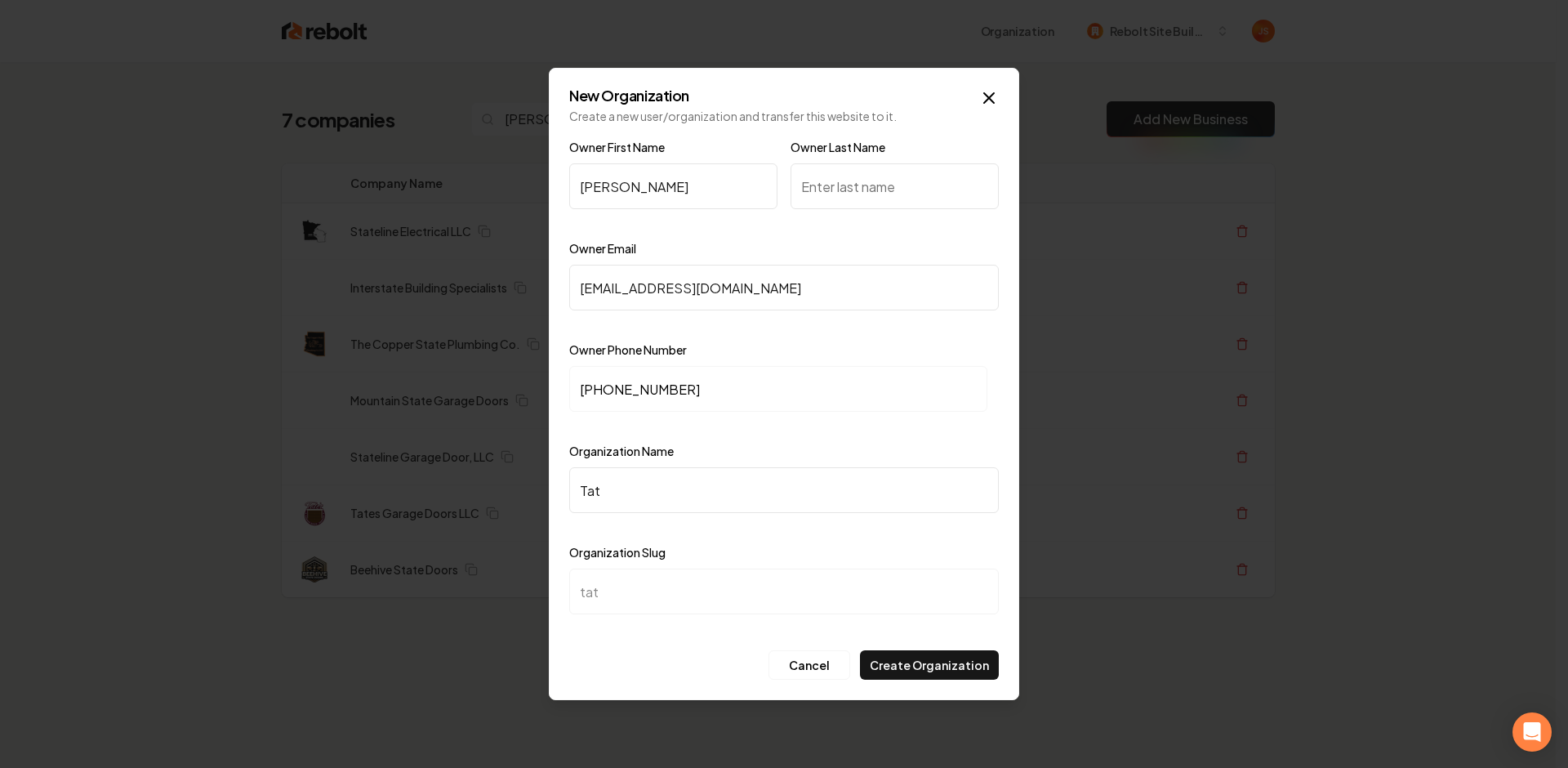
type input "Tate"
type input "tate"
type input "Tates"
type input "tates"
type input "Tates G"
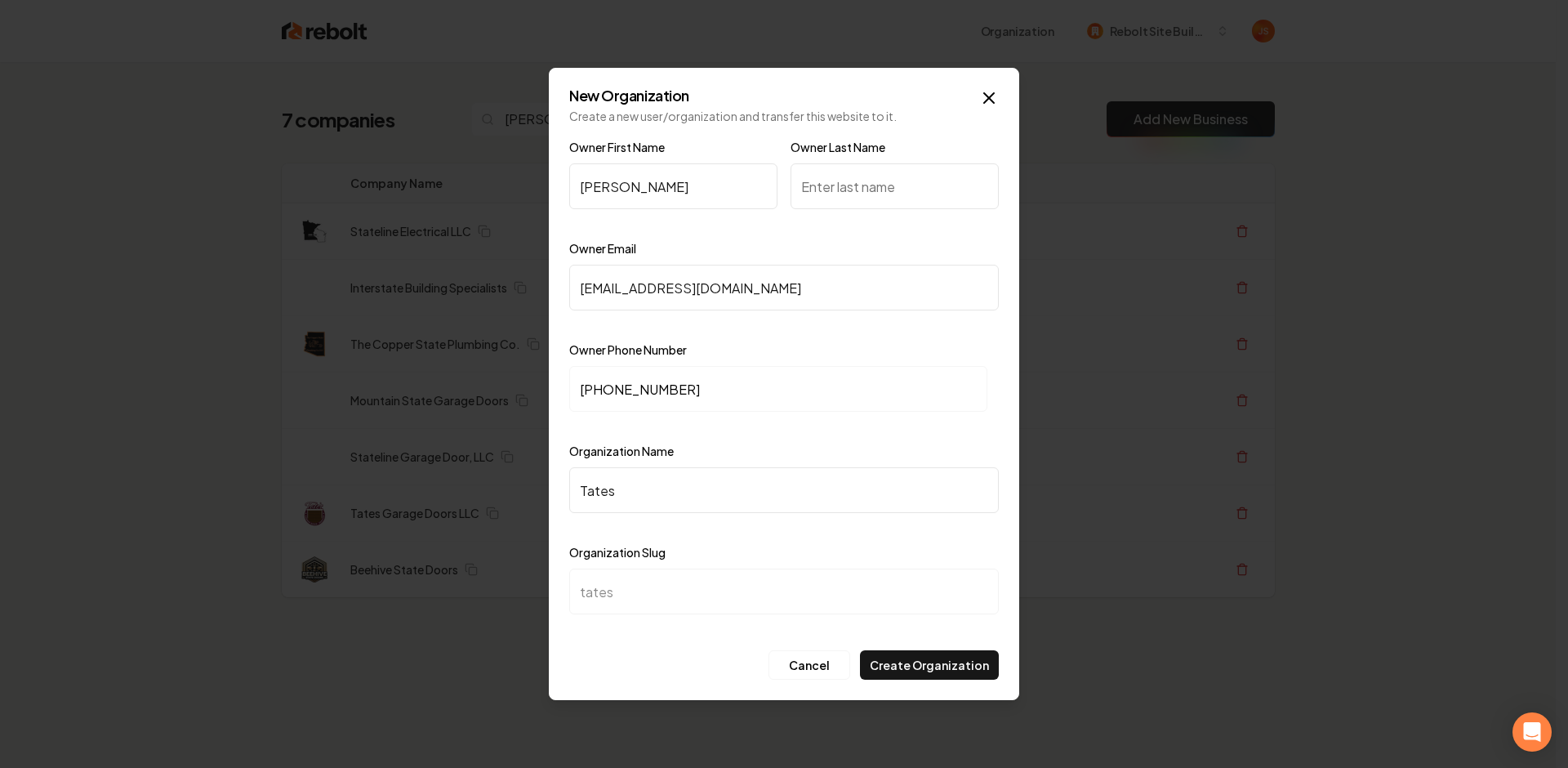
type input "tates-g"
type input "Tates Ga"
type input "tates-ga"
type input "Tates Gaa"
type input "tates-gaa"
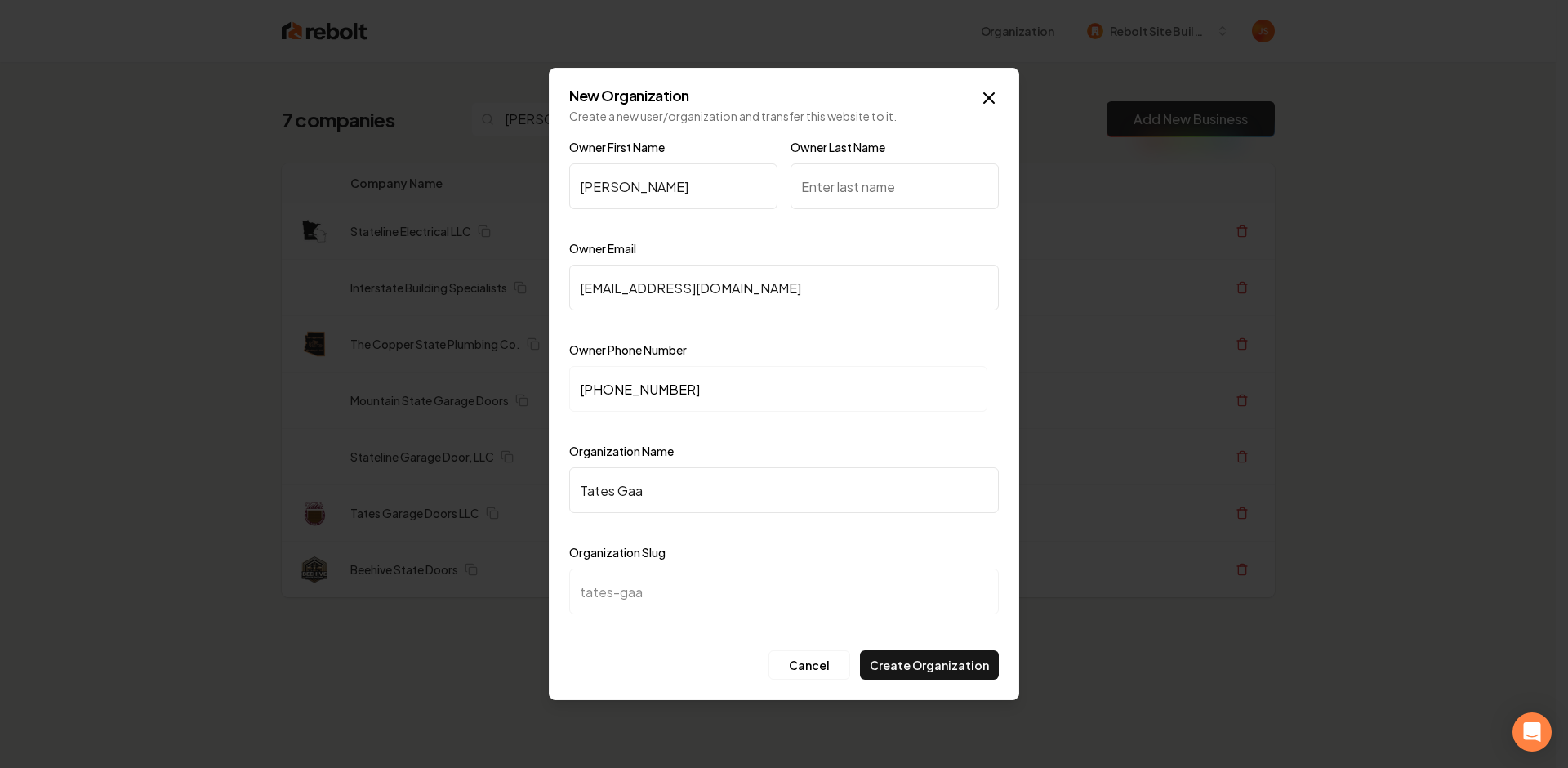
type input "Tates Ga"
type input "tates-ga"
type input "Tates Gar"
type input "tates-gar"
type input "Tates Gara"
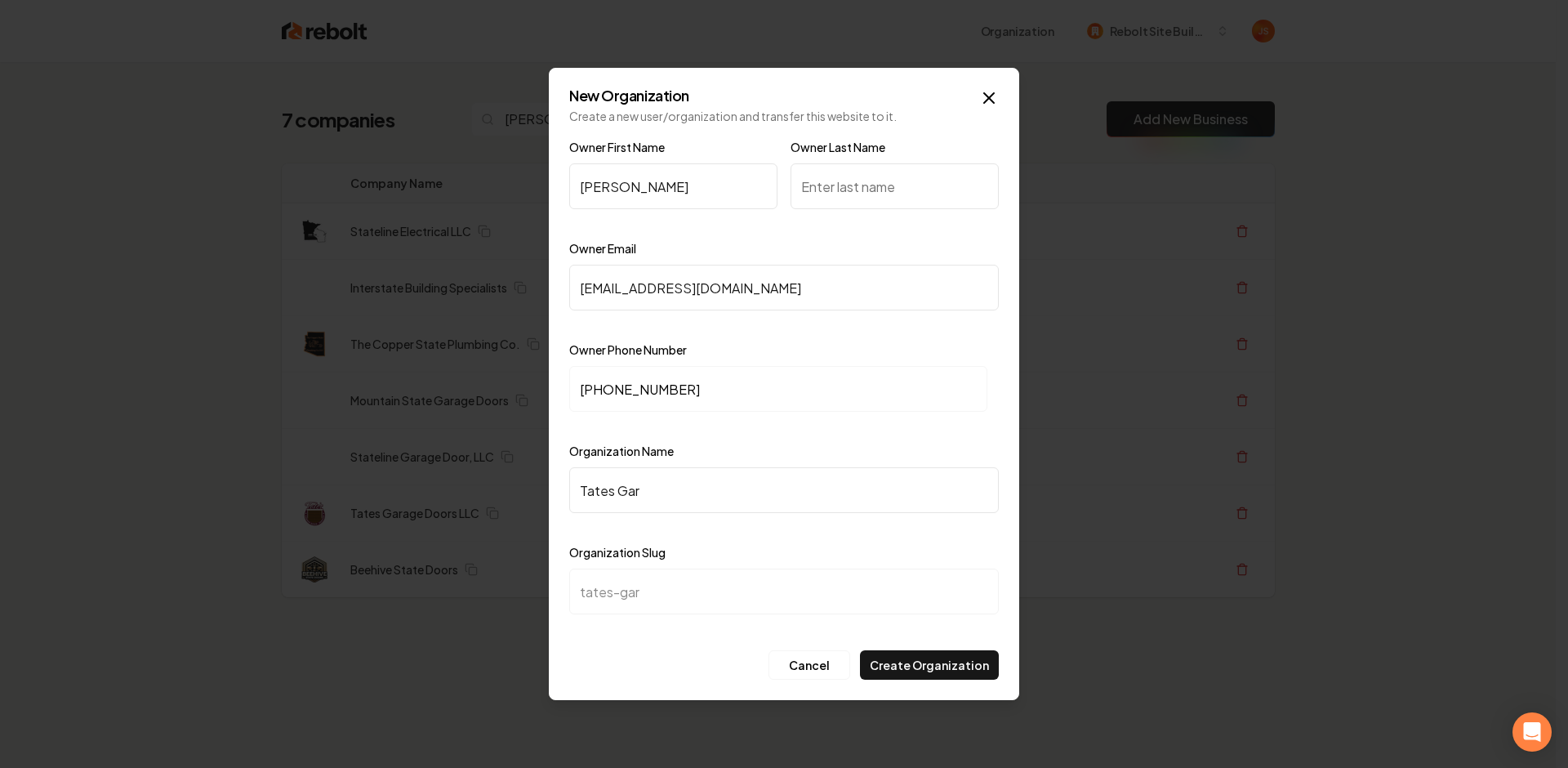
type input "tates-gara"
type input "Tates Garag"
type input "tates-garag"
type input "Tates Garage"
type input "tates-garage"
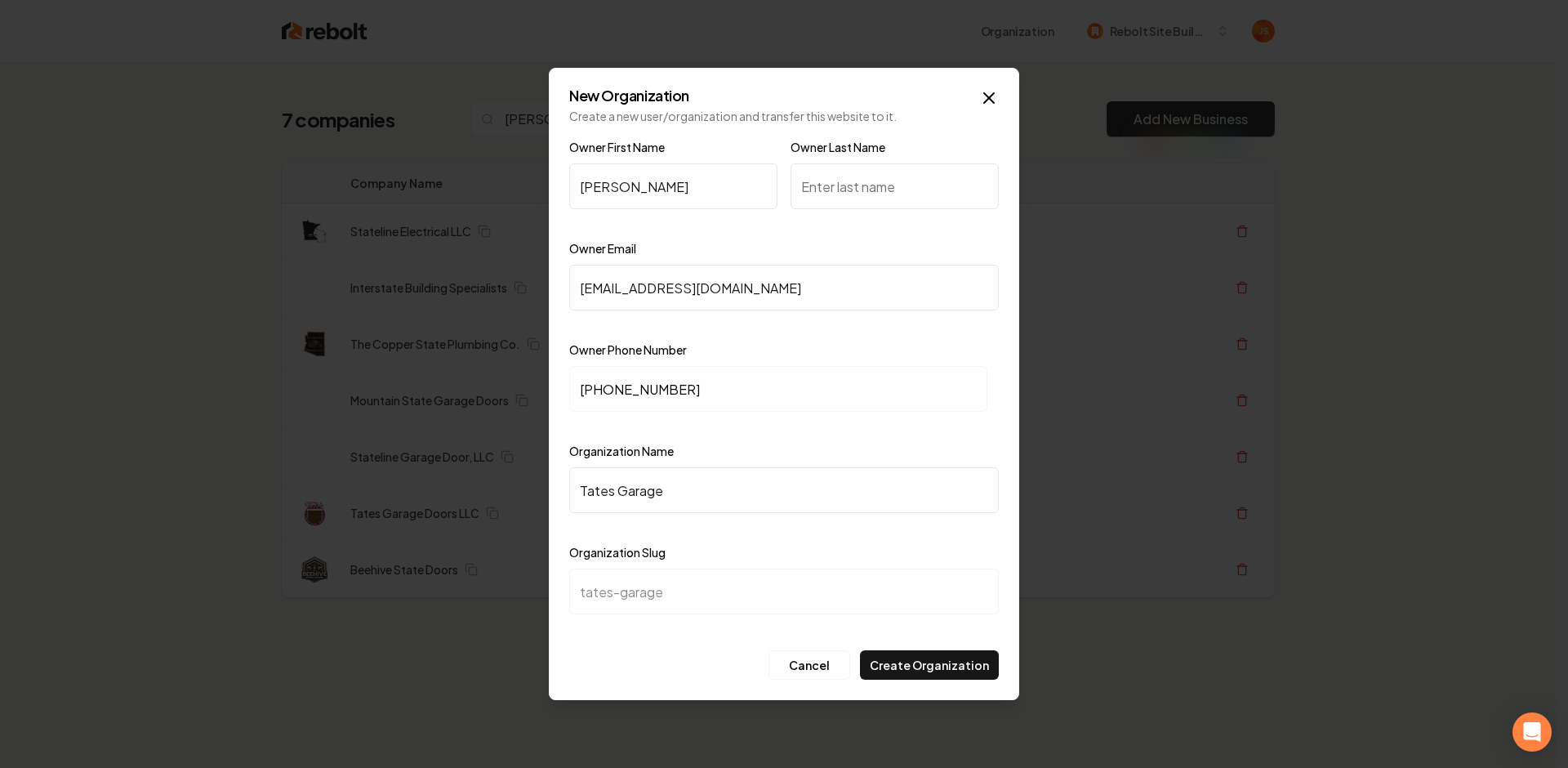
type input "Tates Garage D"
type input "tates-garage-d"
type input "Tates Garage Do"
type input "tates-garage-do"
type input "Tates Garage Doo"
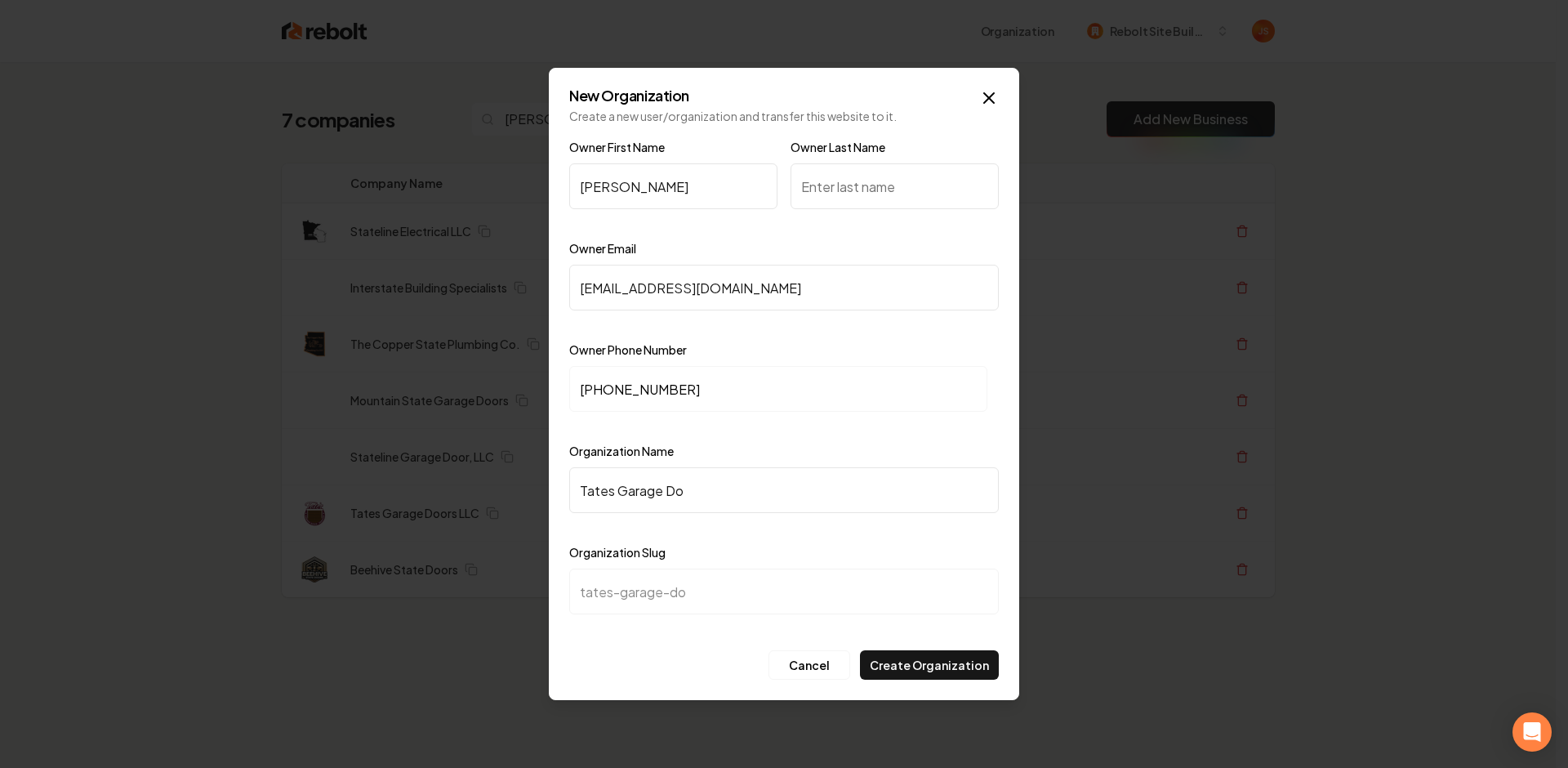
type input "tates-garage-doo"
type input "Tates Garage Door"
type input "tates-garage-door"
type input "Tates Garage Doors"
type input "tates-garage-doors"
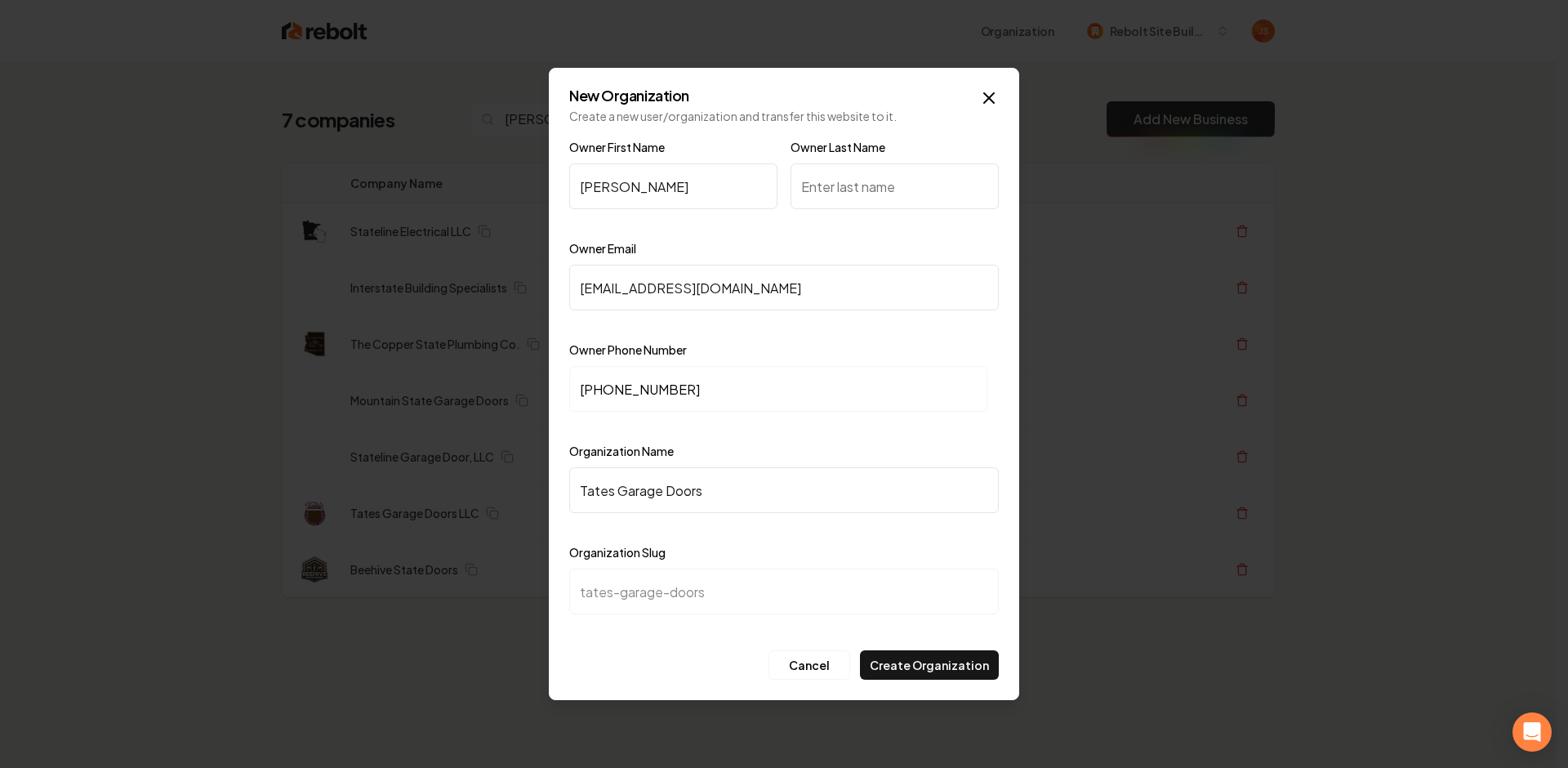
type input "Tates Garage Doors L"
type input "tates-garage-doors-l"
type input "Tates Garage Doors LL"
type input "tates-garage-doors-ll"
type input "Tates Garage Doors LLC"
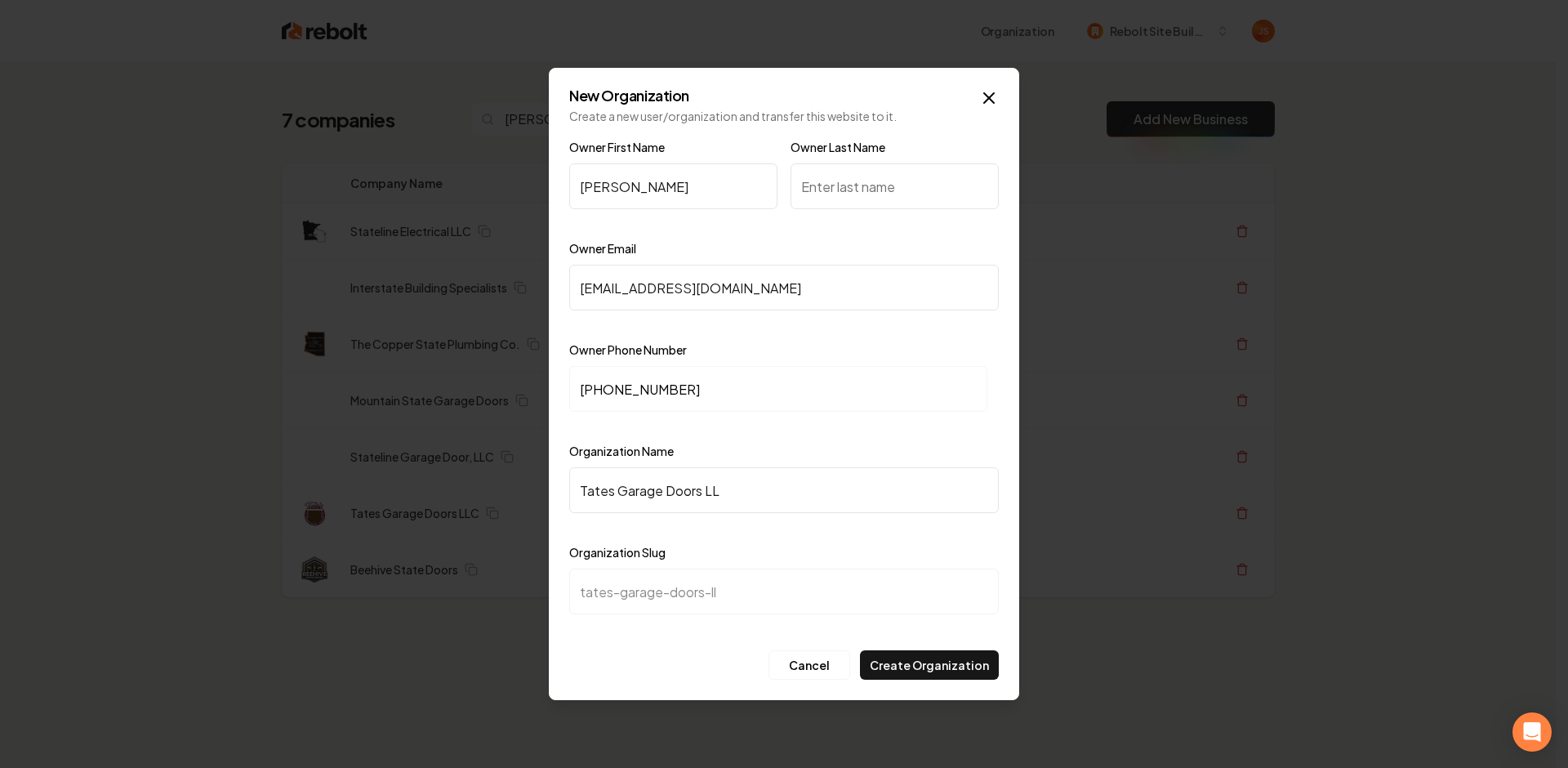
type input "tates-garage-doors-llc"
type input "Tates Garage Doors LLC"
click at [950, 663] on button "Create Organization" at bounding box center [929, 665] width 139 height 29
click at [856, 183] on input "Owner Last Name" at bounding box center [895, 186] width 209 height 46
click at [735, 177] on input "Tate" at bounding box center [673, 186] width 209 height 46
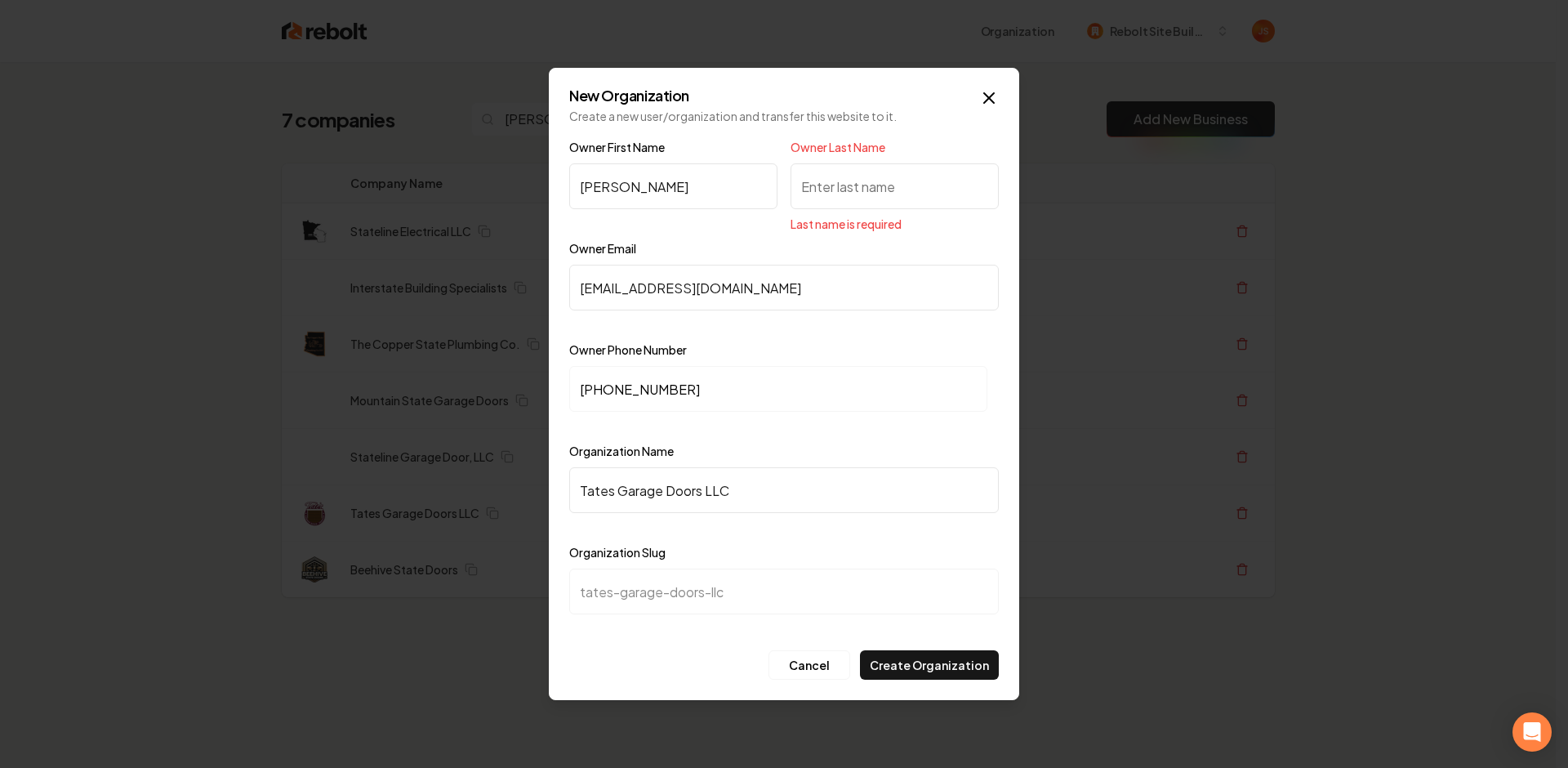
click at [860, 190] on input "Owner Last Name" at bounding box center [895, 186] width 209 height 46
drag, startPoint x: 920, startPoint y: 214, endPoint x: 895, endPoint y: 190, distance: 34.7
click at [913, 206] on div "Owner Last Name Last name is required" at bounding box center [895, 184] width 209 height 95
click at [895, 190] on input "Owner Last Name" at bounding box center [895, 186] width 209 height 46
type input "t"
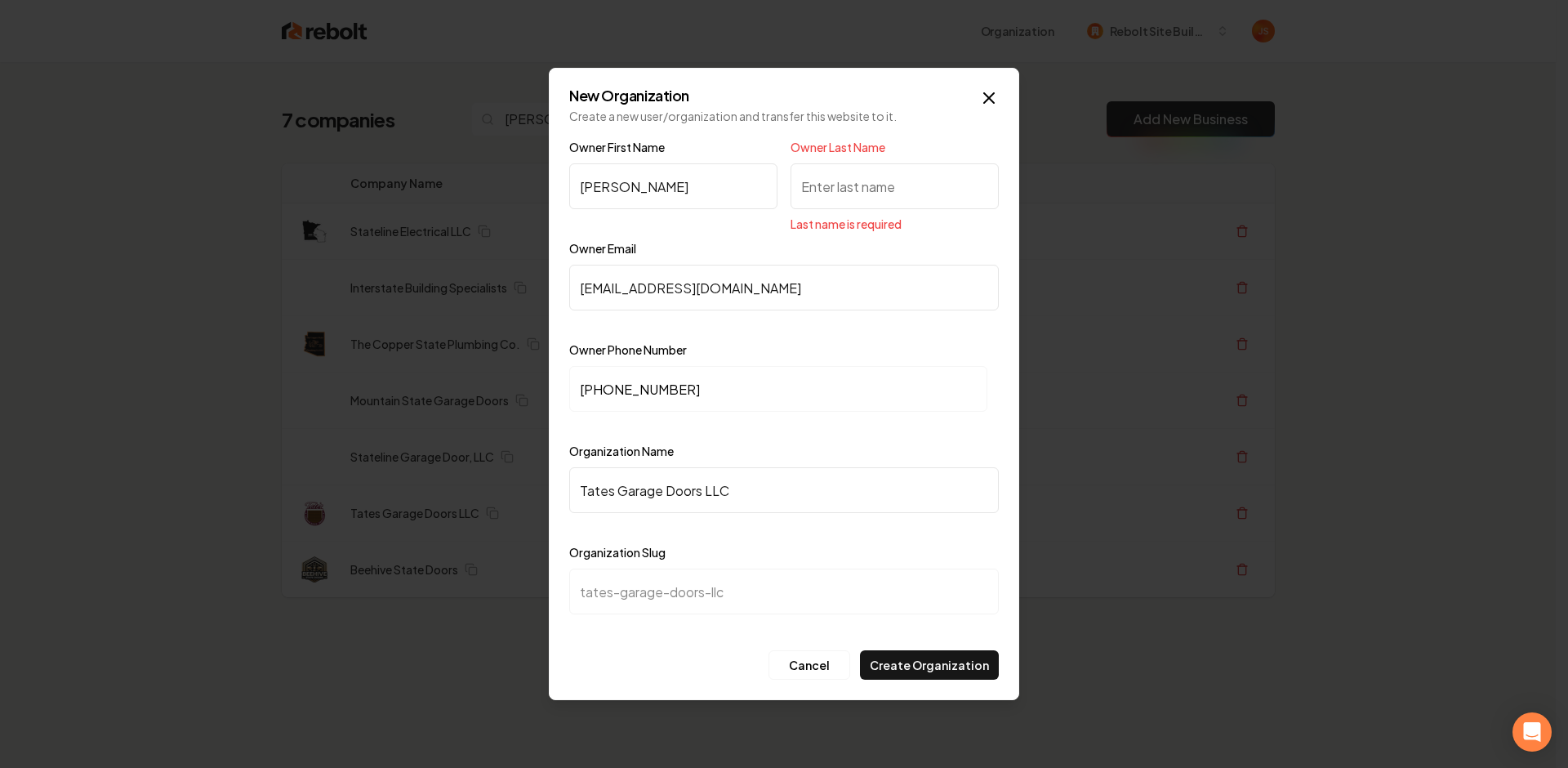
type input "G"
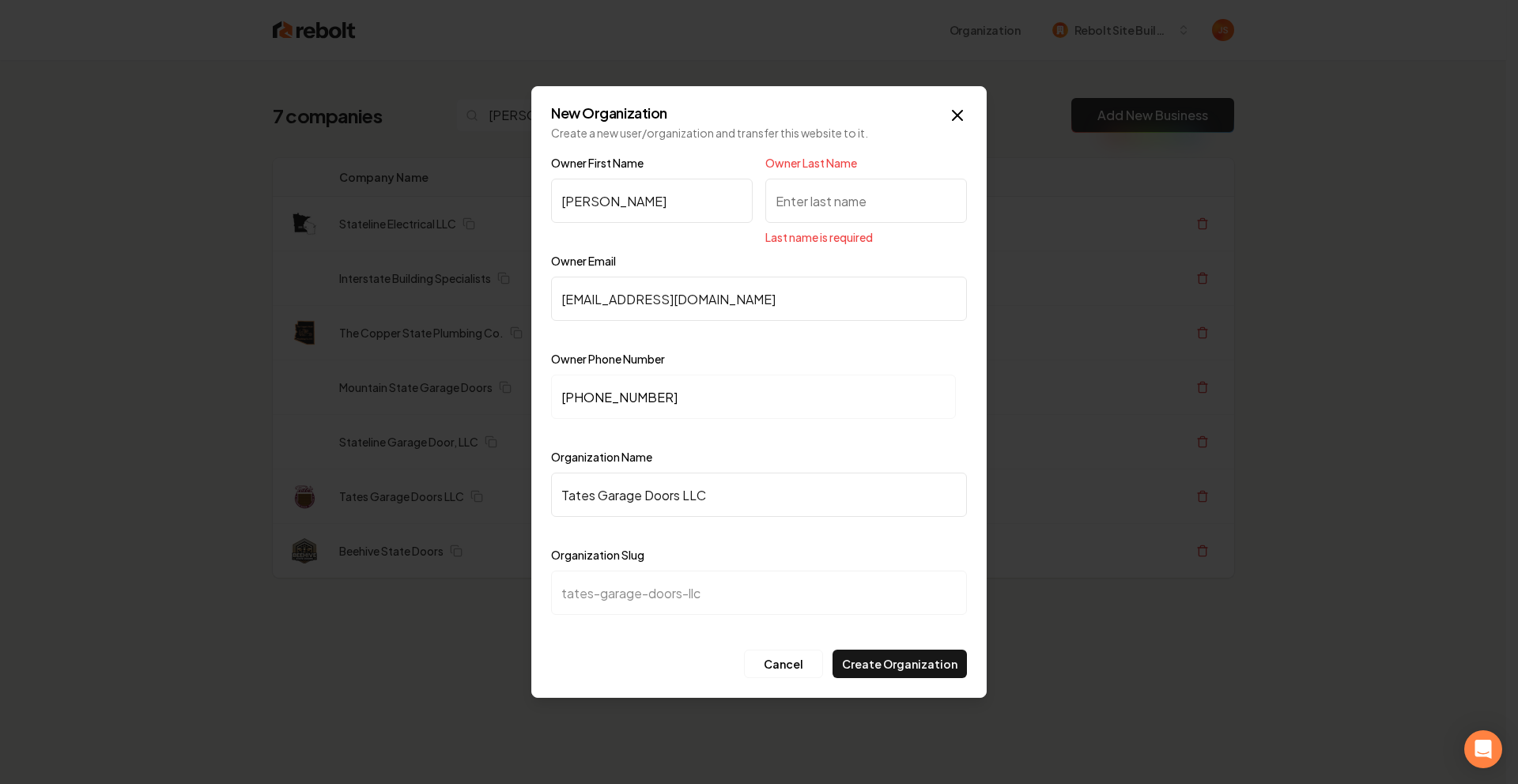
click at [874, 213] on input "Owner Last Name" at bounding box center [866, 200] width 202 height 44
type input "t"
click at [885, 667] on button "Create Organization" at bounding box center [900, 664] width 134 height 28
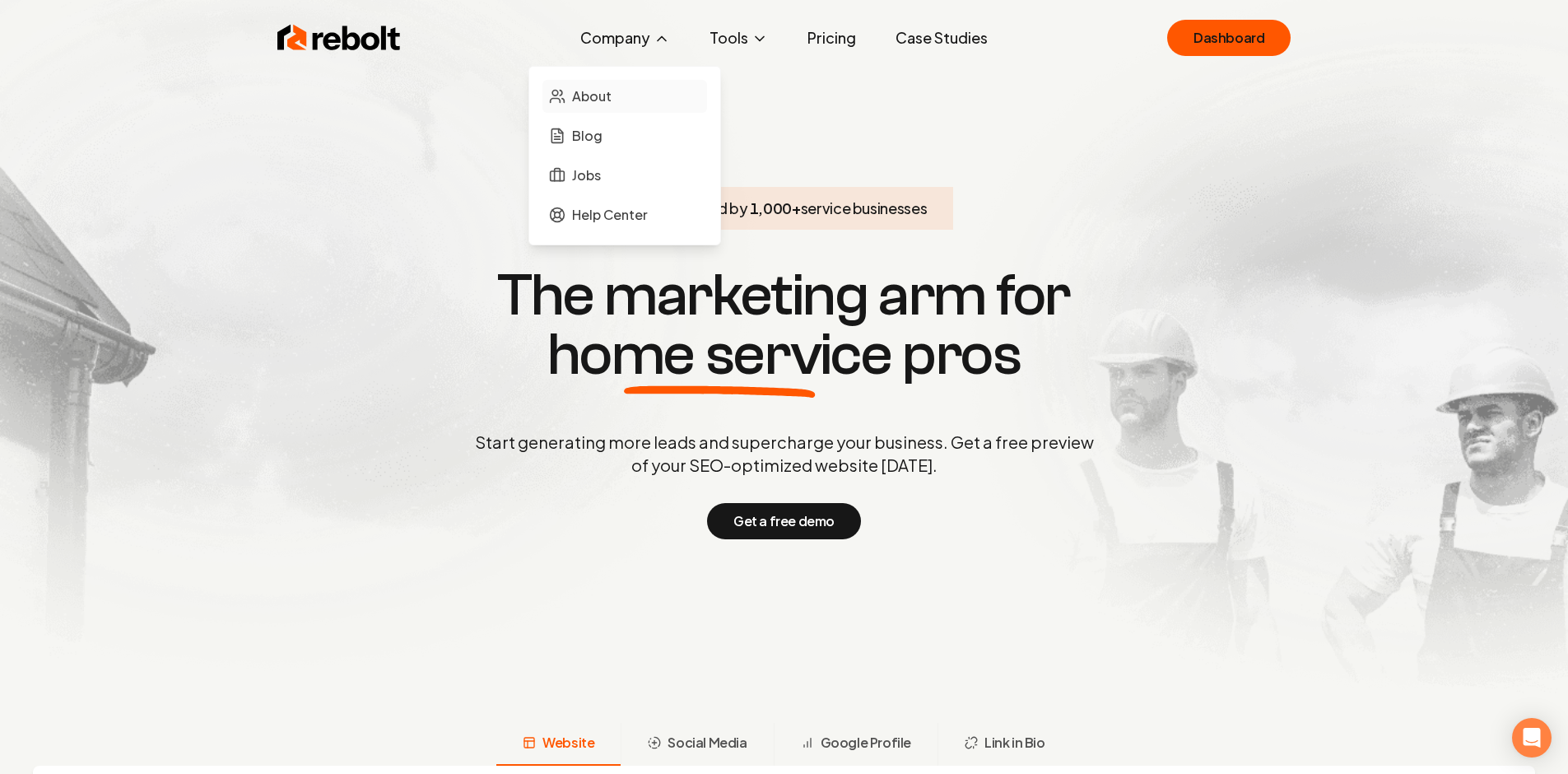
click at [595, 93] on span "About" at bounding box center [592, 96] width 39 height 20
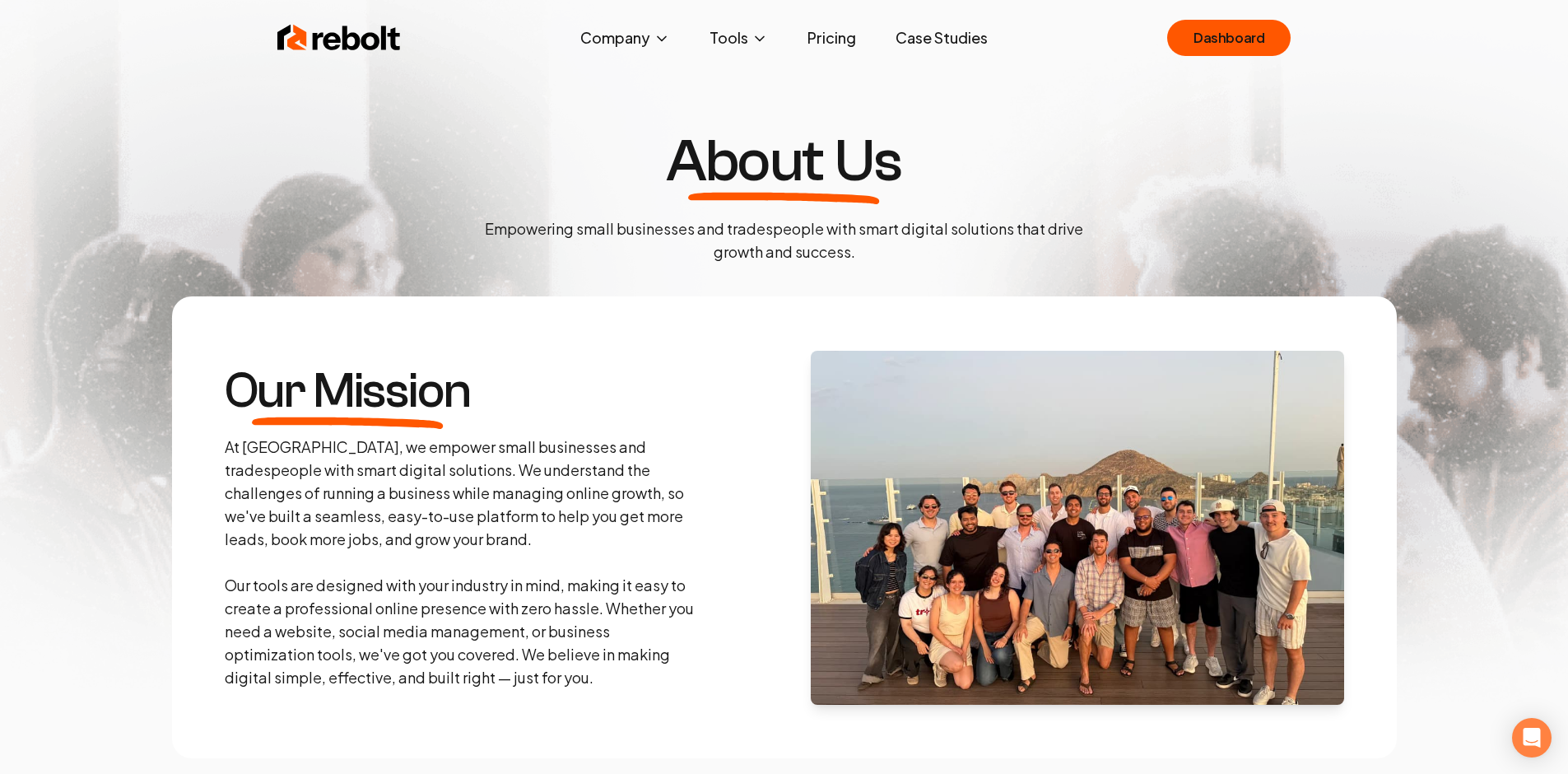
click at [376, 46] on img at bounding box center [339, 38] width 123 height 33
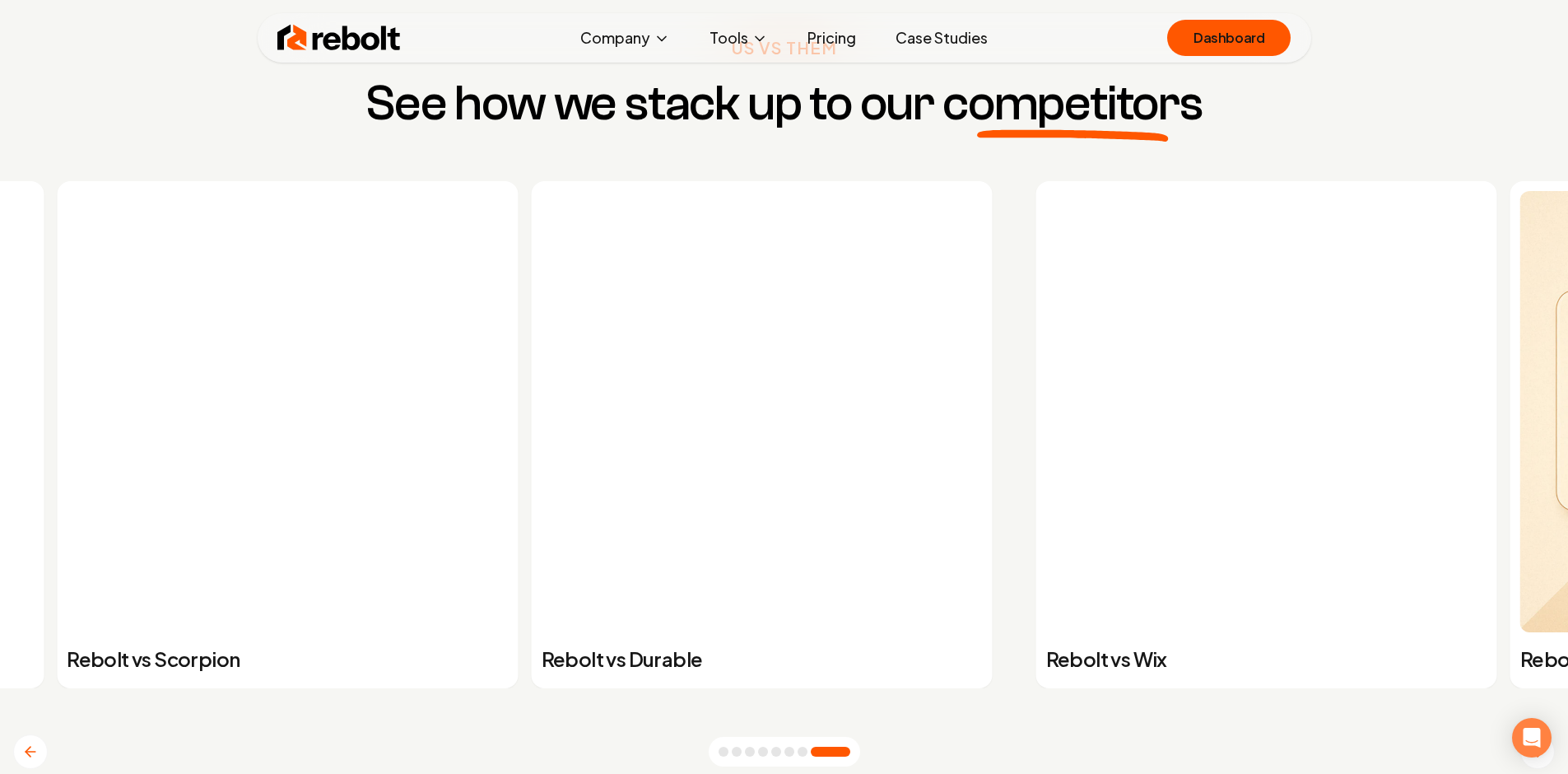
scroll to position [6406, 0]
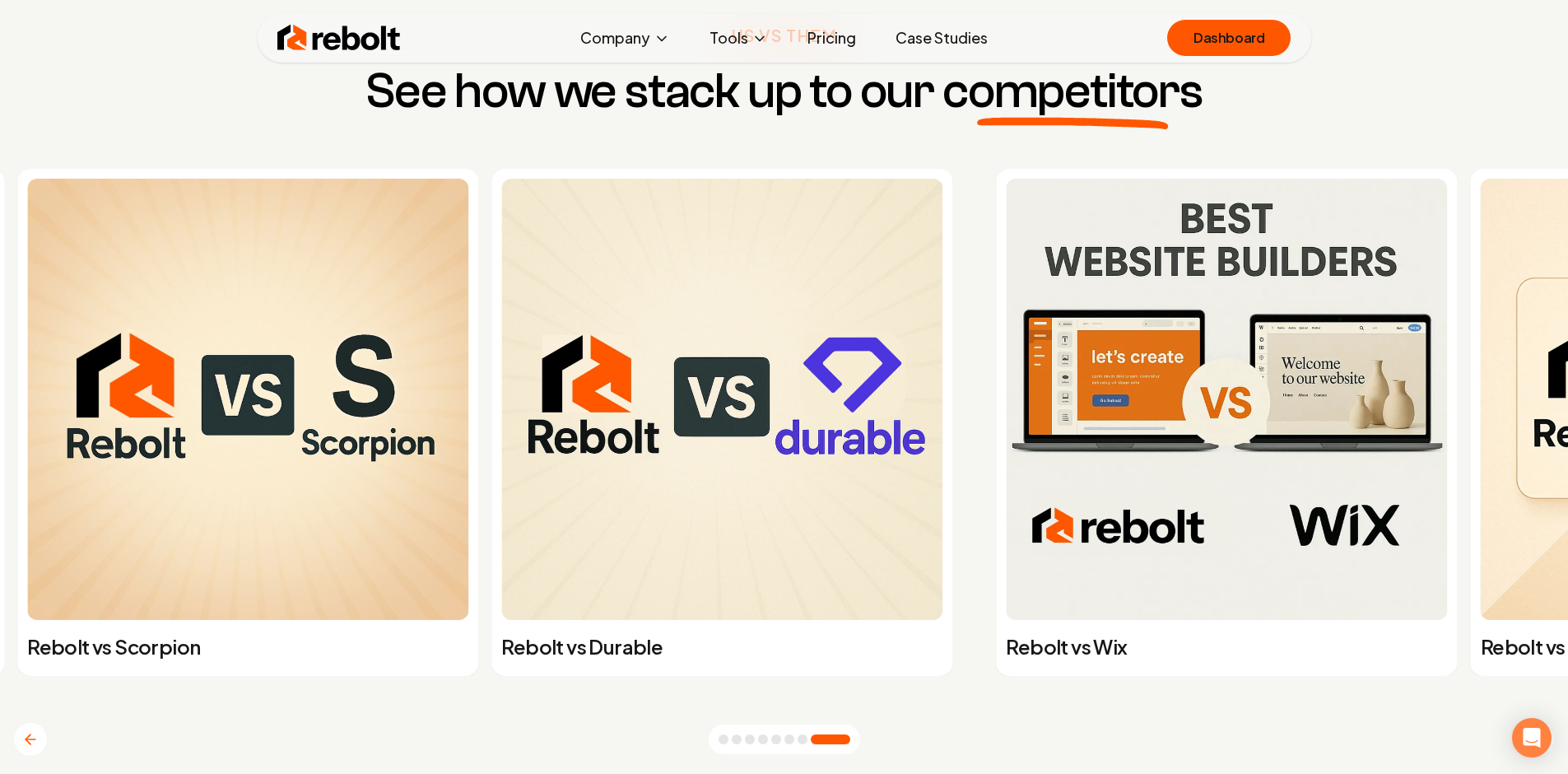
drag, startPoint x: 1314, startPoint y: 402, endPoint x: 994, endPoint y: 400, distance: 320.0
click at [1006, 400] on img at bounding box center [1227, 400] width 441 height 441
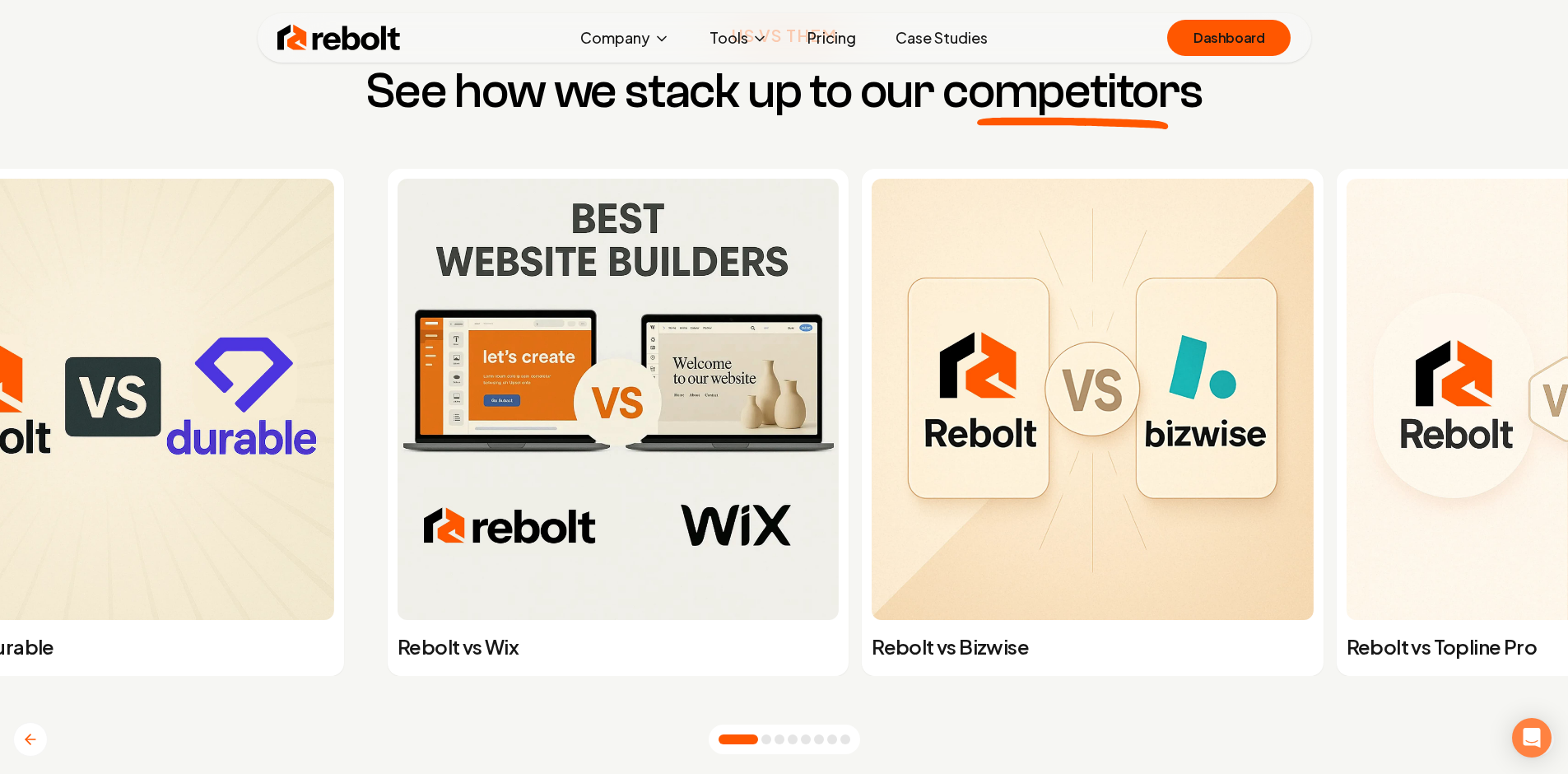
drag, startPoint x: 1152, startPoint y: 405, endPoint x: 714, endPoint y: 416, distance: 438.1
click at [730, 414] on div "Rebolt vs Wix Rebolt vs Bizwise Rebolt vs Topline Pro Rebolt vs 180sites Rebolt…" at bounding box center [1165, 422] width 1581 height 507
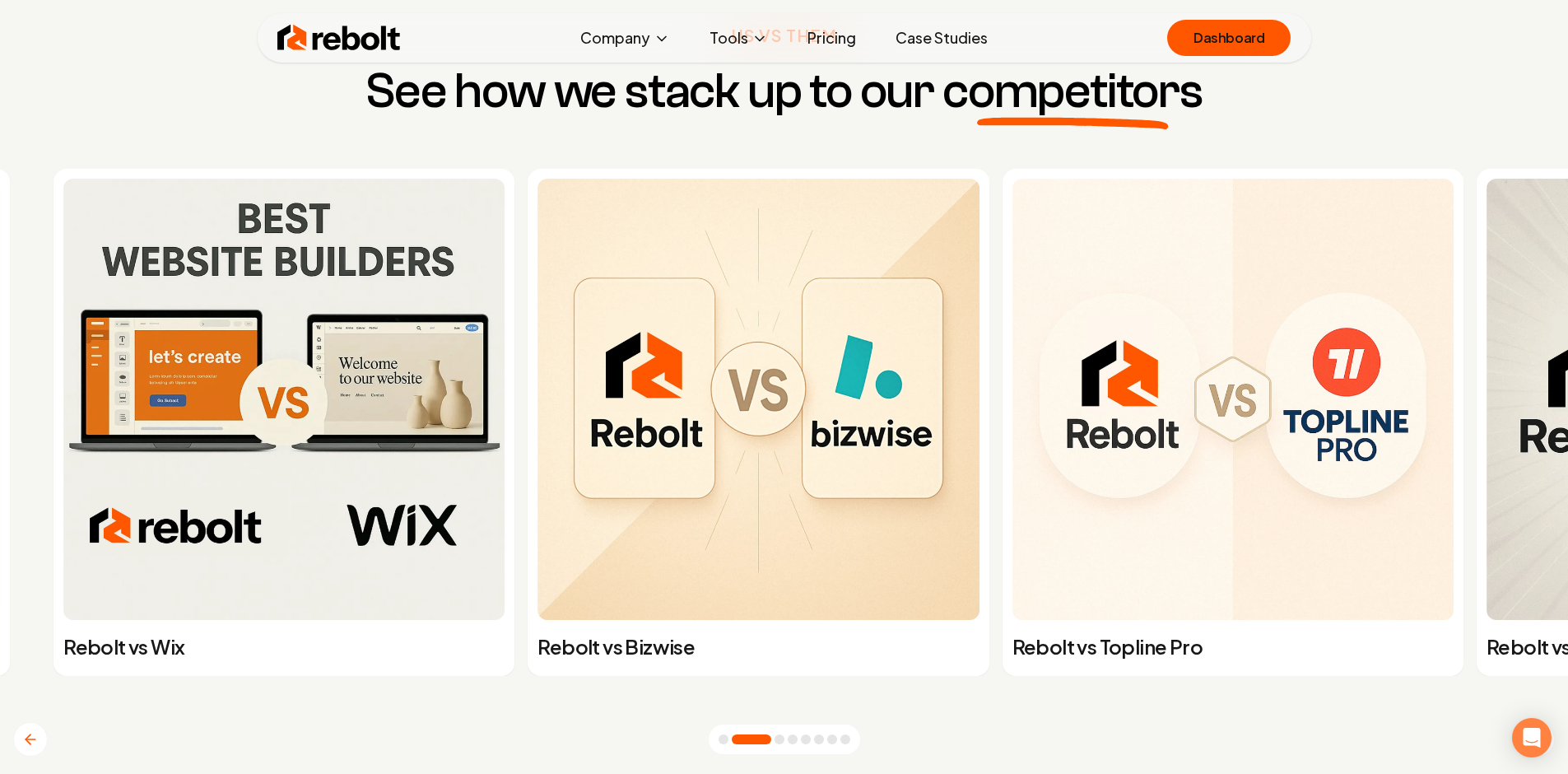
drag, startPoint x: 1012, startPoint y: 376, endPoint x: 691, endPoint y: 374, distance: 321.0
click at [628, 395] on div "Rebolt vs Wix Rebolt vs Bizwise Rebolt vs Topline Pro Rebolt vs 180sites Rebolt…" at bounding box center [830, 422] width 1581 height 507
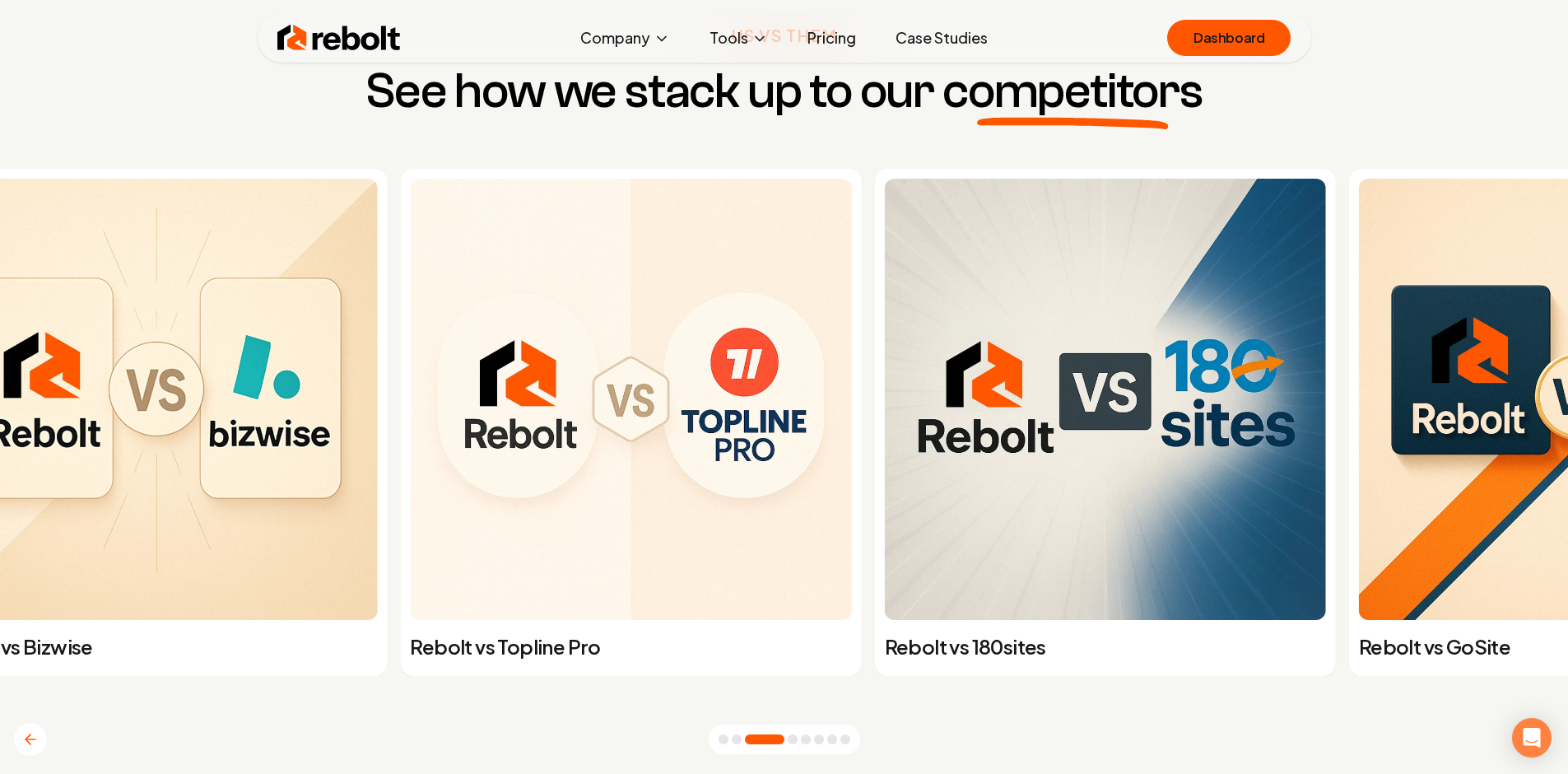
drag, startPoint x: 938, startPoint y: 346, endPoint x: 566, endPoint y: 354, distance: 372.1
click at [567, 371] on img at bounding box center [631, 400] width 441 height 441
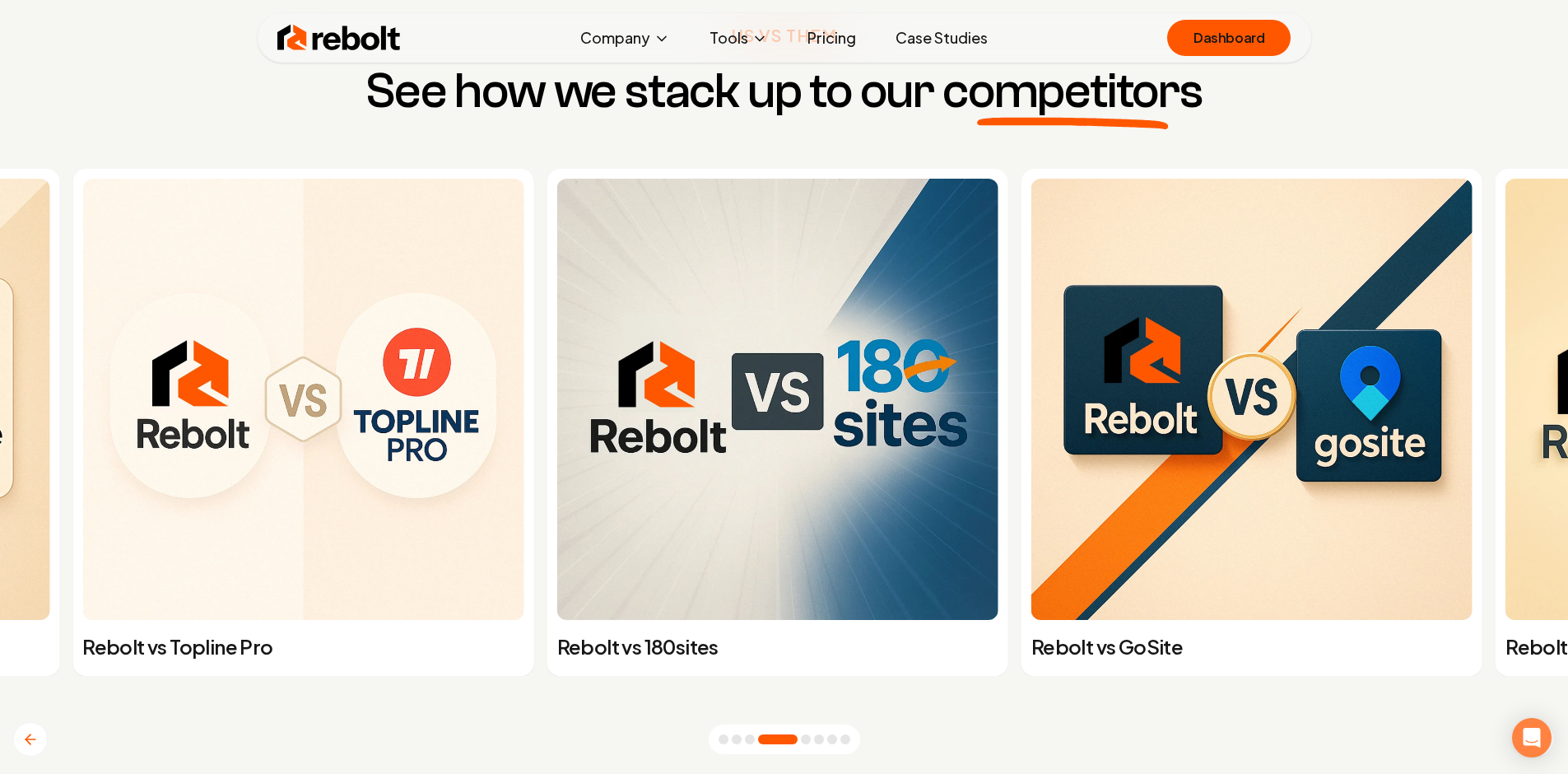
drag, startPoint x: 665, startPoint y: 329, endPoint x: 208, endPoint y: 337, distance: 457.1
click at [534, 334] on div "Rebolt vs 180sites" at bounding box center [771, 422] width 474 height 507
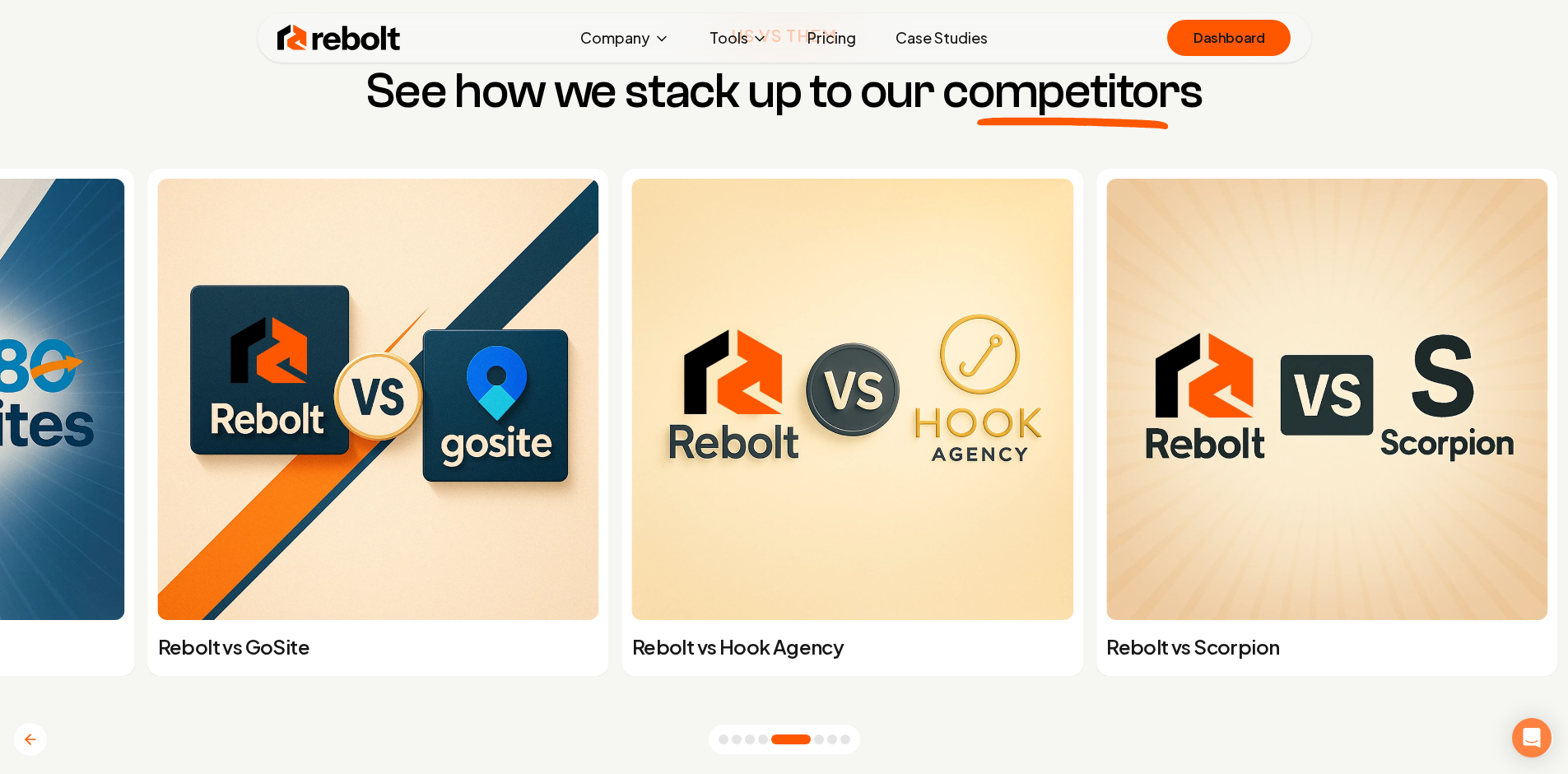
drag, startPoint x: 835, startPoint y: 278, endPoint x: 460, endPoint y: 290, distance: 375.2
click at [438, 306] on img at bounding box center [379, 400] width 441 height 441
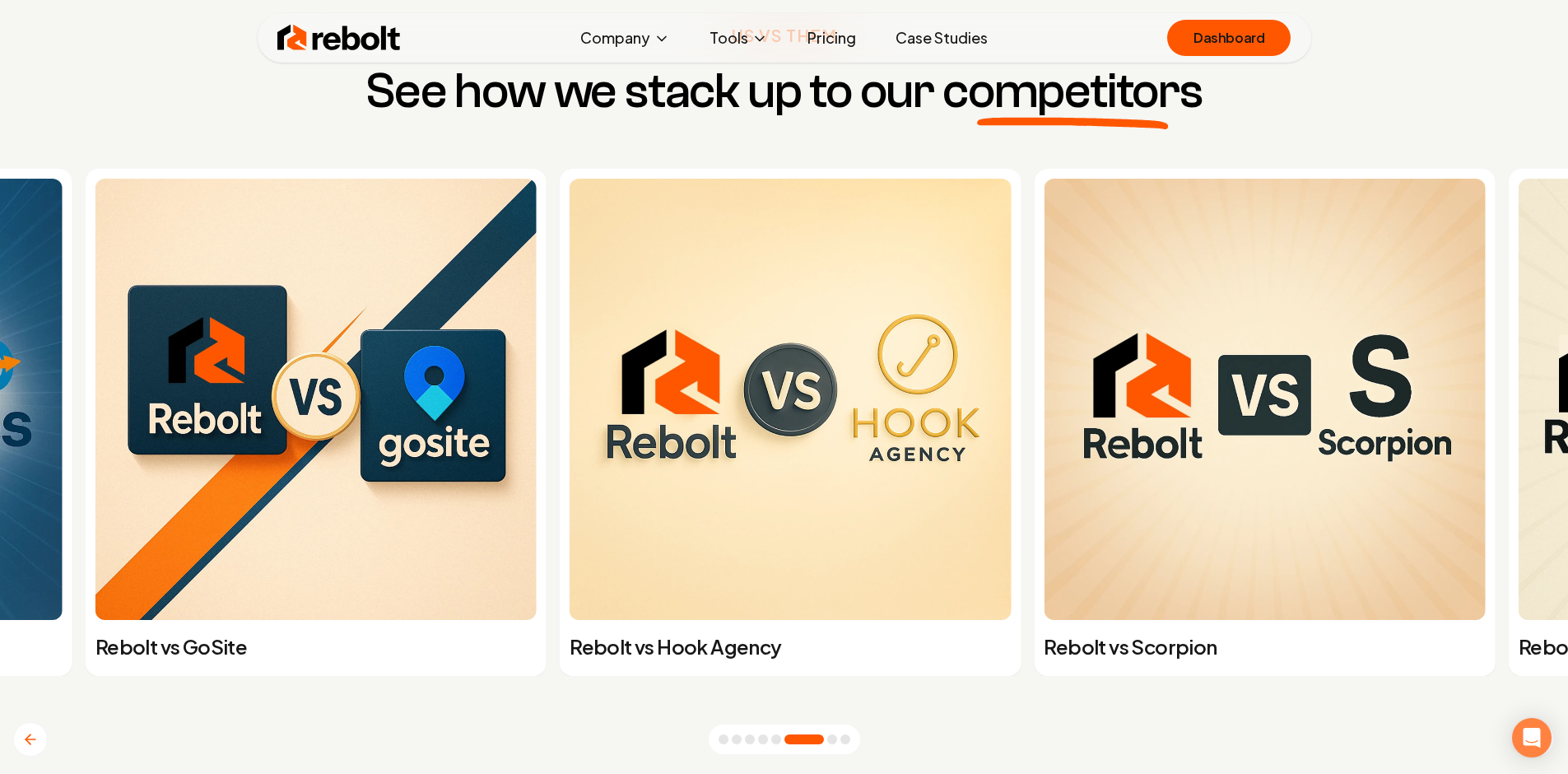
drag, startPoint x: 985, startPoint y: 326, endPoint x: 486, endPoint y: 290, distance: 500.3
click at [570, 294] on img at bounding box center [791, 400] width 441 height 441
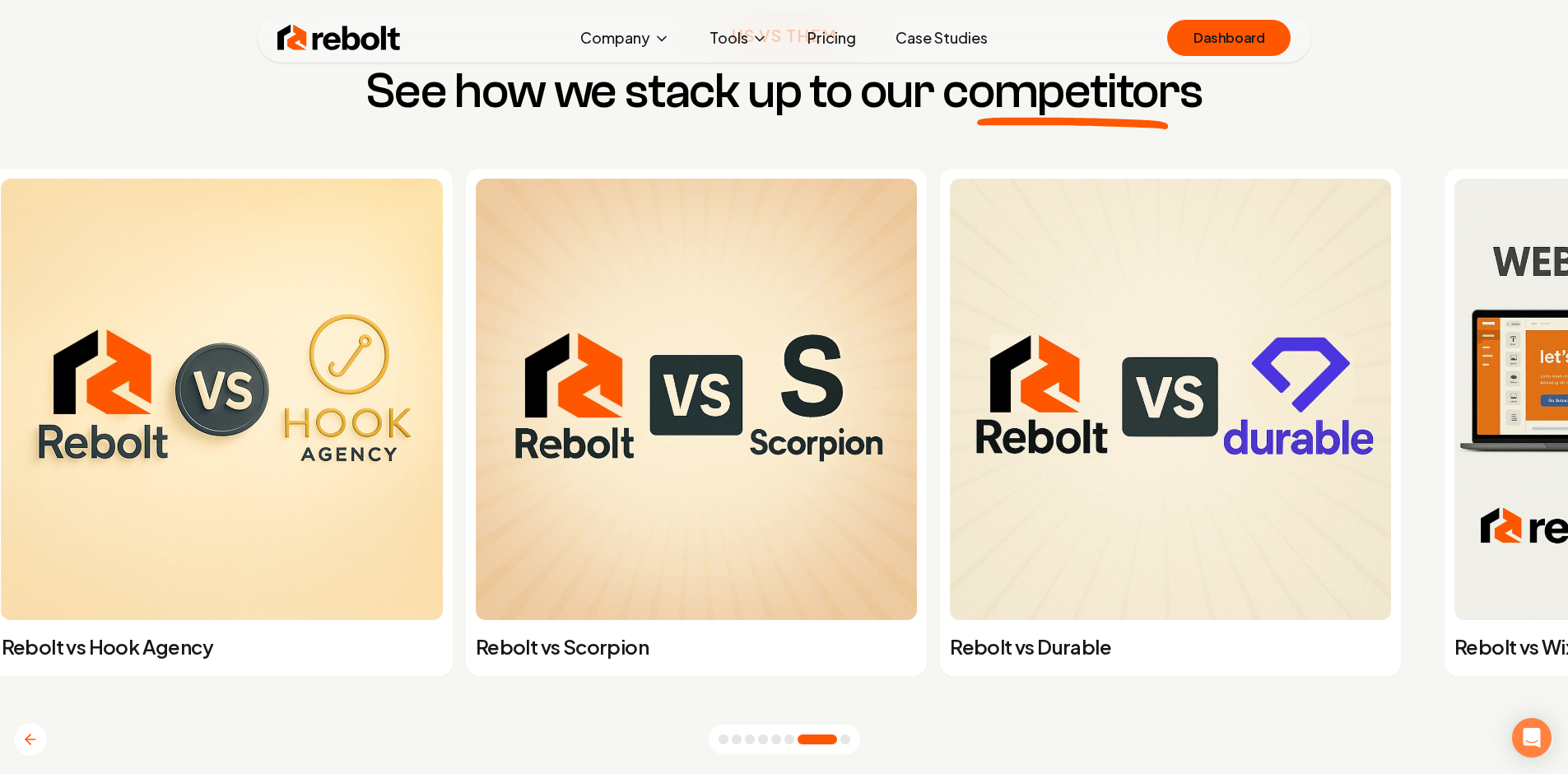
drag, startPoint x: 440, startPoint y: 290, endPoint x: 404, endPoint y: 288, distance: 36.1
click at [476, 288] on img at bounding box center [697, 400] width 441 height 441
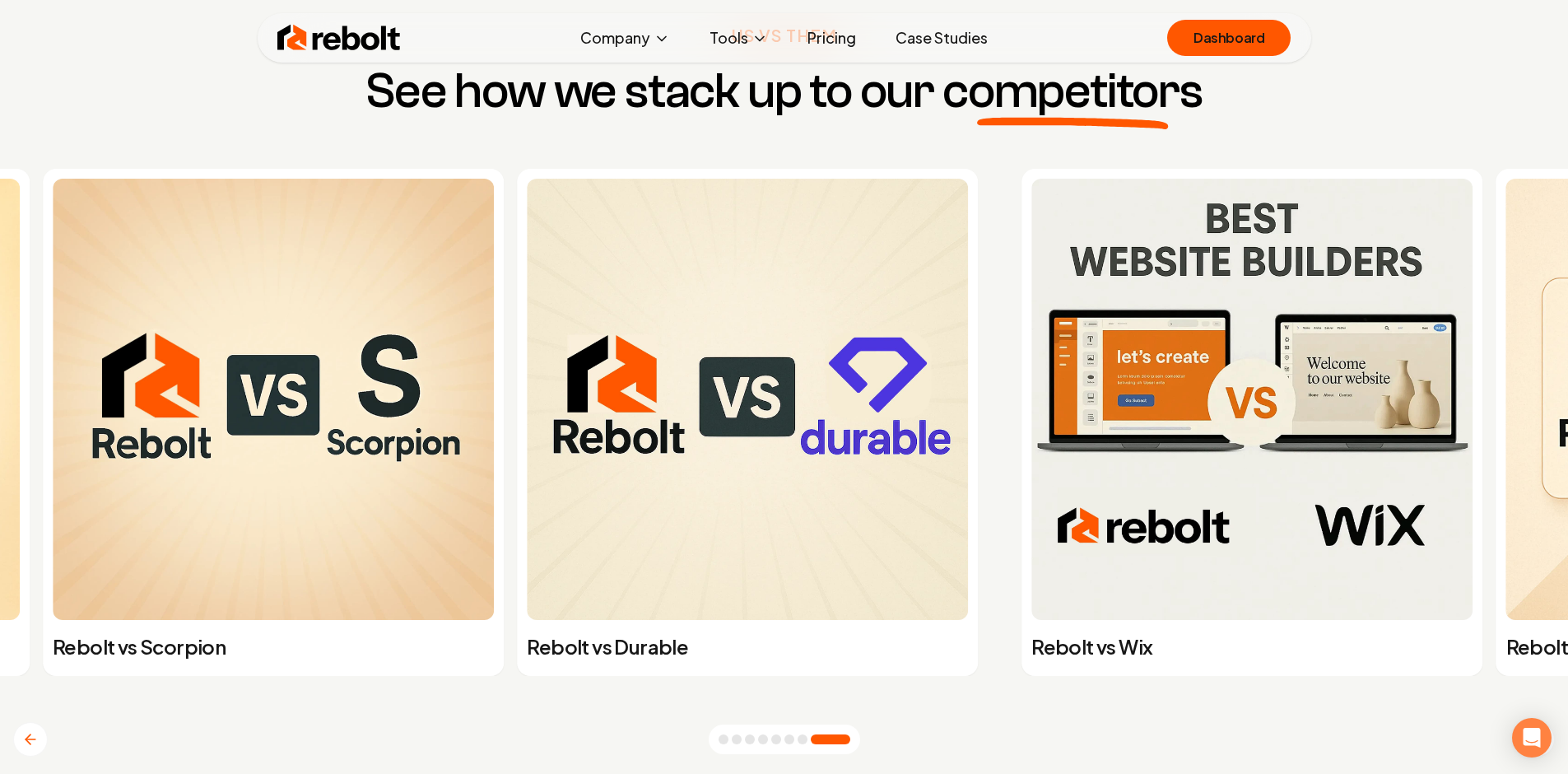
drag, startPoint x: 860, startPoint y: 293, endPoint x: 337, endPoint y: 269, distance: 523.6
click at [526, 266] on img at bounding box center [747, 400] width 441 height 441
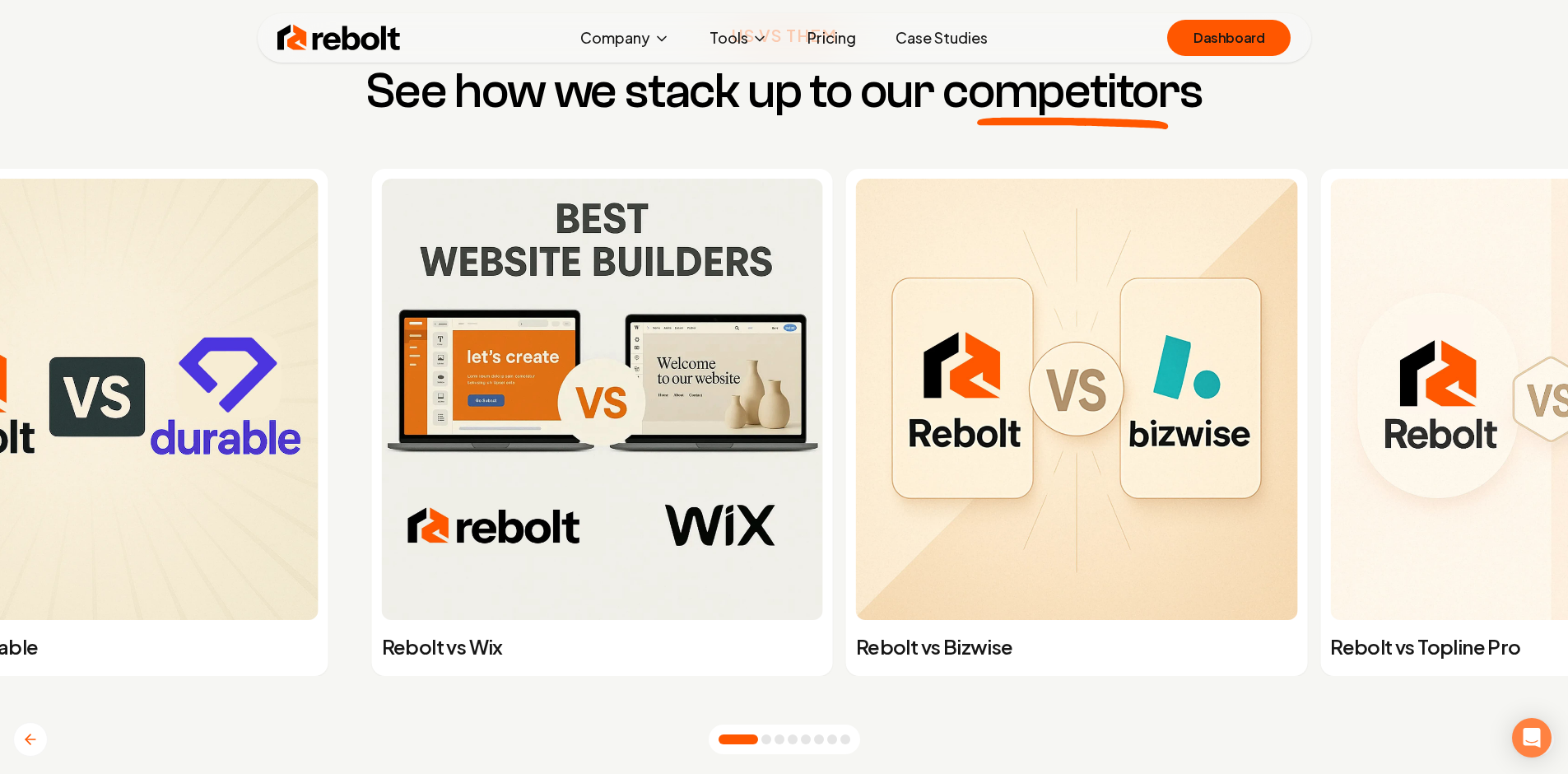
drag, startPoint x: 546, startPoint y: 267, endPoint x: 136, endPoint y: 250, distance: 410.4
click at [359, 251] on div "Rebolt vs Wix Rebolt vs Bizwise Rebolt vs Topline Pro Rebolt vs 180sites Rebolt…" at bounding box center [1149, 422] width 1581 height 507
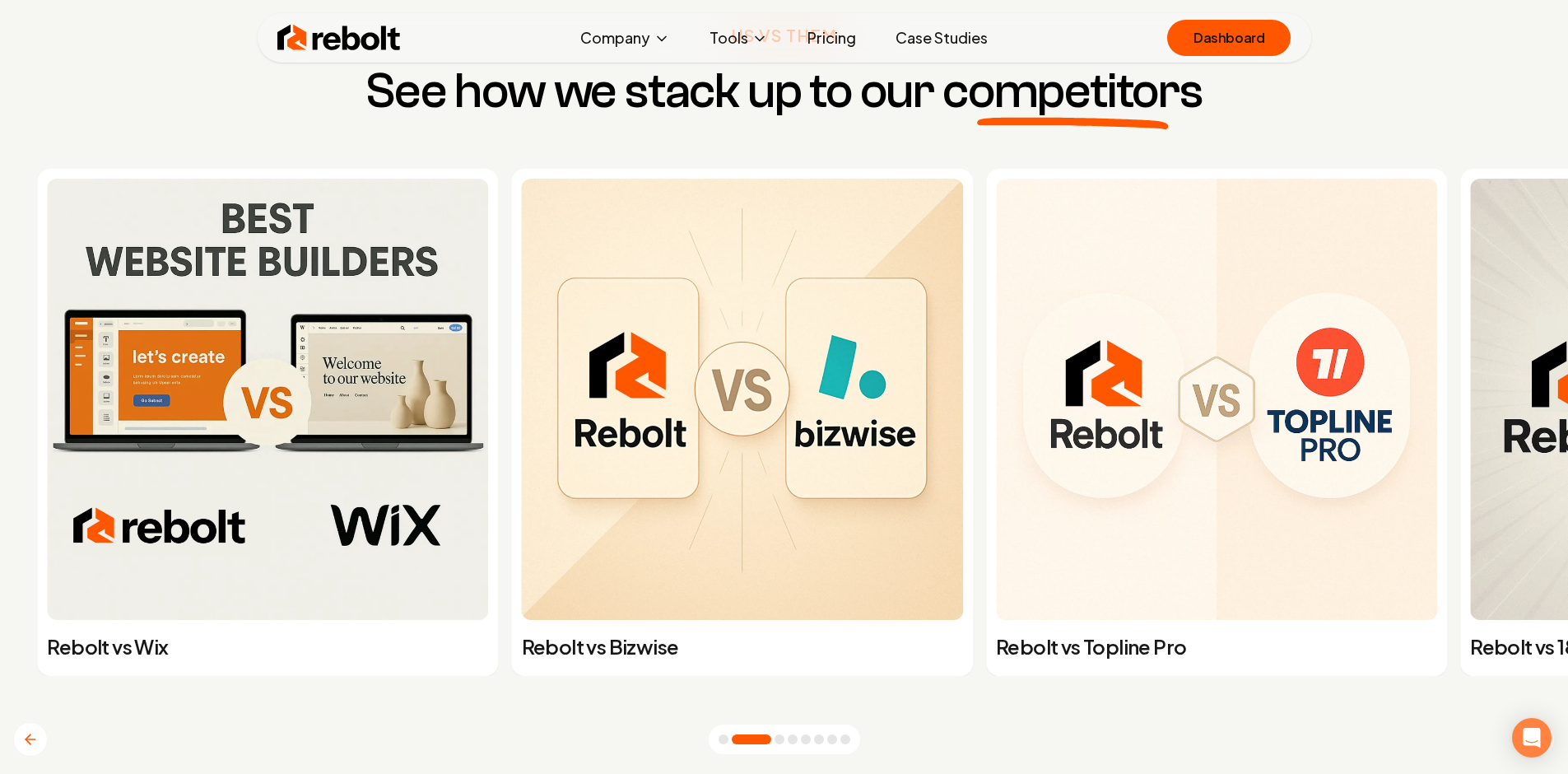
drag, startPoint x: 468, startPoint y: 286, endPoint x: 299, endPoint y: 273, distance: 169.5
click at [522, 274] on img at bounding box center [743, 400] width 441 height 441
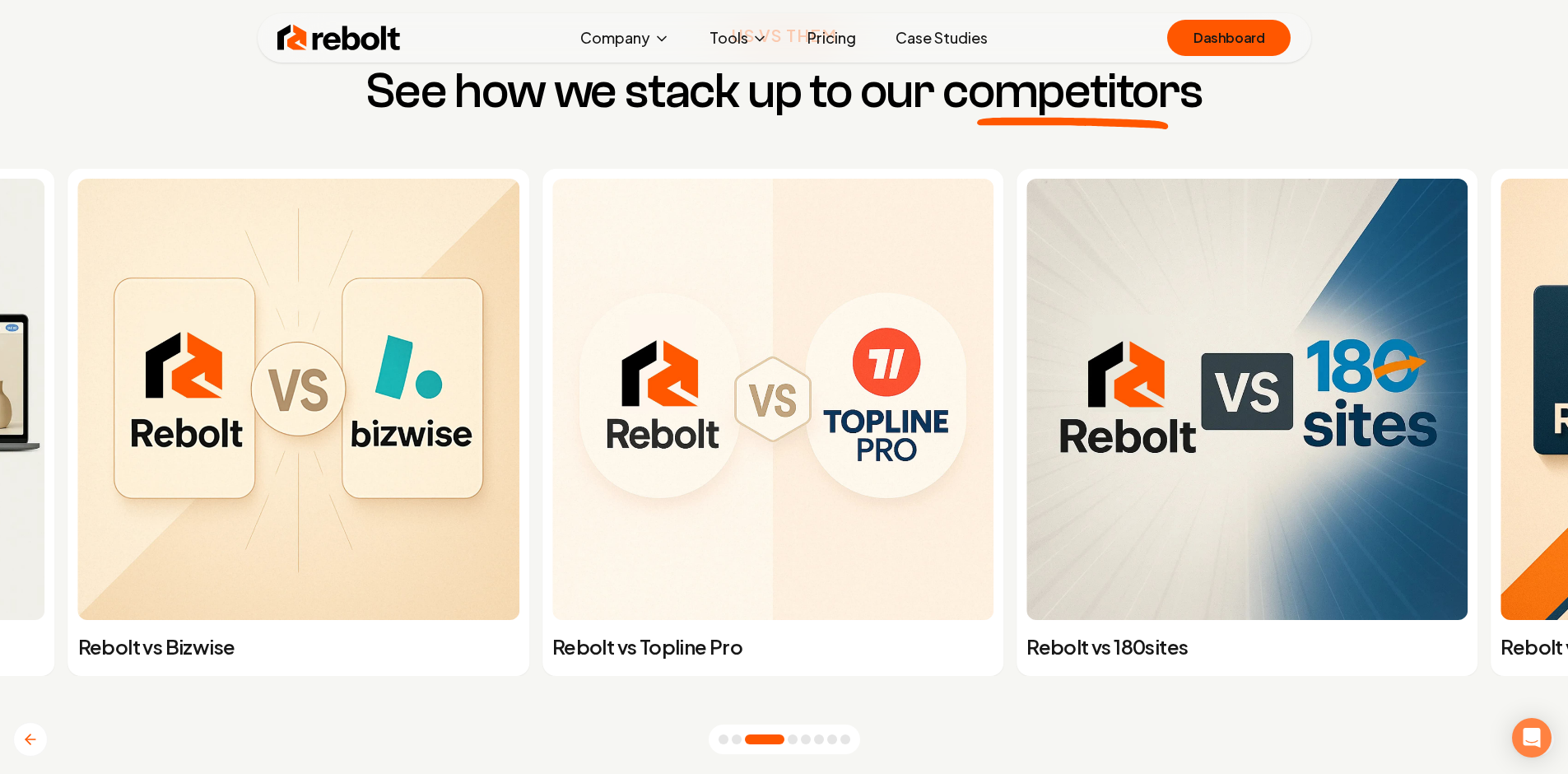
drag, startPoint x: 862, startPoint y: 314, endPoint x: 332, endPoint y: 261, distance: 532.6
click at [552, 263] on img at bounding box center [773, 400] width 441 height 441
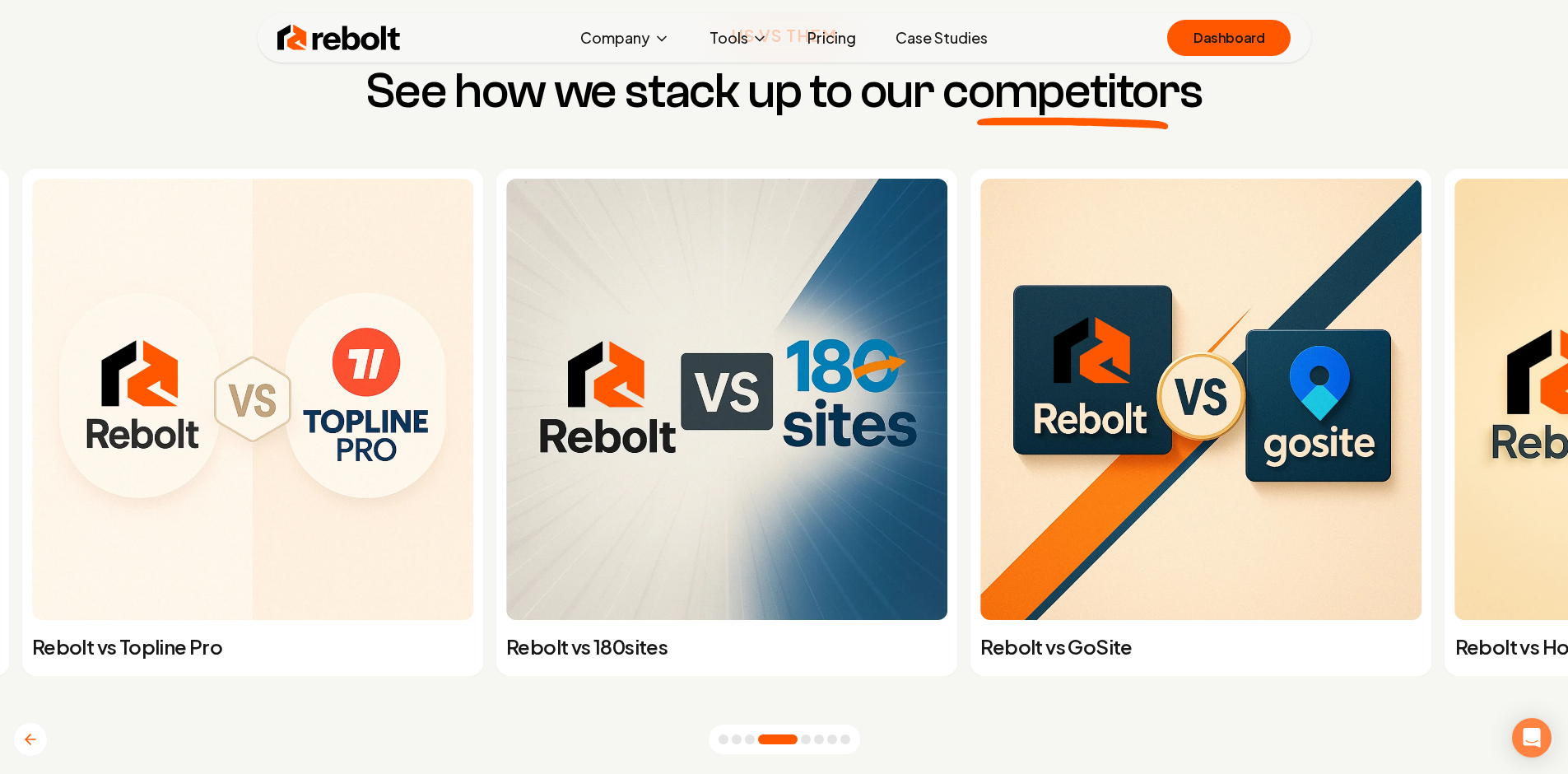
drag, startPoint x: 736, startPoint y: 311, endPoint x: 414, endPoint y: 281, distance: 323.4
click at [506, 295] on img at bounding box center [727, 400] width 441 height 441
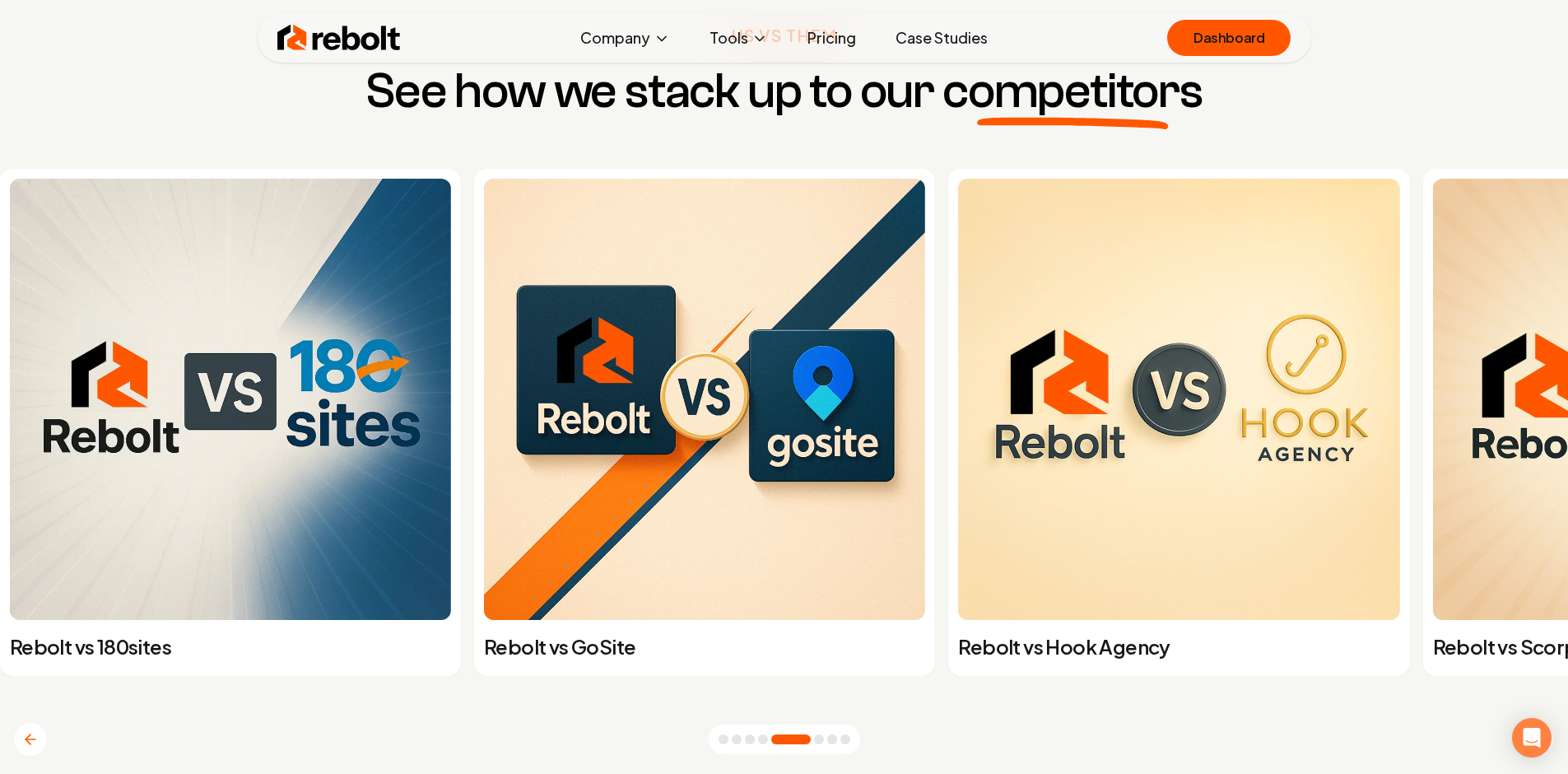
click at [484, 343] on img at bounding box center [705, 400] width 441 height 441
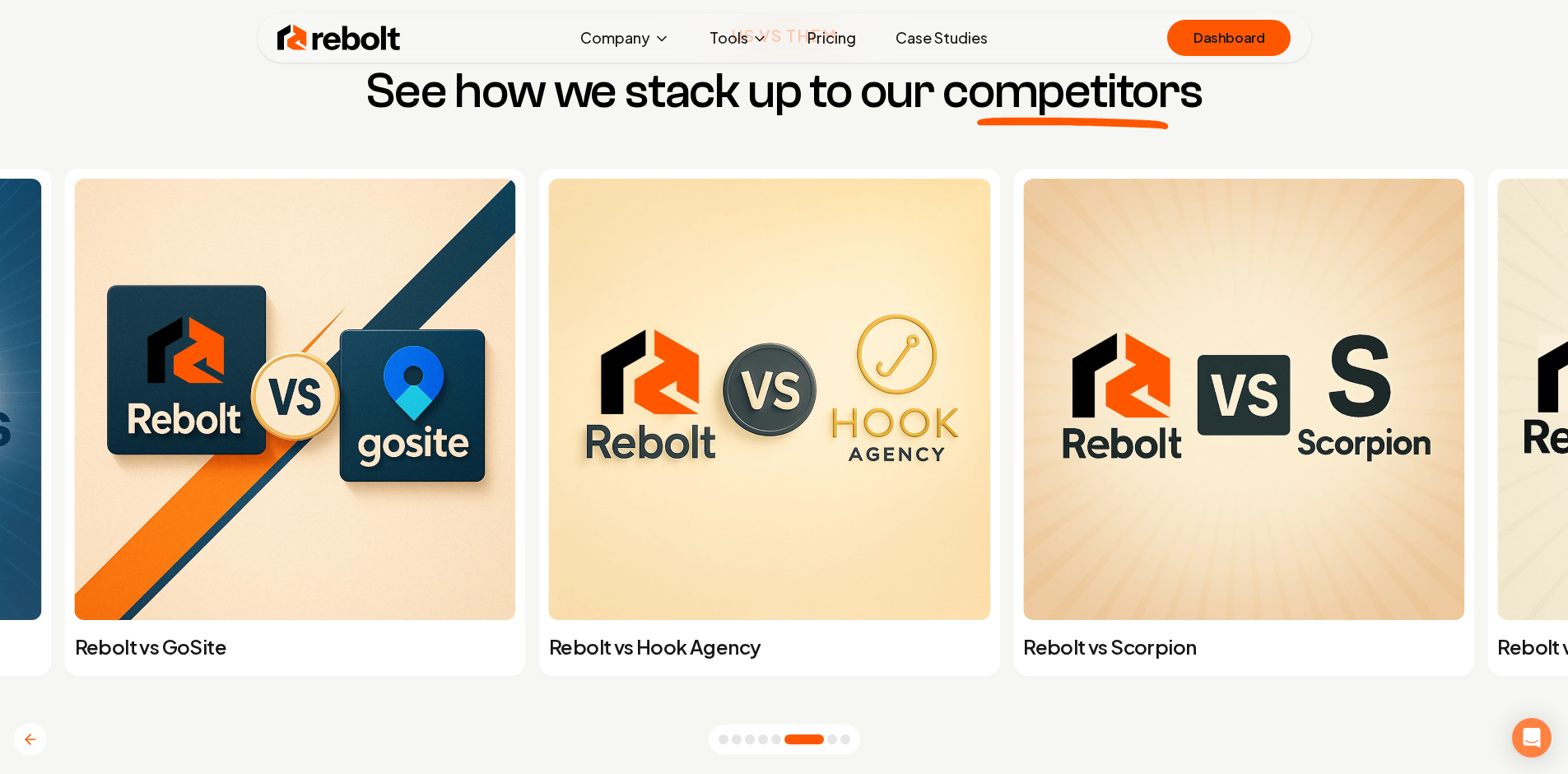
drag, startPoint x: 1086, startPoint y: 368, endPoint x: 570, endPoint y: 369, distance: 516.0
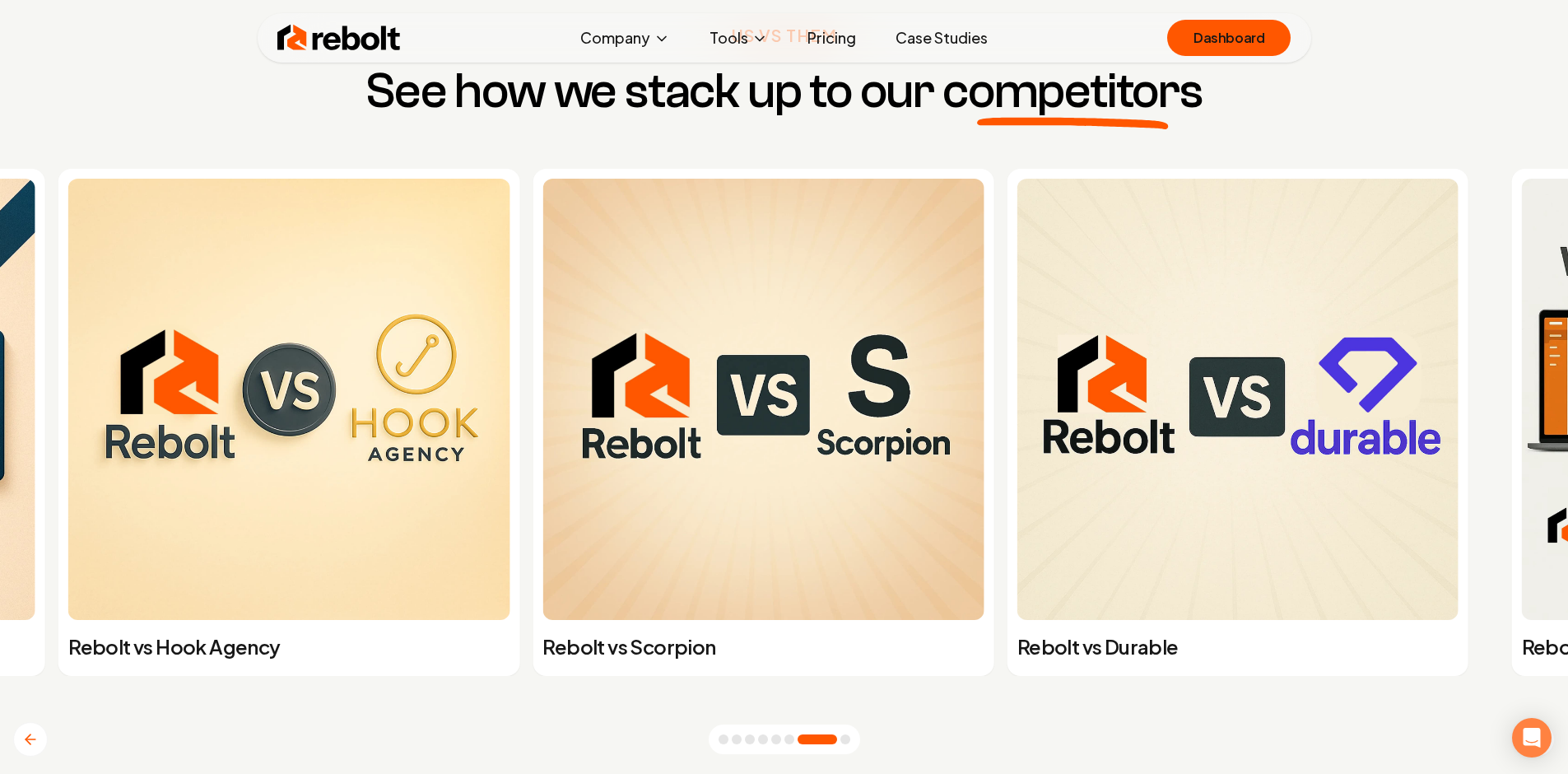
drag, startPoint x: 387, startPoint y: 371, endPoint x: 337, endPoint y: 370, distance: 50.0
click at [542, 370] on img at bounding box center [763, 400] width 441 height 441
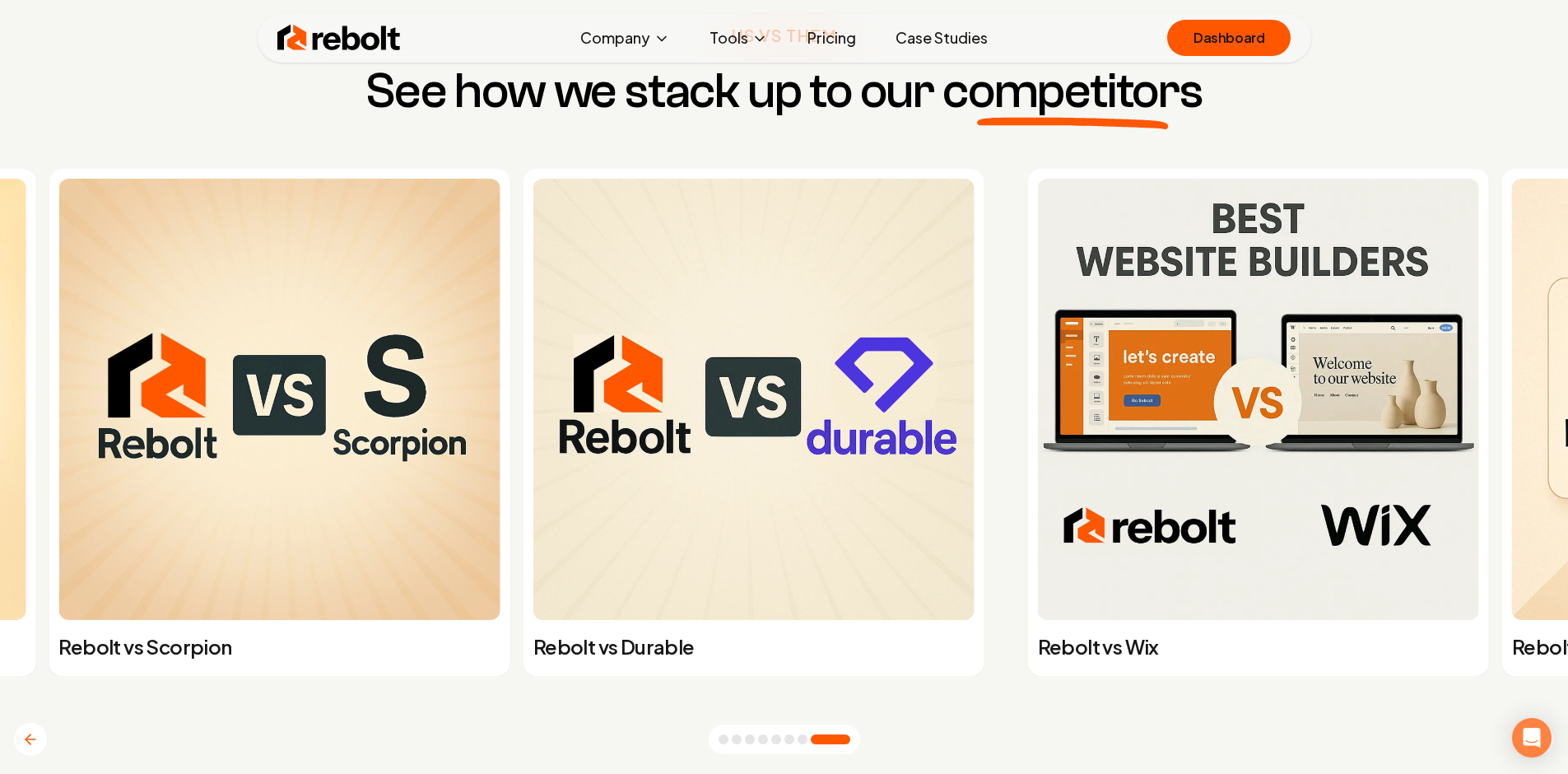
drag, startPoint x: 639, startPoint y: 399, endPoint x: 126, endPoint y: 382, distance: 513.3
click at [533, 385] on img at bounding box center [754, 400] width 441 height 441
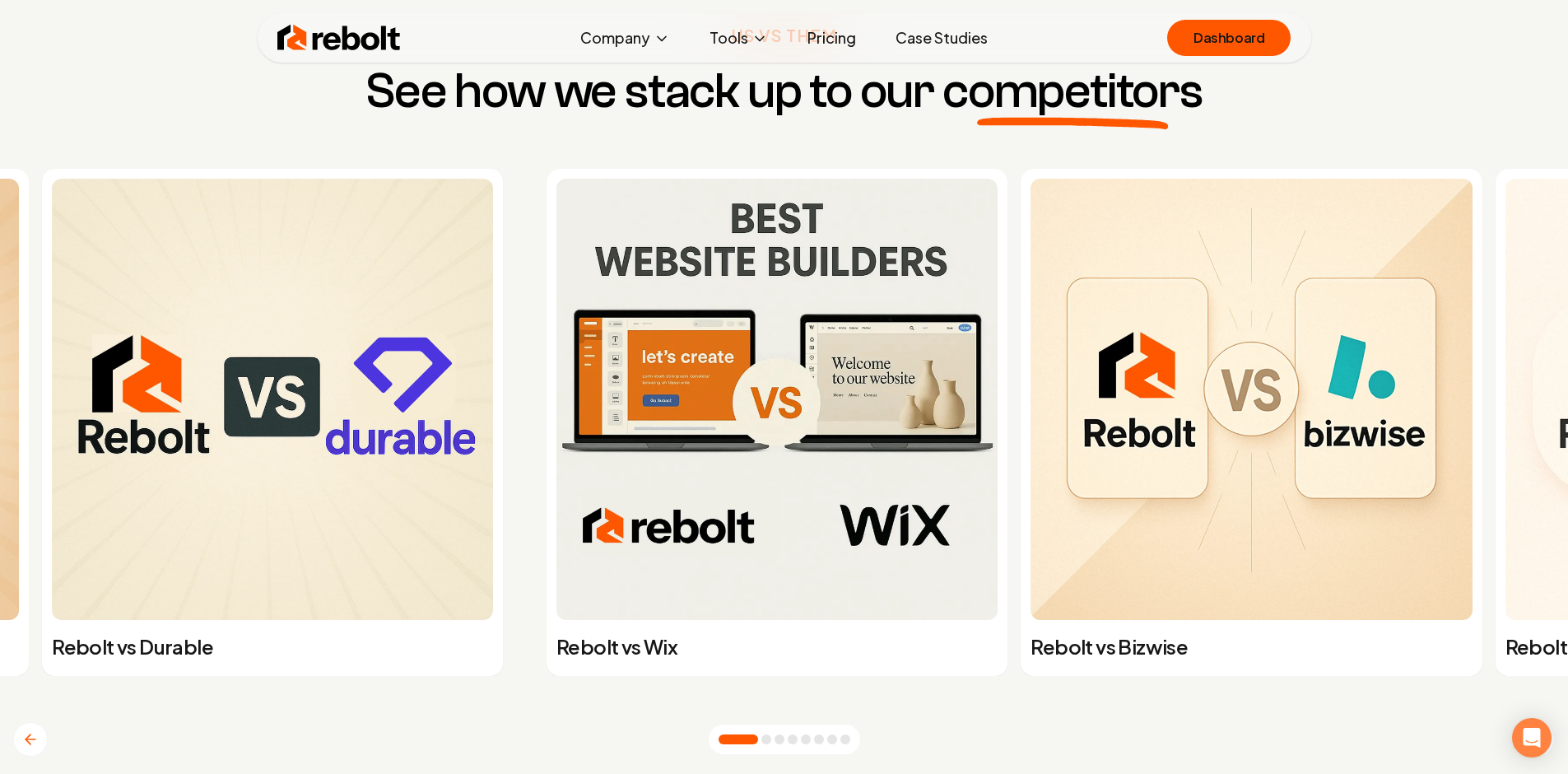
drag, startPoint x: 260, startPoint y: 365, endPoint x: 218, endPoint y: 365, distance: 42.0
click at [557, 365] on img at bounding box center [777, 400] width 441 height 441
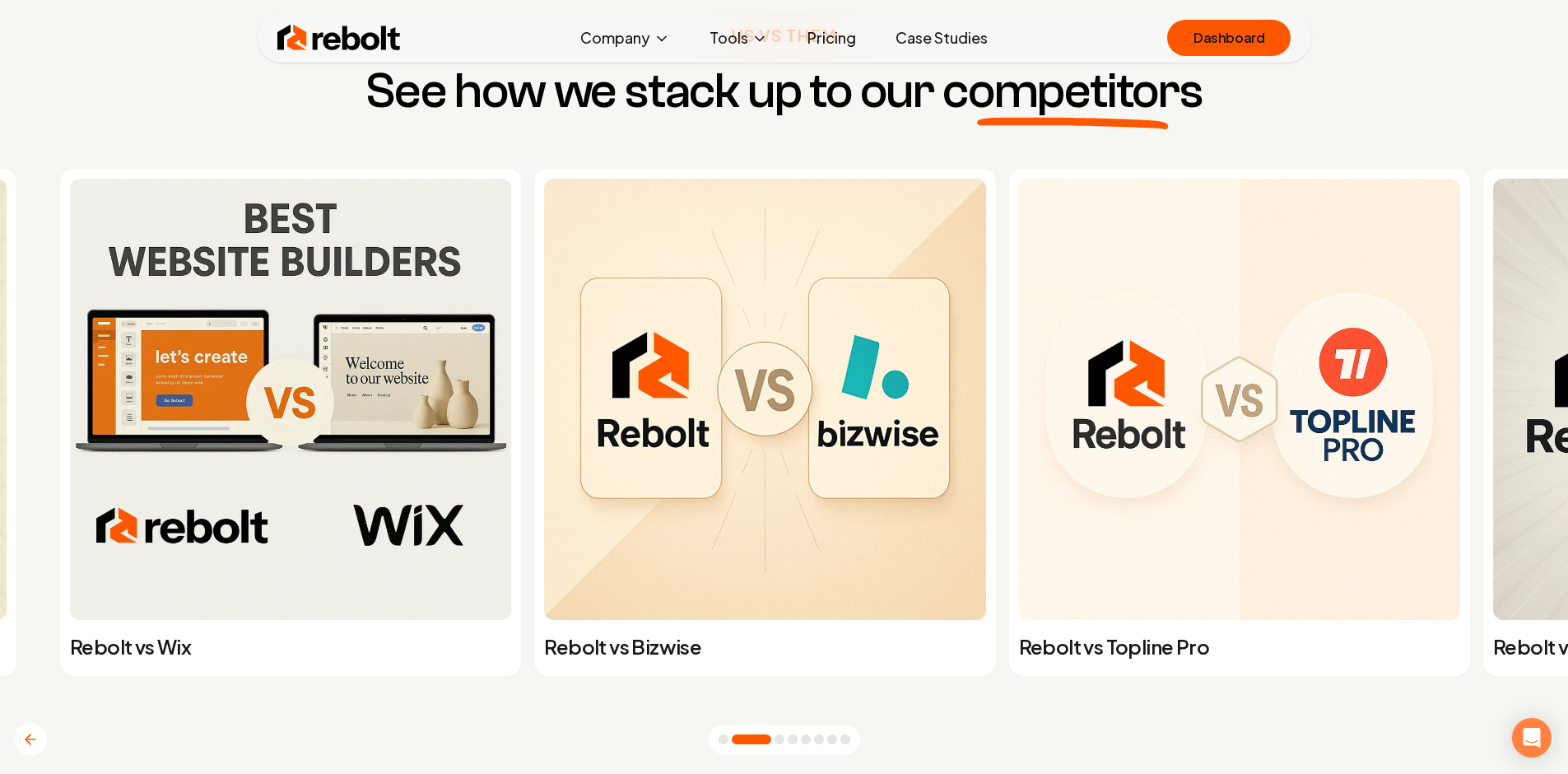
click at [544, 419] on img at bounding box center [764, 400] width 441 height 441
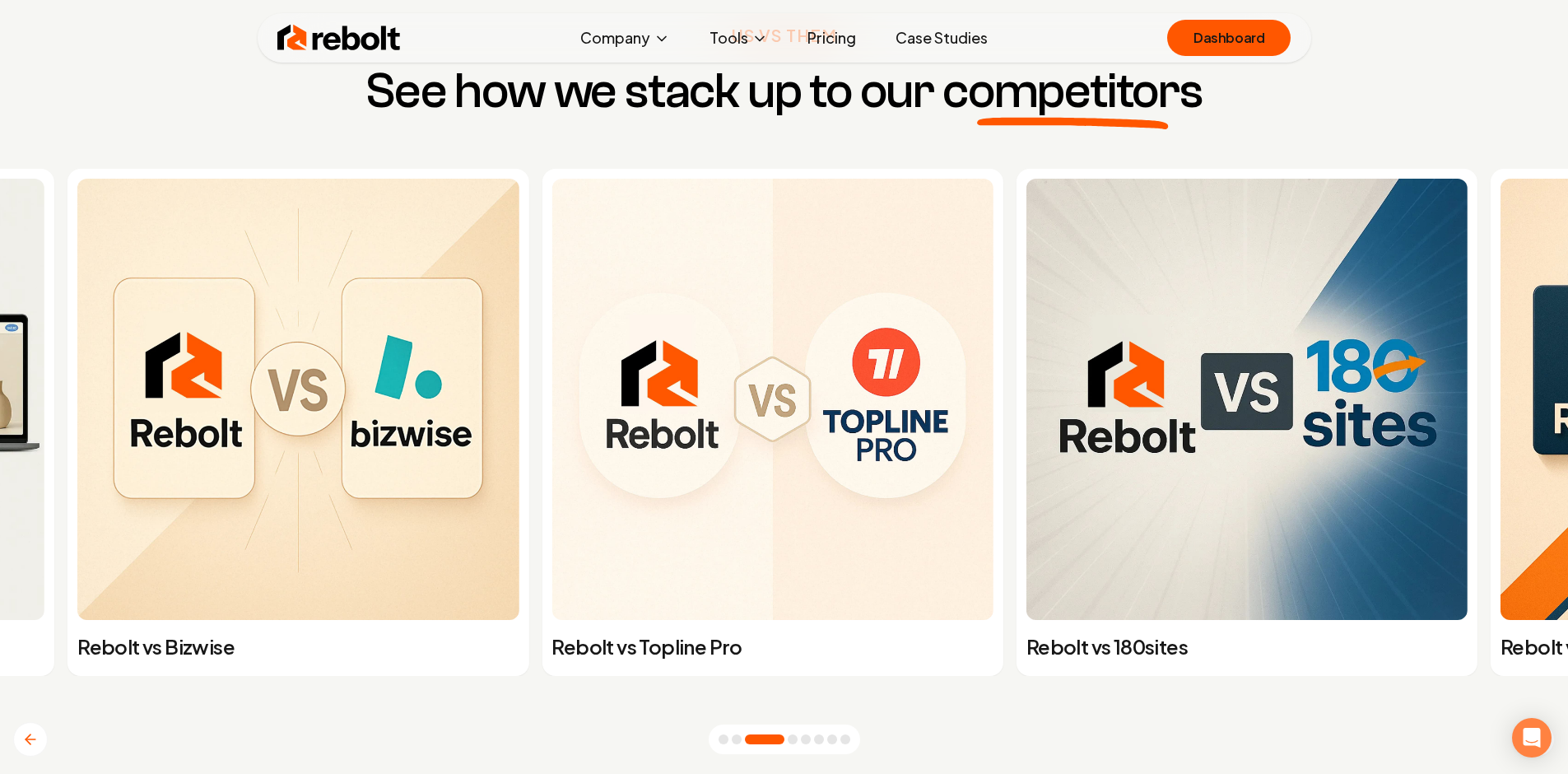
drag, startPoint x: 533, startPoint y: 390, endPoint x: 36, endPoint y: 382, distance: 497.1
click at [0, 385] on div "Rebolt vs Wix Rebolt vs Bizwise Rebolt vs Topline Pro Rebolt vs 180sites Rebolt…" at bounding box center [371, 422] width 1581 height 507
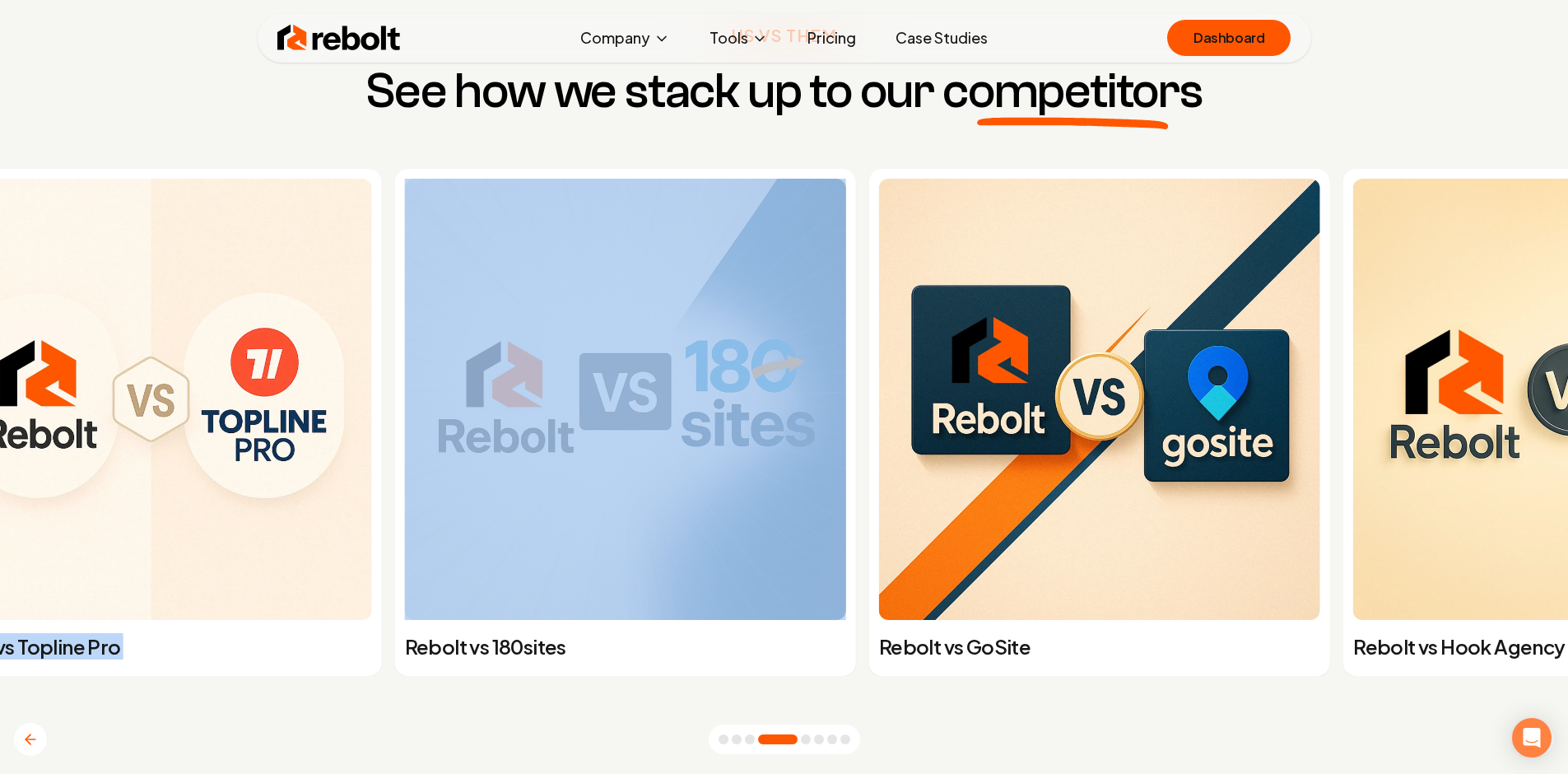
drag, startPoint x: 95, startPoint y: 381, endPoint x: 60, endPoint y: 381, distance: 35.0
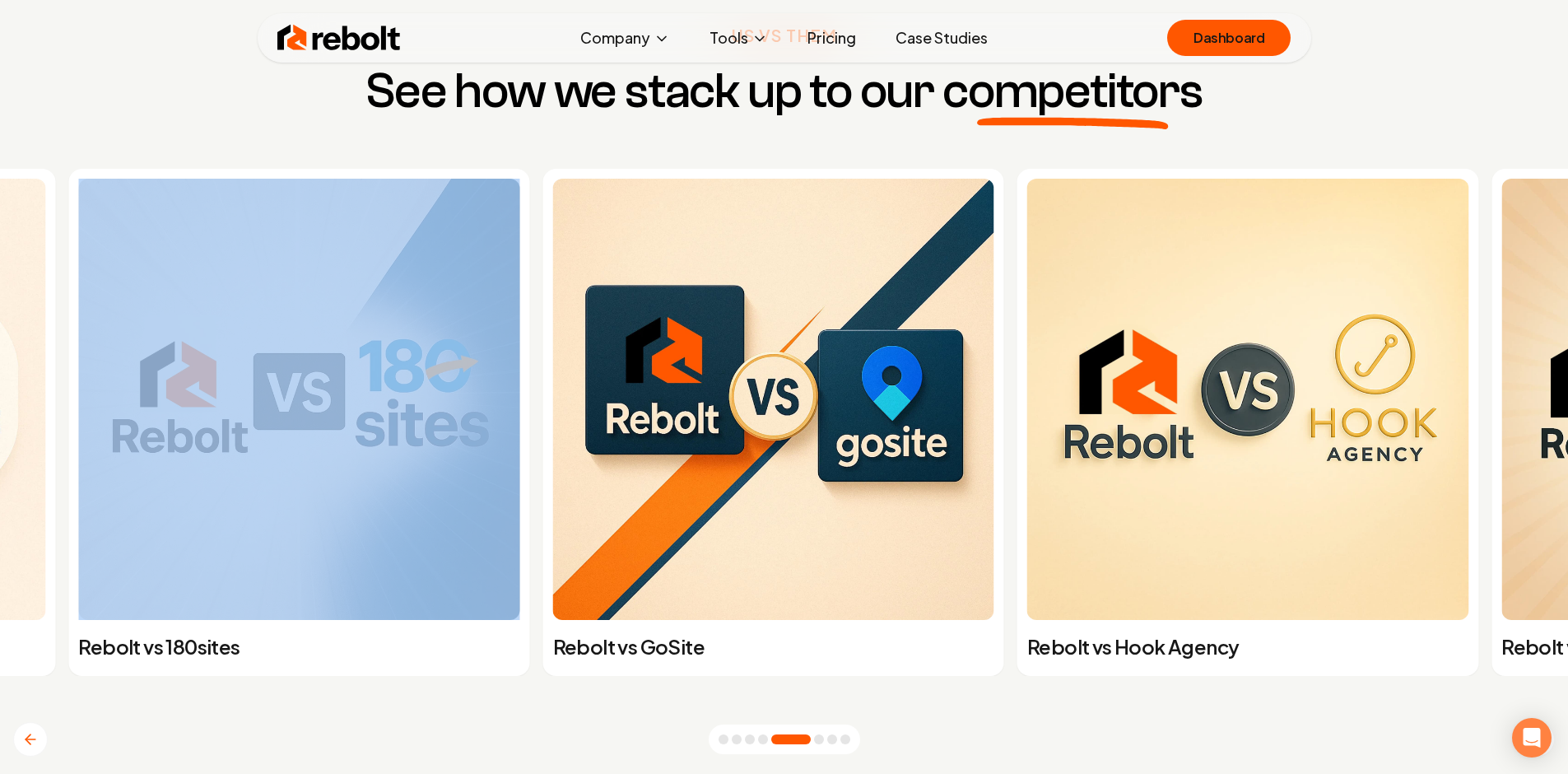
drag, startPoint x: 1092, startPoint y: 387, endPoint x: 335, endPoint y: 367, distance: 757.3
click at [1027, 367] on img at bounding box center [1247, 400] width 441 height 441
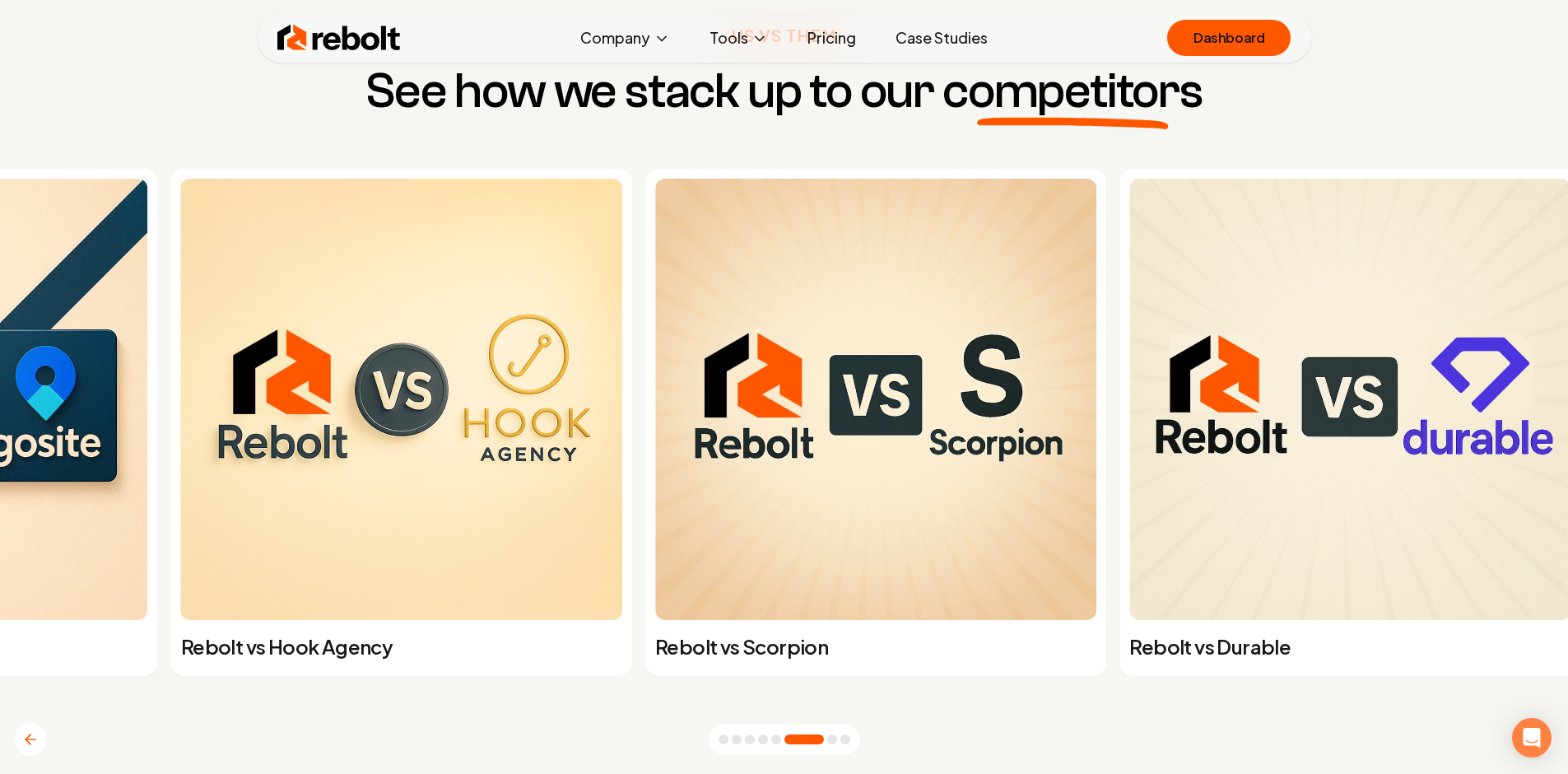
drag, startPoint x: 857, startPoint y: 384, endPoint x: 296, endPoint y: 363, distance: 561.4
click at [302, 363] on img at bounding box center [401, 400] width 441 height 441
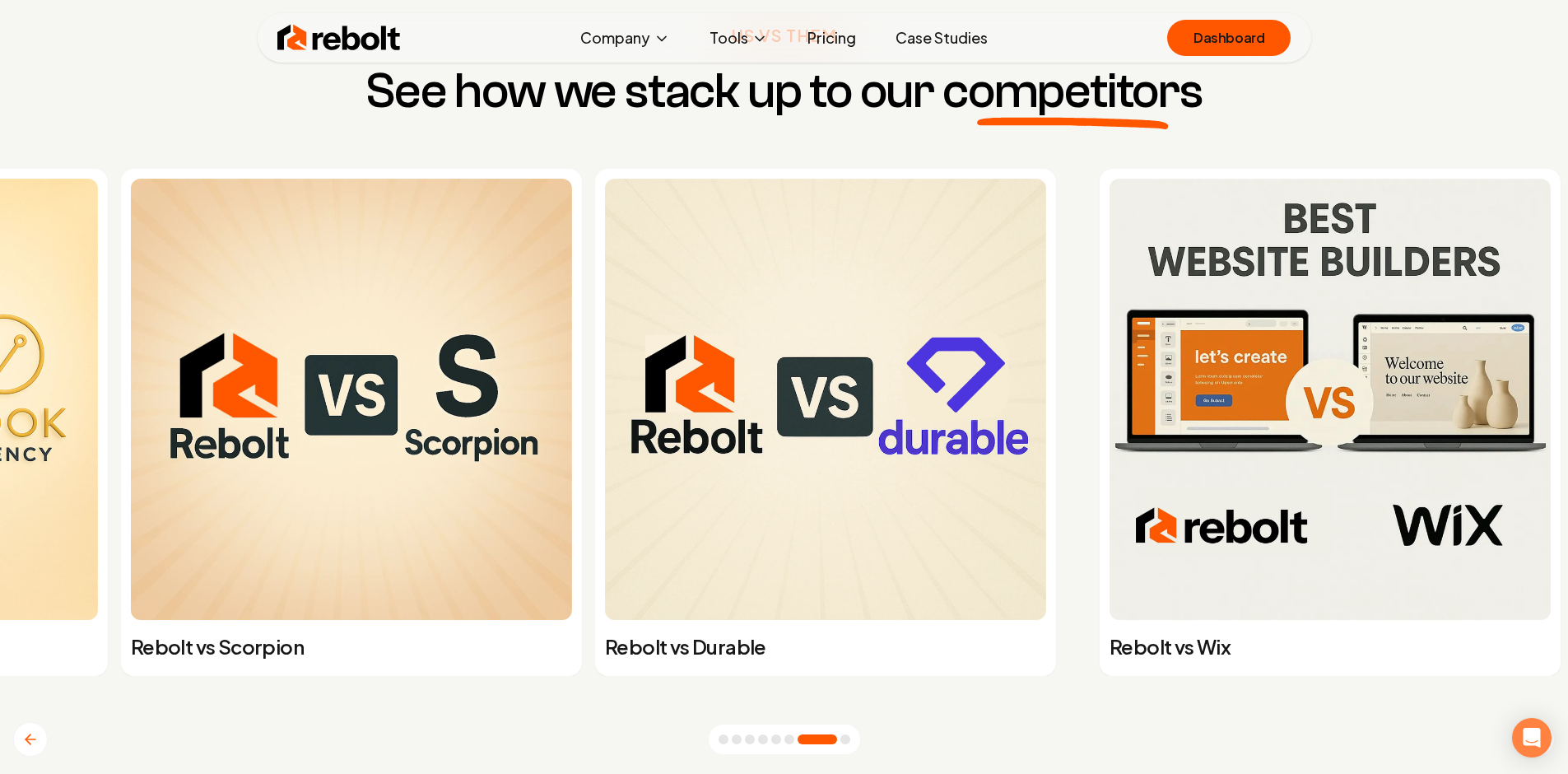
drag, startPoint x: 827, startPoint y: 350, endPoint x: 155, endPoint y: 328, distance: 672.4
click at [196, 331] on img at bounding box center [352, 400] width 441 height 441
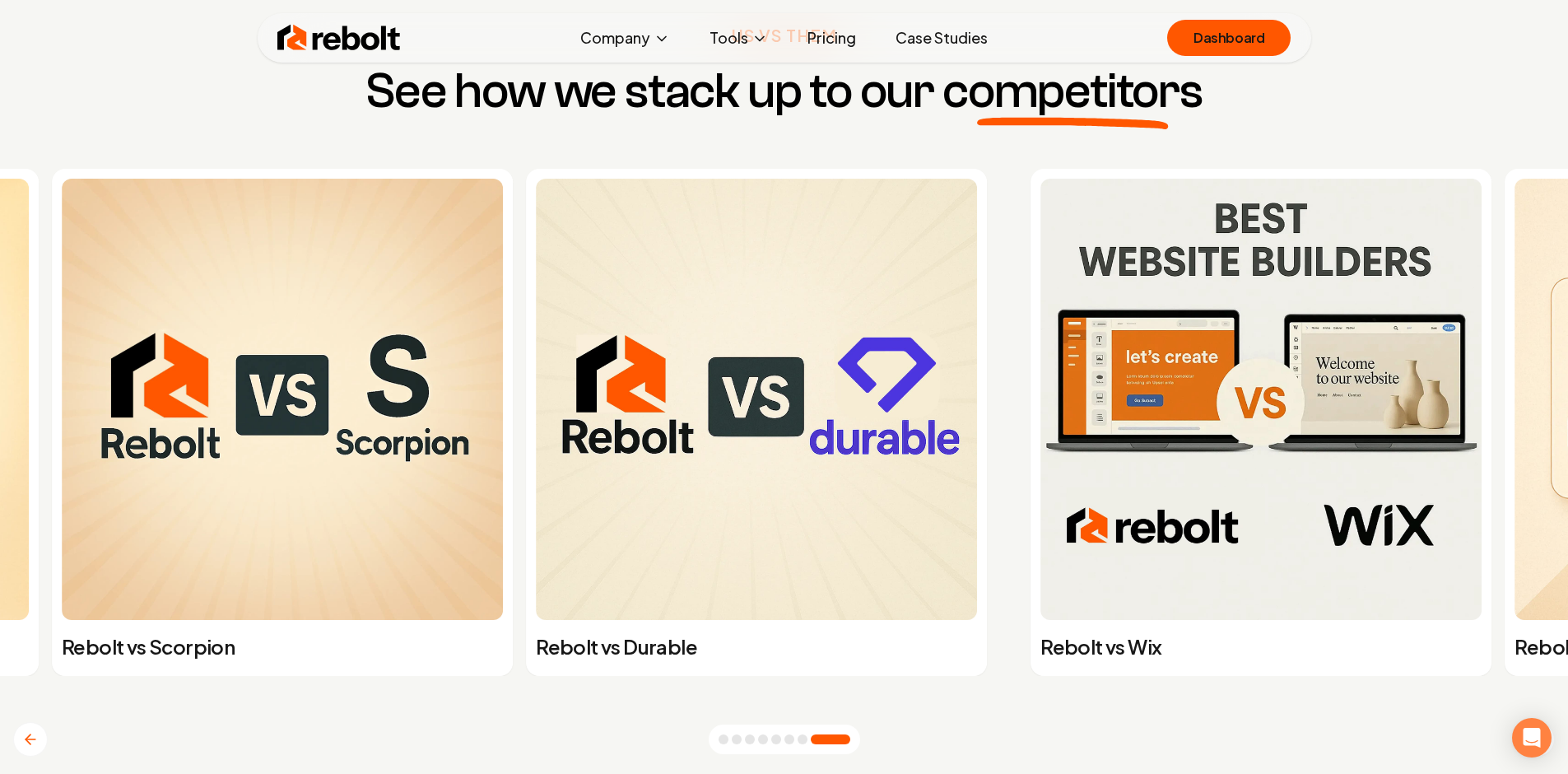
drag, startPoint x: 462, startPoint y: 392, endPoint x: 159, endPoint y: 380, distance: 303.2
click at [536, 392] on img at bounding box center [757, 400] width 441 height 441
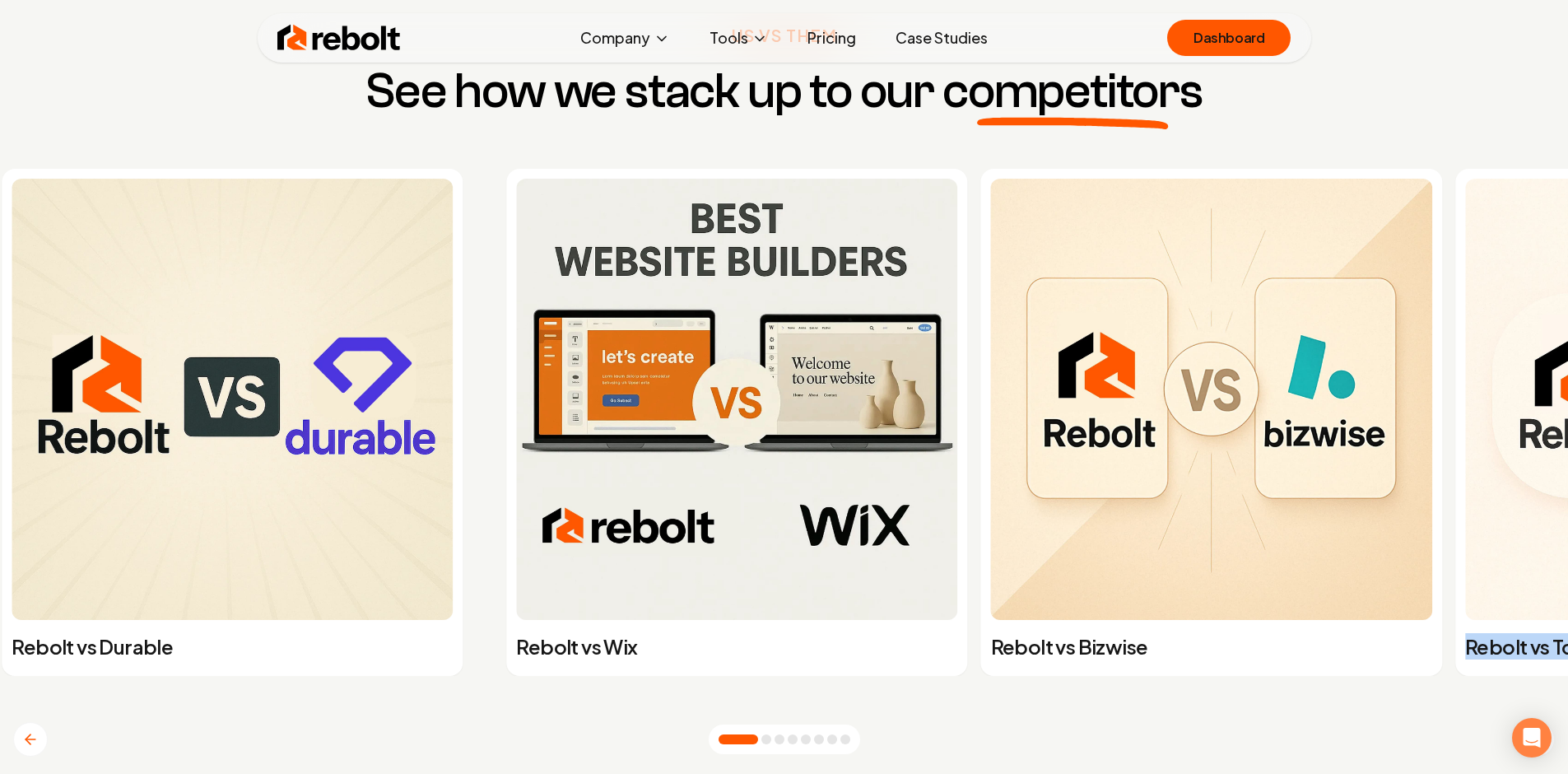
drag, startPoint x: 675, startPoint y: 380, endPoint x: 66, endPoint y: 350, distance: 609.7
click at [516, 361] on img at bounding box center [737, 400] width 441 height 441
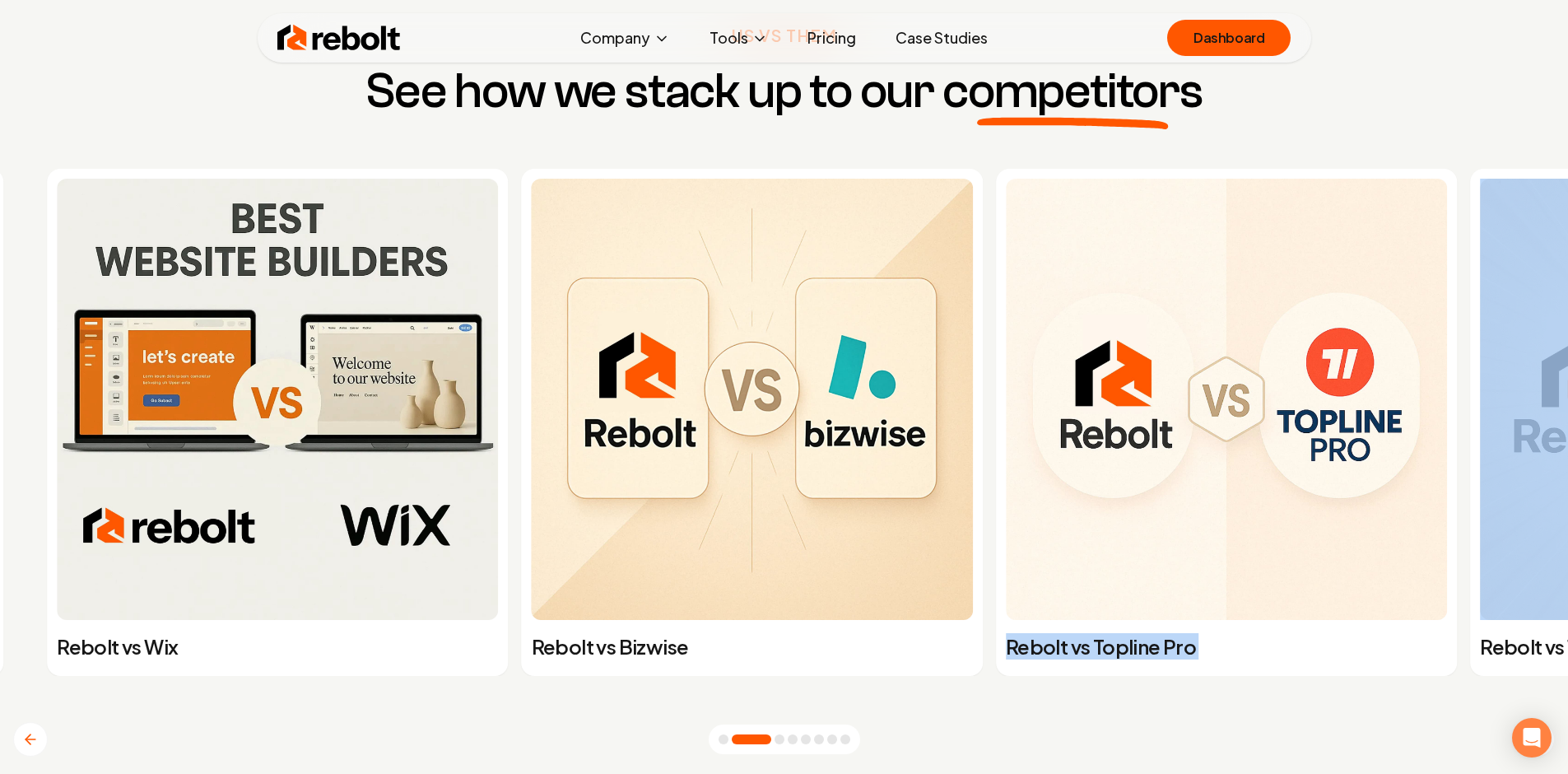
drag, startPoint x: 508, startPoint y: 354, endPoint x: 8, endPoint y: 314, distance: 501.6
click at [34, 317] on div "Rebolt vs Wix Rebolt vs Bizwise Rebolt vs Topline Pro Rebolt vs 180sites Rebolt…" at bounding box center [824, 422] width 1581 height 507
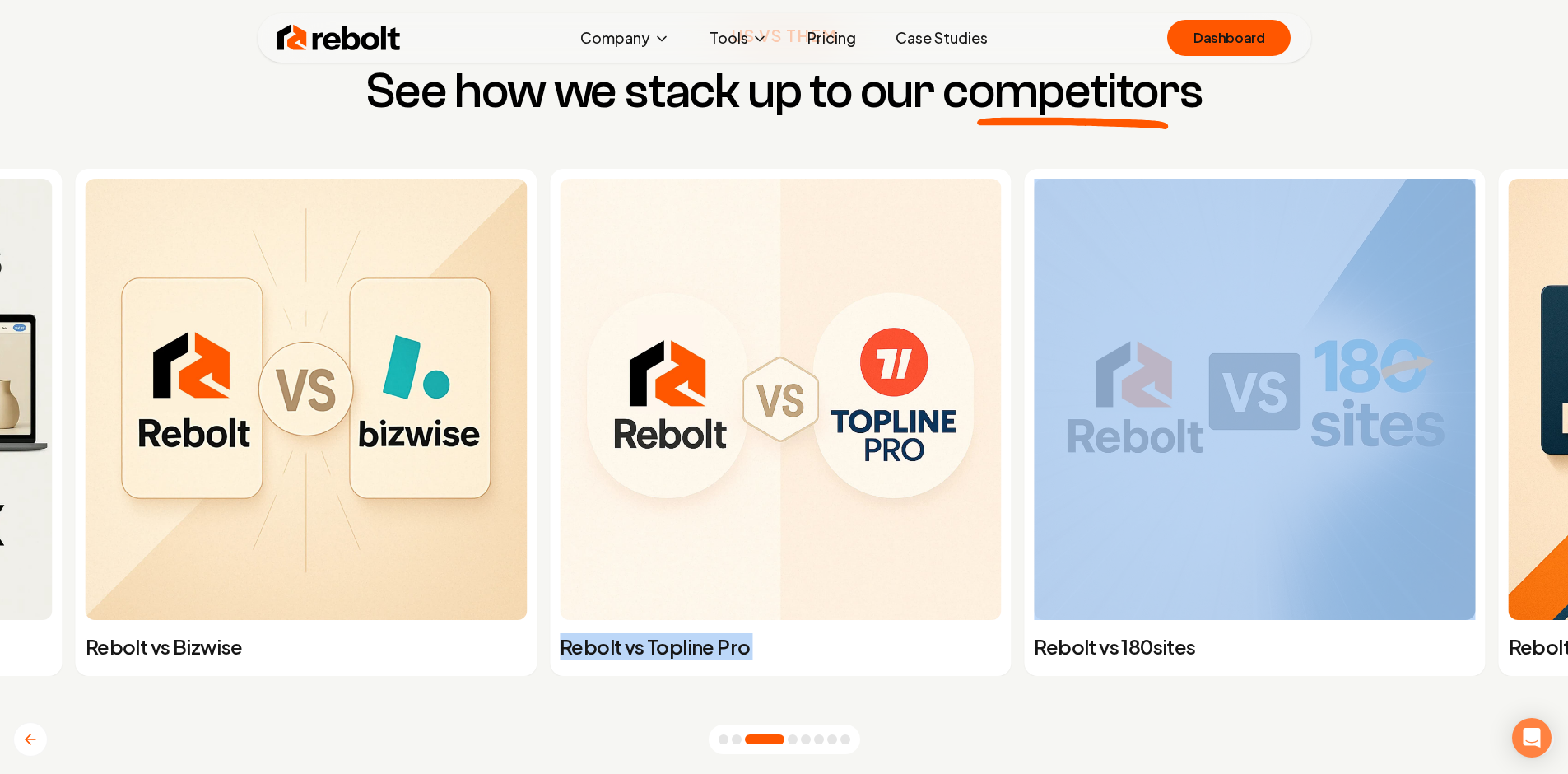
drag, startPoint x: 503, startPoint y: 357, endPoint x: 303, endPoint y: 361, distance: 200.0
click at [559, 360] on img at bounding box center [780, 400] width 441 height 441
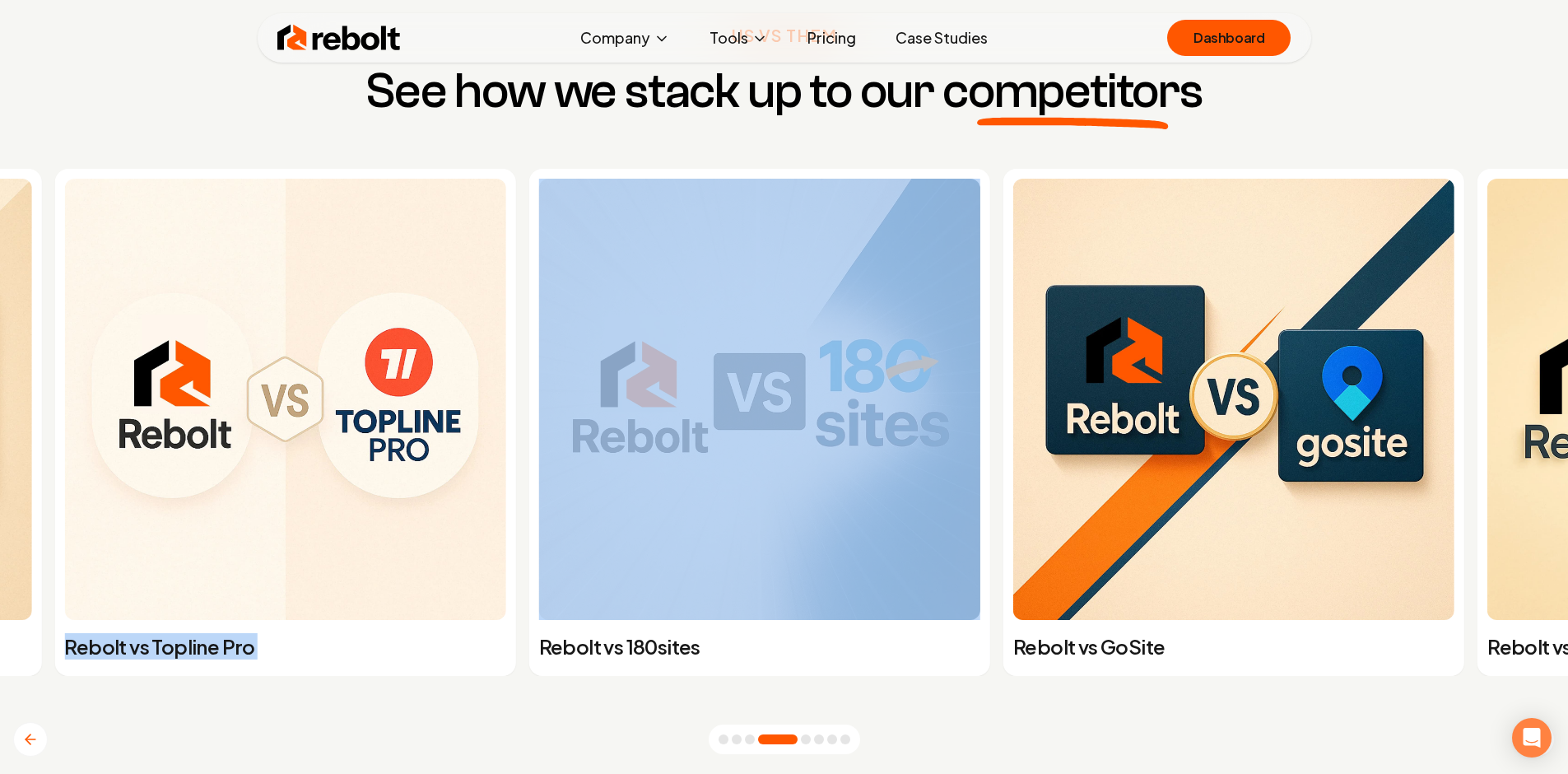
drag, startPoint x: 1075, startPoint y: 413, endPoint x: 671, endPoint y: 377, distance: 405.6
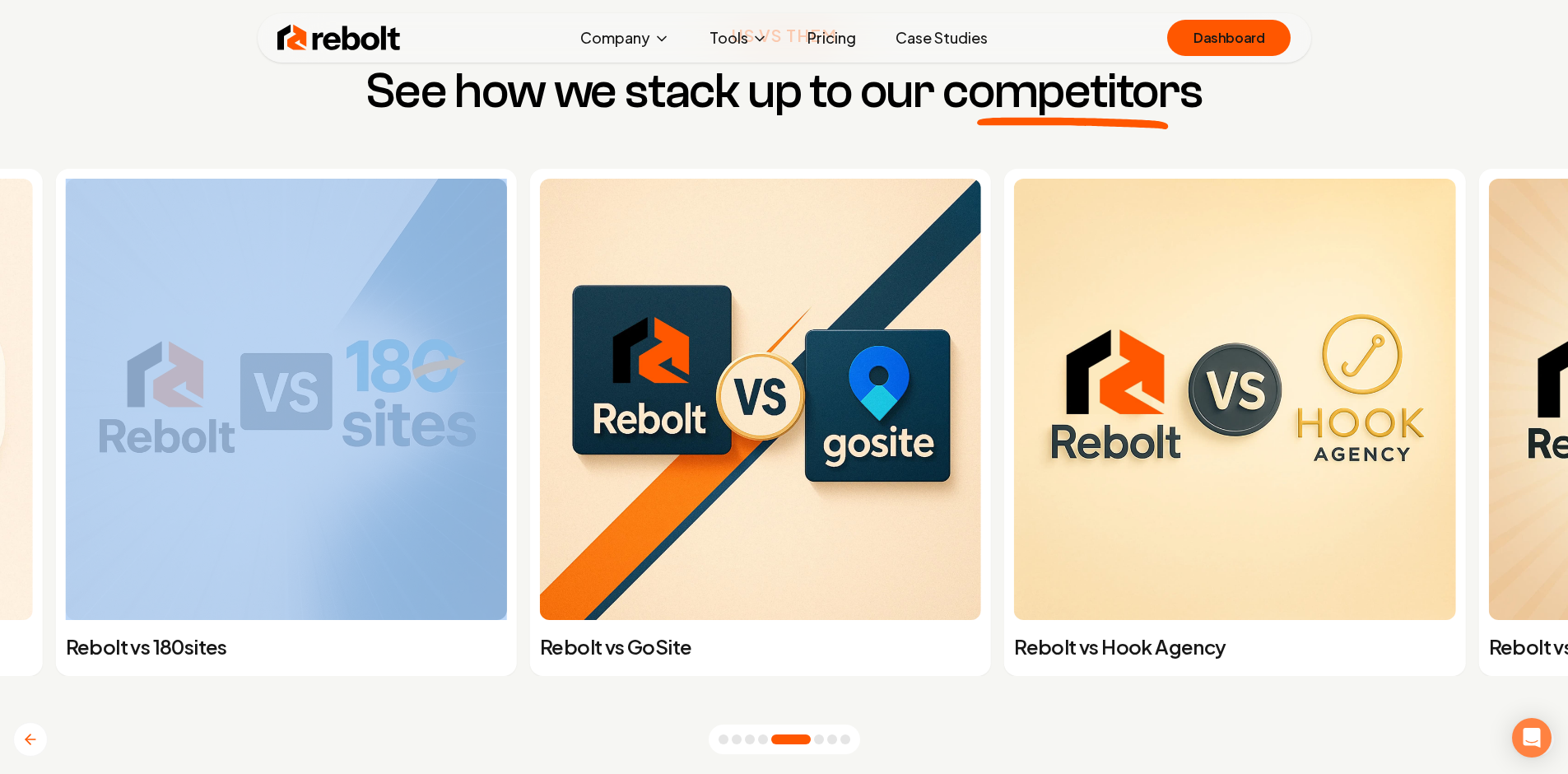
drag, startPoint x: 1044, startPoint y: 376, endPoint x: 466, endPoint y: 402, distance: 578.6
click at [991, 403] on div "Rebolt vs Hook Agency" at bounding box center [1228, 422] width 474 height 507
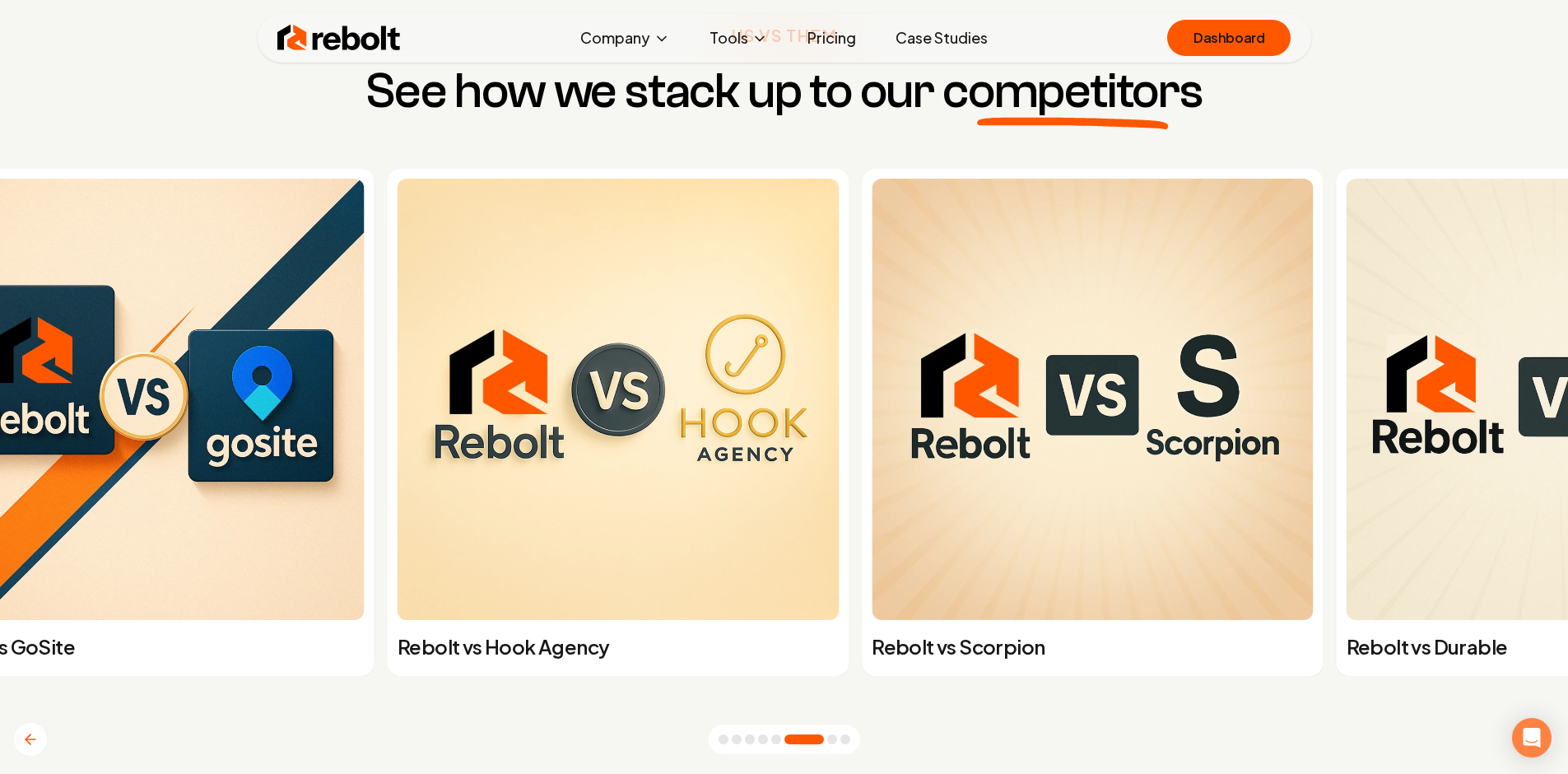
drag, startPoint x: 704, startPoint y: 344, endPoint x: 171, endPoint y: 360, distance: 533.2
click at [398, 364] on img at bounding box center [619, 400] width 441 height 441
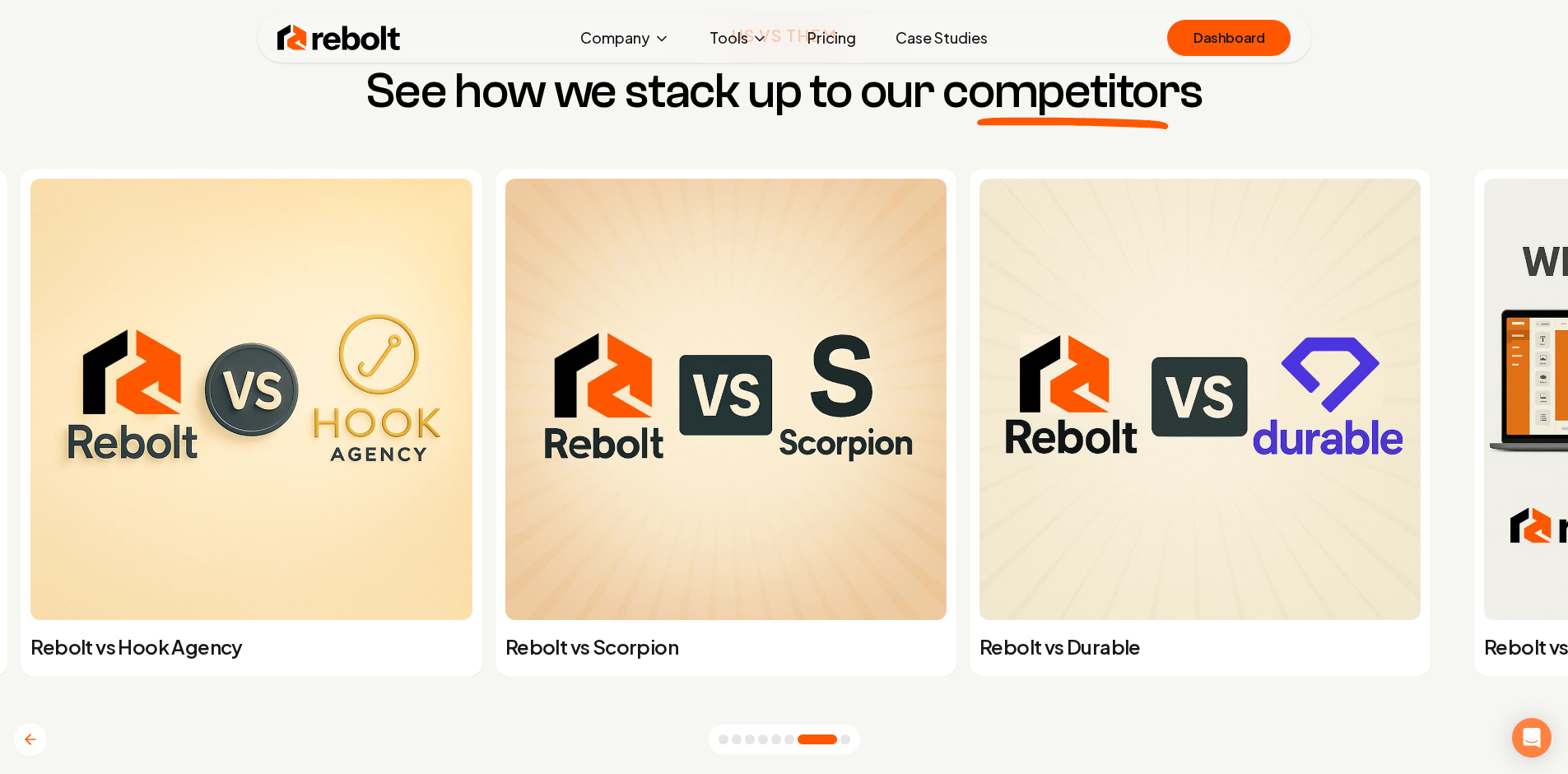
drag, startPoint x: 195, startPoint y: 329, endPoint x: 156, endPoint y: 115, distance: 217.5
click at [62, 326] on img at bounding box center [251, 400] width 441 height 441
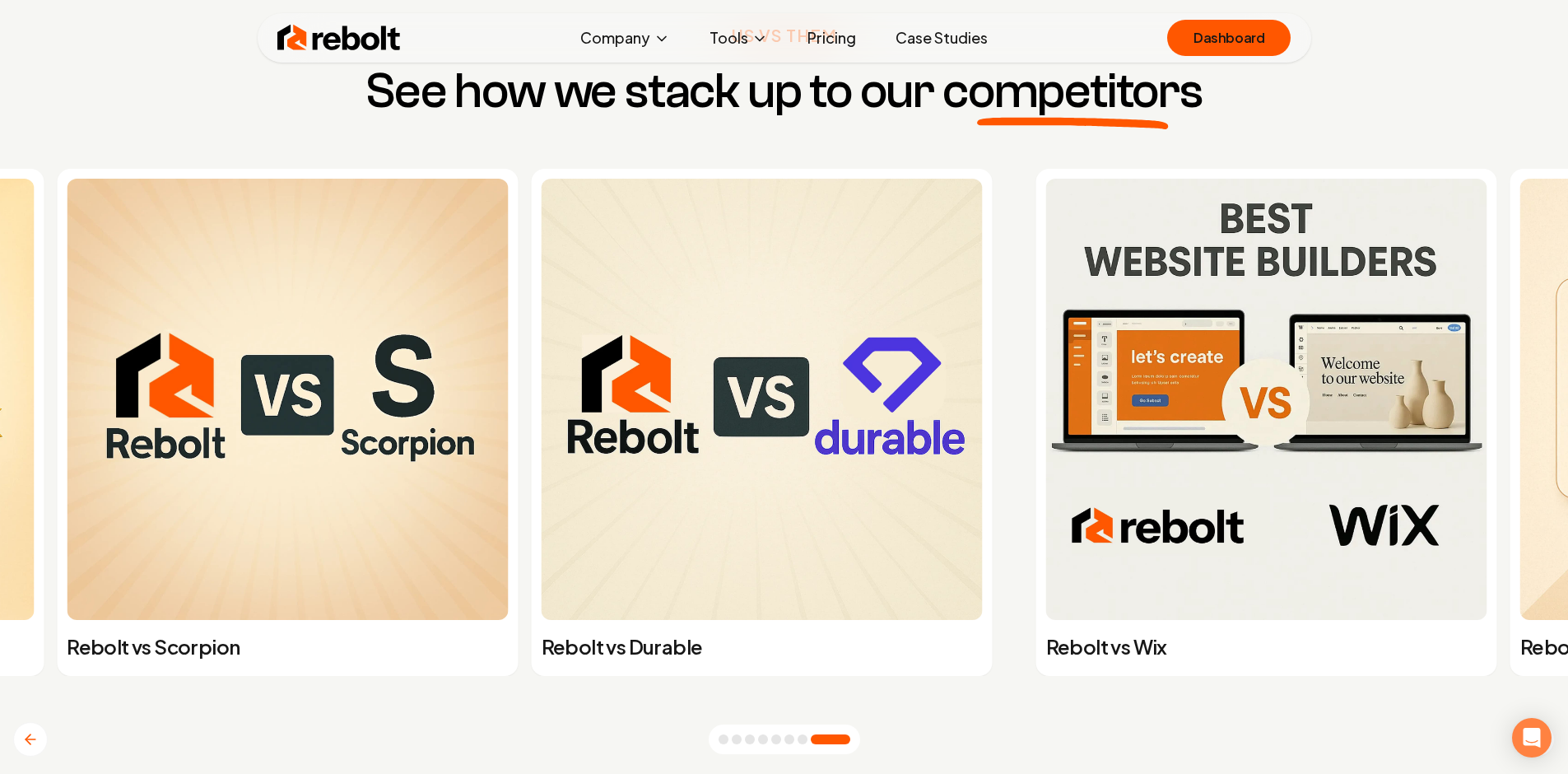
click at [835, 46] on link "Pricing" at bounding box center [831, 38] width 75 height 33
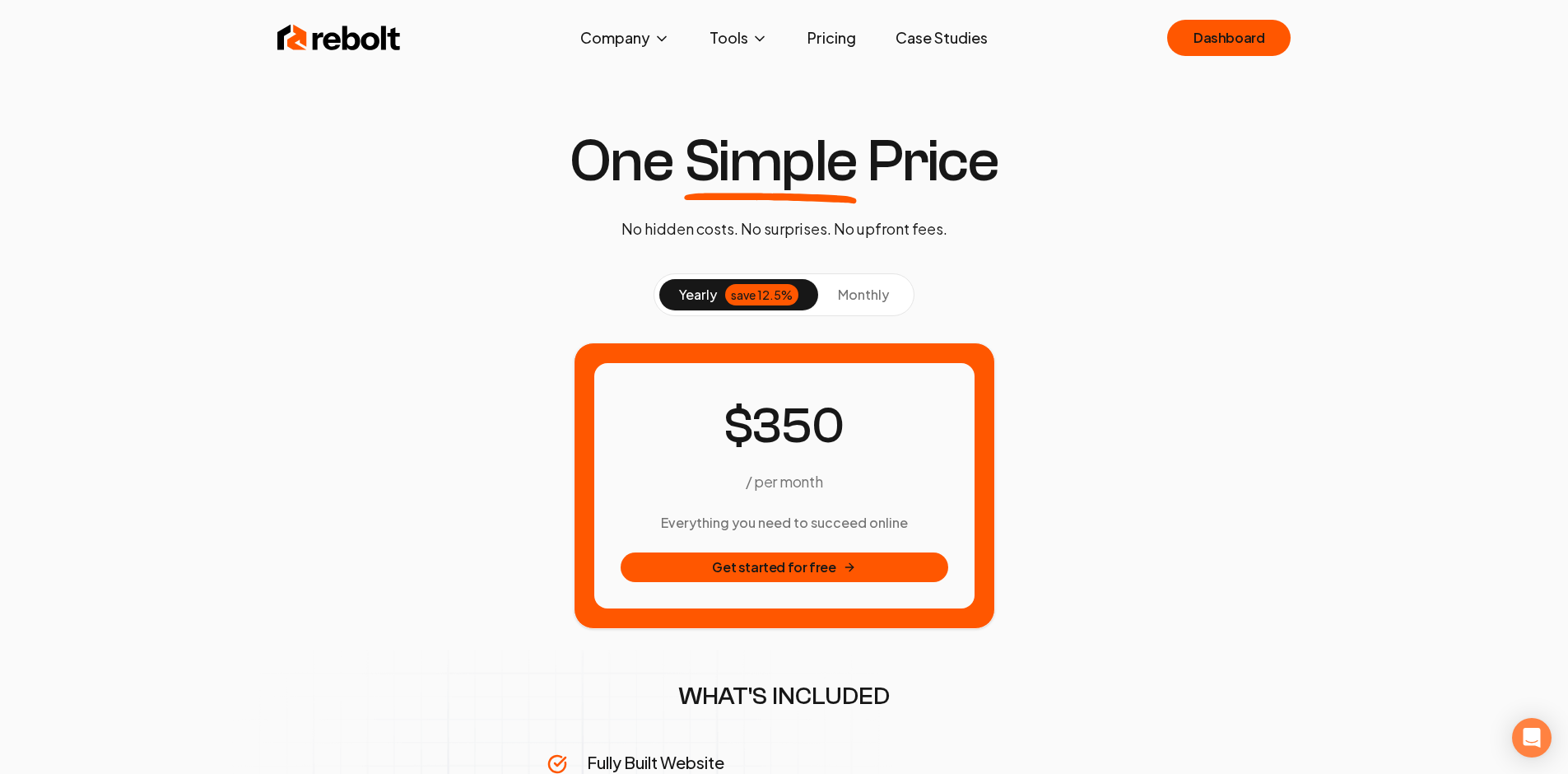
click at [861, 274] on div "yearly save 12.5% monthly" at bounding box center [784, 294] width 261 height 43
click at [864, 288] on span "monthly" at bounding box center [863, 294] width 51 height 17
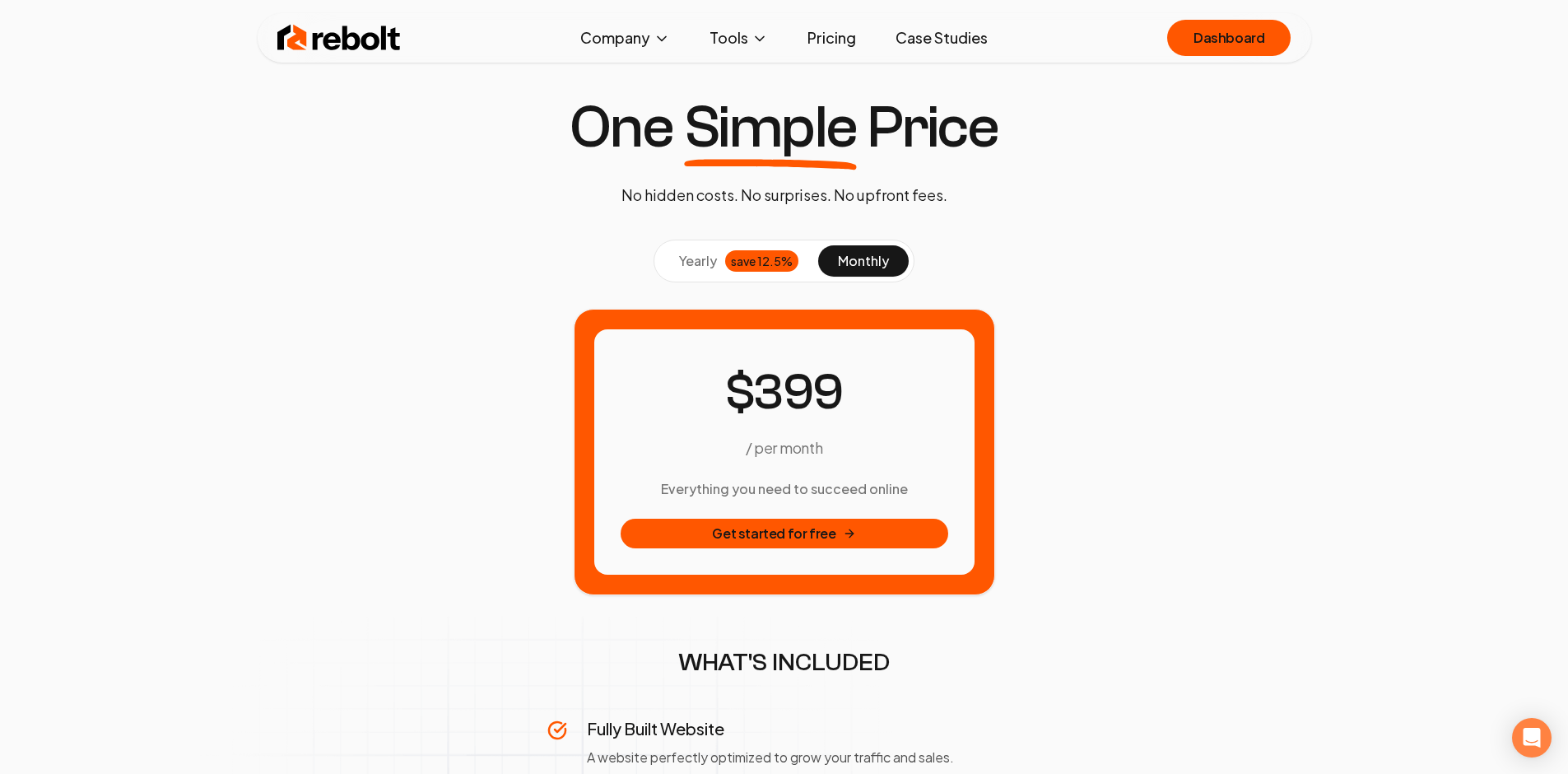
scroll to position [35, 0]
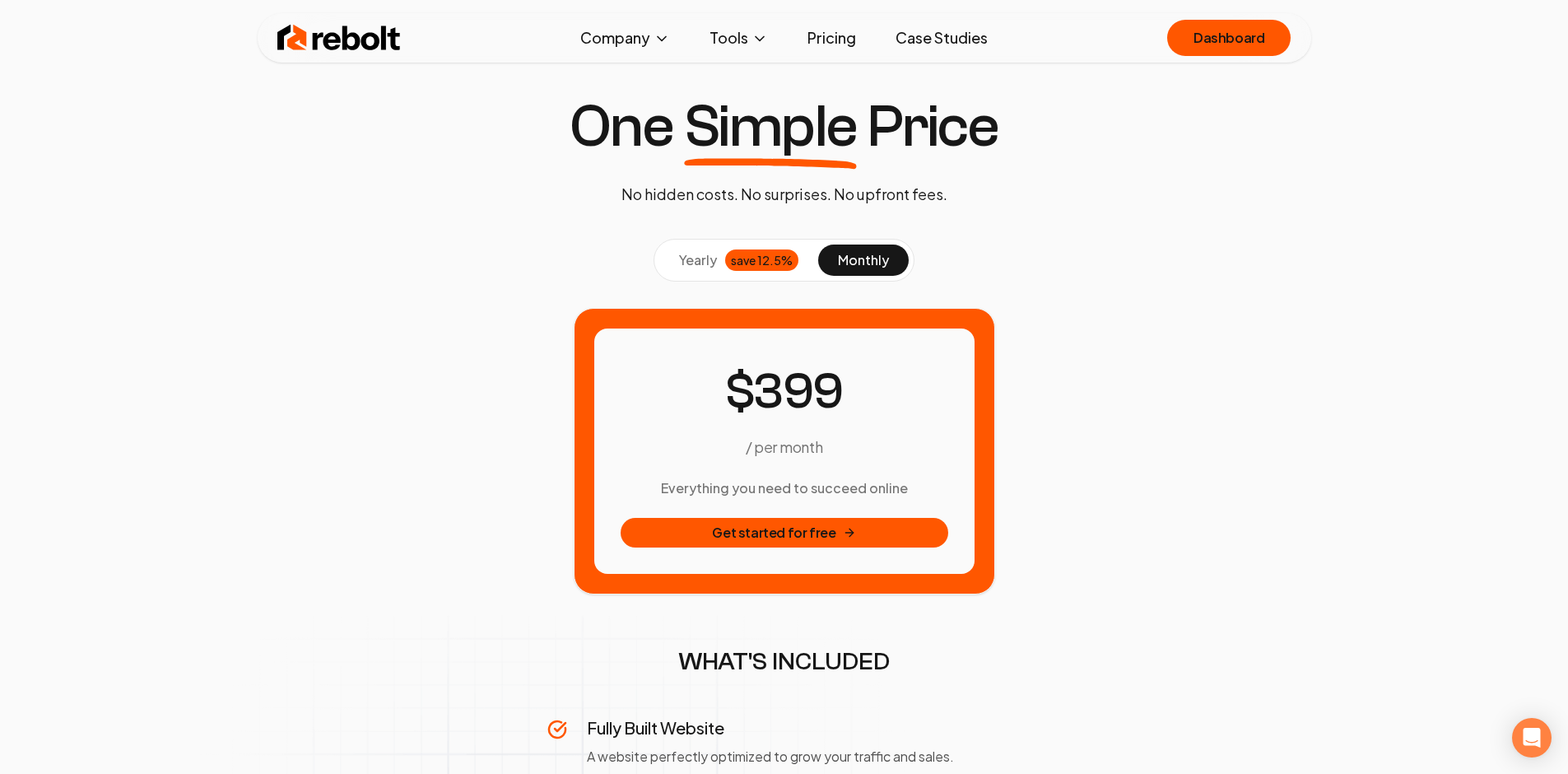
click at [730, 245] on button "yearly save 12.5%" at bounding box center [738, 260] width 159 height 31
click at [777, 390] on span "3" at bounding box center [766, 392] width 29 height 62
click at [877, 387] on div "/ per month" at bounding box center [784, 406] width 327 height 103
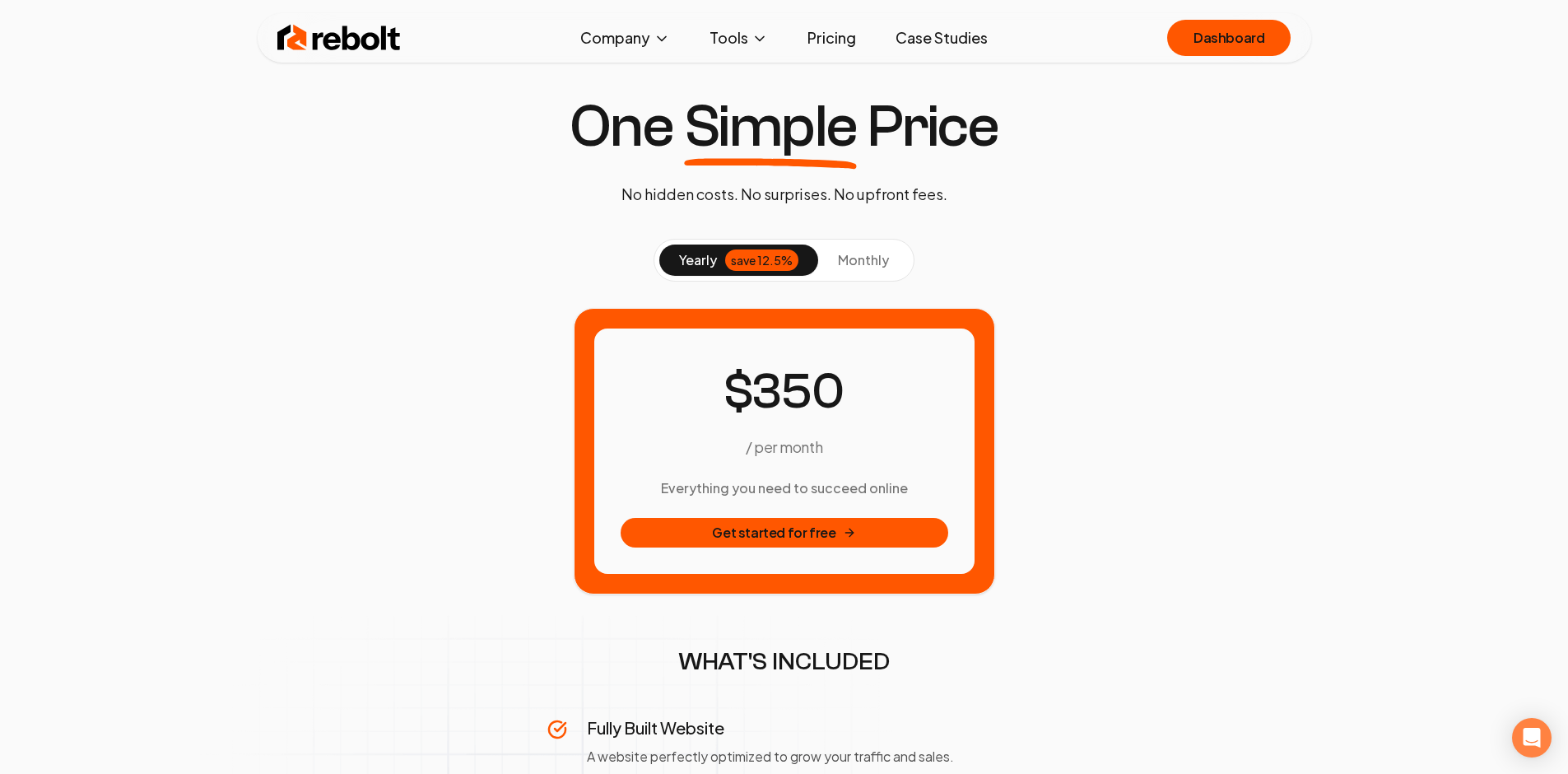
click at [863, 388] on span "0 1 2 3 4 5 6 7 8 9 0 1 2 3 4 5 6 7 8 9 0 1 2 3 4 5 6 7 8 9" at bounding box center [798, 391] width 141 height 74
click at [870, 260] on span "monthly" at bounding box center [863, 260] width 51 height 17
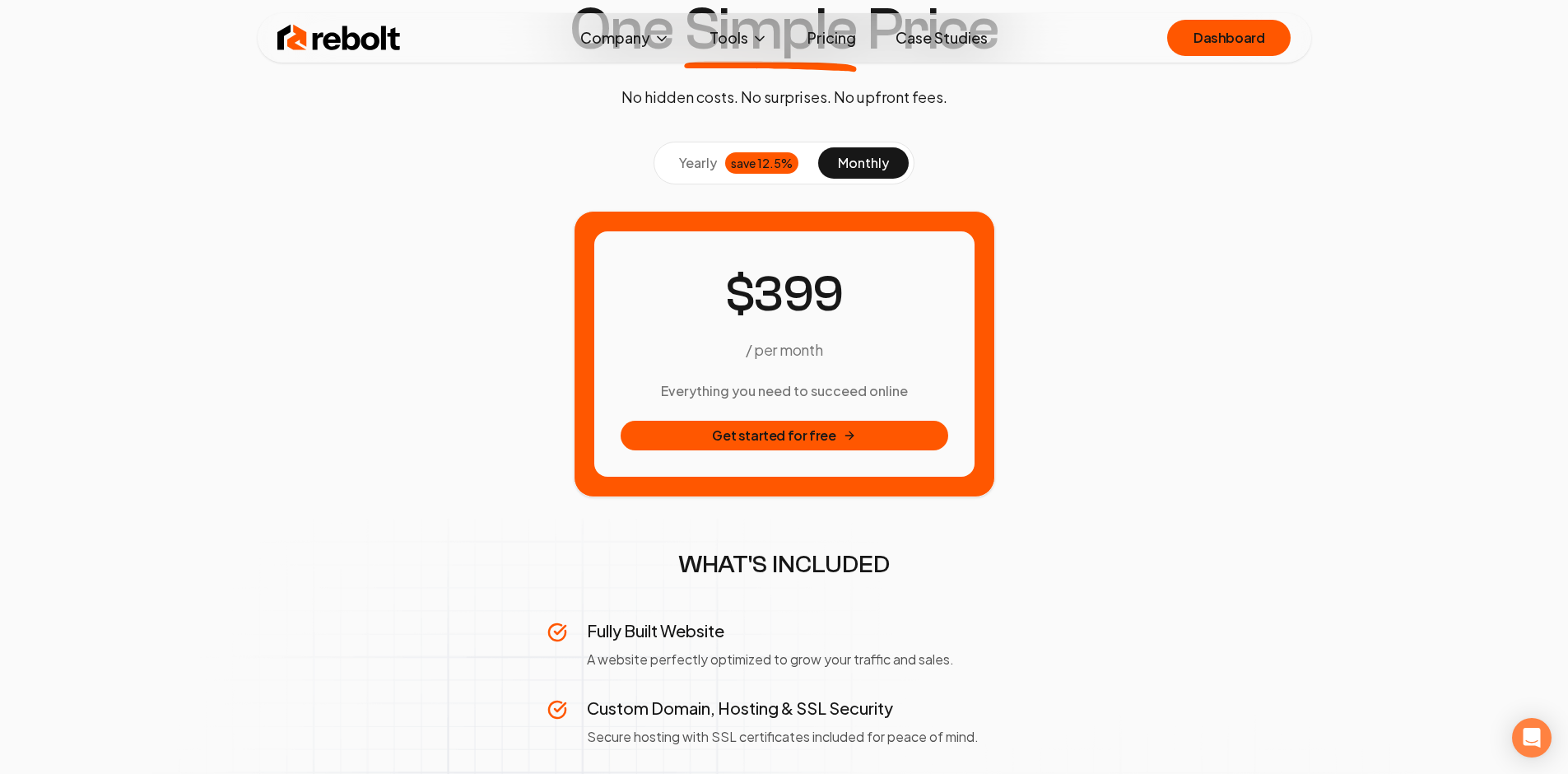
click at [1244, 272] on div "/ per month Everything you need to succeed online Get started for free" at bounding box center [784, 354] width 1027 height 287
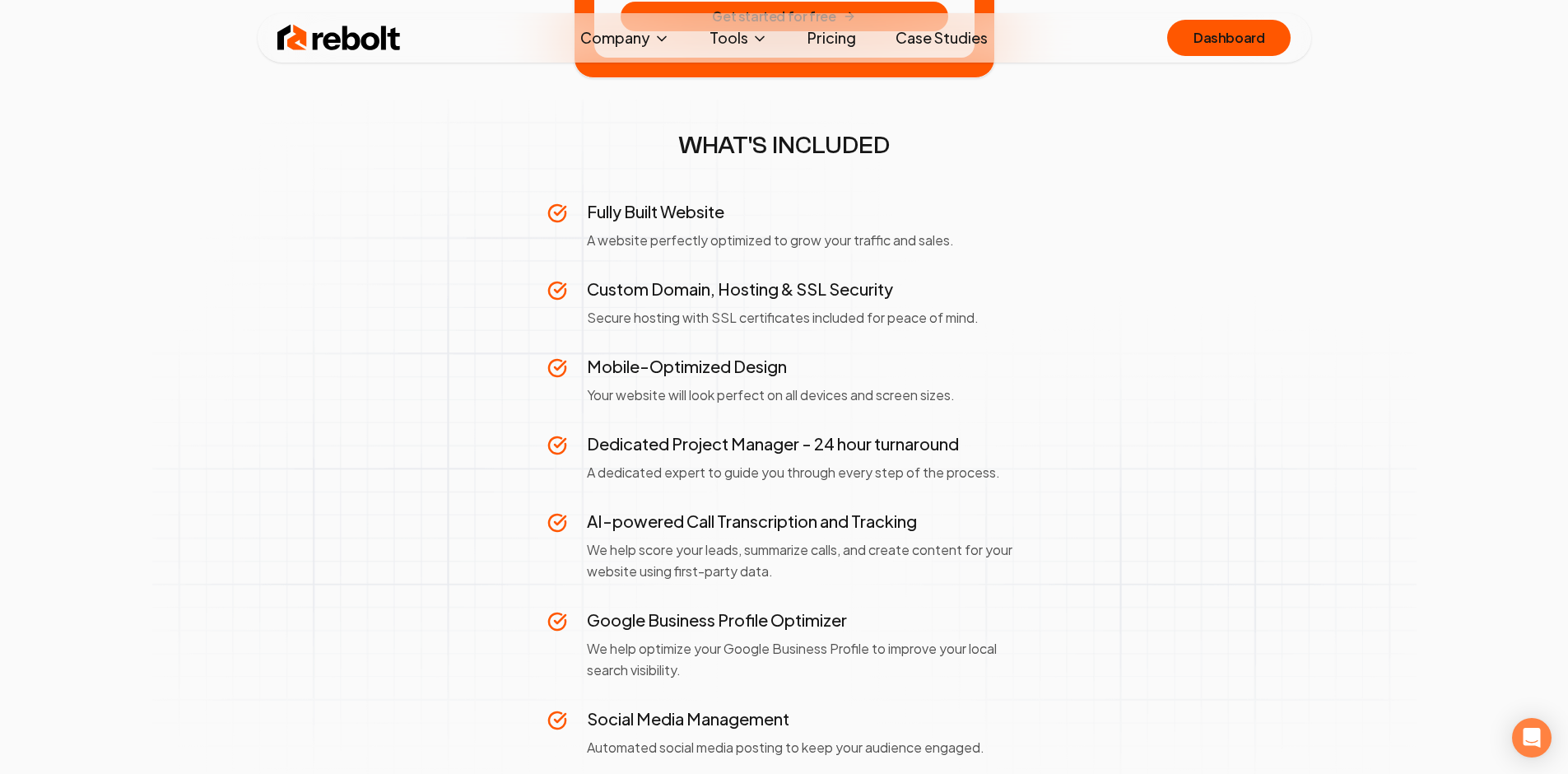
scroll to position [592, 0]
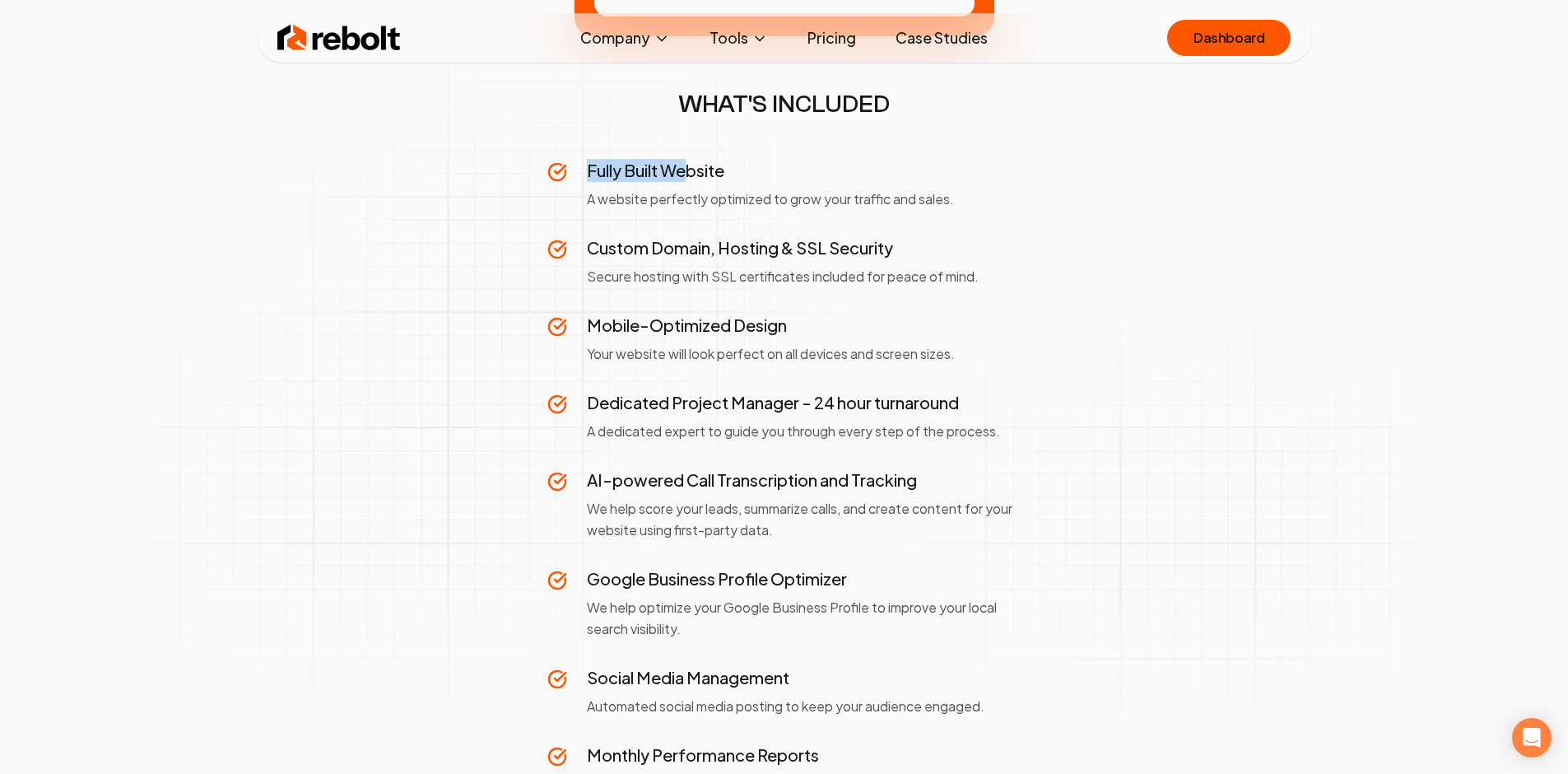
drag
click at [691, 162] on div "WHAT'S INCLUDED Fully Built Website A website perfectly optimized to grow your …" at bounding box center [784, 699] width 474 height 1220
click at [694, 162] on h3 "Fully Built Website" at bounding box center [804, 170] width 434 height 23
click at [563, 171] on icon at bounding box center [557, 172] width 20 height 20
click at [629, 176] on div "Fully Built Website A website perfectly optimized to grow your traffic and sale…" at bounding box center [784, 184] width 474 height 51
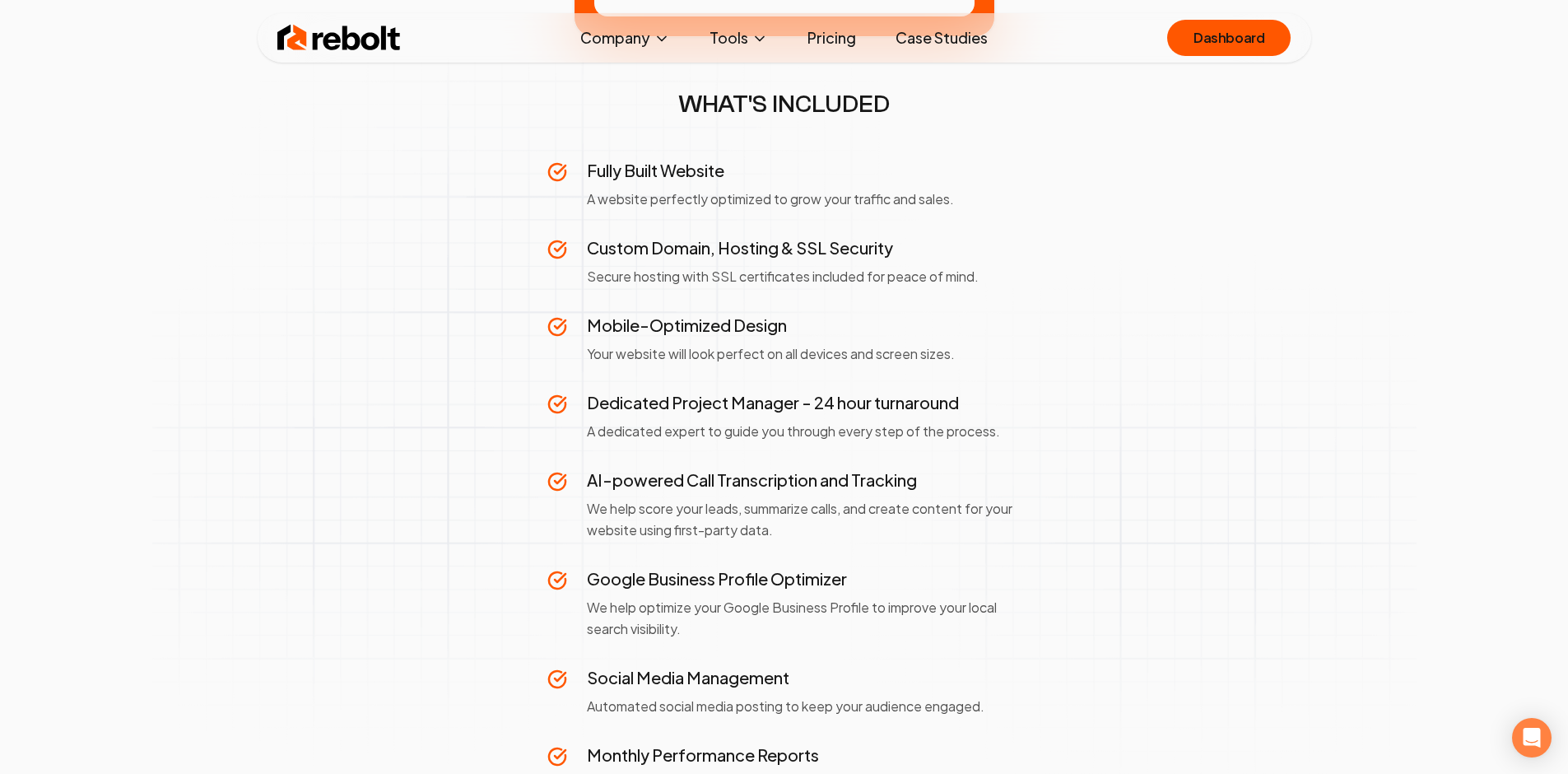
click at [674, 182] on div "Fully Built Website A website perfectly optimized to grow your traffic and sale…" at bounding box center [804, 184] width 434 height 51
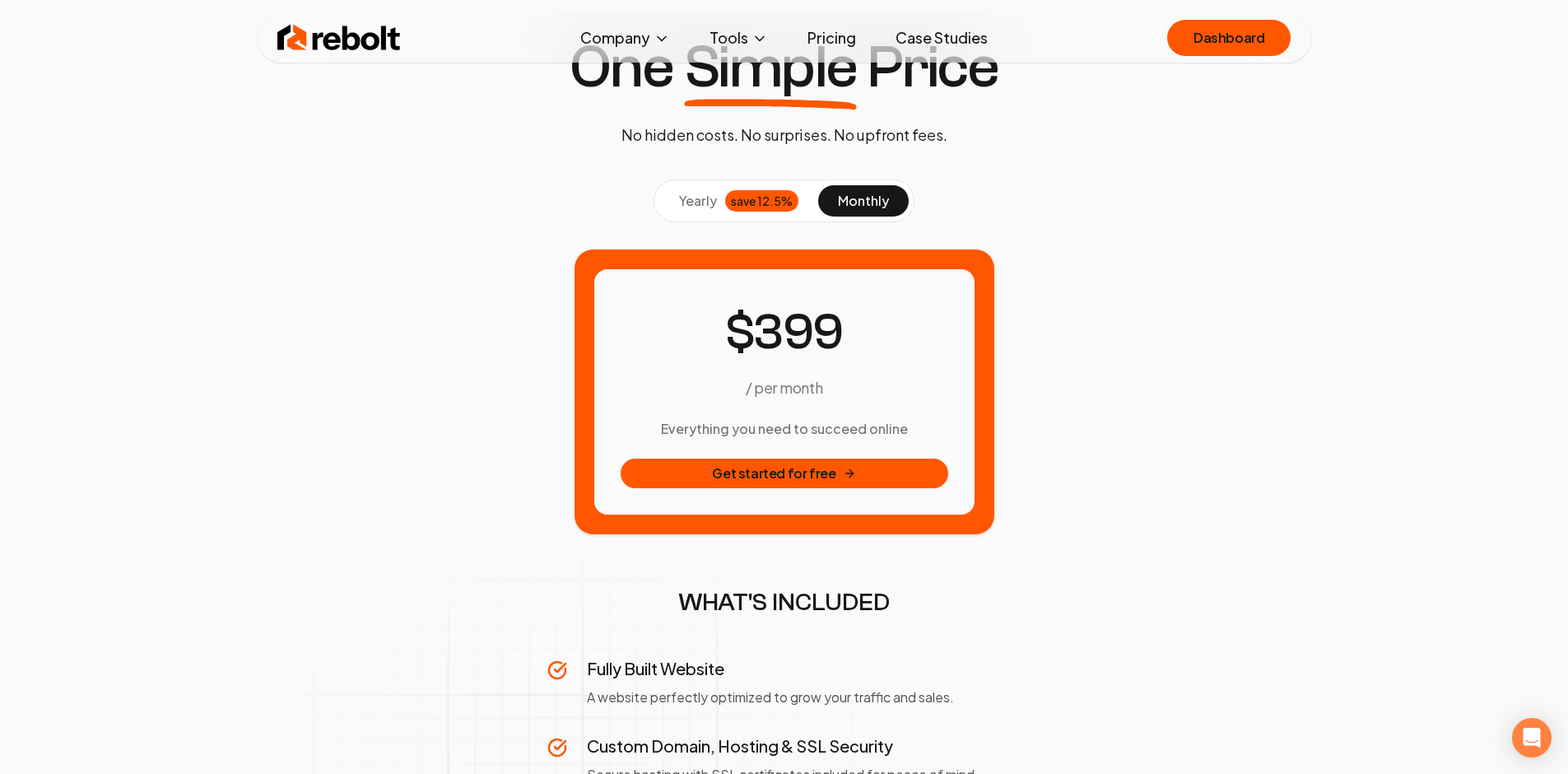
scroll to position [86, 0]
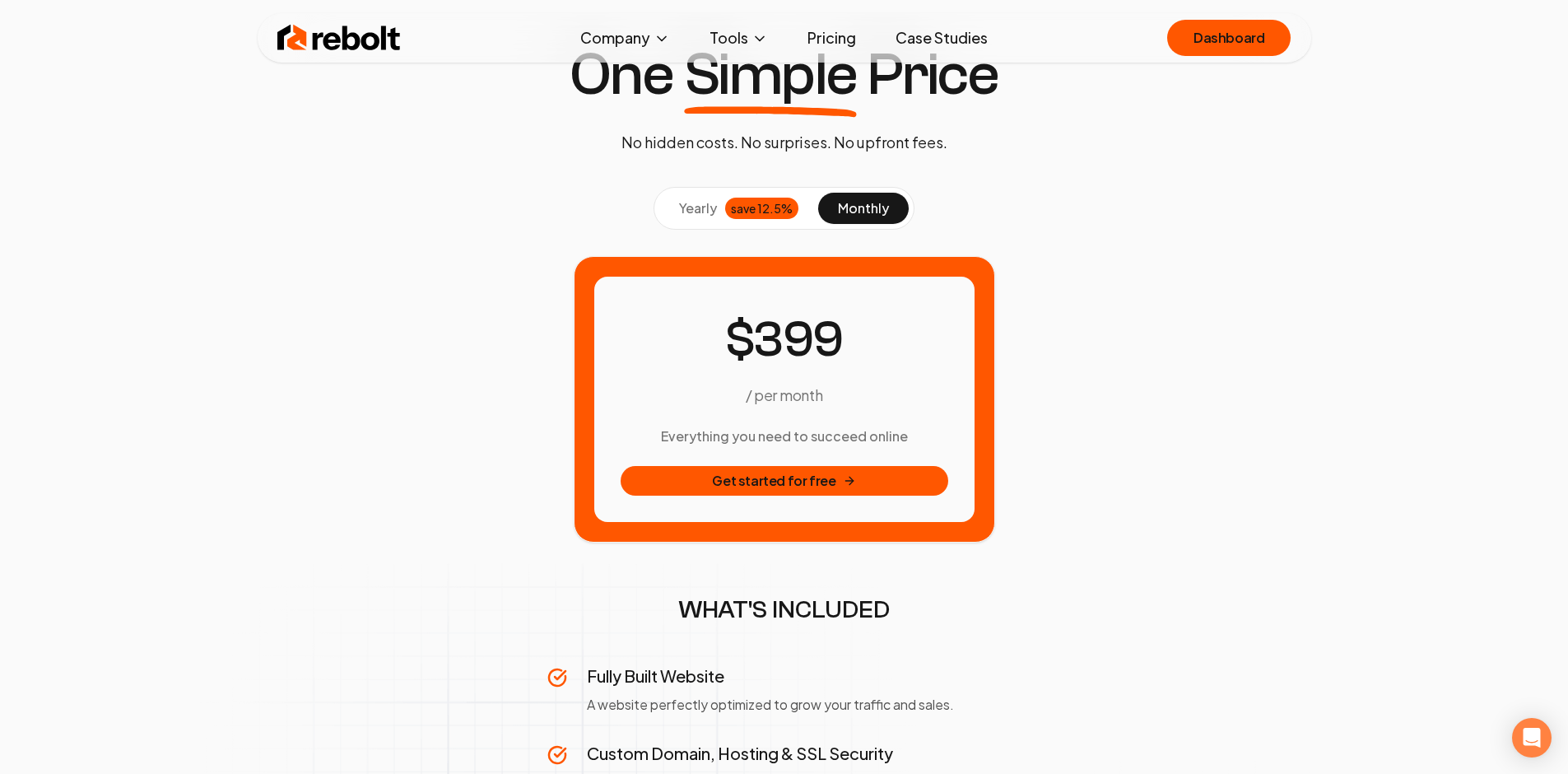
click at [729, 211] on div "save 12.5%" at bounding box center [762, 208] width 73 height 22
click at [835, 203] on button "monthly" at bounding box center [863, 208] width 90 height 31
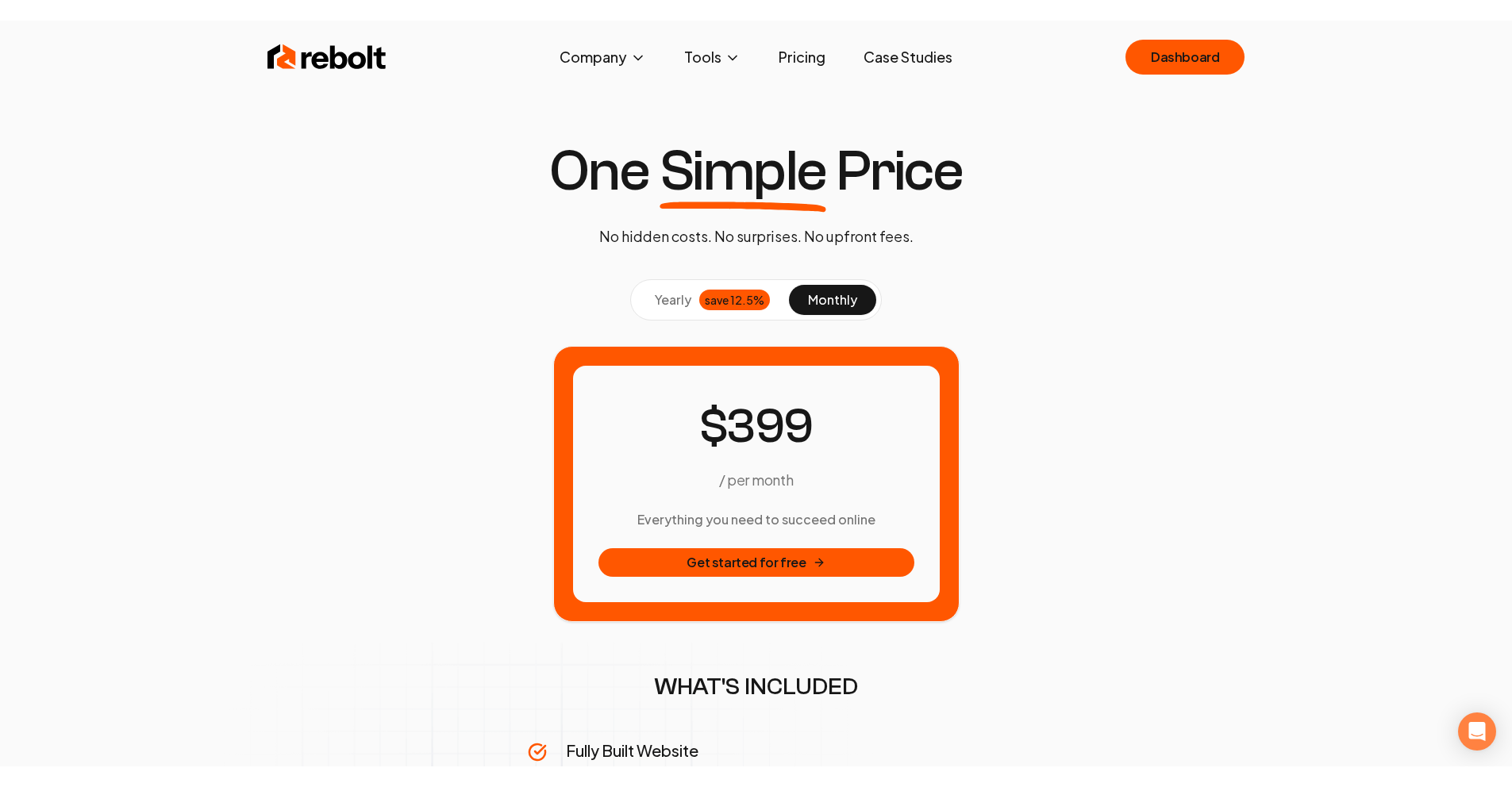
scroll to position [0, 0]
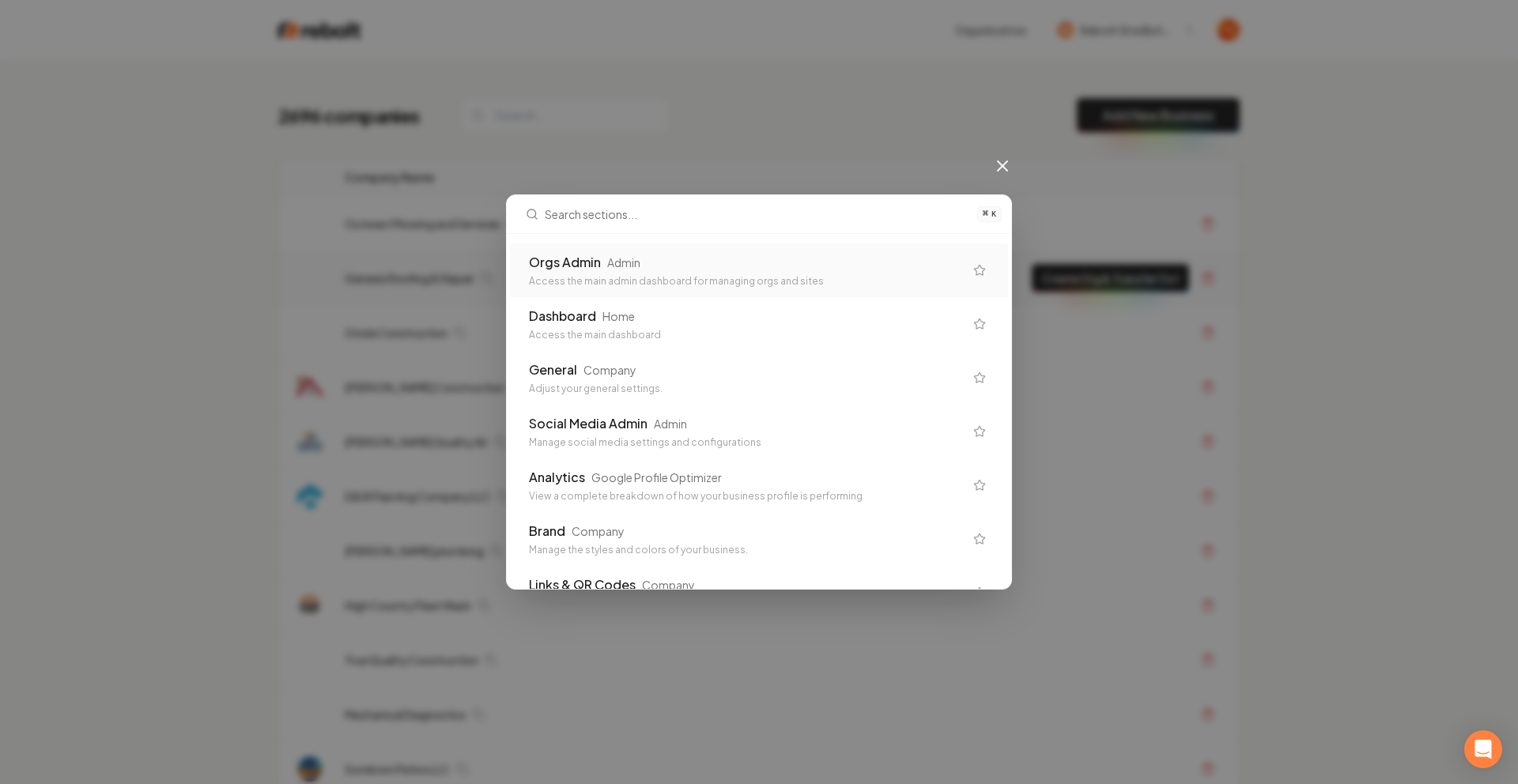
click at [613, 265] on div "Admin" at bounding box center [624, 262] width 33 height 16
click at [613, 266] on td "Genesis Roofing & Repair" at bounding box center [664, 278] width 664 height 54
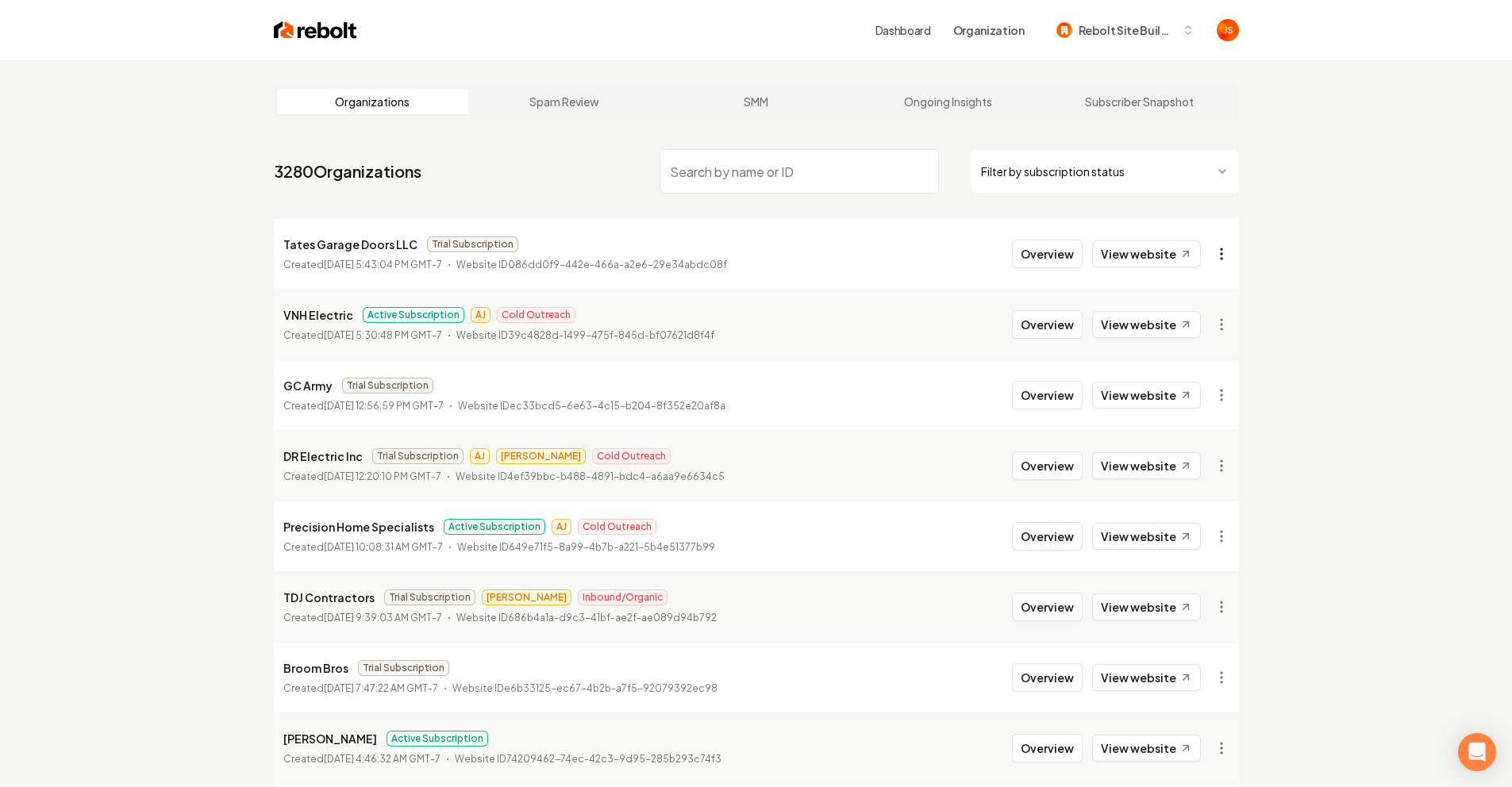
click at [1214, 251] on html "Dashboard Organization Rebolt Site Builder Organizations Spam Review SMM Ongoin…" at bounding box center [756, 394] width 1512 height 787
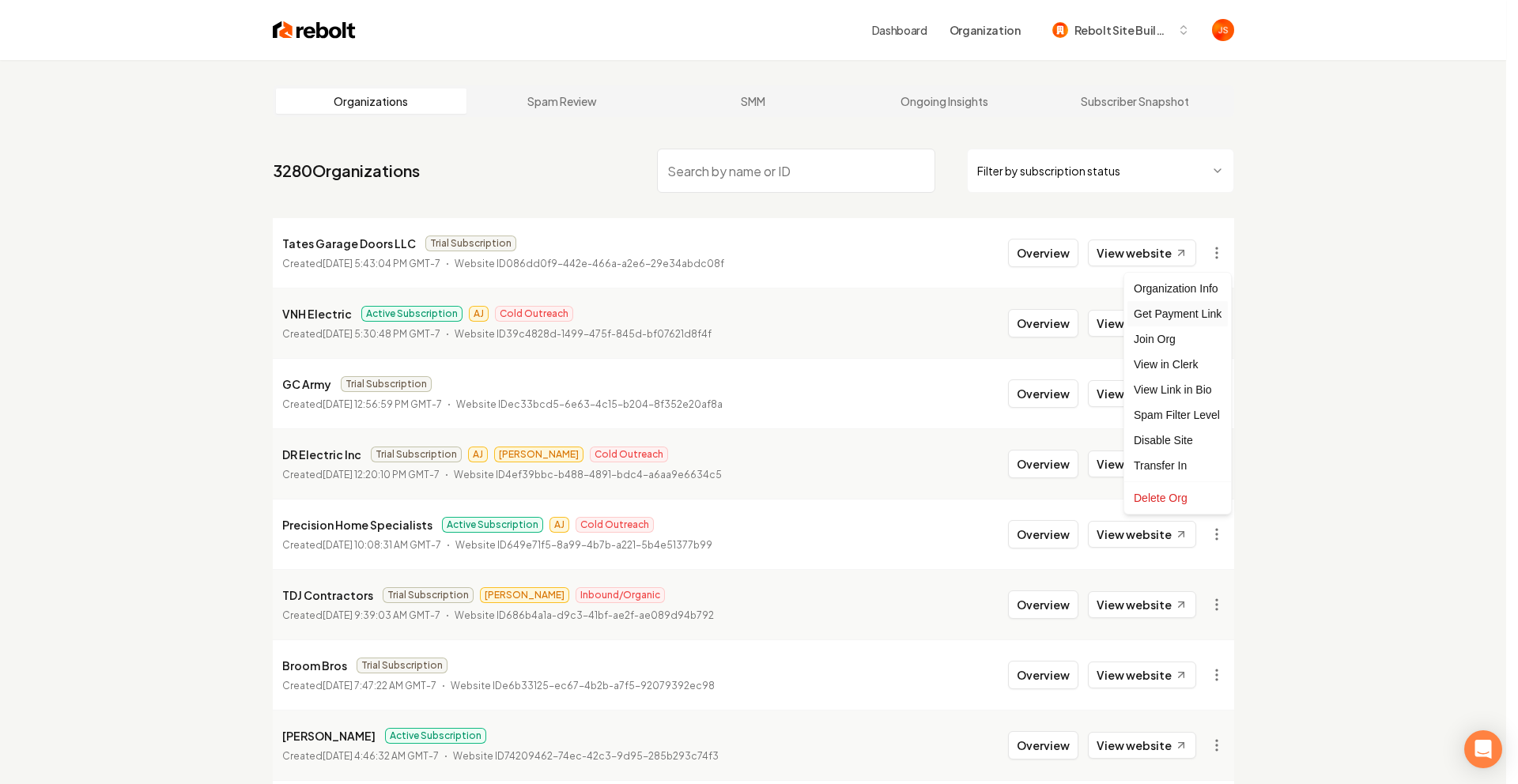
click at [1152, 310] on div "Get Payment Link" at bounding box center [1178, 314] width 100 height 25
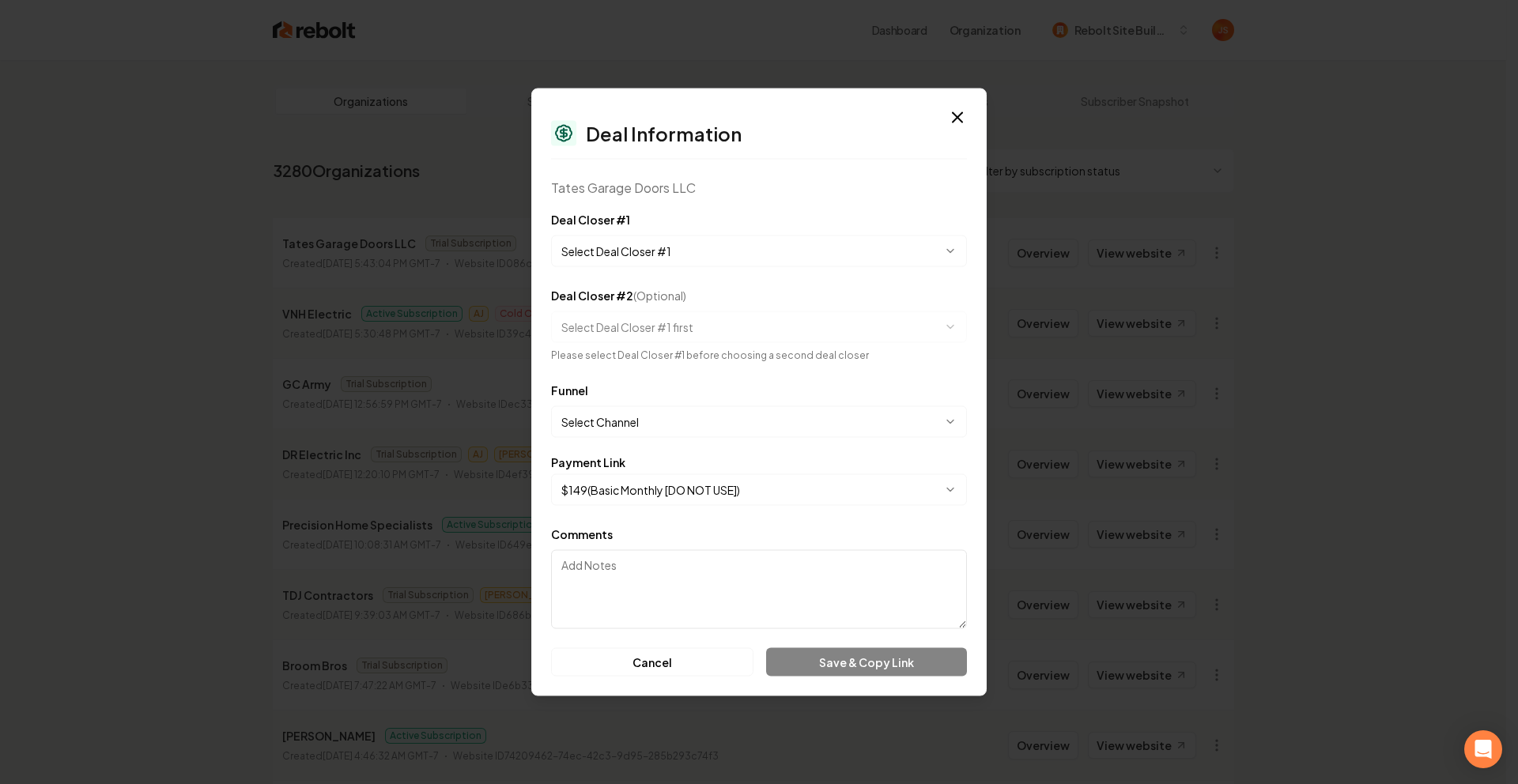
click at [652, 274] on form "**********" at bounding box center [759, 443] width 416 height 466
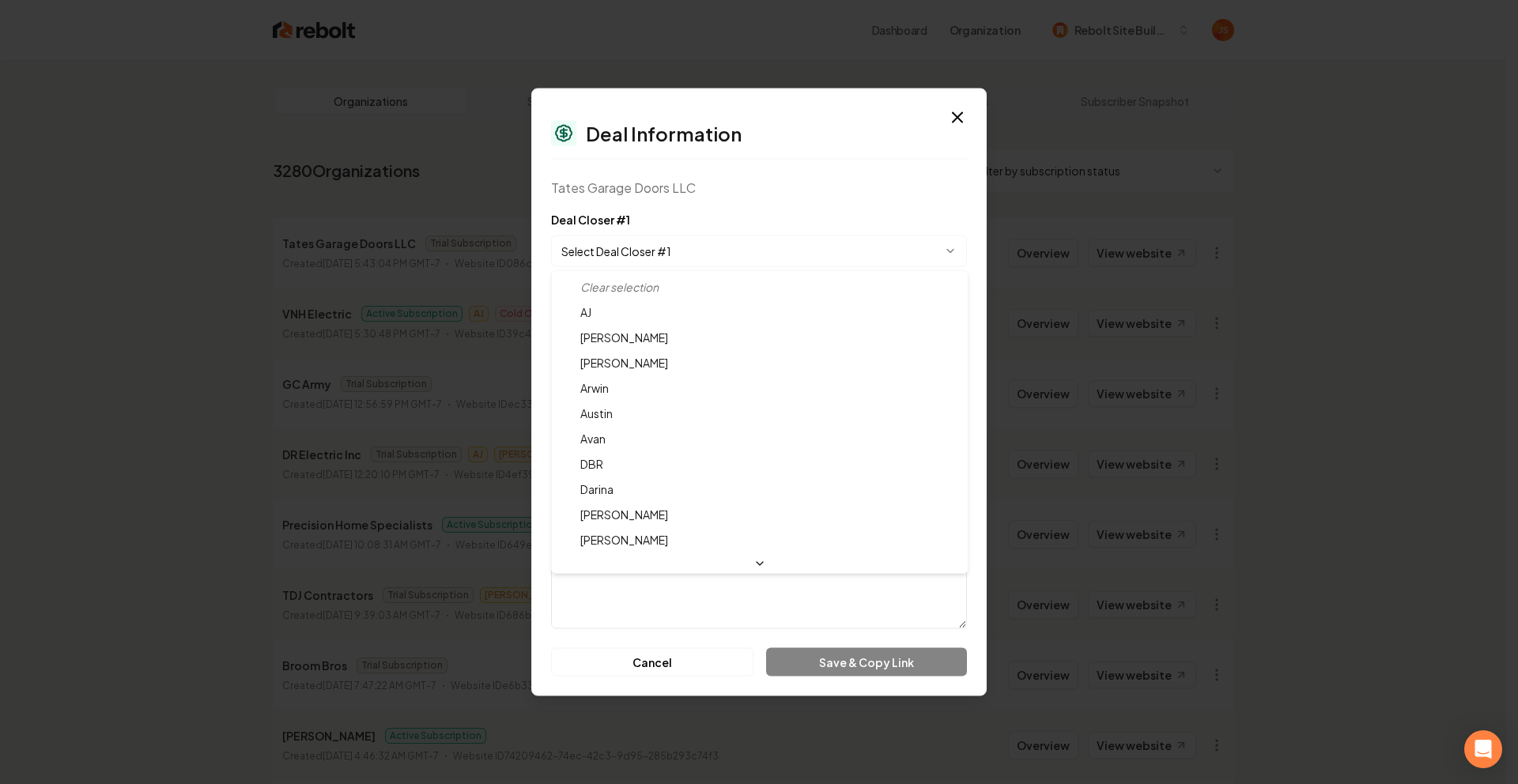
click at [652, 257] on body "Dashboard Organization Rebolt Site Builder Organizations Spam Review SMM Ongoin…" at bounding box center [753, 392] width 1506 height 784
select select "**********"
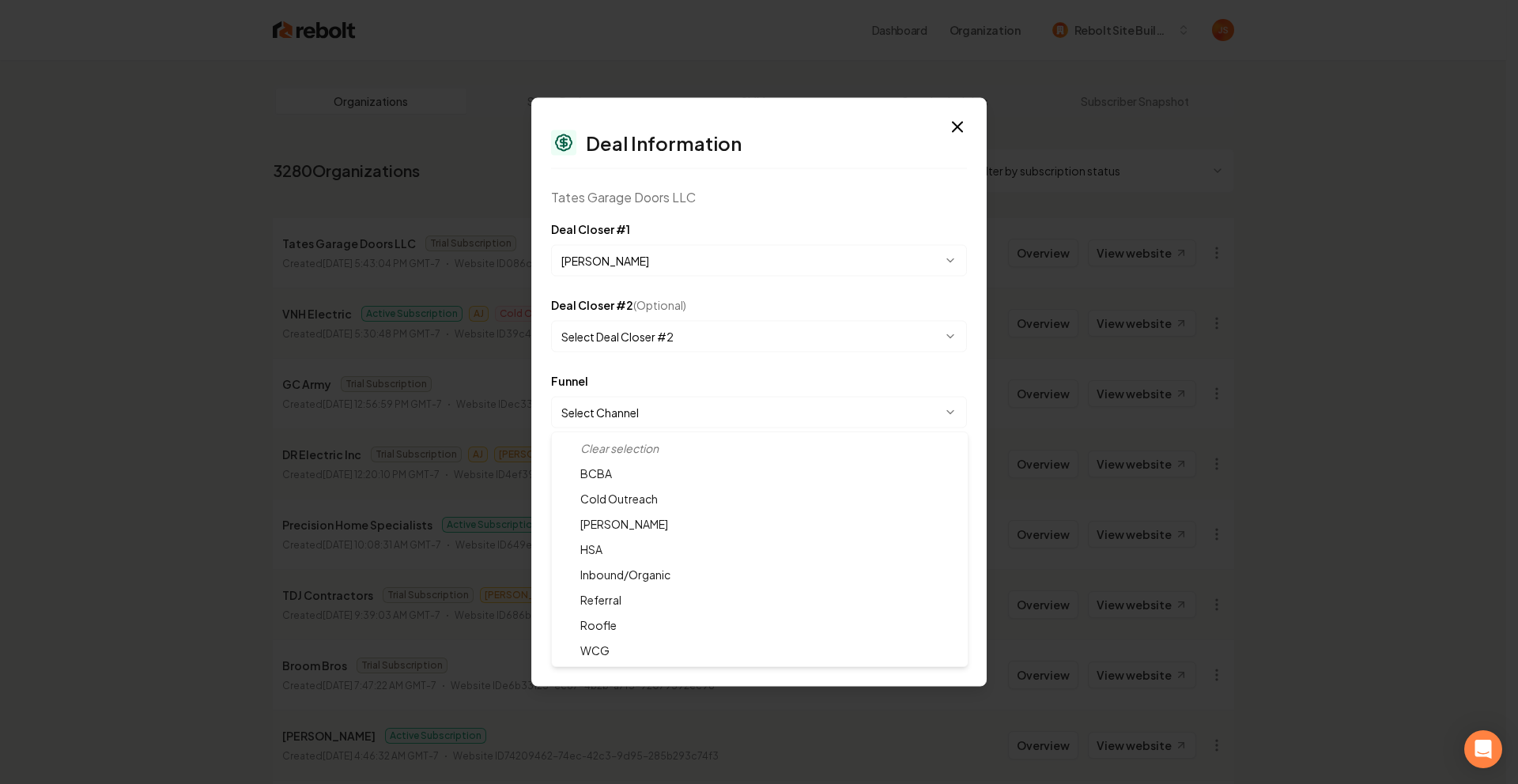
click at [684, 419] on body "Dashboard Organization Rebolt Site Builder Organizations Spam Review SMM Ongoin…" at bounding box center [753, 392] width 1506 height 784
select select "**********"
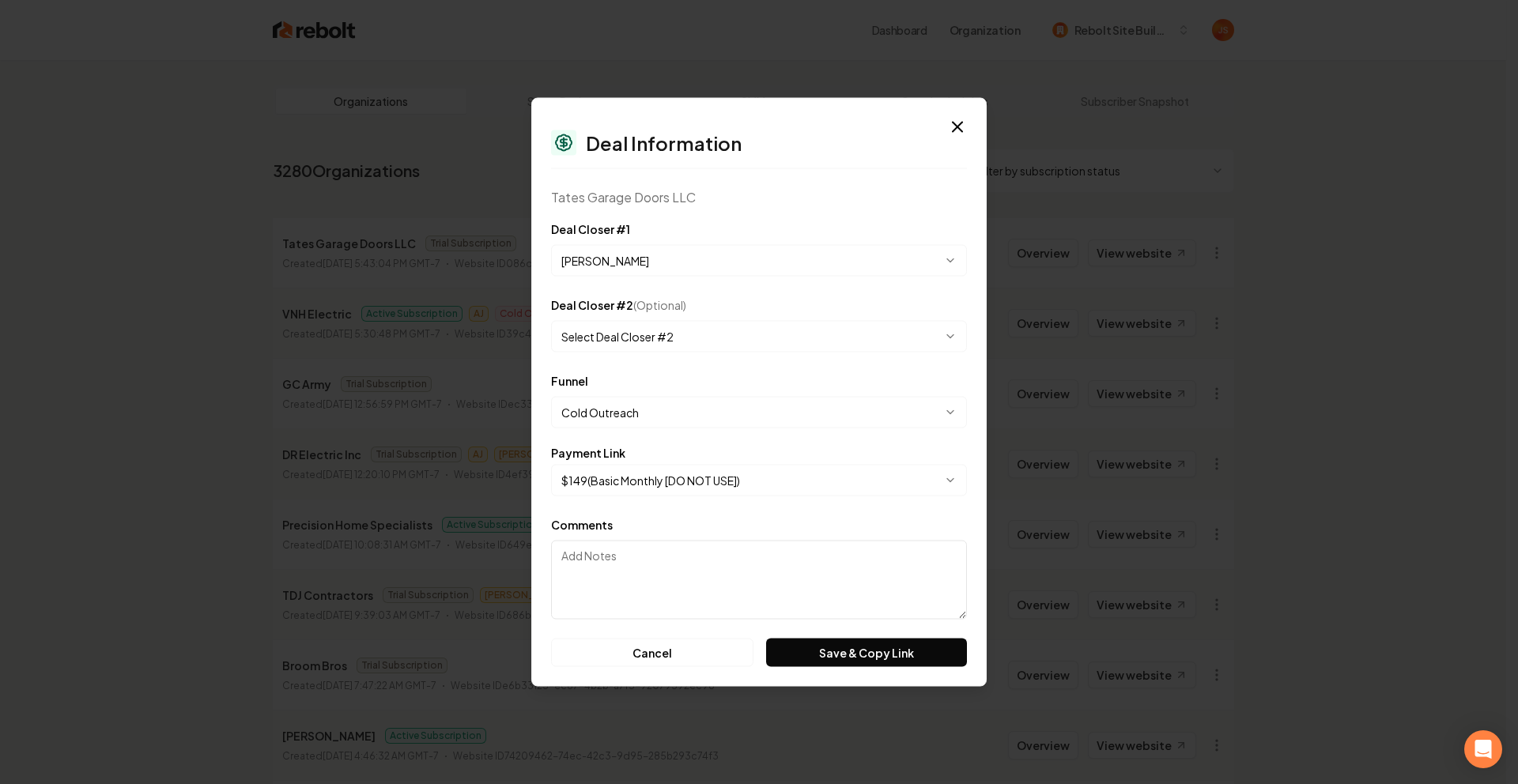
click at [639, 475] on body "Dashboard Organization Rebolt Site Builder Organizations Spam Review SMM Ongoin…" at bounding box center [753, 392] width 1506 height 784
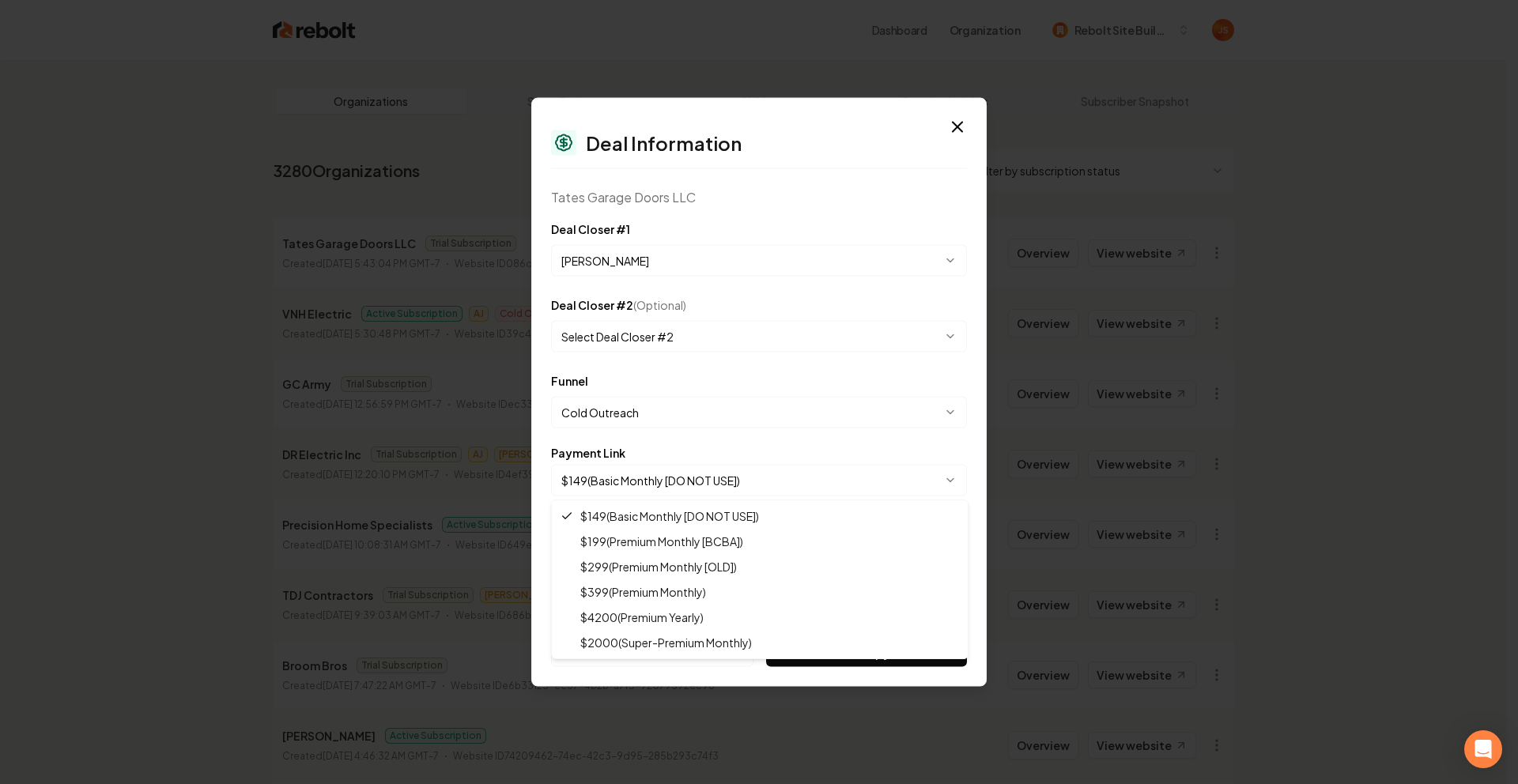
select select "**********"
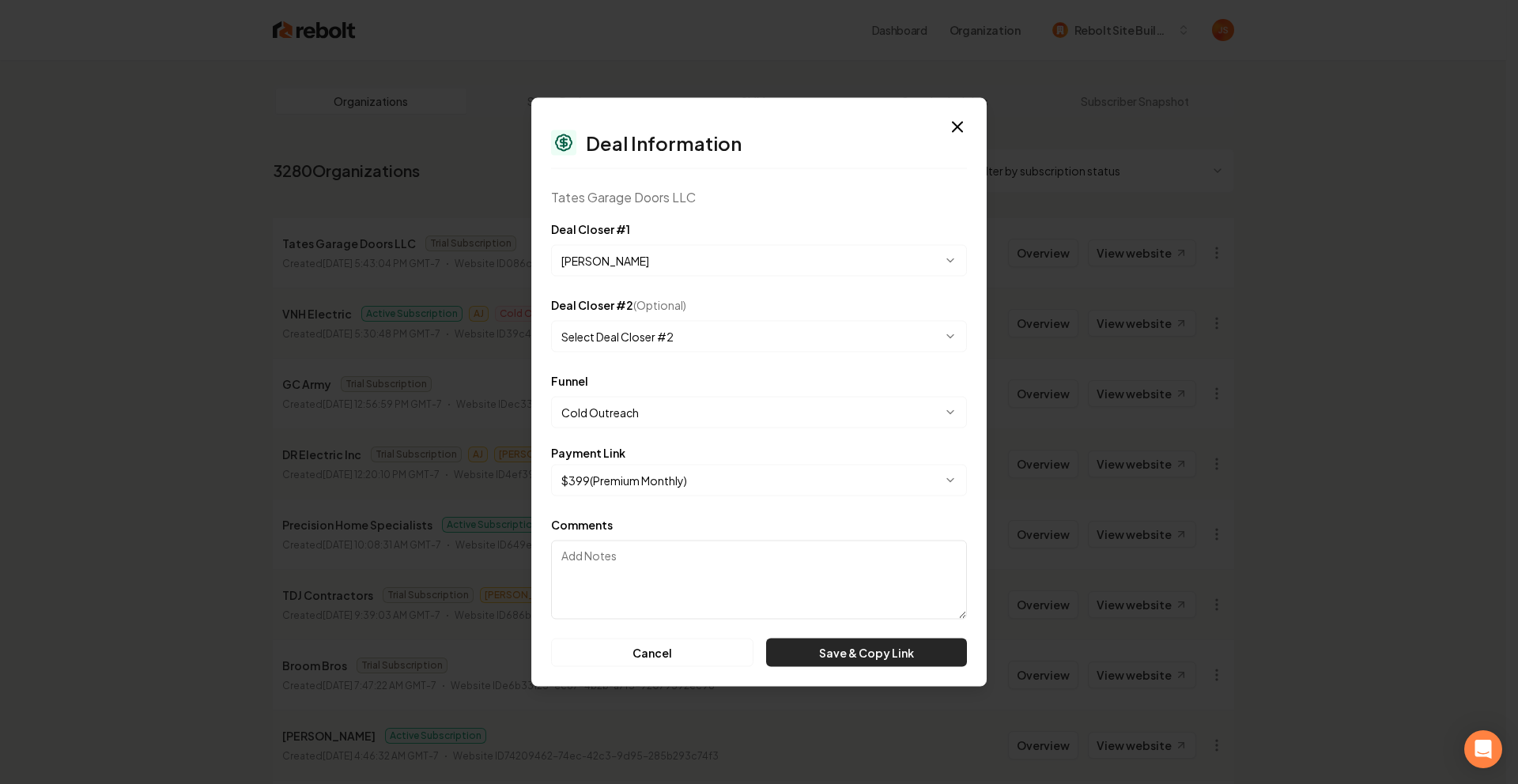
click at [804, 642] on button "Save & Copy Link" at bounding box center [866, 653] width 201 height 28
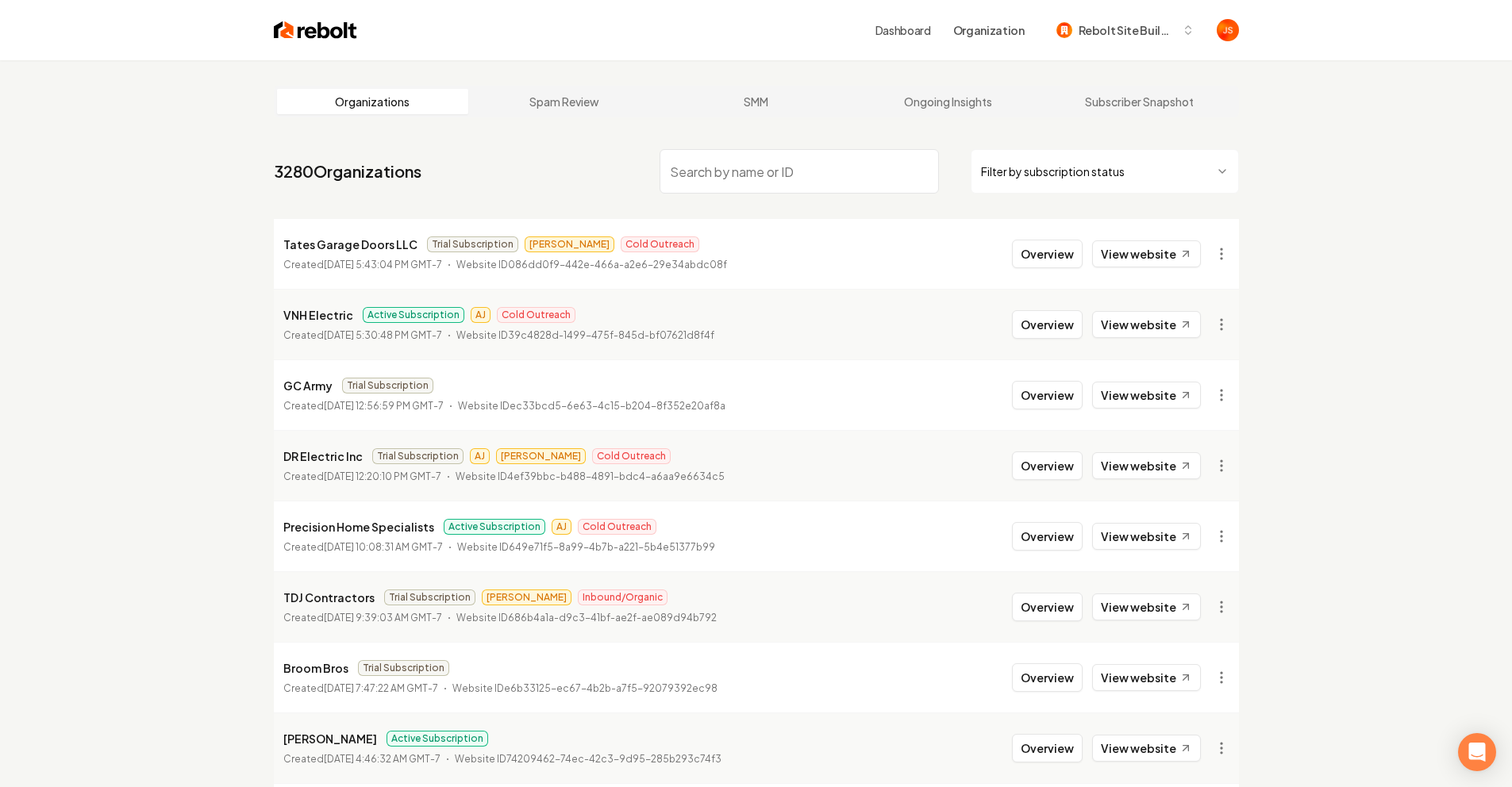
click at [809, 170] on input "search" at bounding box center [799, 171] width 280 height 44
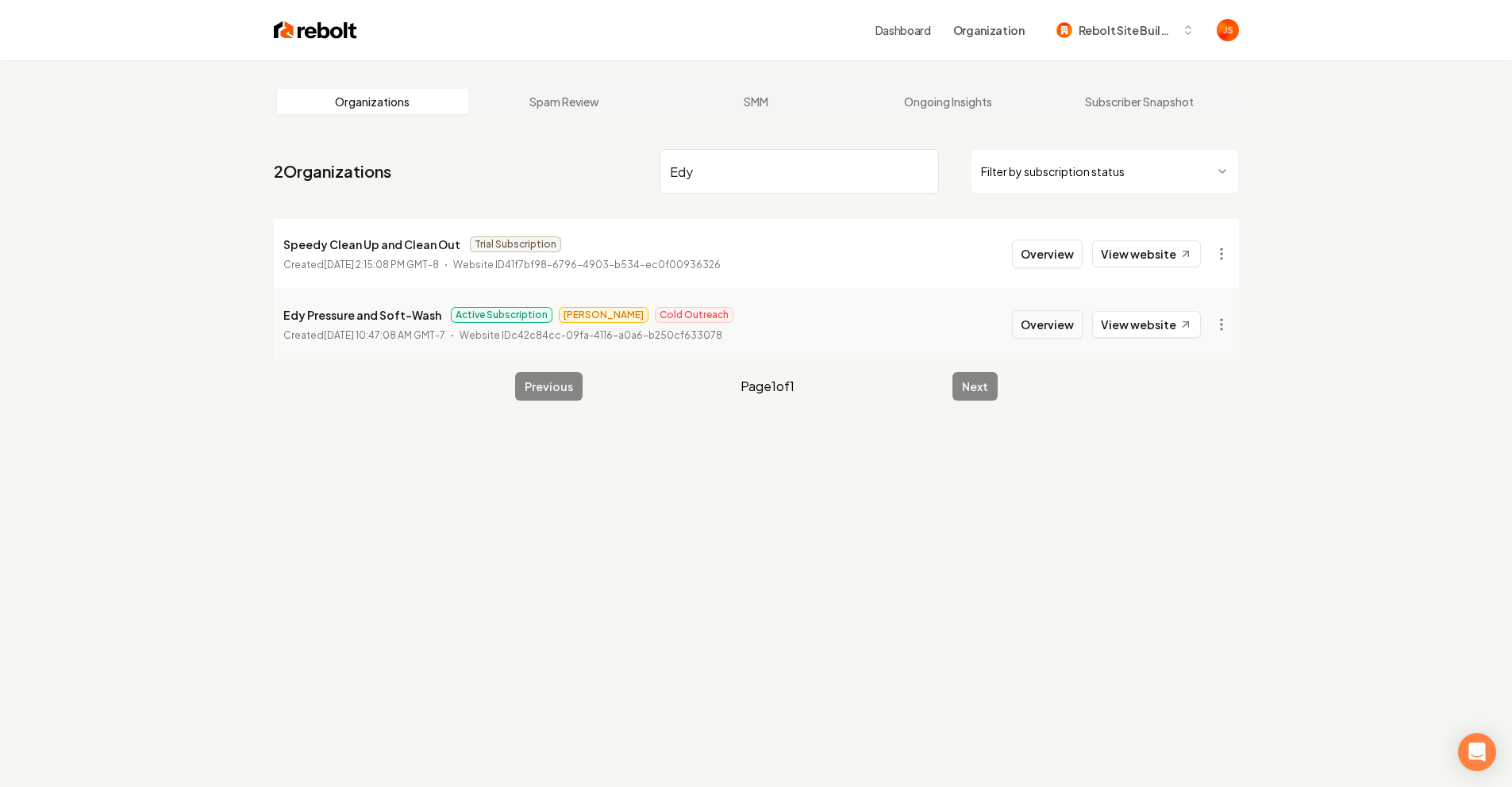
type input "Edy"
click at [1050, 321] on button "Overview" at bounding box center [1047, 324] width 70 height 28
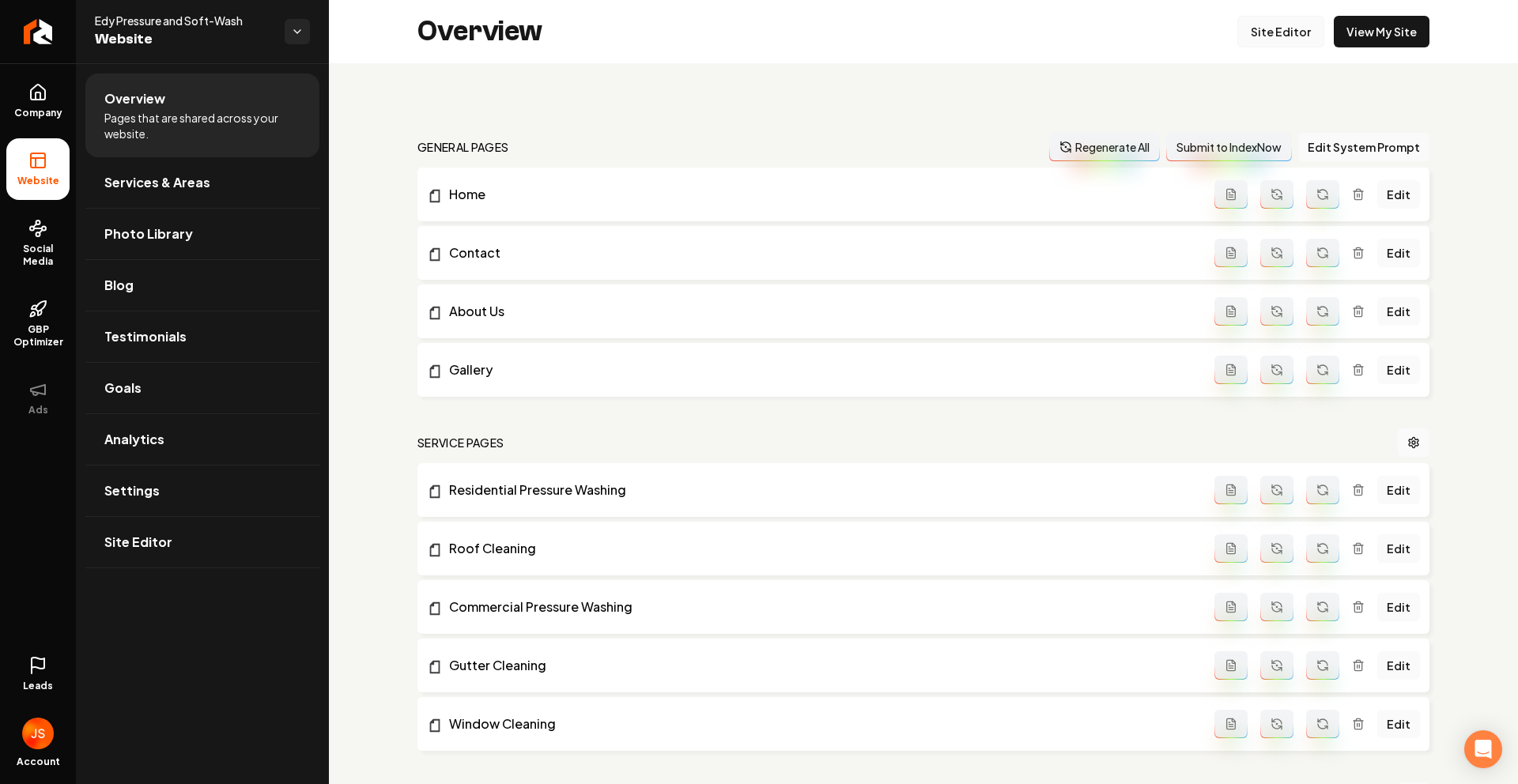
click at [1240, 39] on link "Site Editor" at bounding box center [1281, 32] width 87 height 32
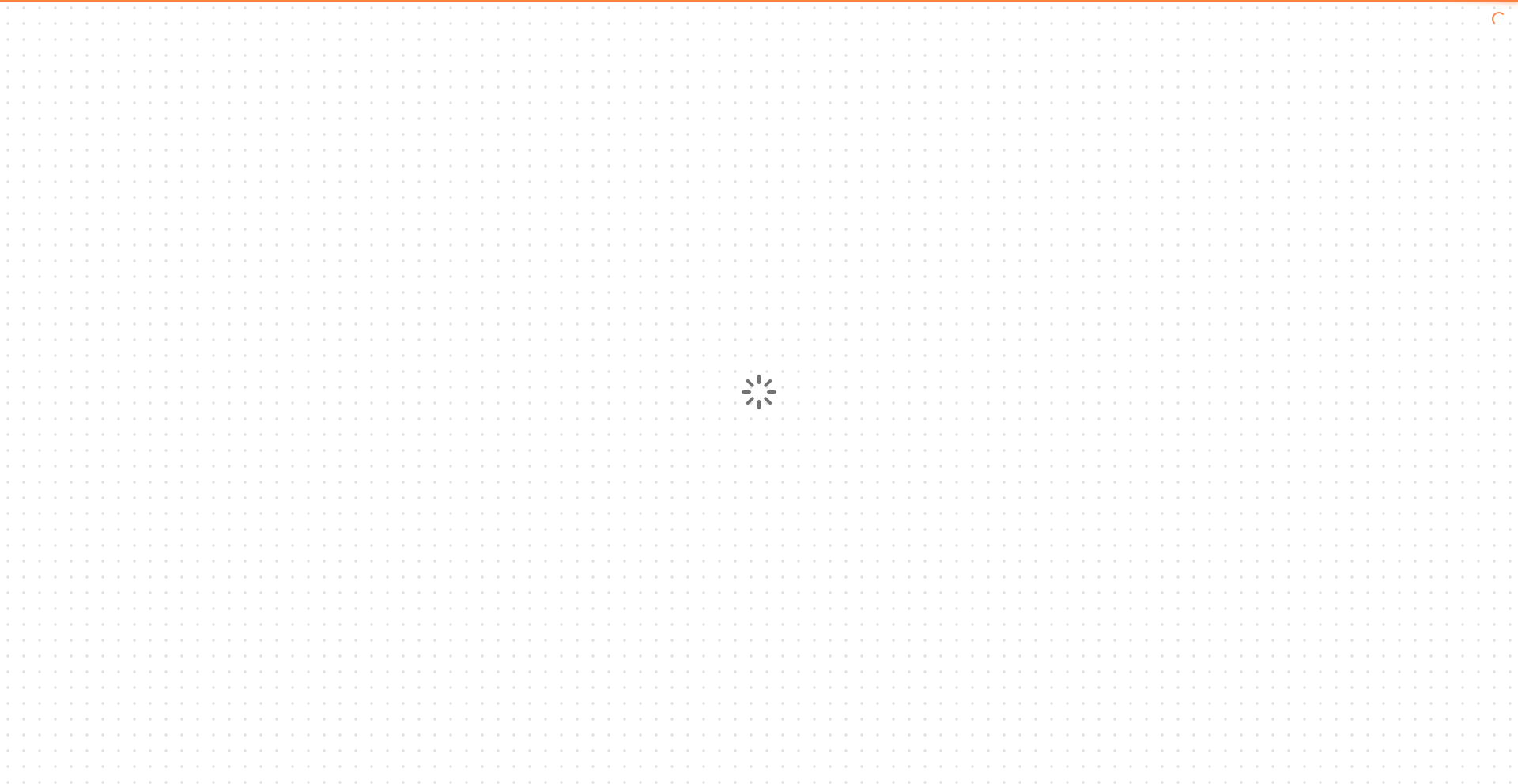
click at [1251, 38] on div at bounding box center [759, 392] width 1518 height 784
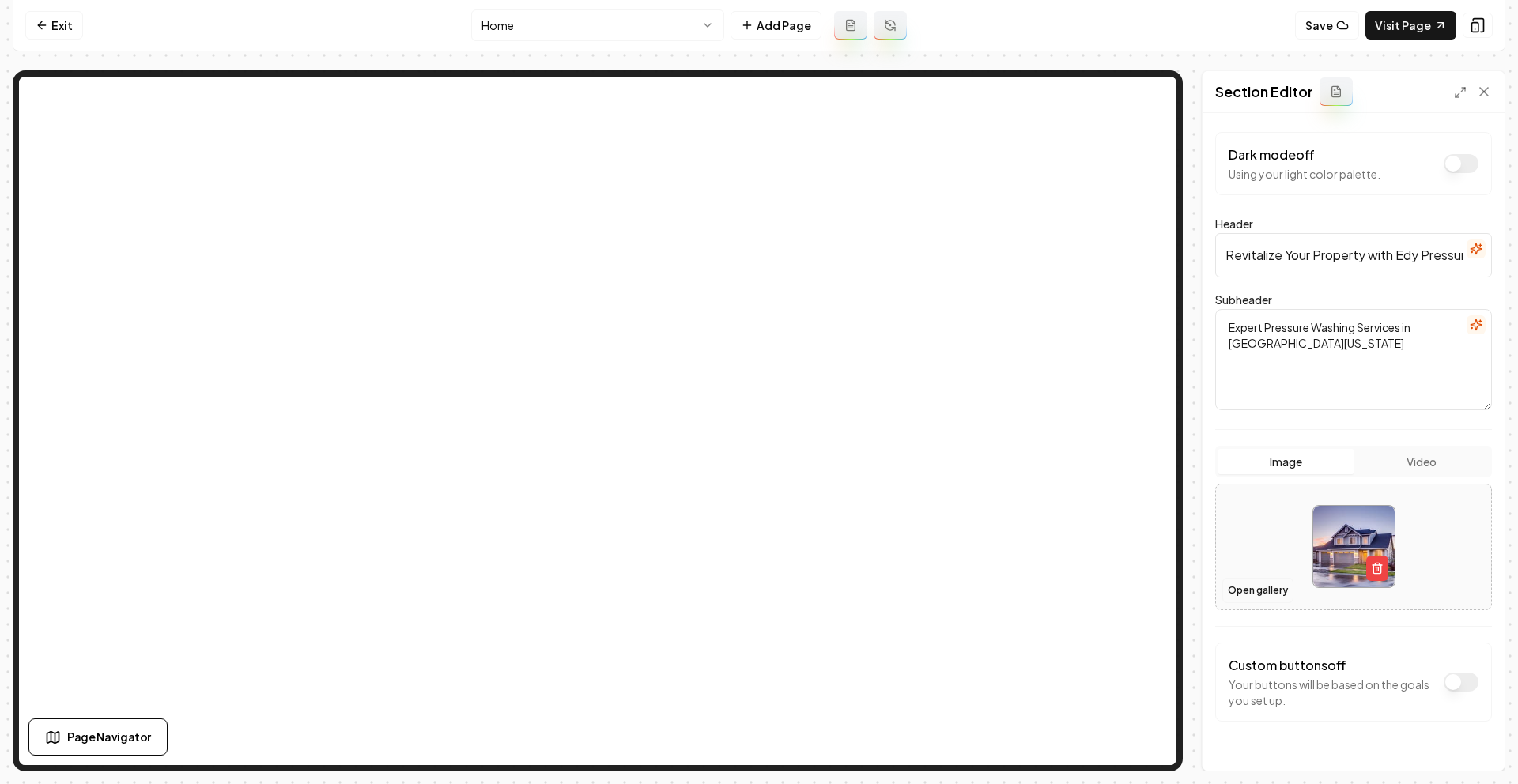
click at [1265, 583] on button "Open gallery" at bounding box center [1258, 591] width 71 height 25
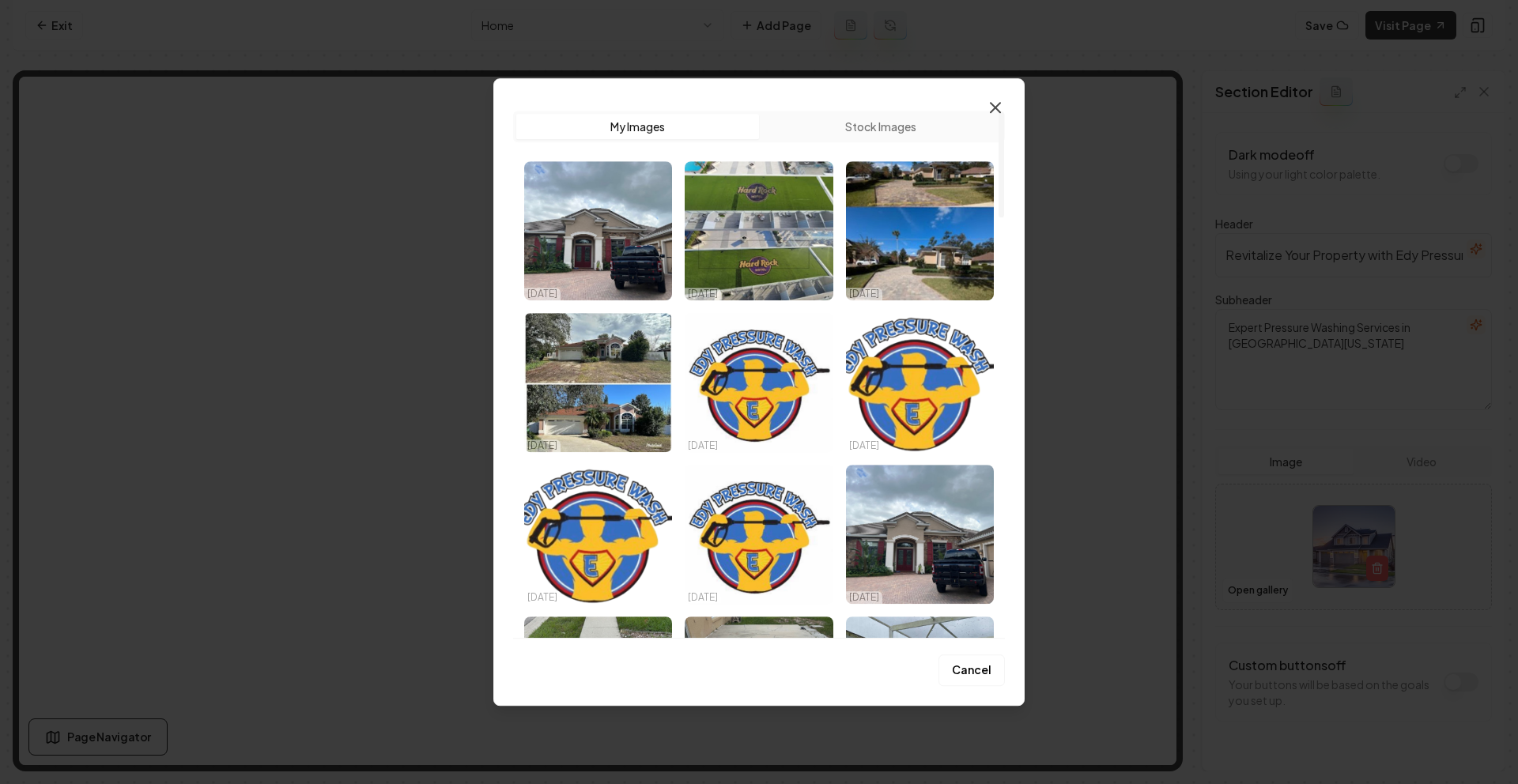
click at [992, 98] on icon "button" at bounding box center [996, 107] width 19 height 19
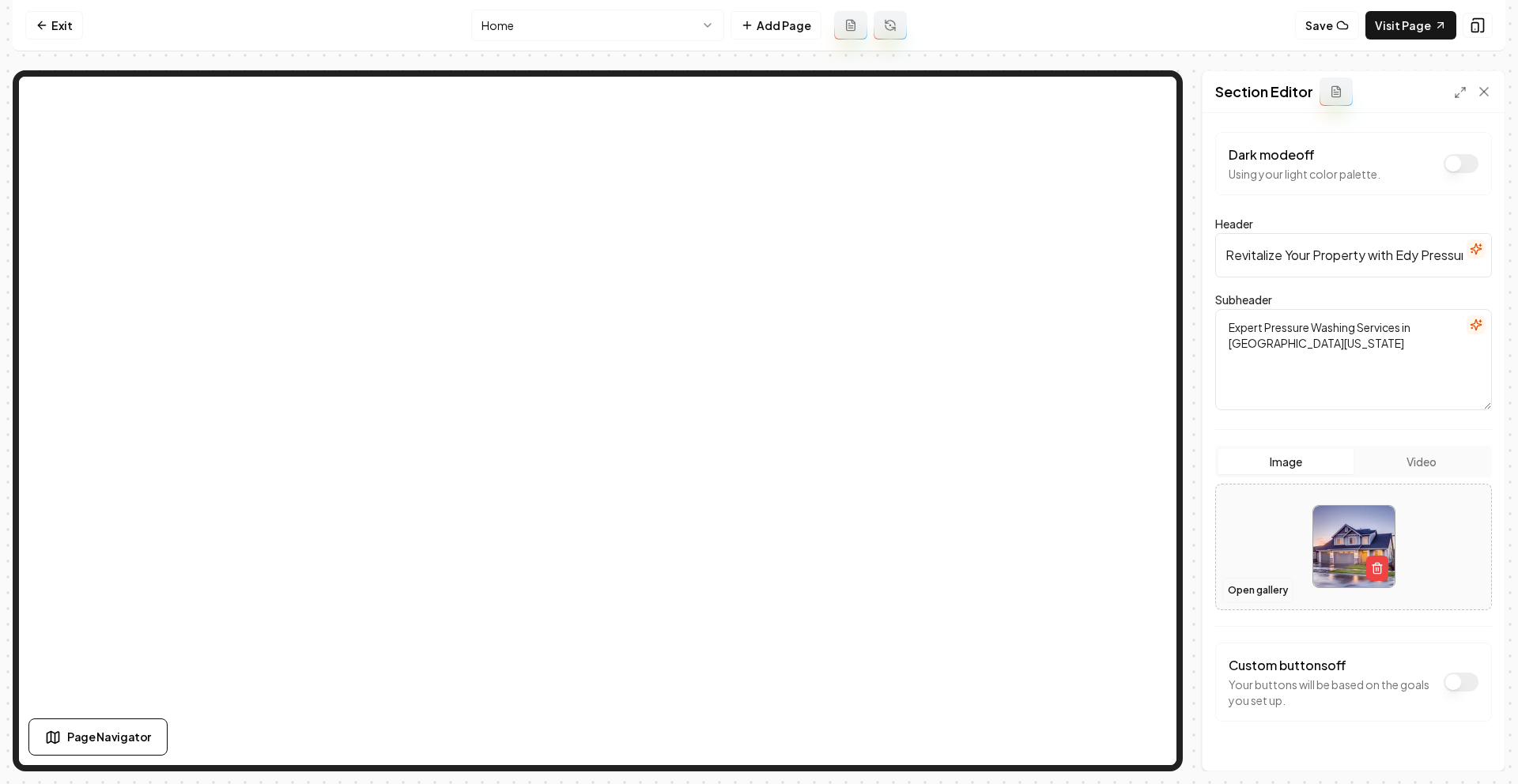
click at [1266, 584] on button "Open gallery" at bounding box center [1258, 591] width 71 height 25
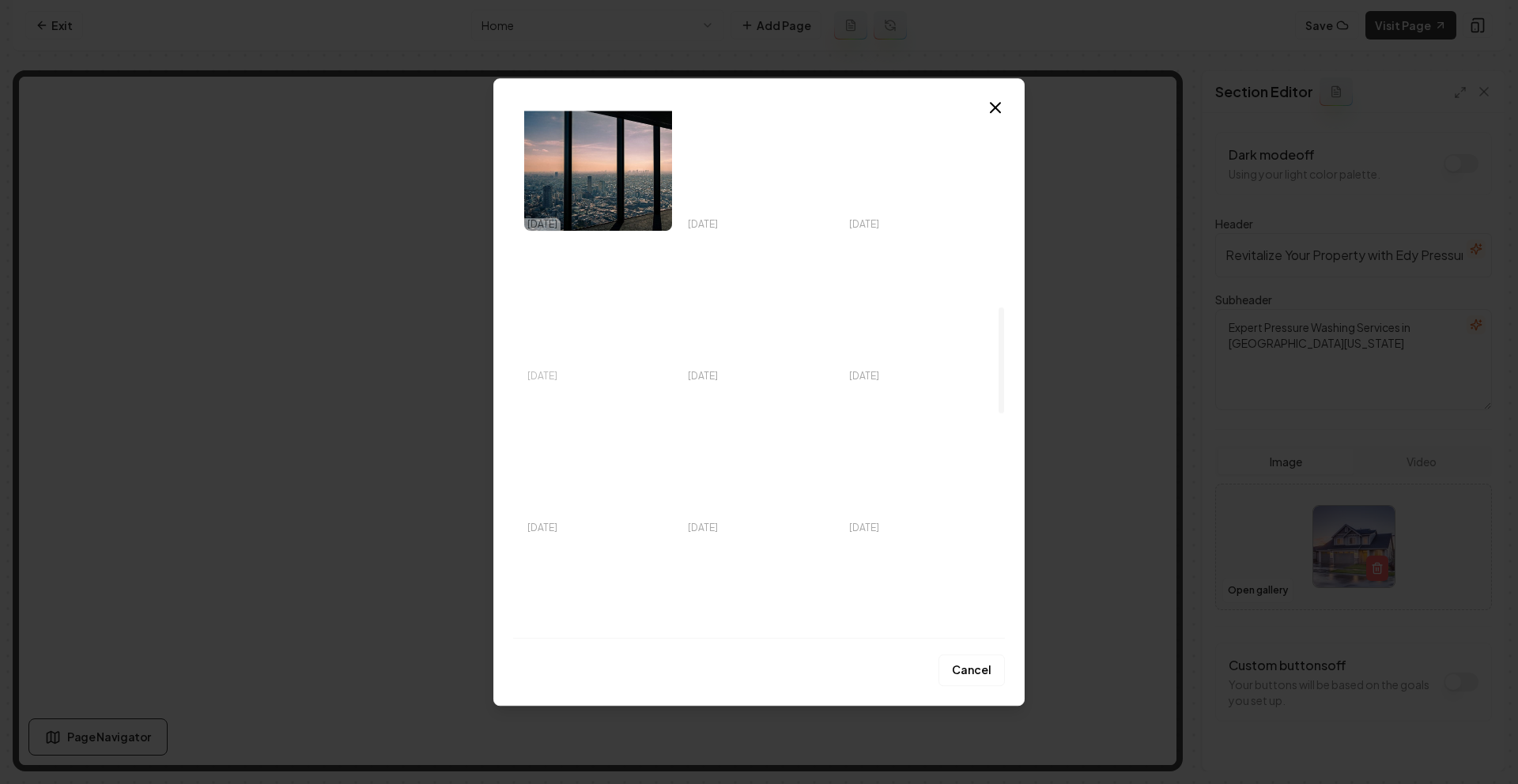
scroll to position [977, 0]
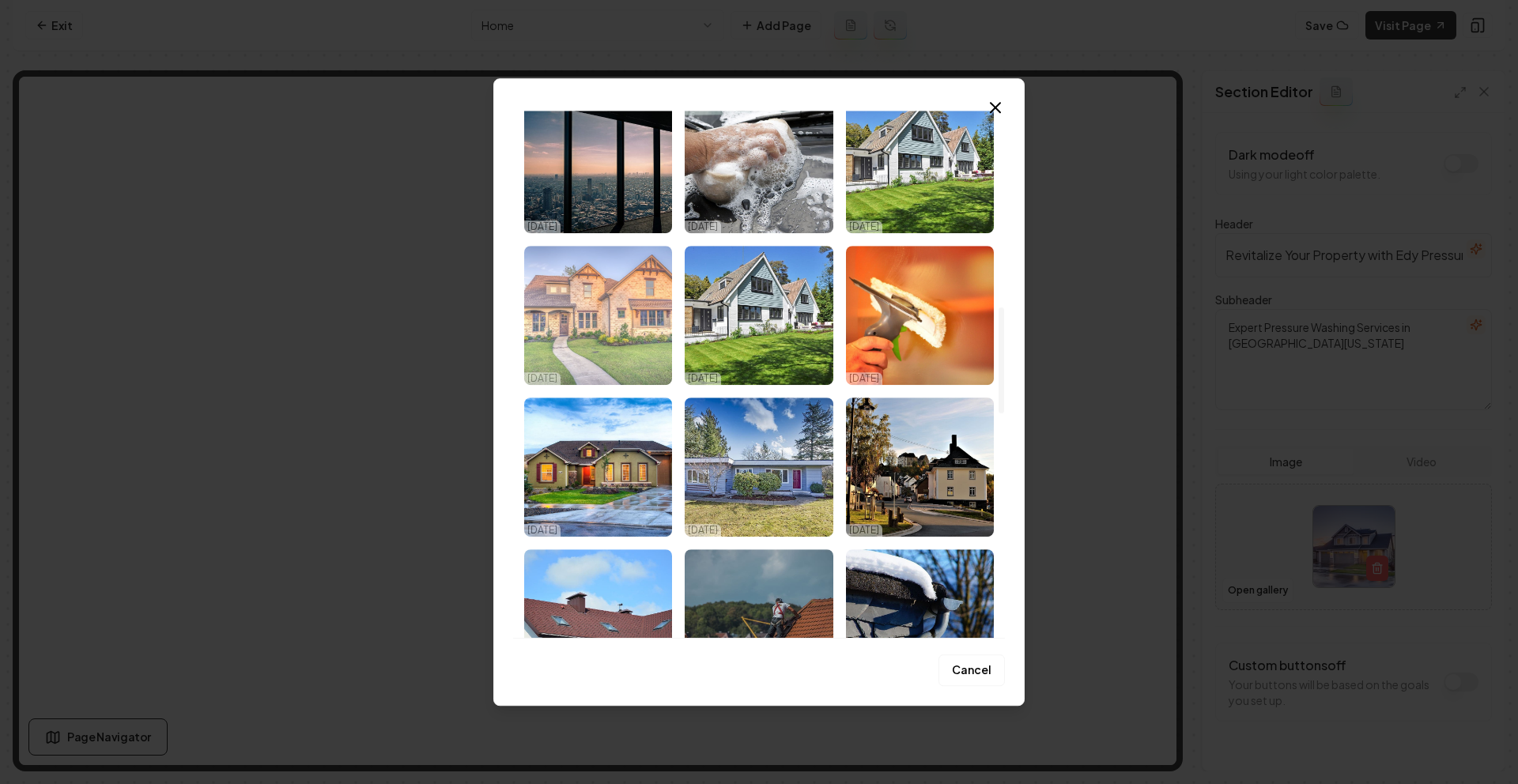
click at [625, 337] on img "Select image image_66fc3bf6e375273f601df14b.webp" at bounding box center [598, 315] width 148 height 139
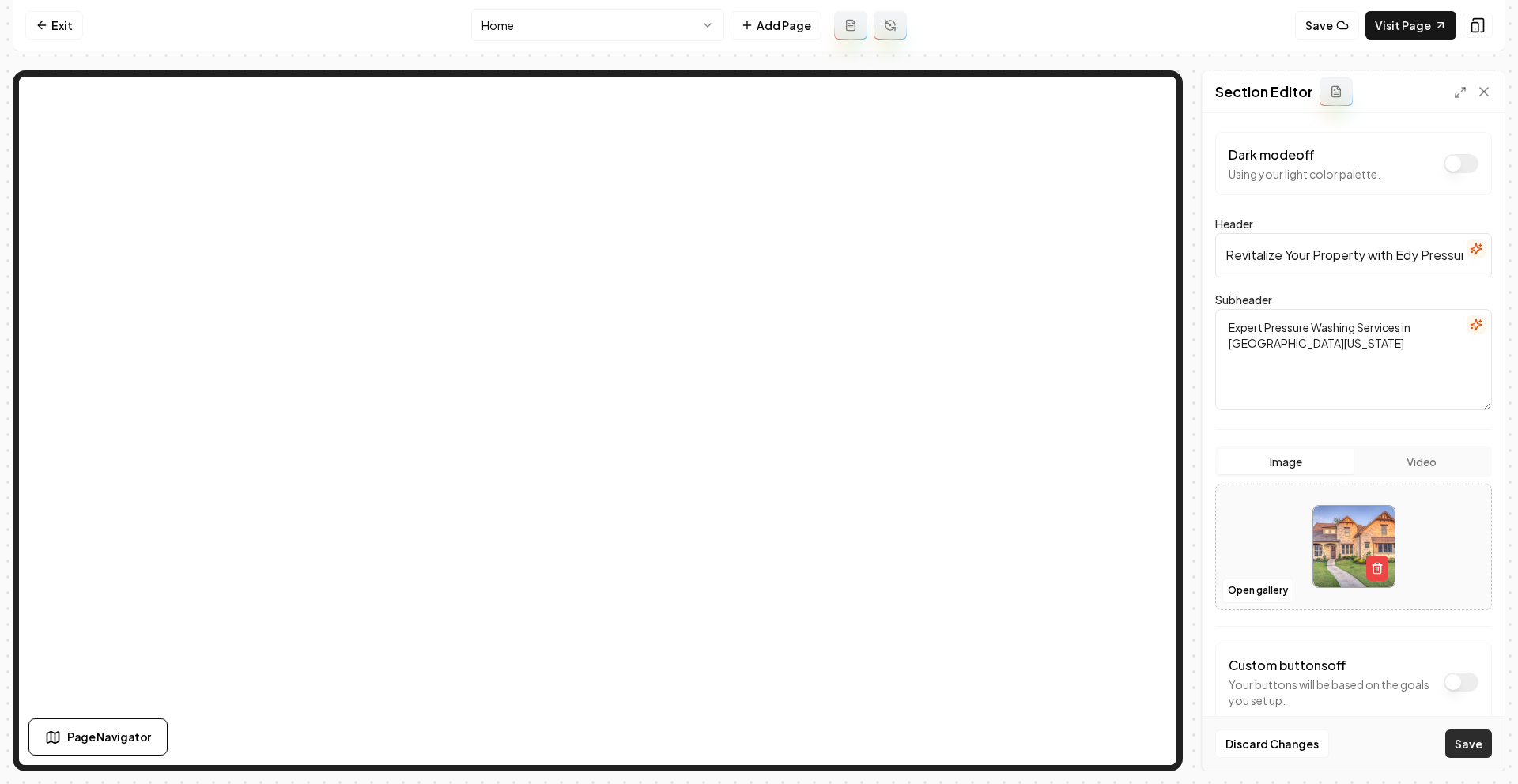
click at [1466, 741] on button "Save" at bounding box center [1469, 744] width 47 height 28
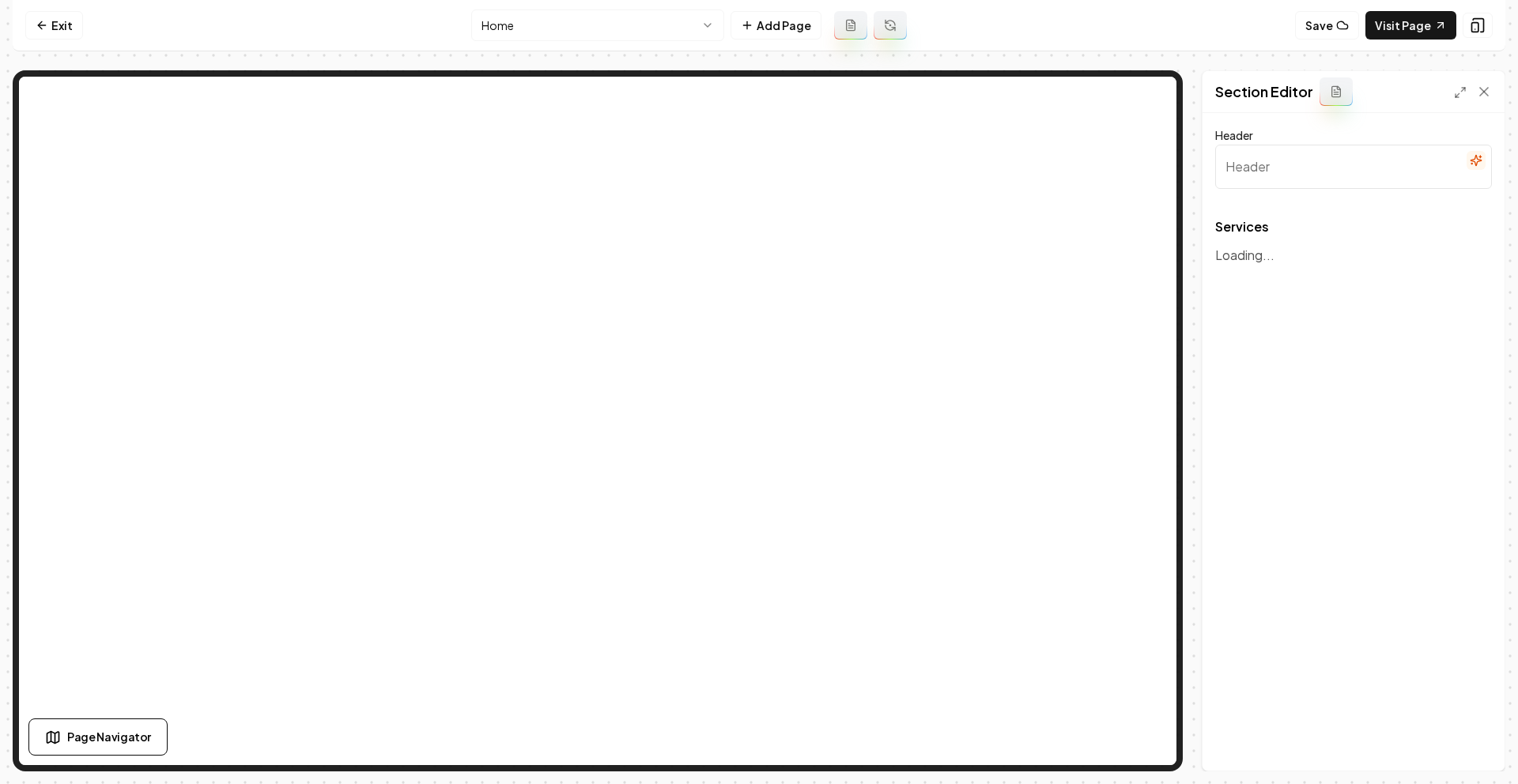
type input "Our Premier Services"
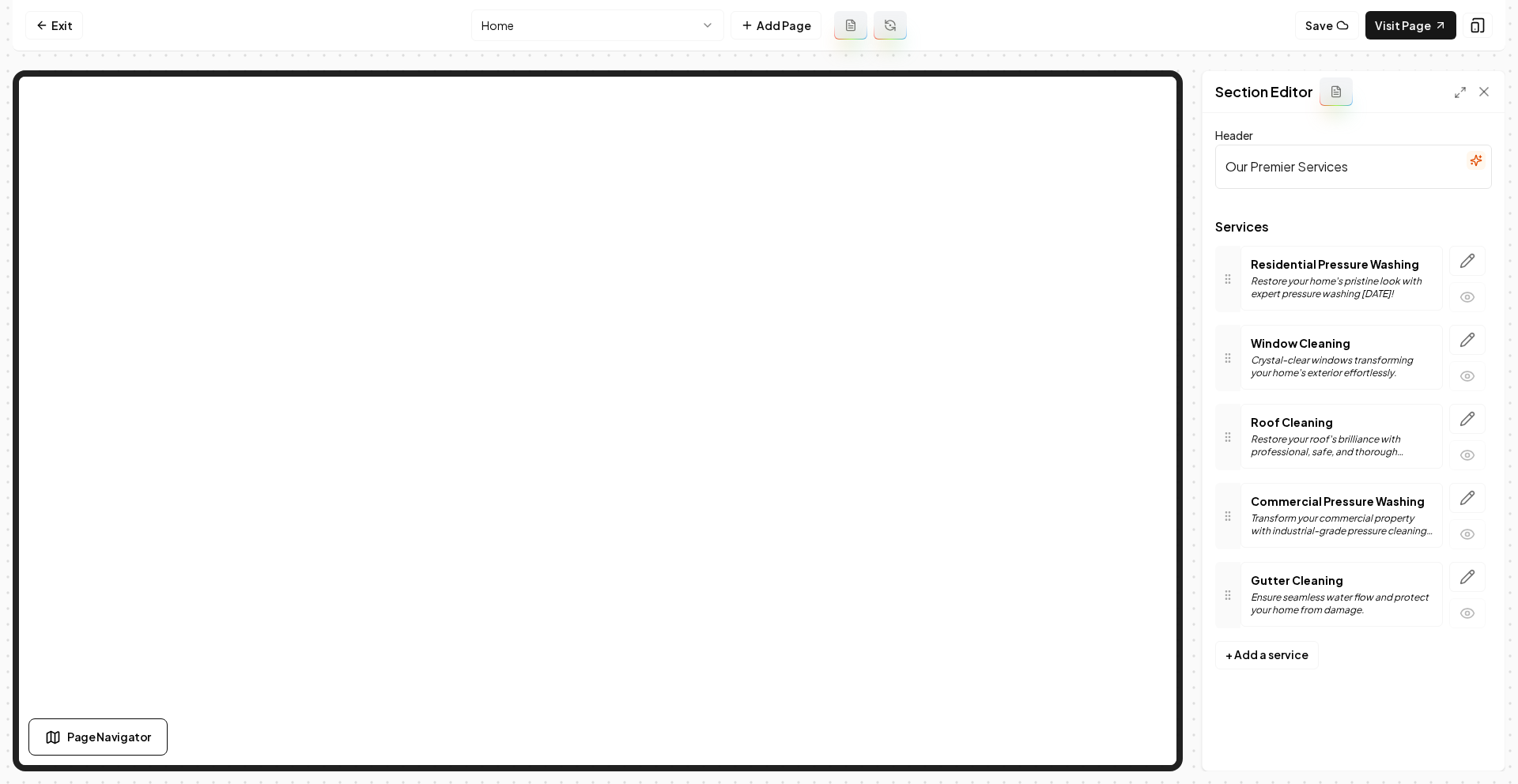
click at [1465, 354] on div at bounding box center [1467, 358] width 49 height 67
click at [1465, 343] on icon "button" at bounding box center [1467, 339] width 16 height 16
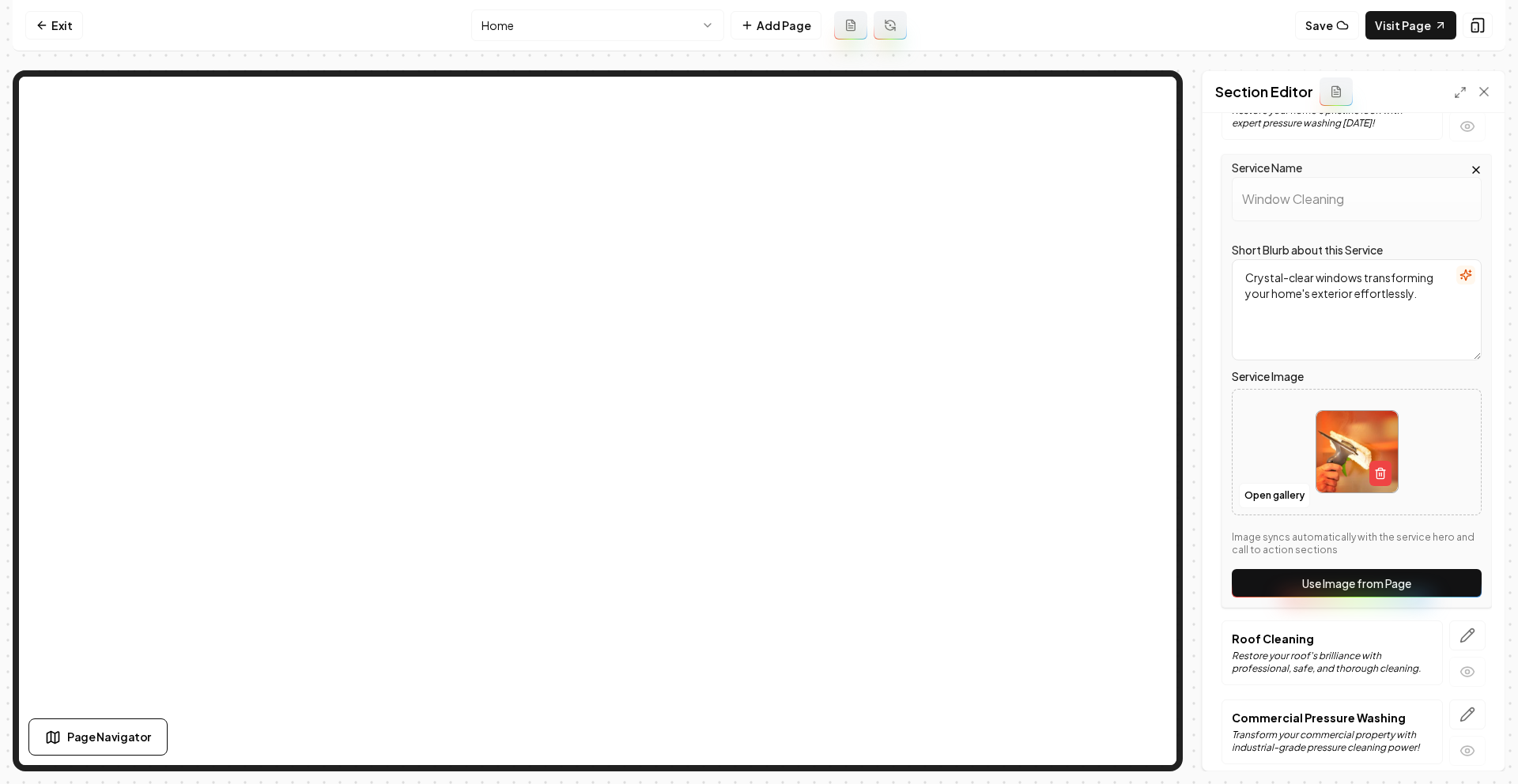
scroll to position [318, 0]
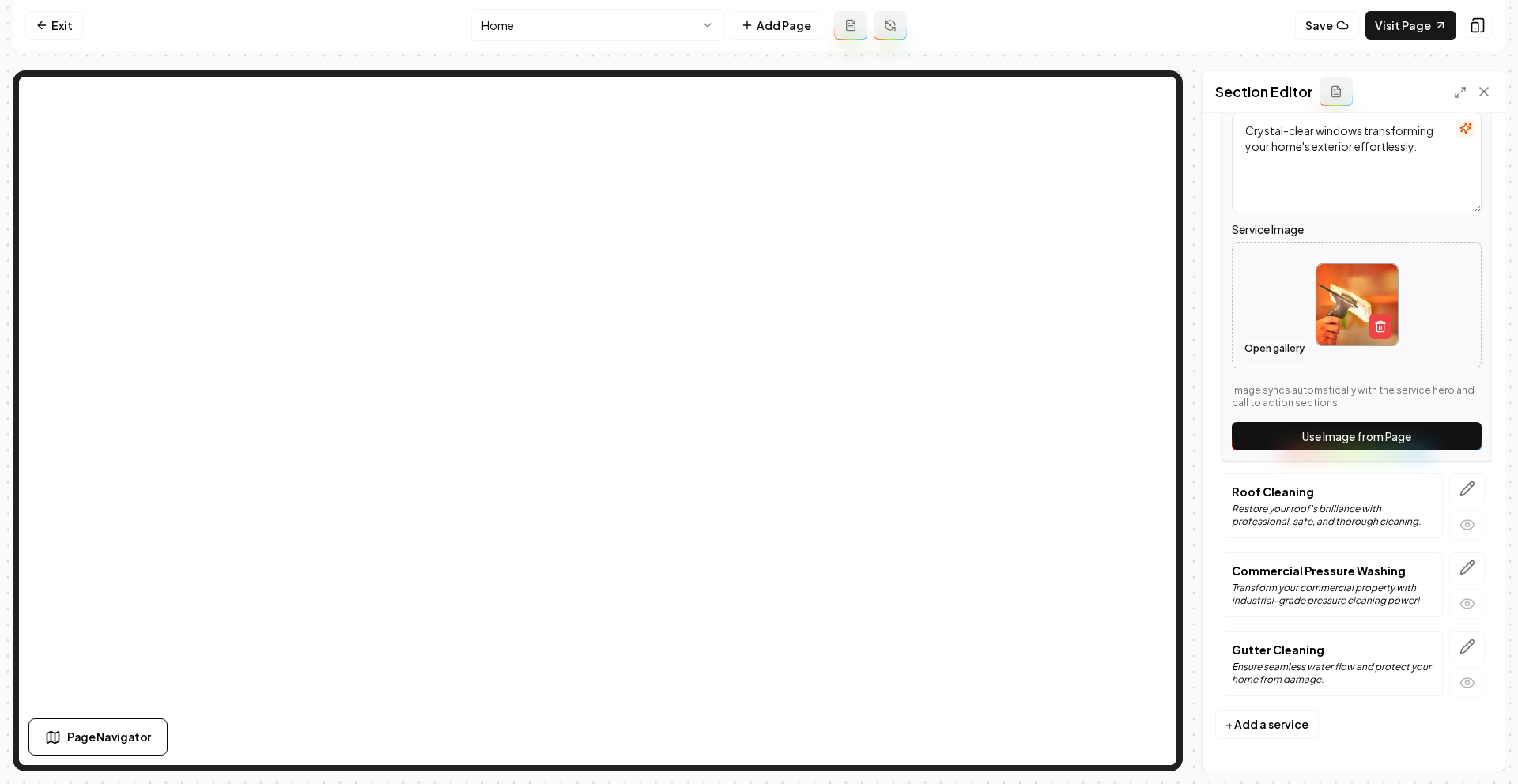
click at [1273, 341] on button "Open gallery" at bounding box center [1274, 349] width 71 height 25
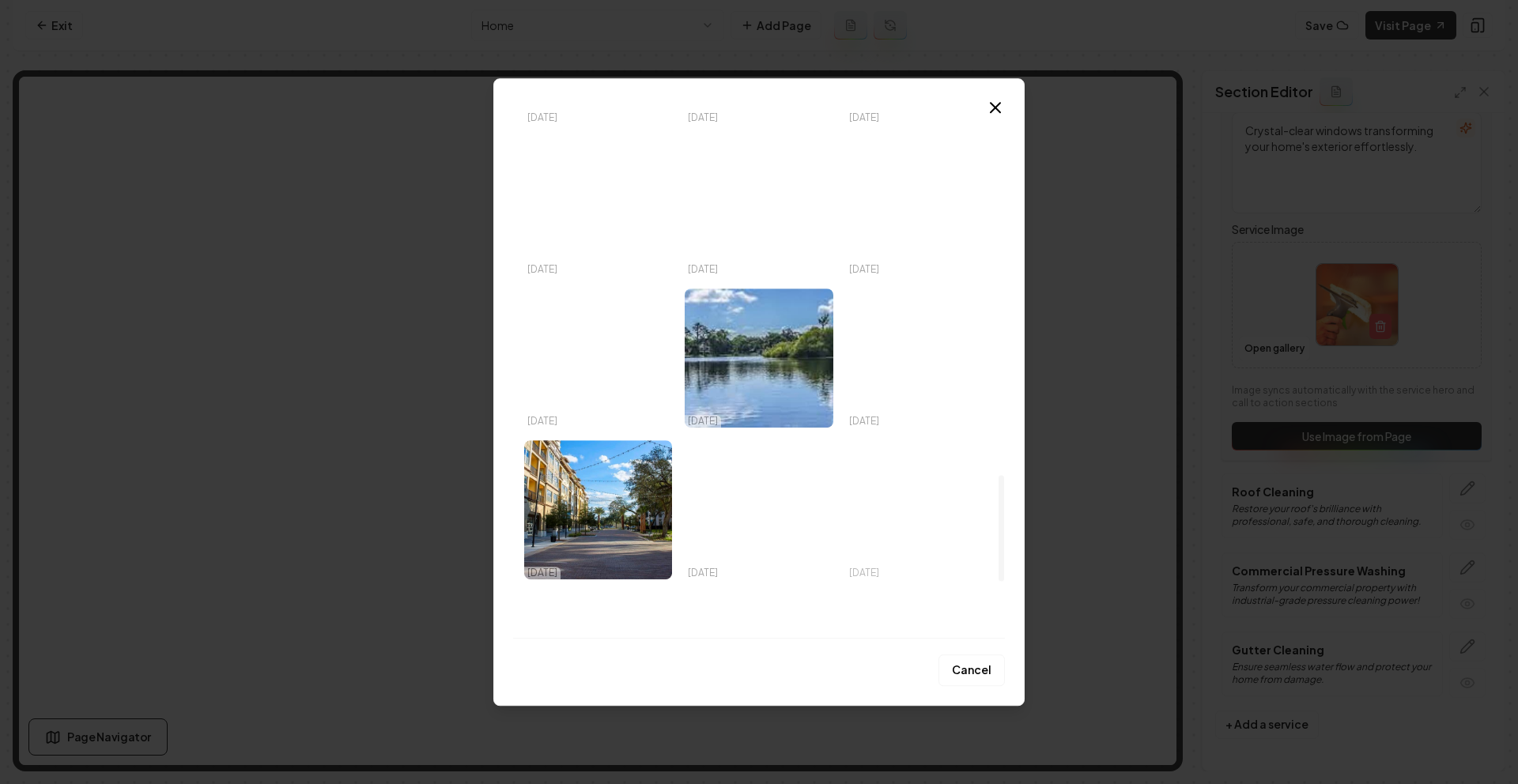
scroll to position [1817, 0]
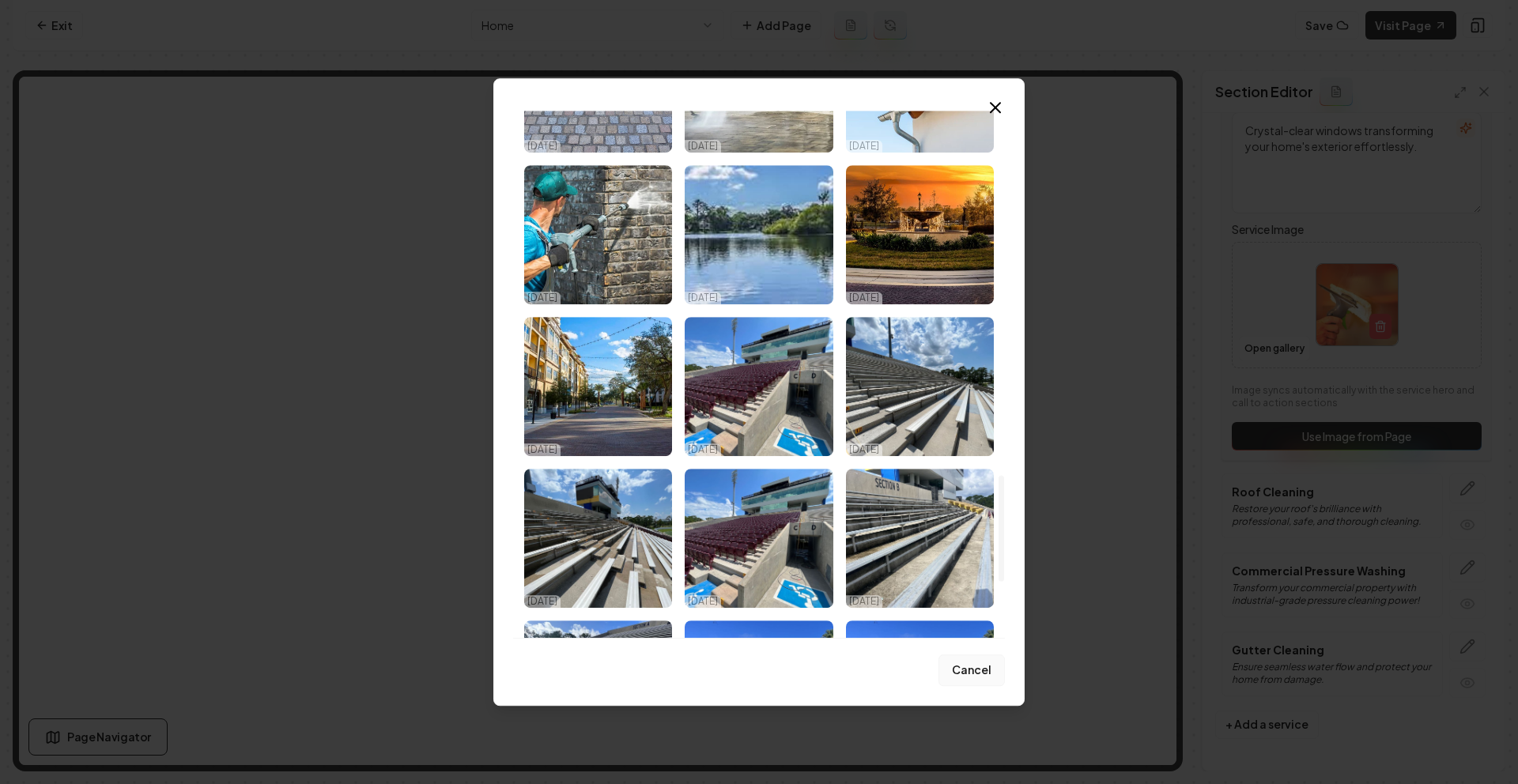
click at [967, 668] on button "Cancel" at bounding box center [972, 671] width 67 height 32
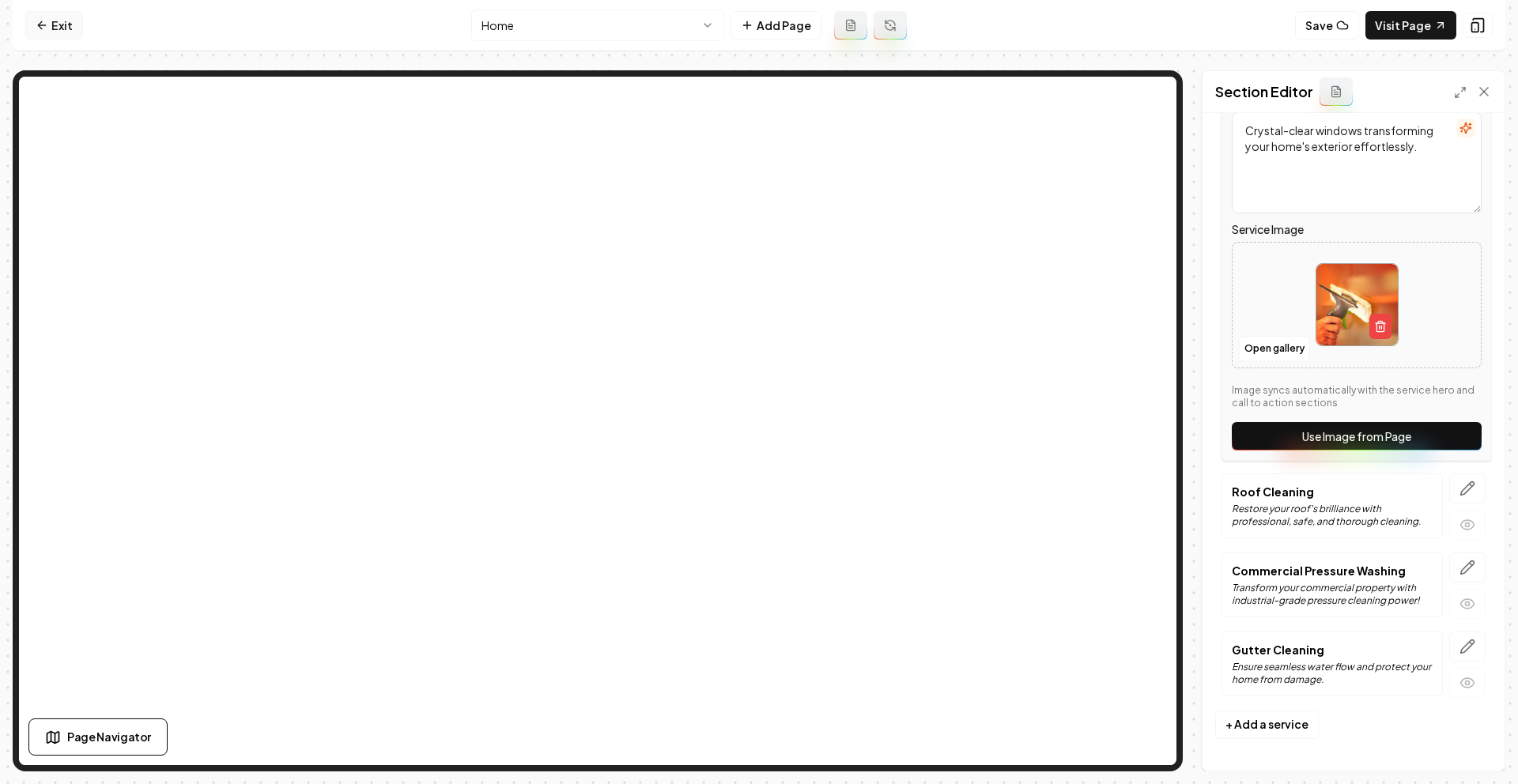
click at [55, 11] on link "Exit" at bounding box center [53, 25] width 58 height 28
